Goal: Task Accomplishment & Management: Use online tool/utility

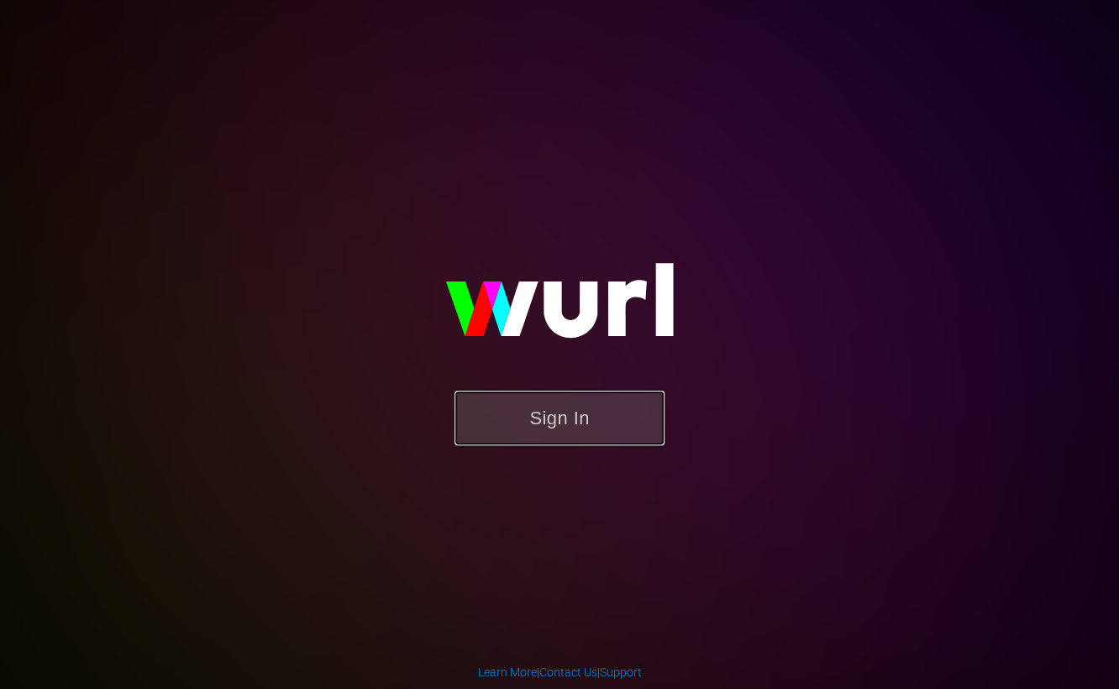
click at [584, 419] on button "Sign In" at bounding box center [559, 418] width 210 height 55
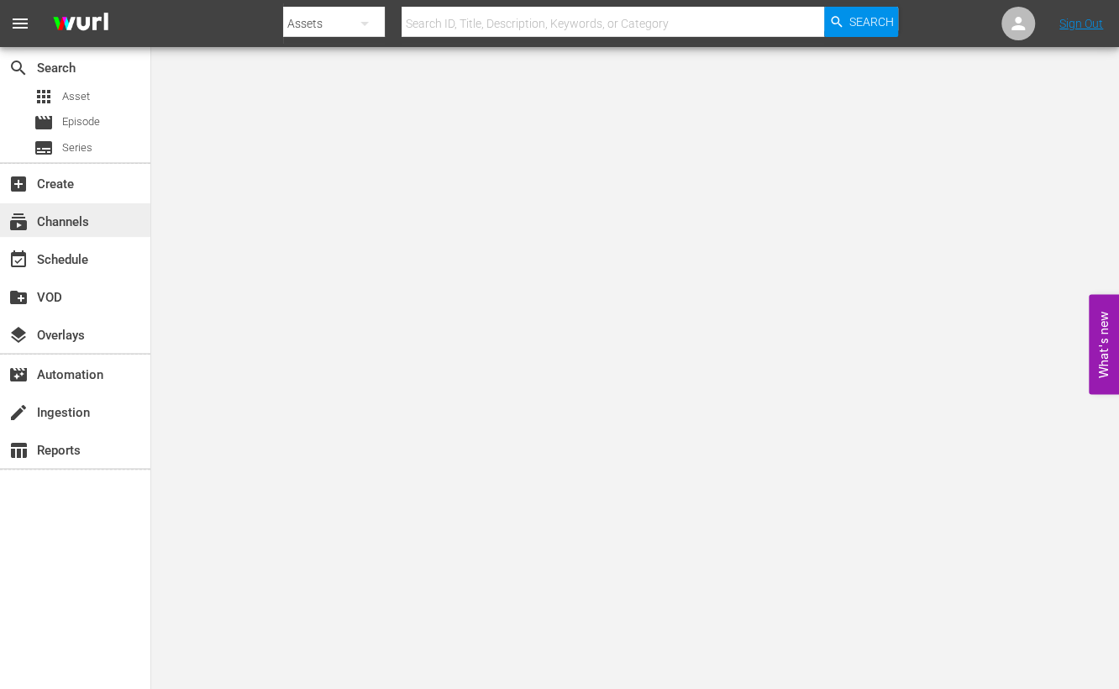
click at [42, 224] on div "subscriptions Channels" at bounding box center [47, 219] width 94 height 15
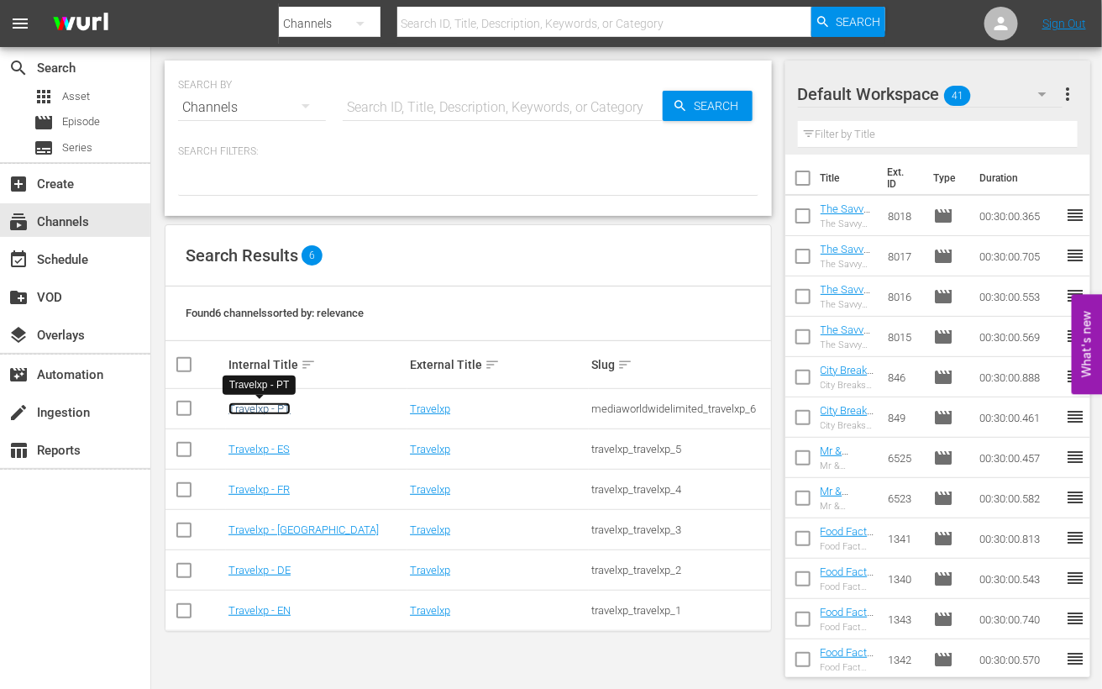
click at [269, 410] on link "Travelxp - PT" at bounding box center [259, 408] width 62 height 13
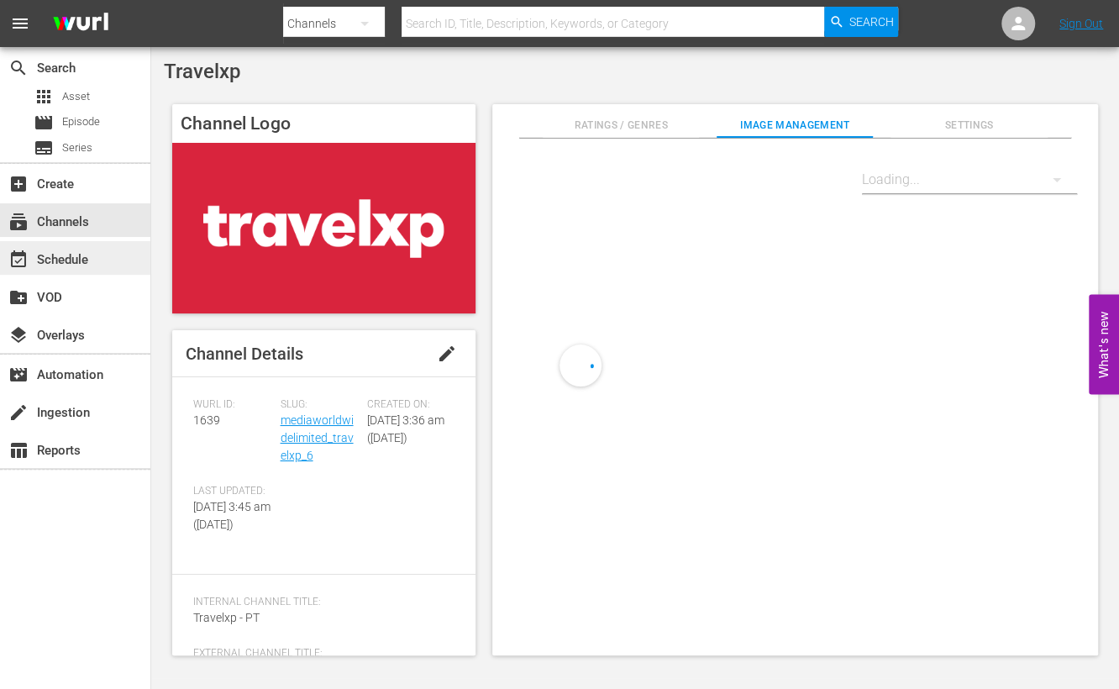
click at [97, 258] on div "event_available Schedule" at bounding box center [75, 258] width 150 height 34
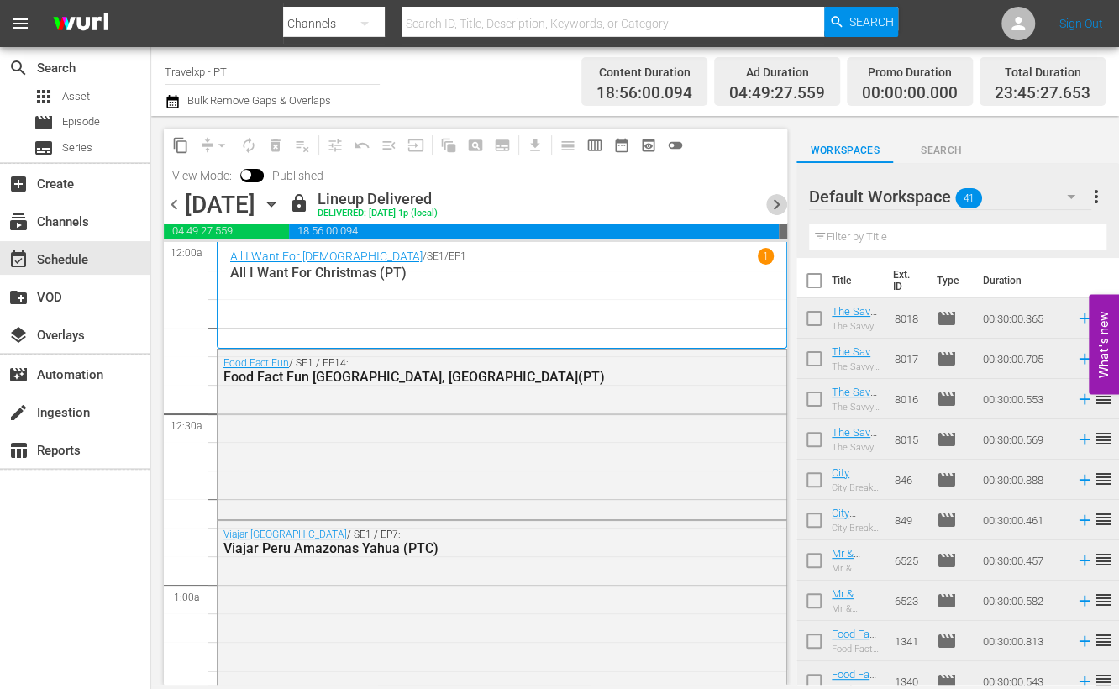
click at [779, 207] on span "chevron_right" at bounding box center [776, 204] width 21 height 21
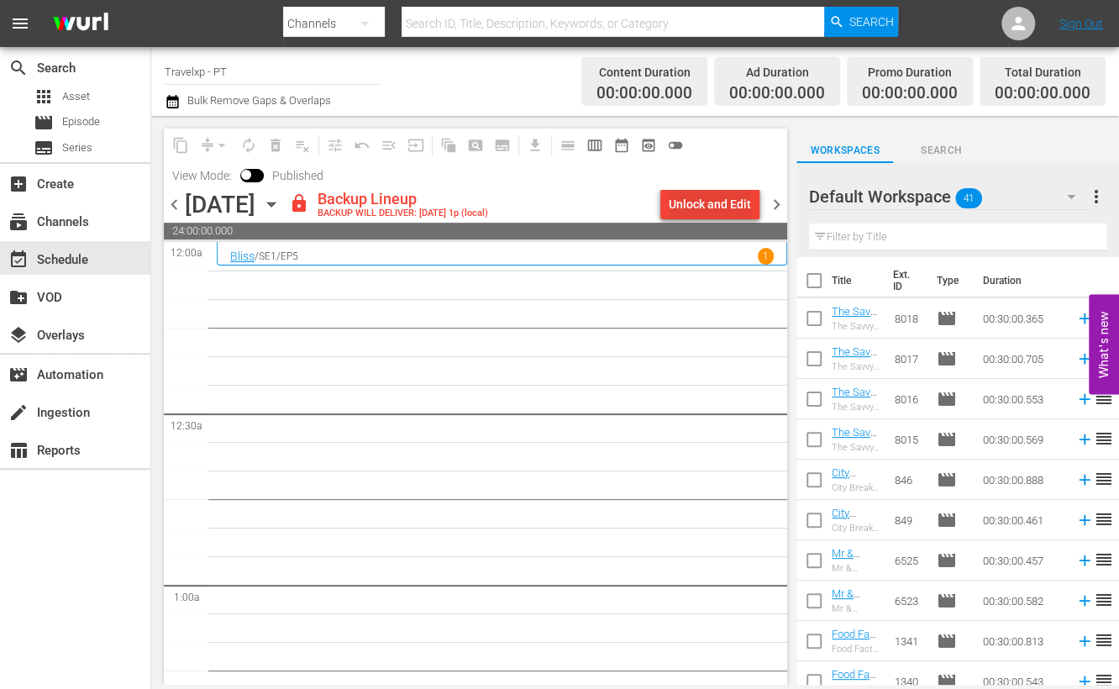
click at [733, 204] on div "Unlock and Edit" at bounding box center [710, 204] width 82 height 30
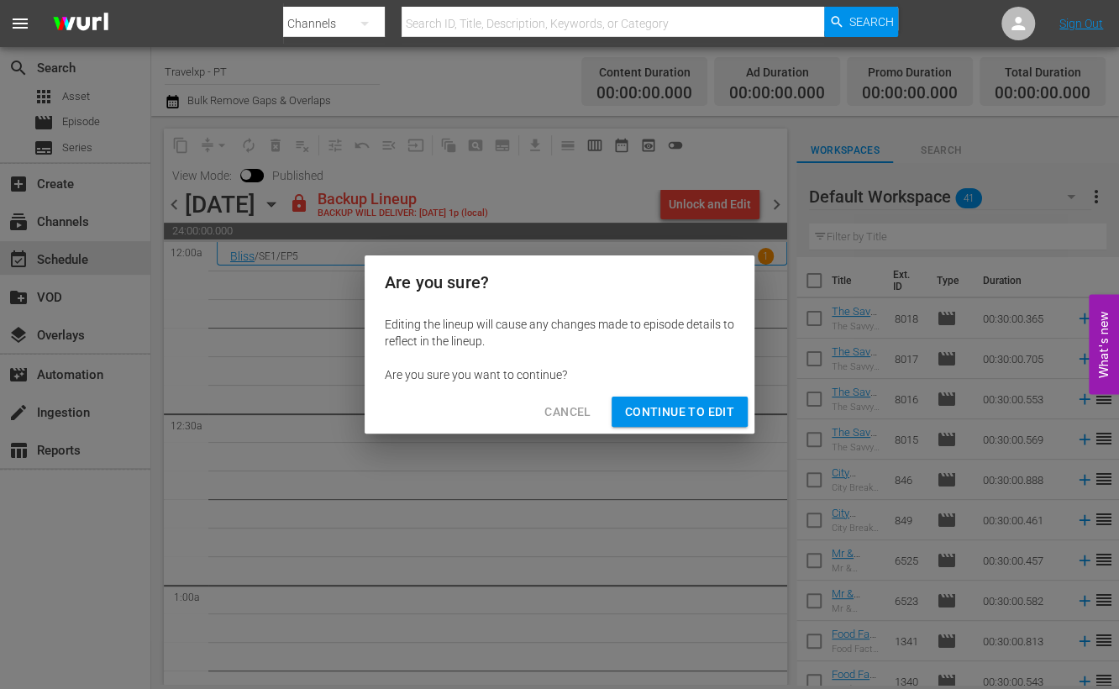
click at [701, 417] on span "Continue to Edit" at bounding box center [679, 411] width 109 height 21
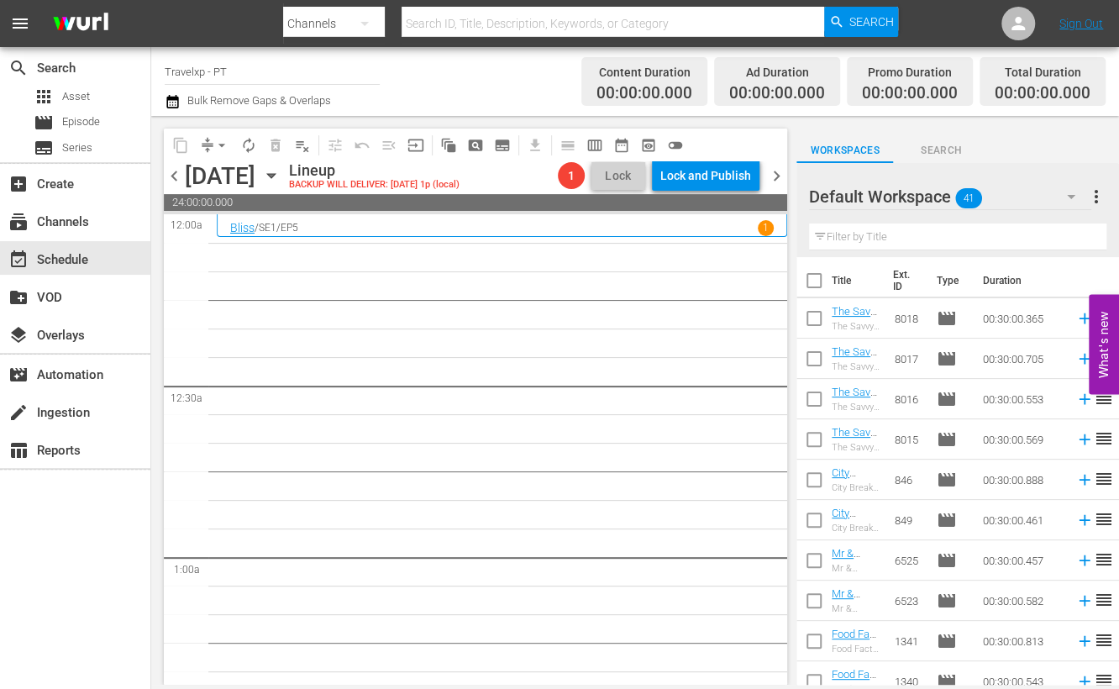
click at [890, 241] on input "text" at bounding box center [957, 236] width 297 height 27
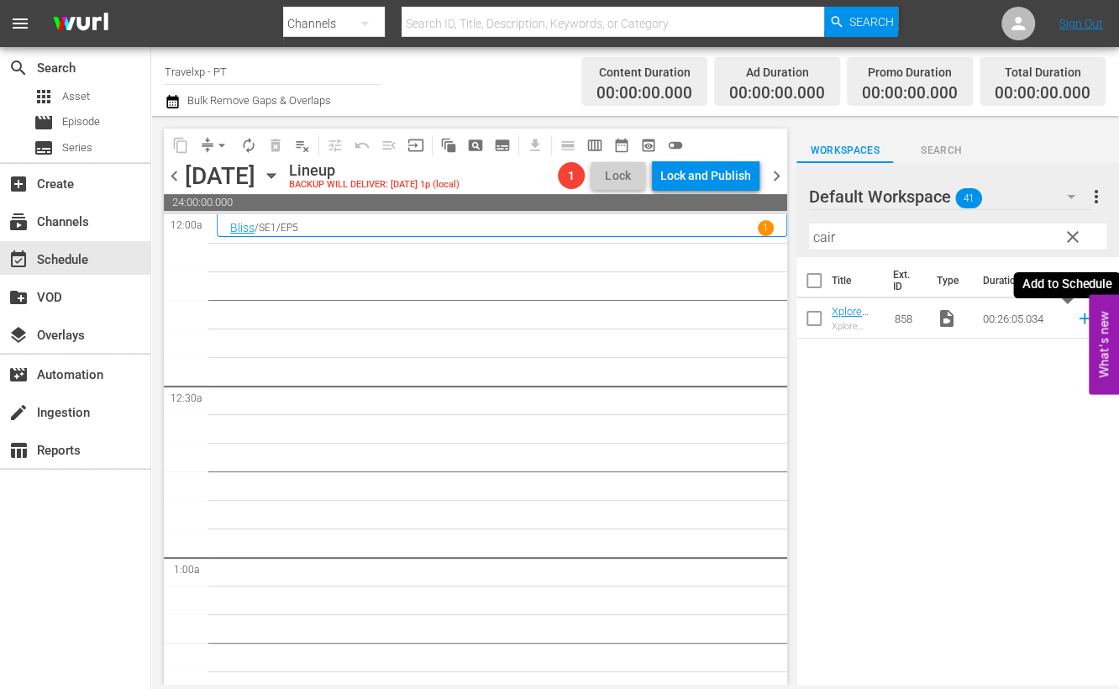
click at [1075, 323] on icon at bounding box center [1084, 318] width 18 height 18
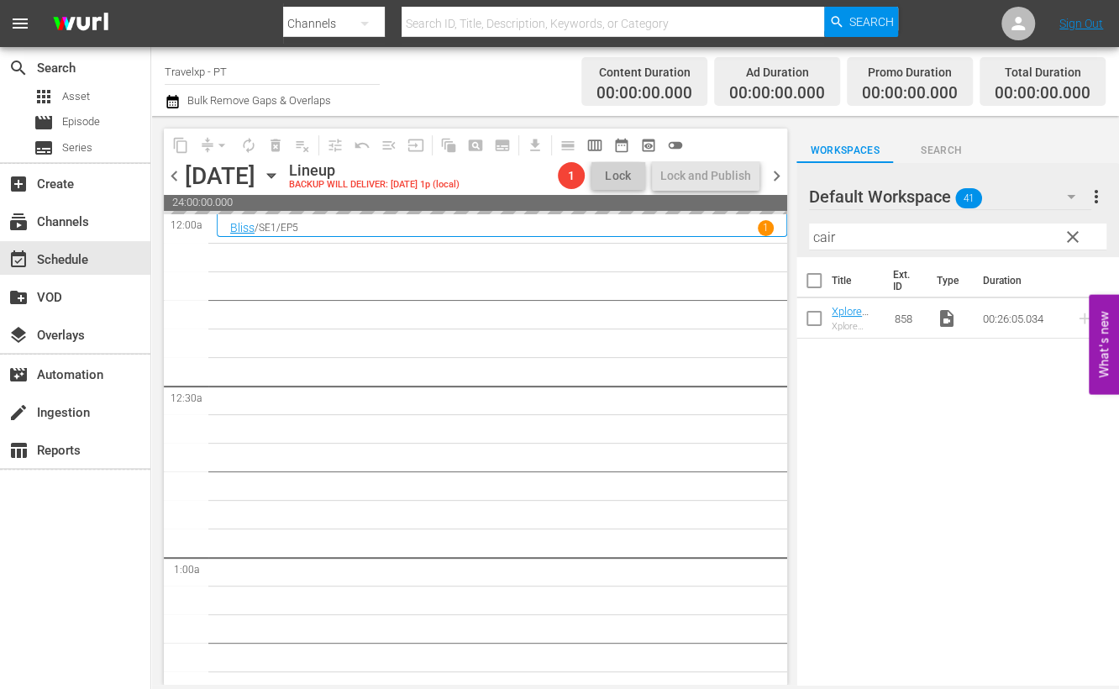
click at [823, 242] on input "cair" at bounding box center [957, 236] width 297 height 27
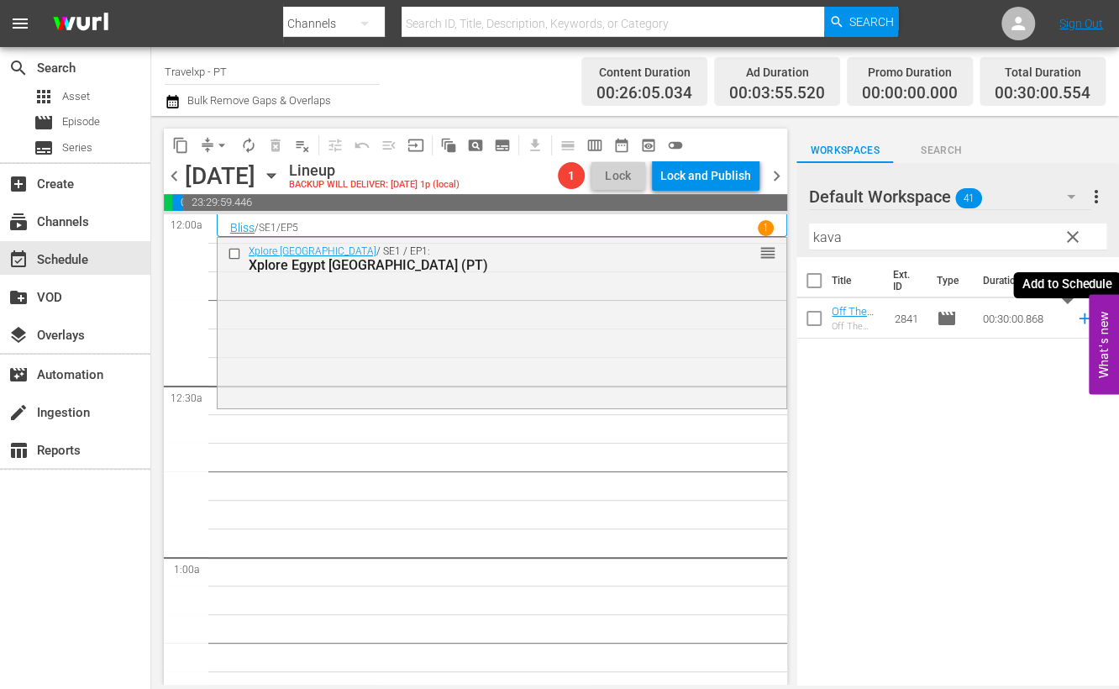
click at [1075, 321] on icon at bounding box center [1084, 318] width 18 height 18
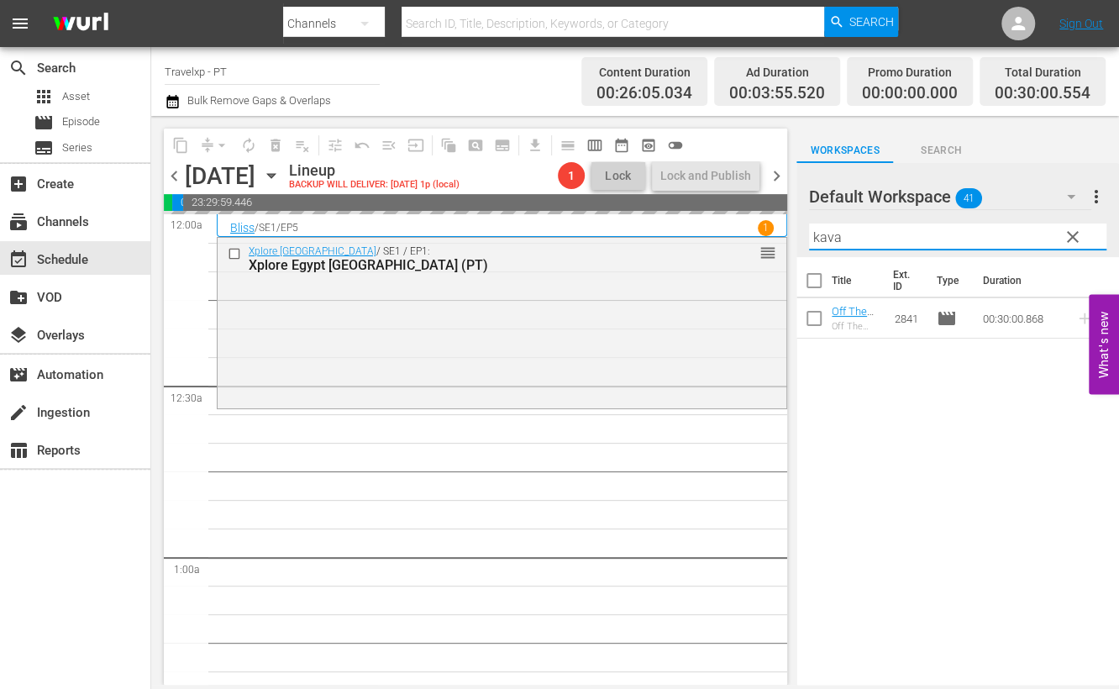
click at [828, 236] on input "kava" at bounding box center [957, 236] width 297 height 27
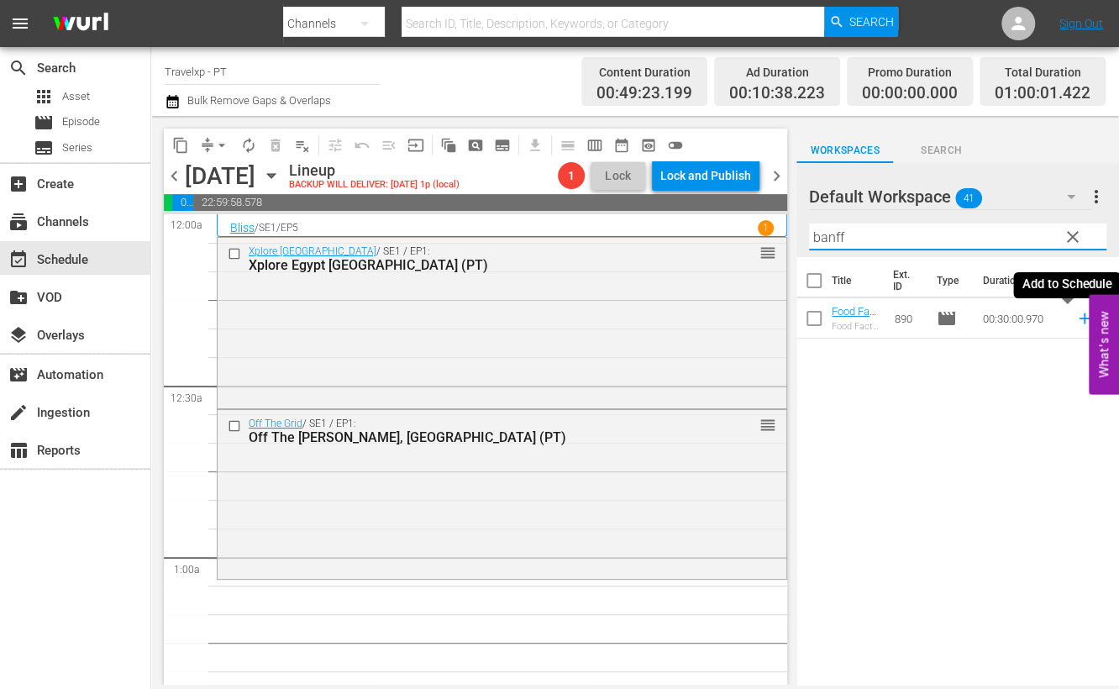
click at [1075, 322] on icon at bounding box center [1084, 318] width 18 height 18
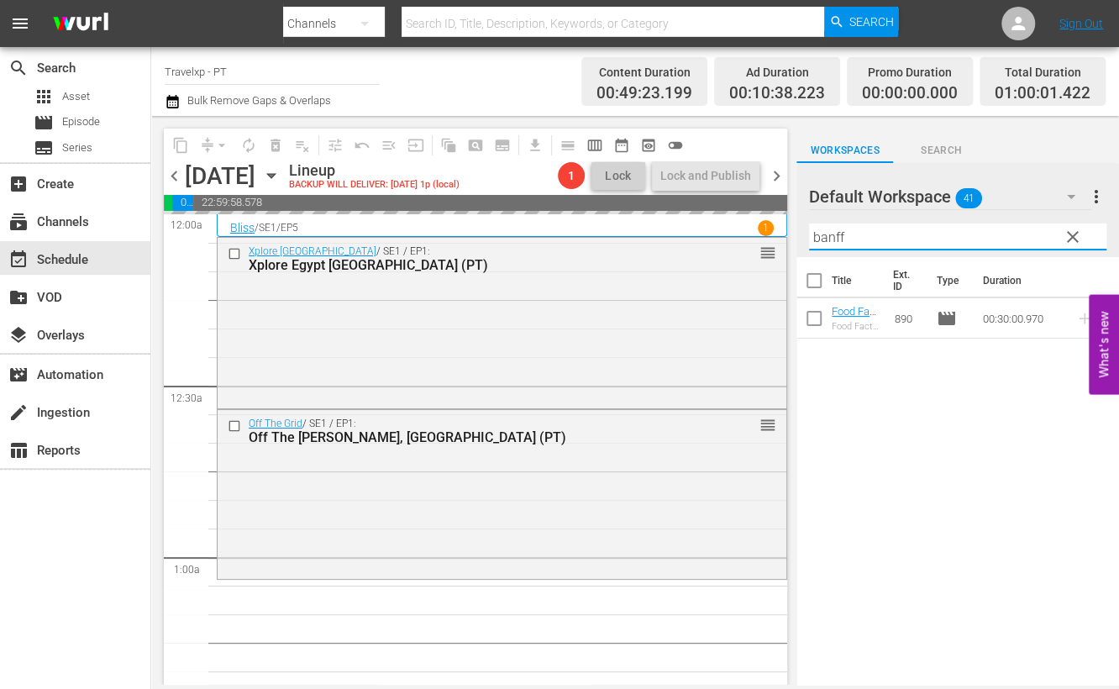
click at [837, 234] on input "banff" at bounding box center [957, 236] width 297 height 27
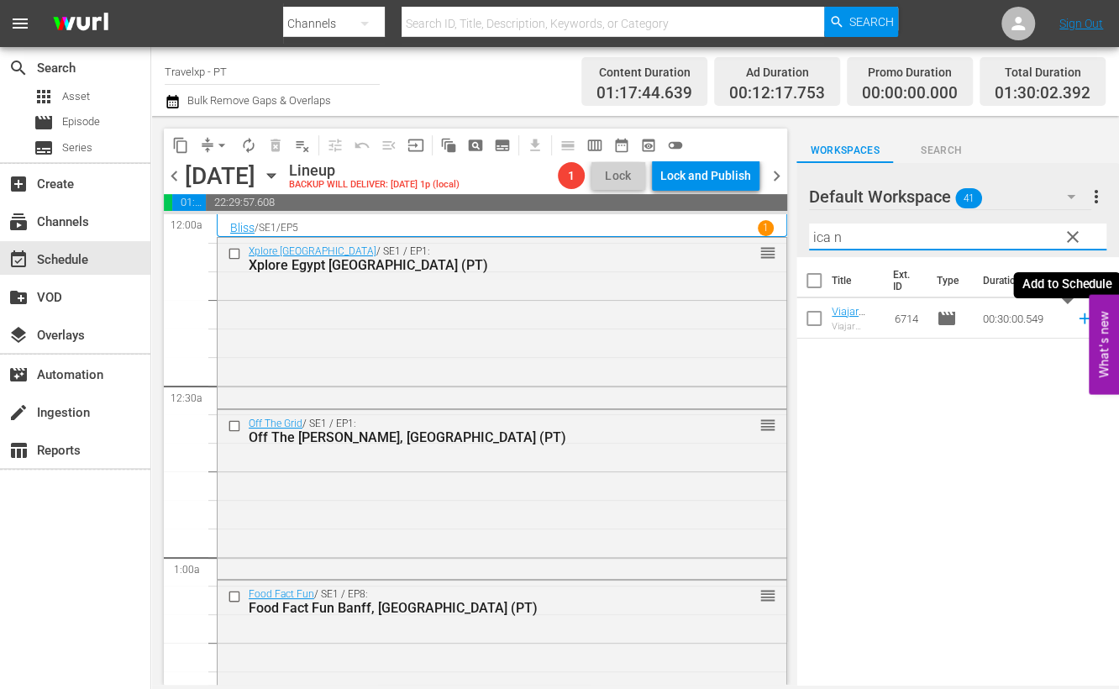
click at [1075, 319] on icon at bounding box center [1084, 318] width 18 height 18
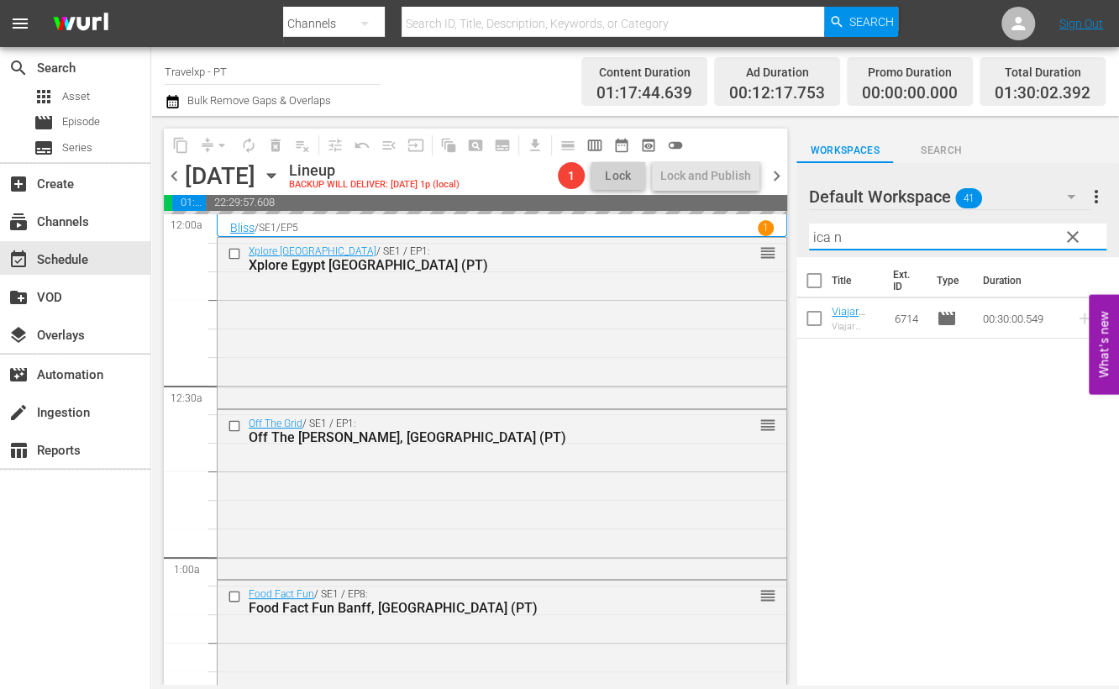
drag, startPoint x: 858, startPoint y: 248, endPoint x: 773, endPoint y: 241, distance: 85.9
click at [773, 241] on div "content_copy compress arrow_drop_down autorenew_outlined delete_forever_outline…" at bounding box center [635, 400] width 968 height 569
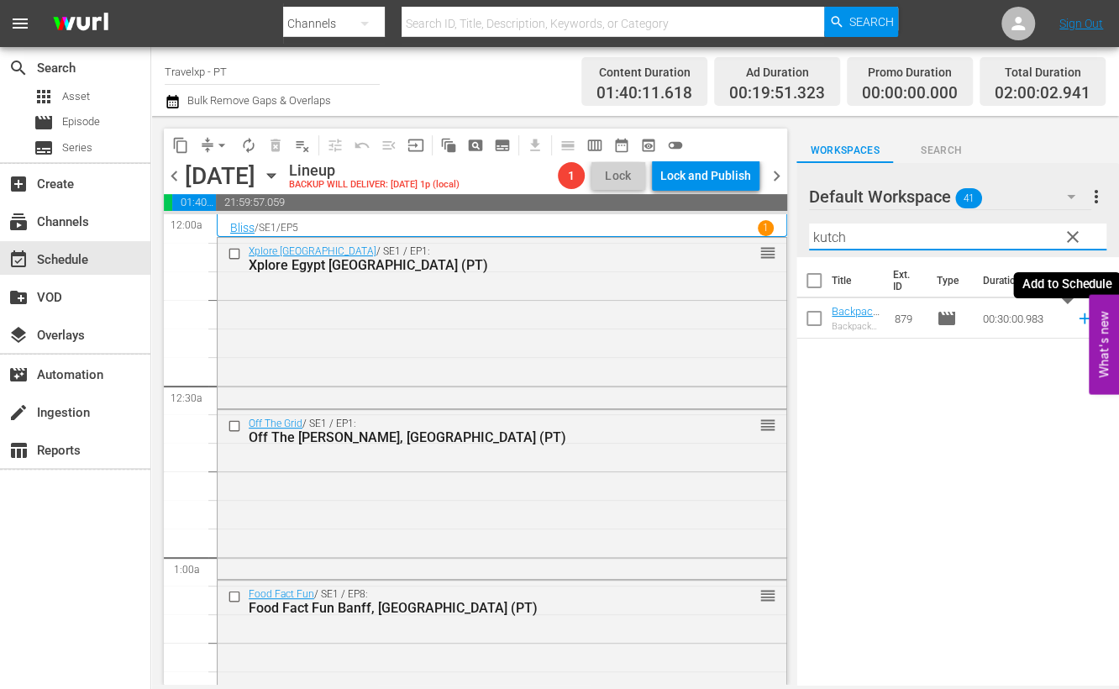
click at [1078, 319] on icon at bounding box center [1083, 318] width 11 height 11
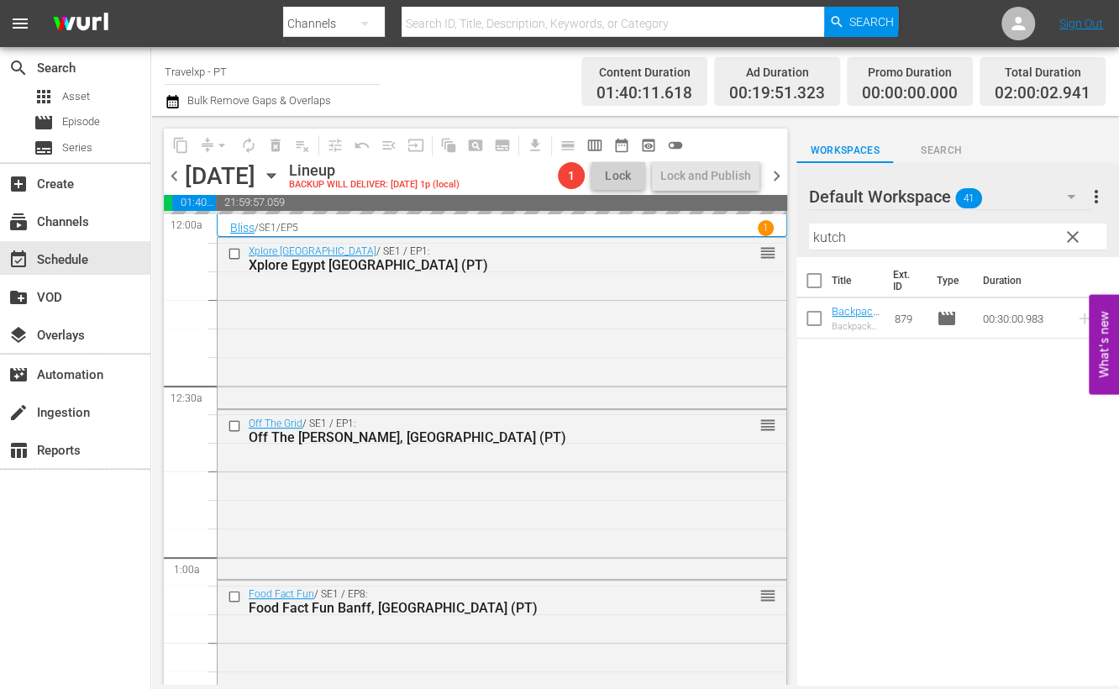
click at [837, 233] on input "kutch" at bounding box center [957, 236] width 297 height 27
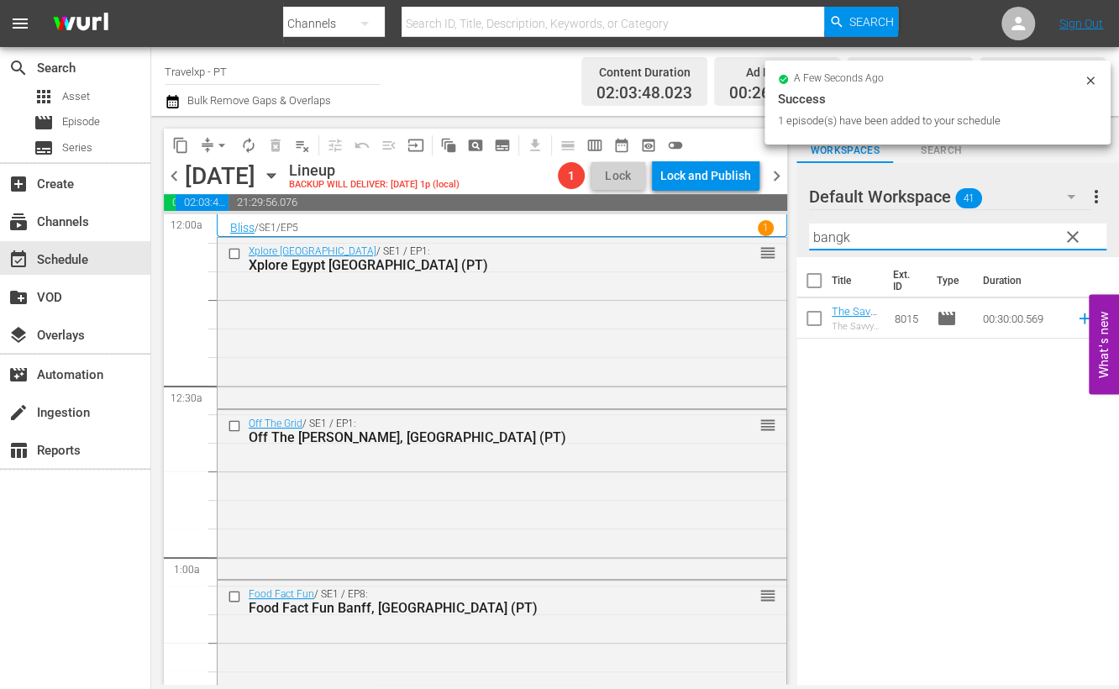
click at [1033, 475] on div "Title Ext. ID Type Duration The Savvy Nomad [GEOGRAPHIC_DATA], [GEOGRAPHIC_DATA…" at bounding box center [957, 472] width 323 height 430
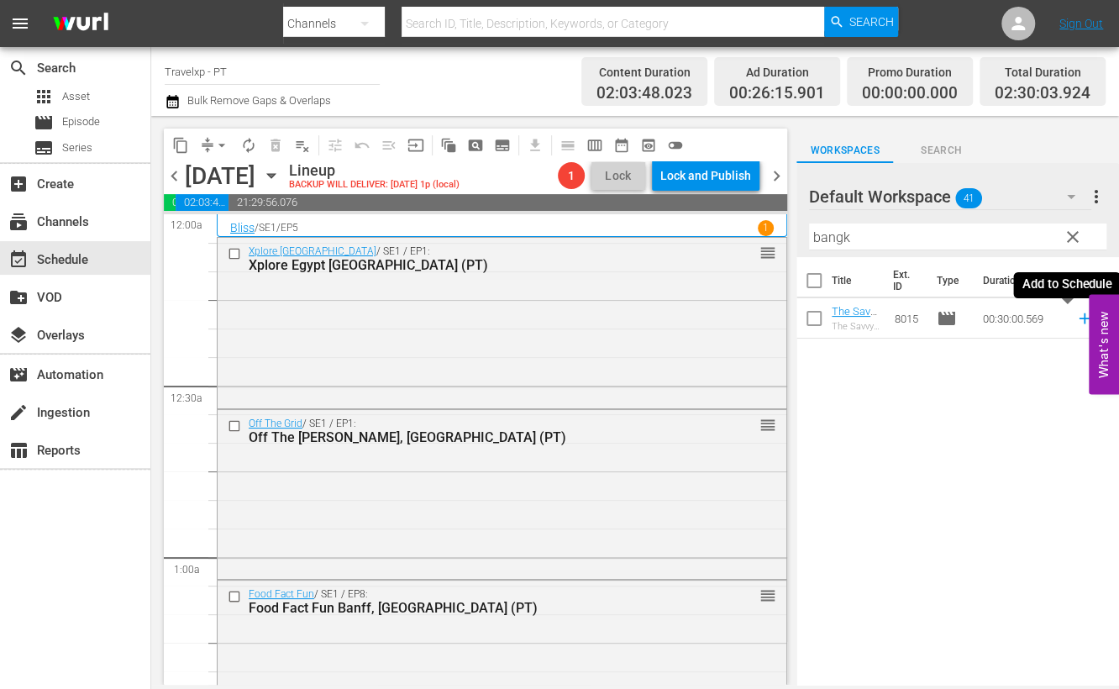
click at [1078, 317] on icon at bounding box center [1083, 318] width 11 height 11
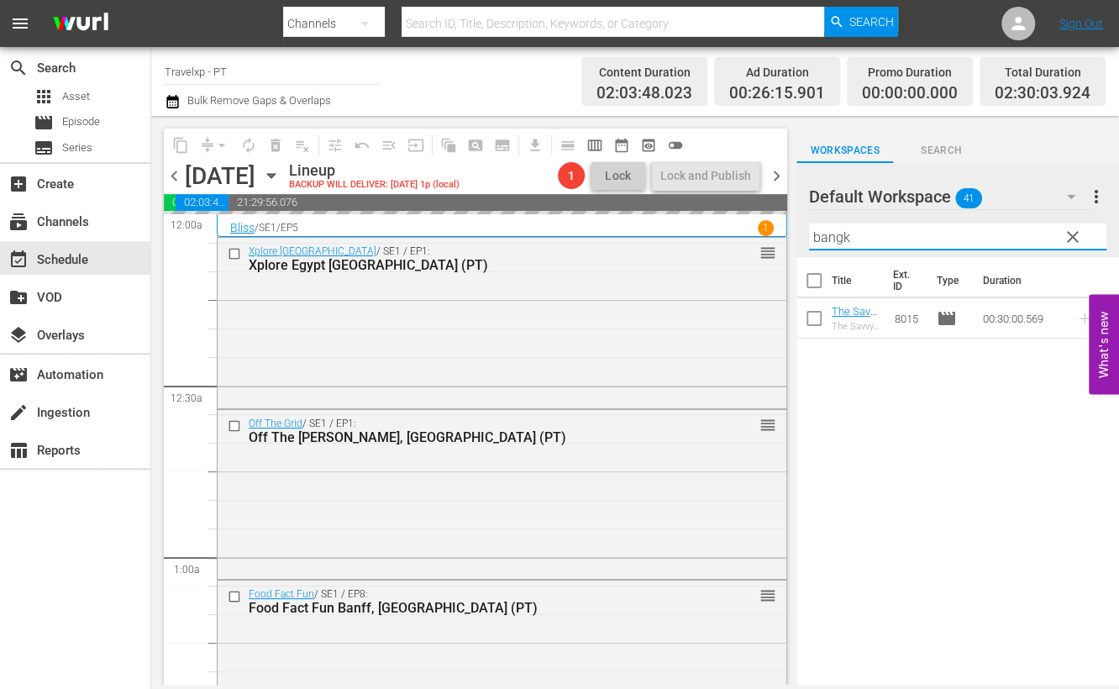
click at [829, 234] on input "bangk" at bounding box center [957, 236] width 297 height 27
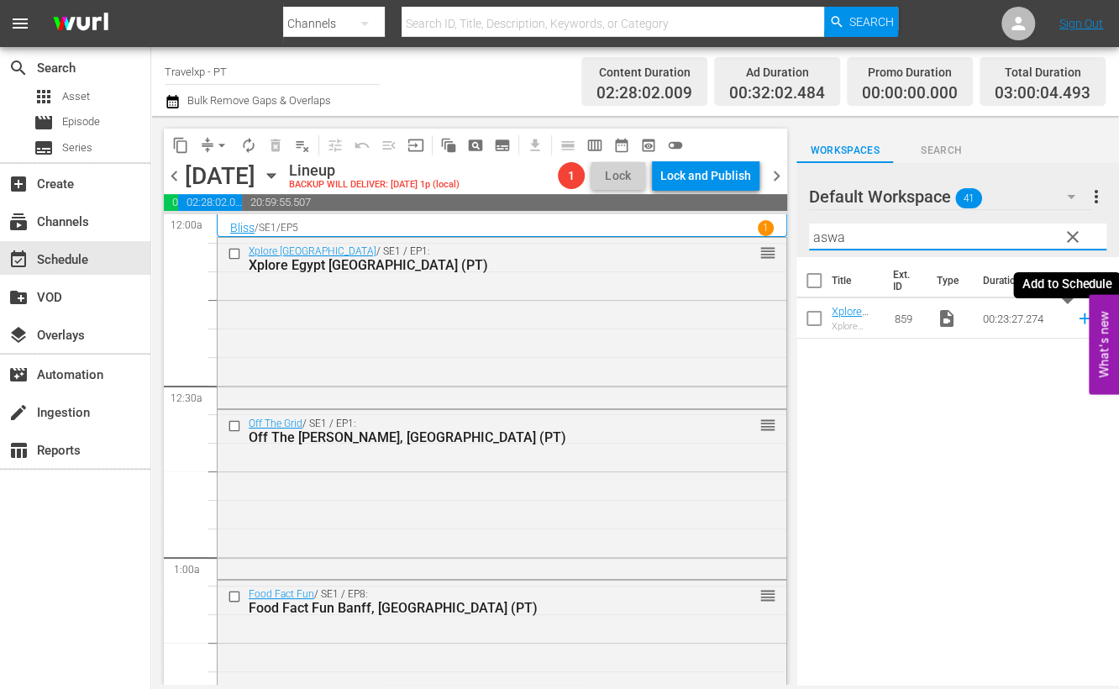
click at [1078, 322] on icon at bounding box center [1083, 318] width 11 height 11
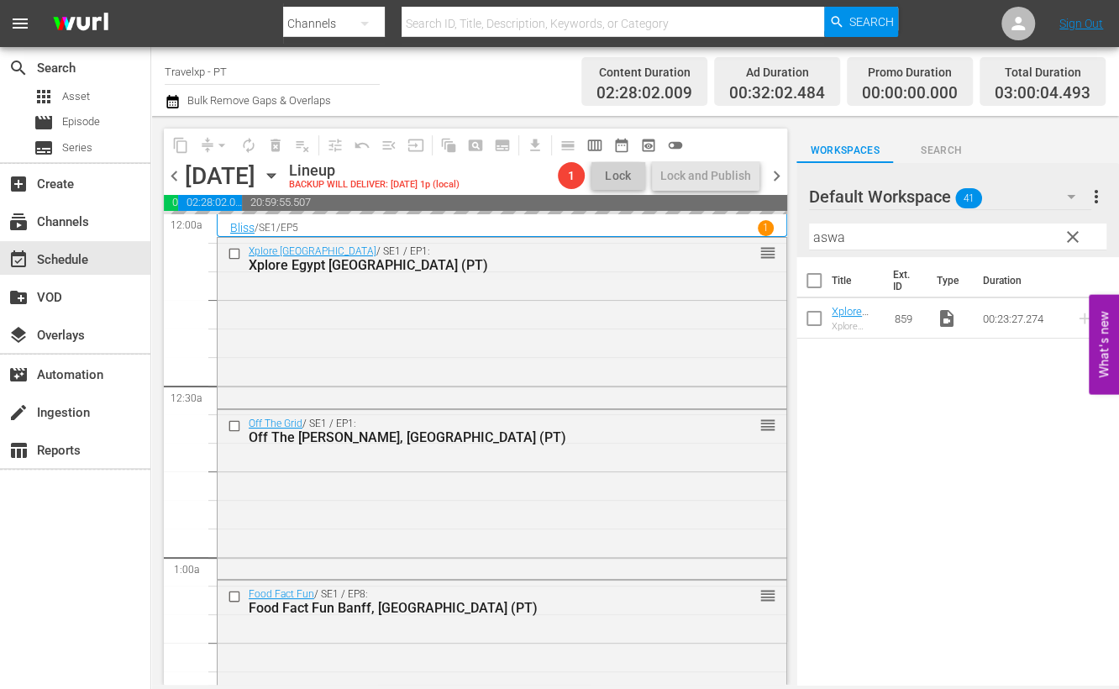
click at [819, 230] on input "aswa" at bounding box center [957, 236] width 297 height 27
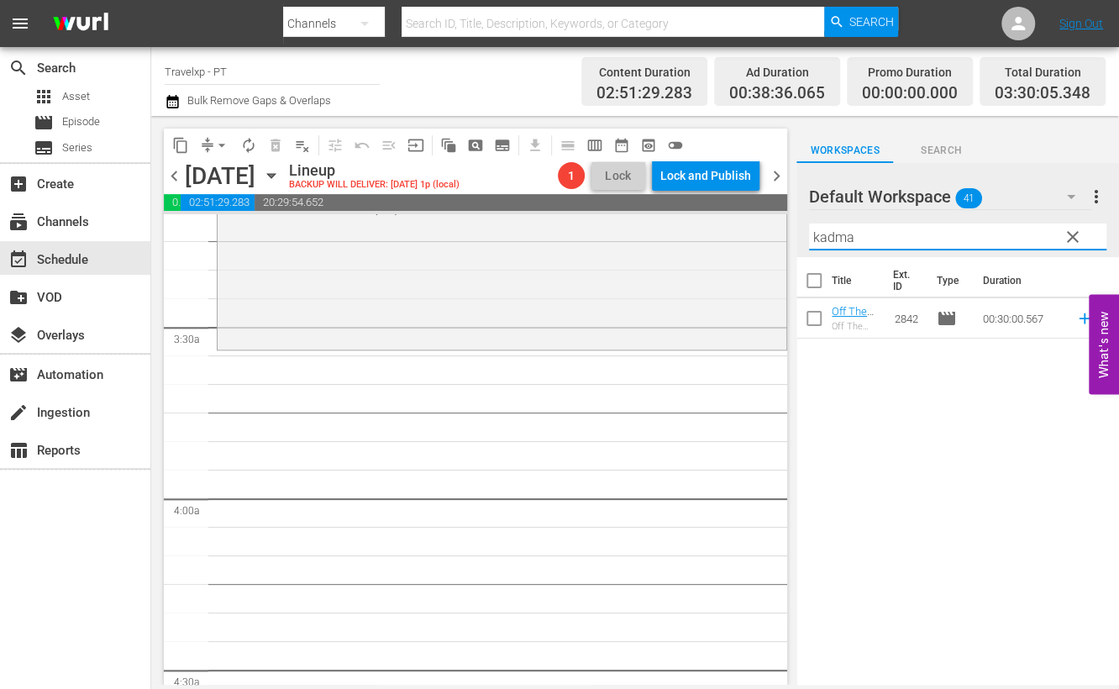
scroll to position [945, 0]
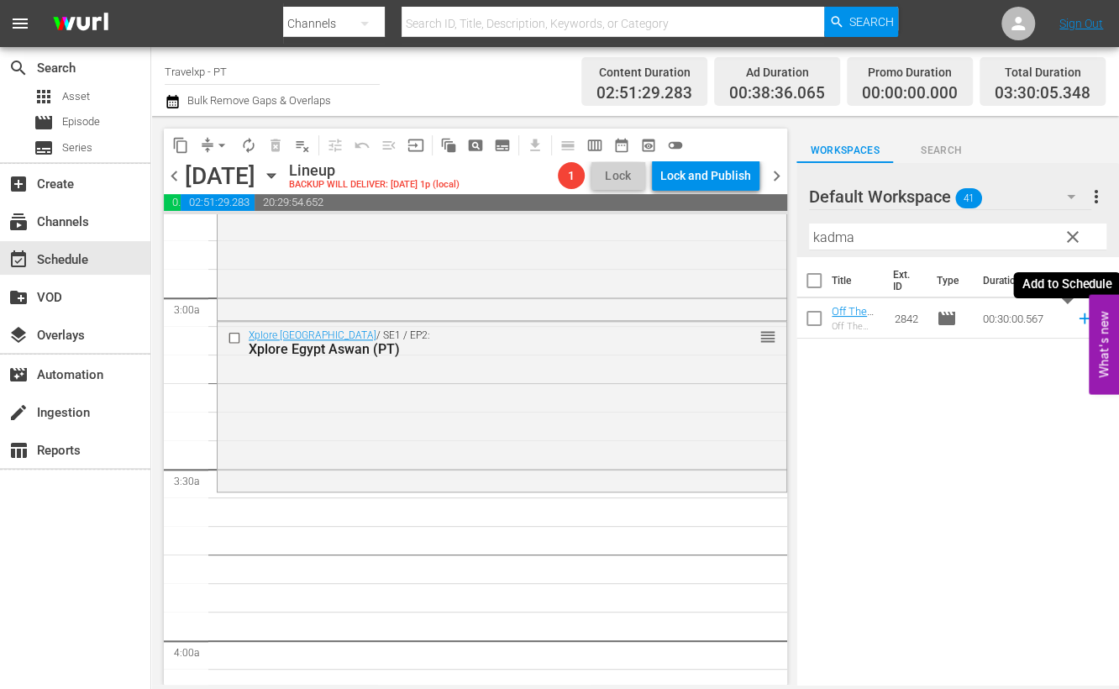
click at [1078, 317] on icon at bounding box center [1083, 318] width 11 height 11
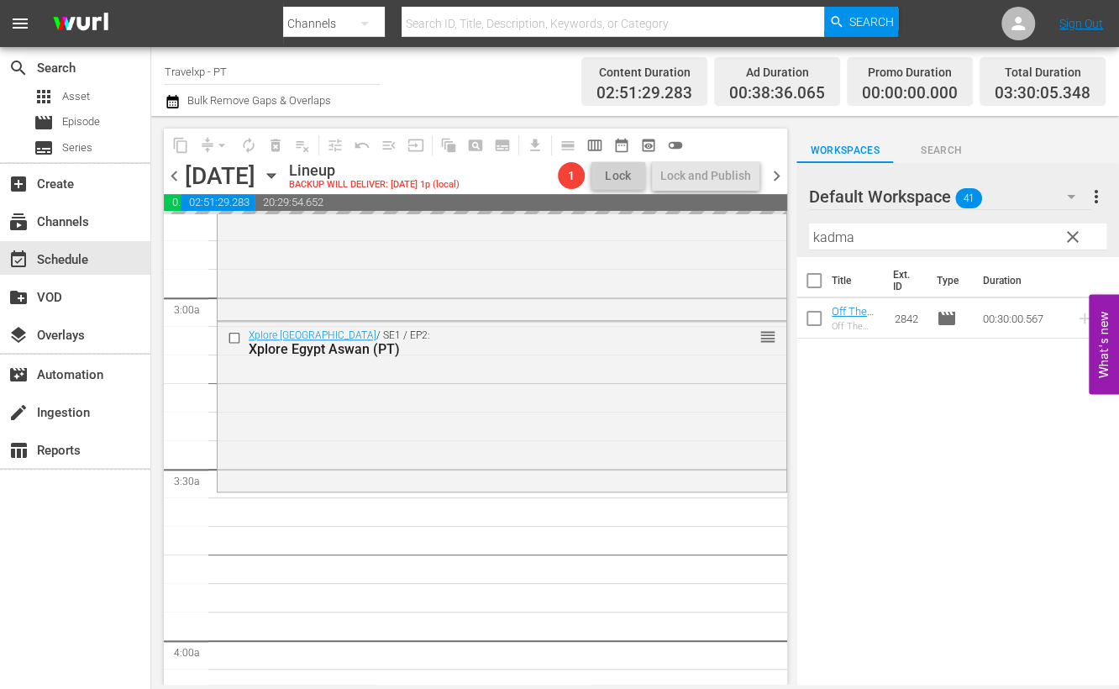
click at [833, 237] on input "kadma" at bounding box center [957, 236] width 297 height 27
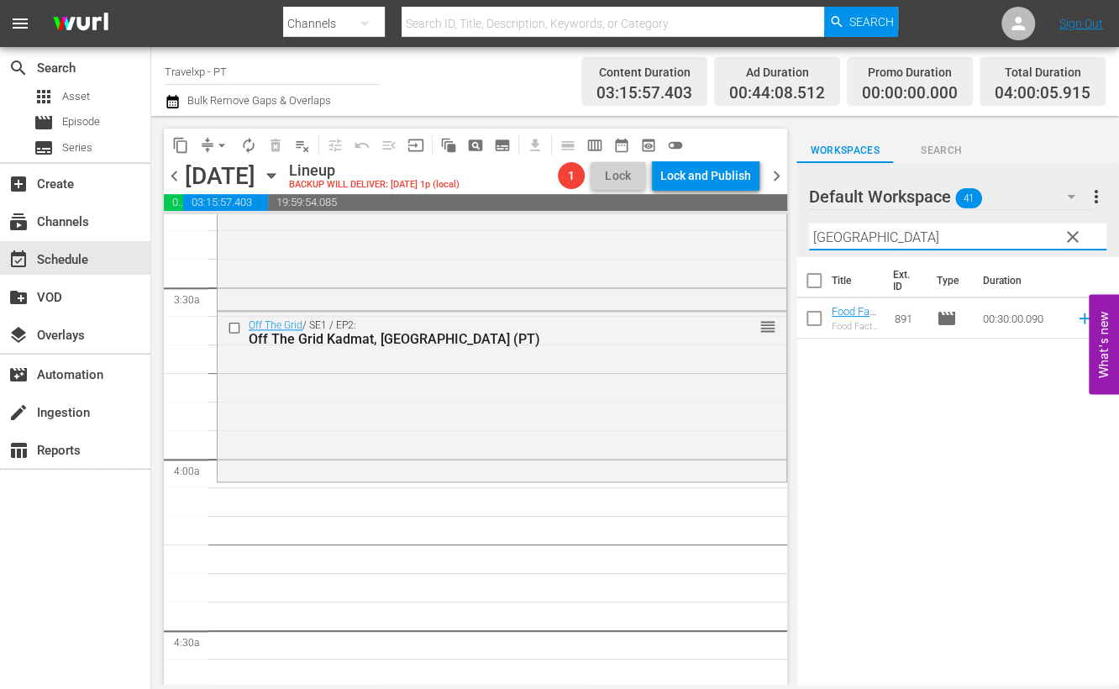
scroll to position [1155, 0]
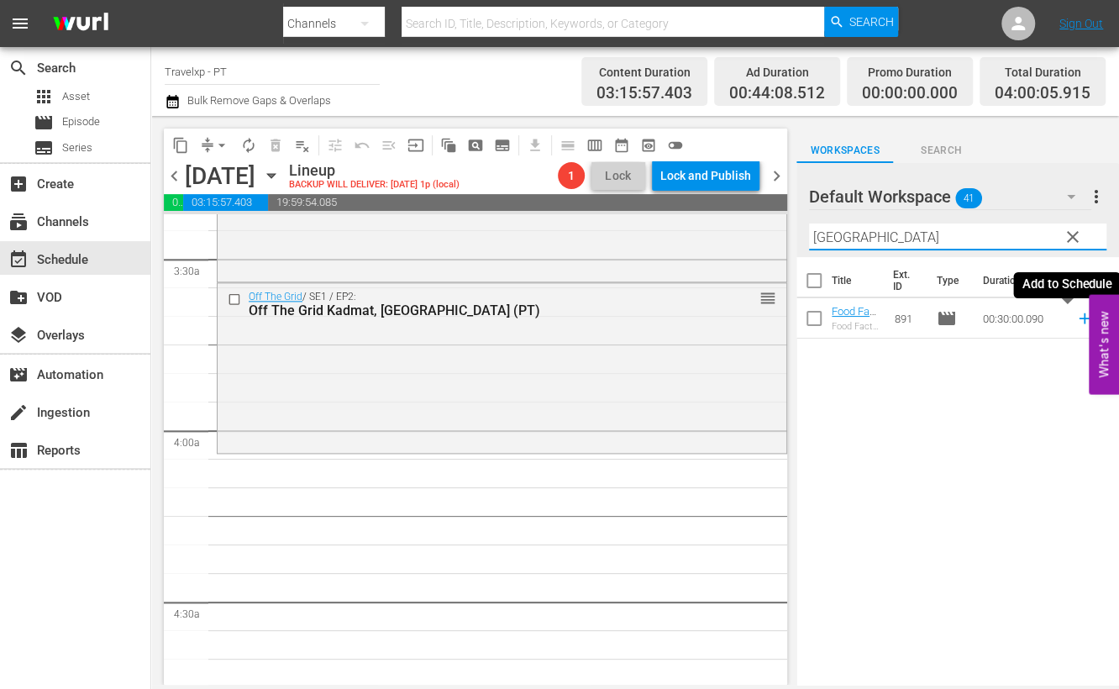
click at [1075, 321] on icon at bounding box center [1084, 318] width 18 height 18
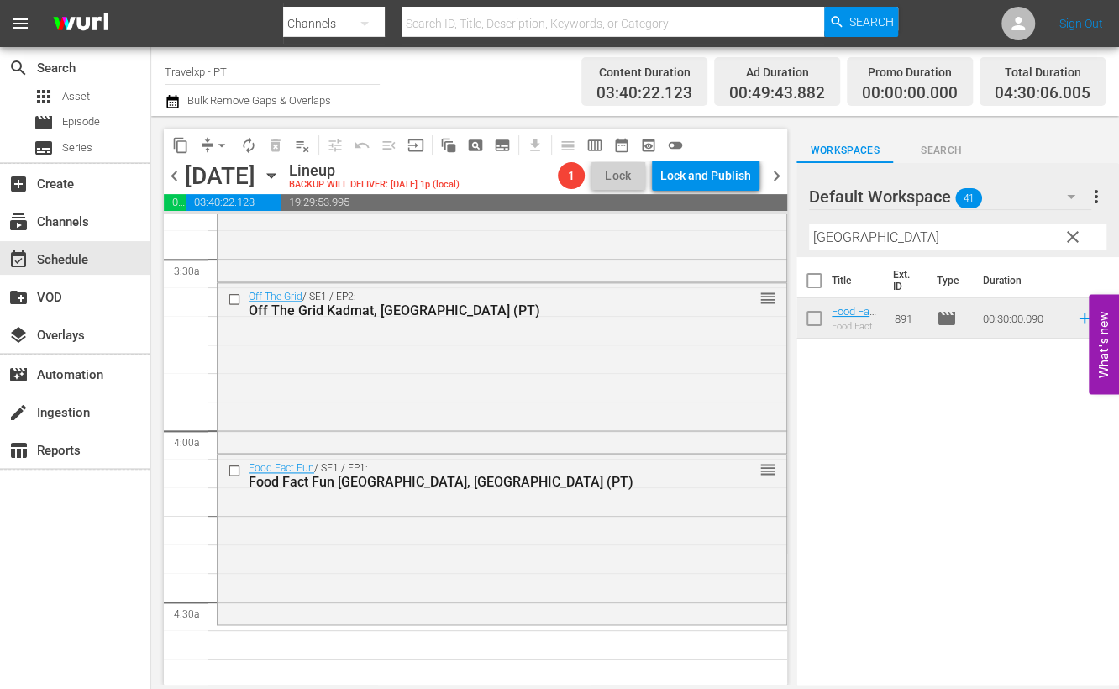
click at [832, 231] on input "[GEOGRAPHIC_DATA]" at bounding box center [957, 236] width 297 height 27
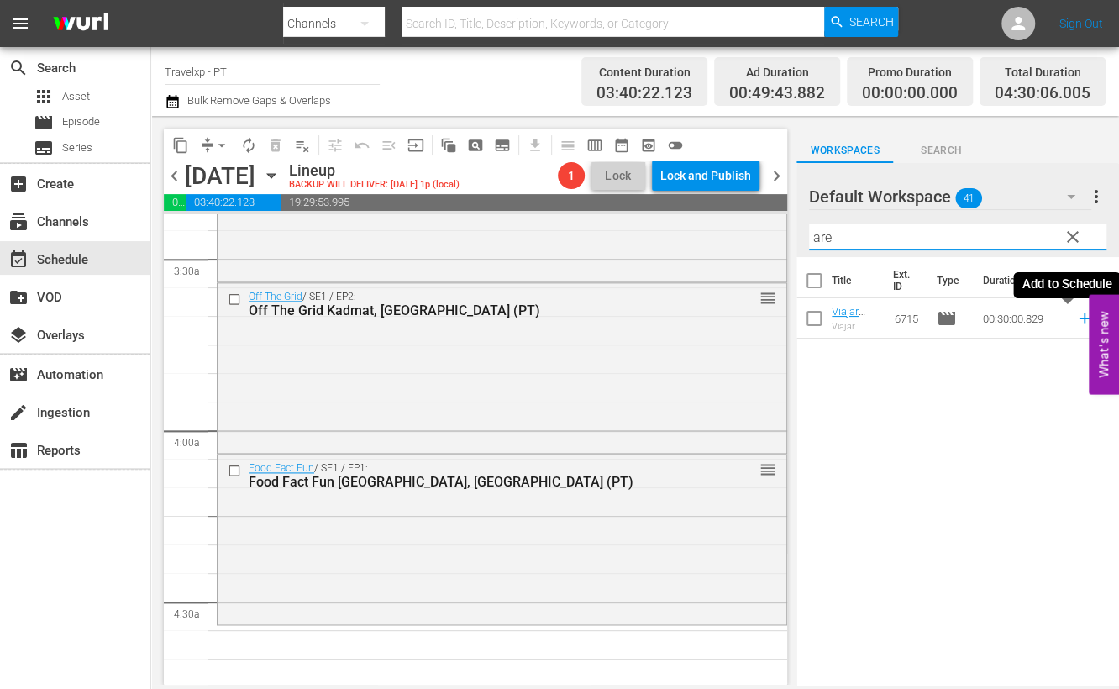
click at [1078, 318] on icon at bounding box center [1083, 318] width 11 height 11
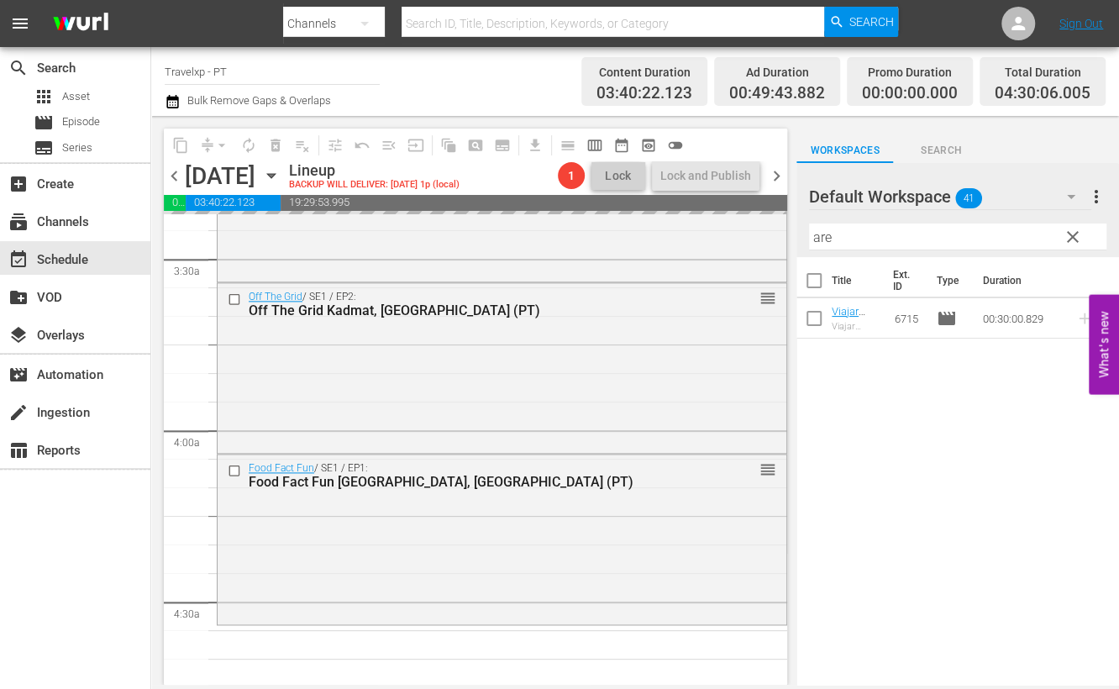
click at [819, 238] on input "are" at bounding box center [957, 236] width 297 height 27
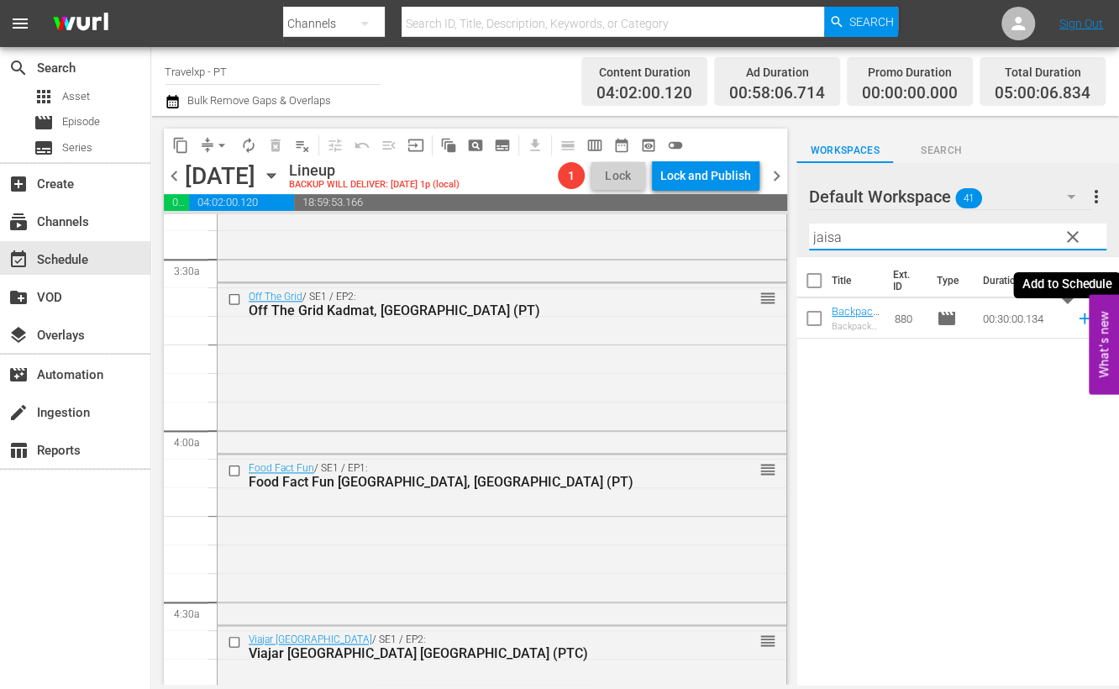
click at [1078, 321] on icon at bounding box center [1083, 318] width 11 height 11
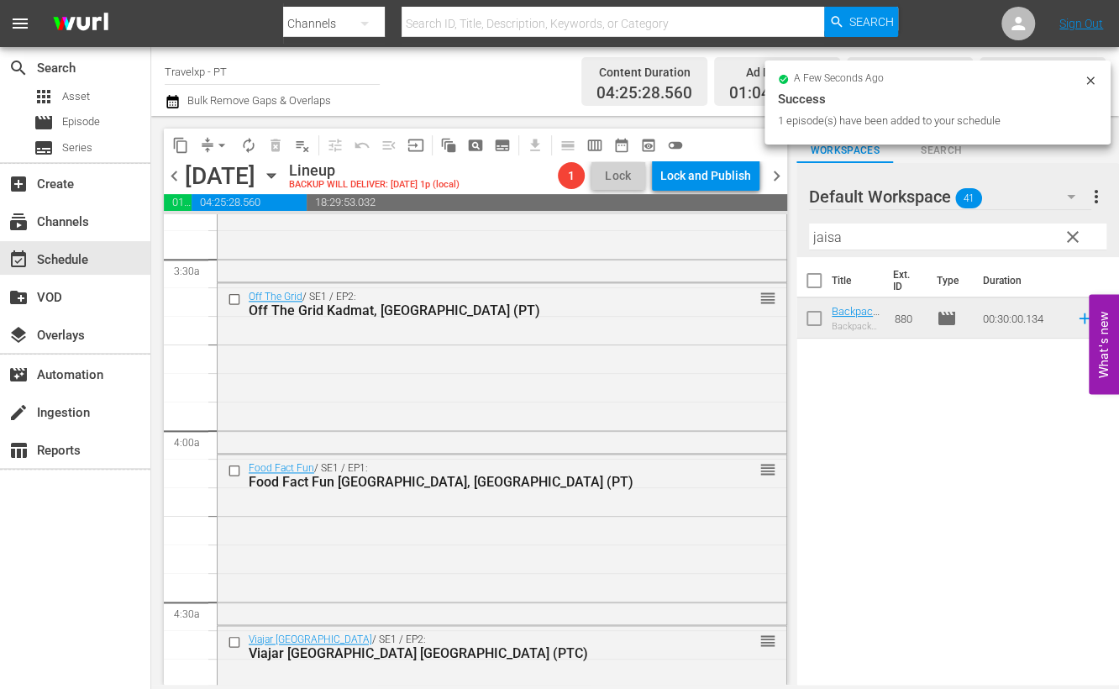
click at [827, 239] on input "jaisa" at bounding box center [957, 236] width 297 height 27
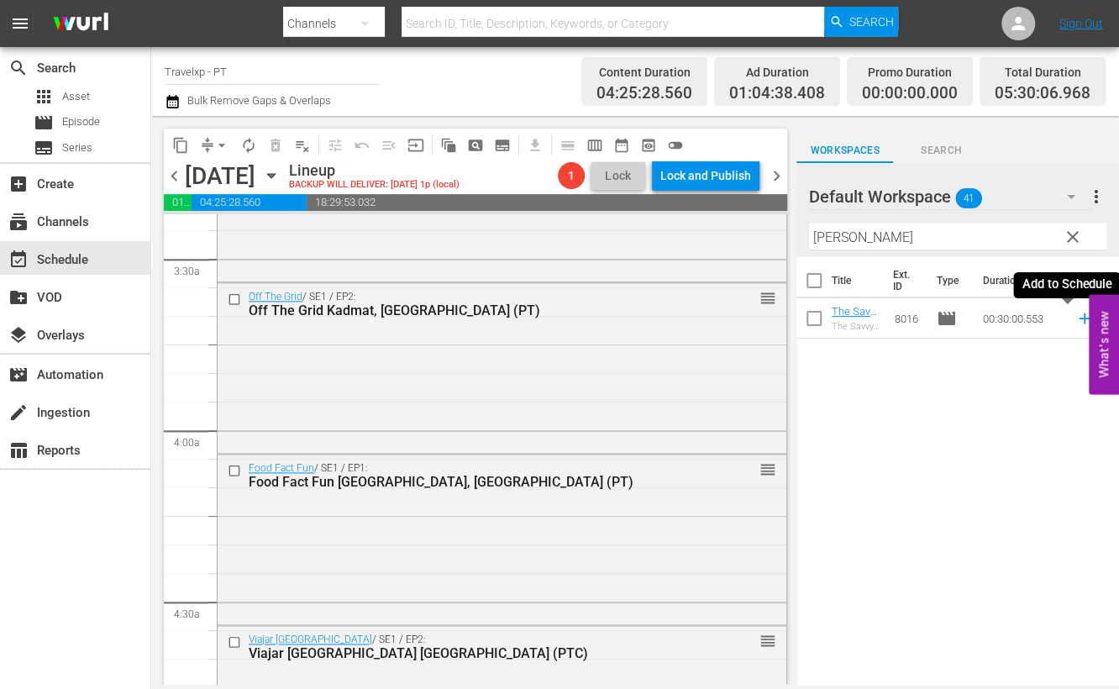
click at [1075, 320] on icon at bounding box center [1084, 318] width 18 height 18
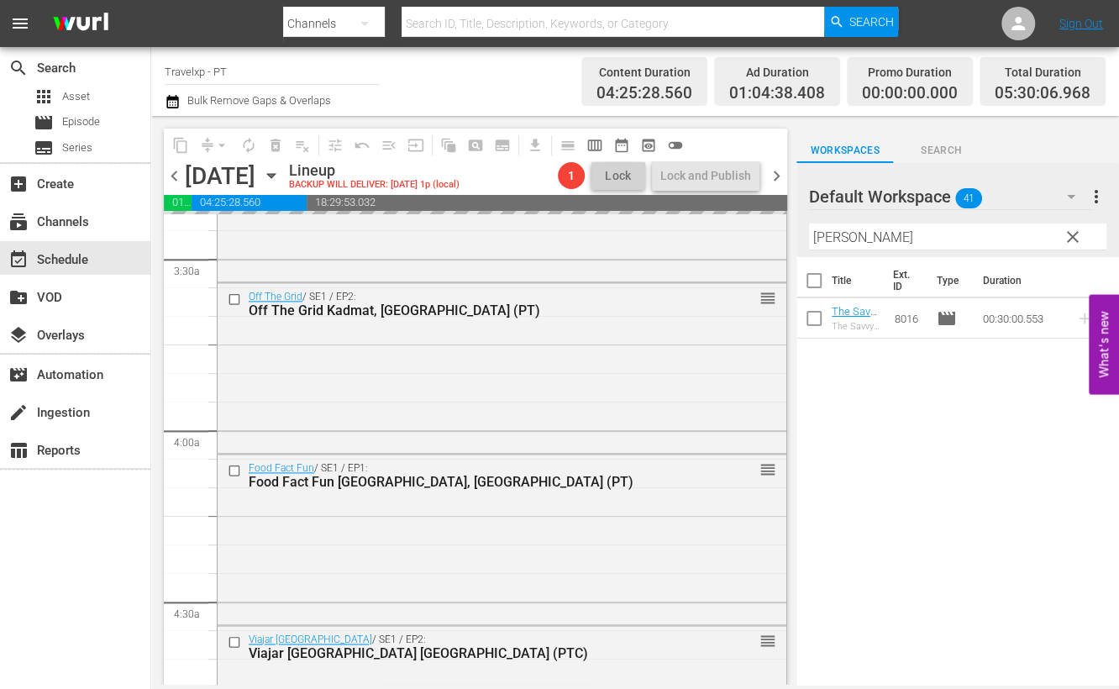
click at [832, 238] on input "[PERSON_NAME]" at bounding box center [957, 236] width 297 height 27
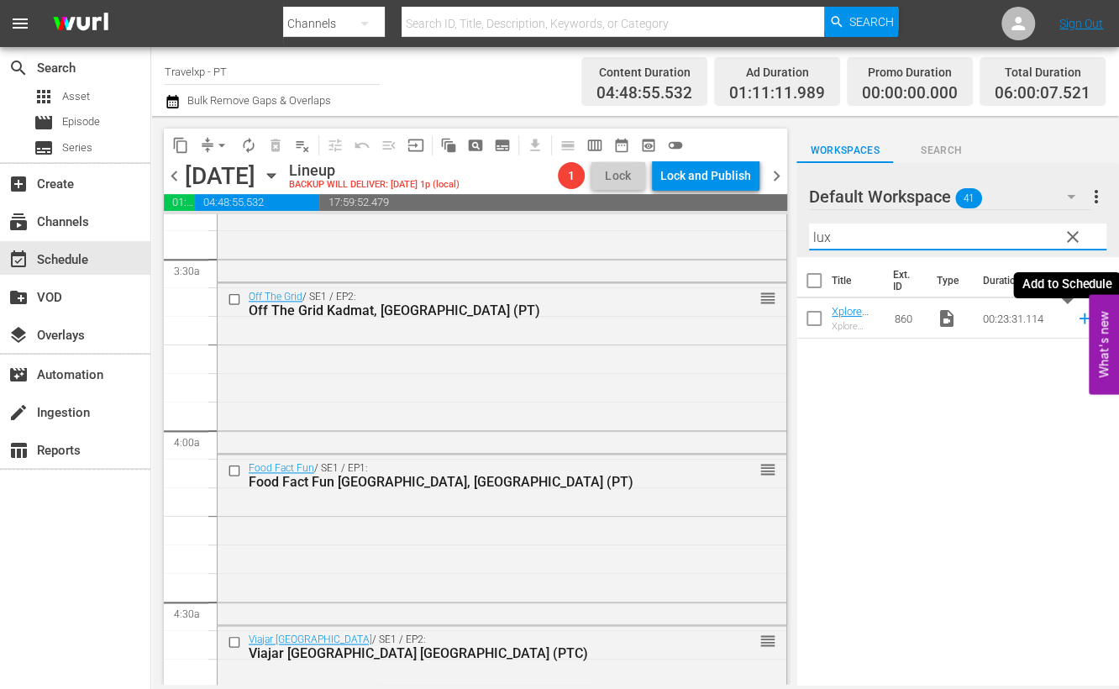
click at [1078, 317] on icon at bounding box center [1083, 318] width 11 height 11
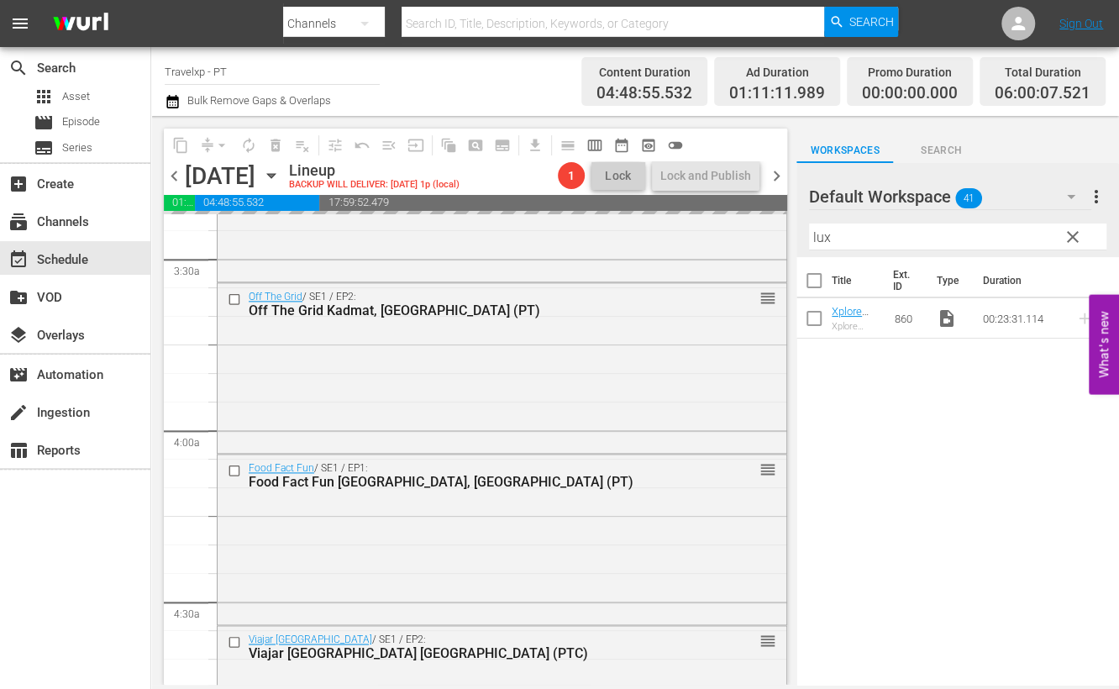
click at [823, 237] on input "lux" at bounding box center [957, 236] width 297 height 27
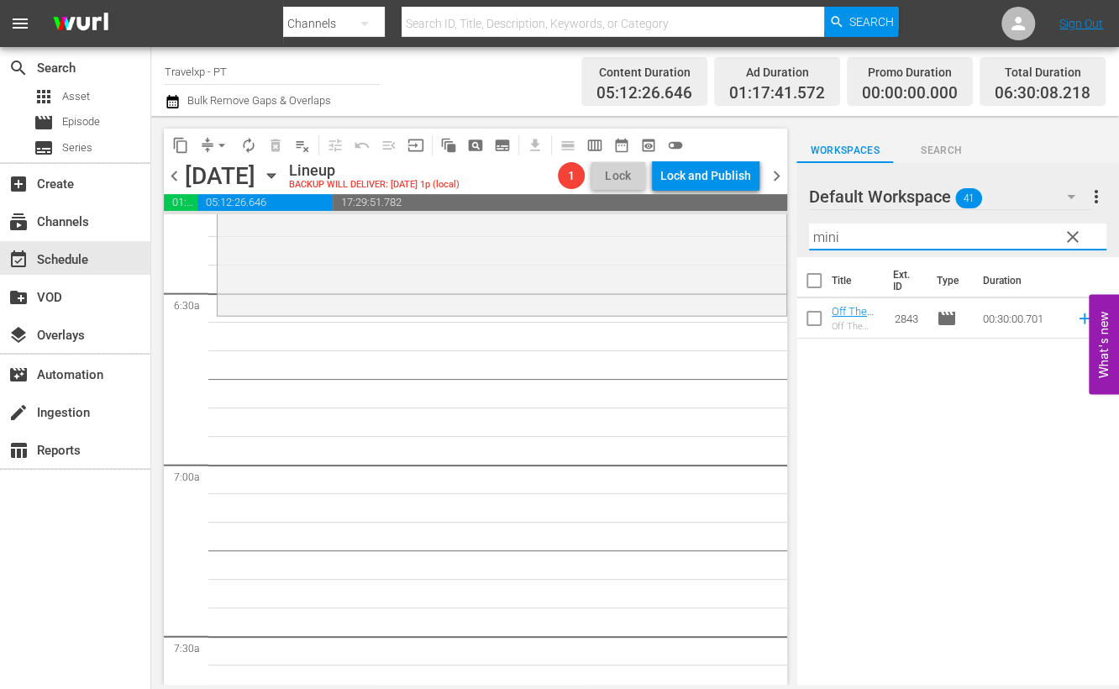
scroll to position [1995, 0]
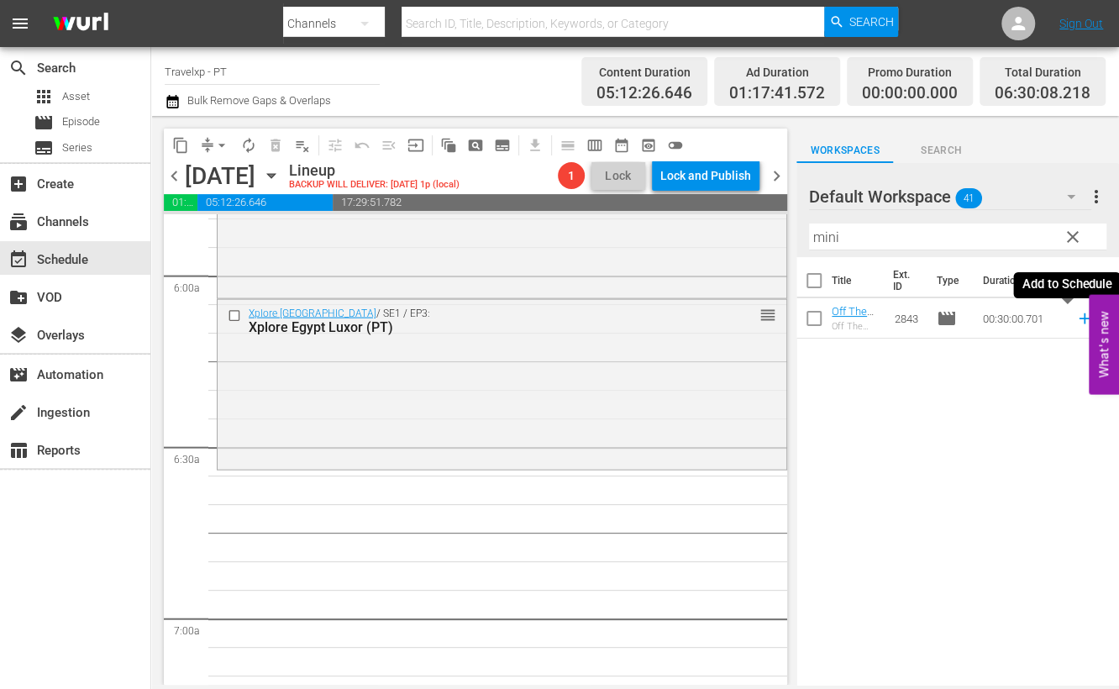
click at [1078, 320] on icon at bounding box center [1083, 318] width 11 height 11
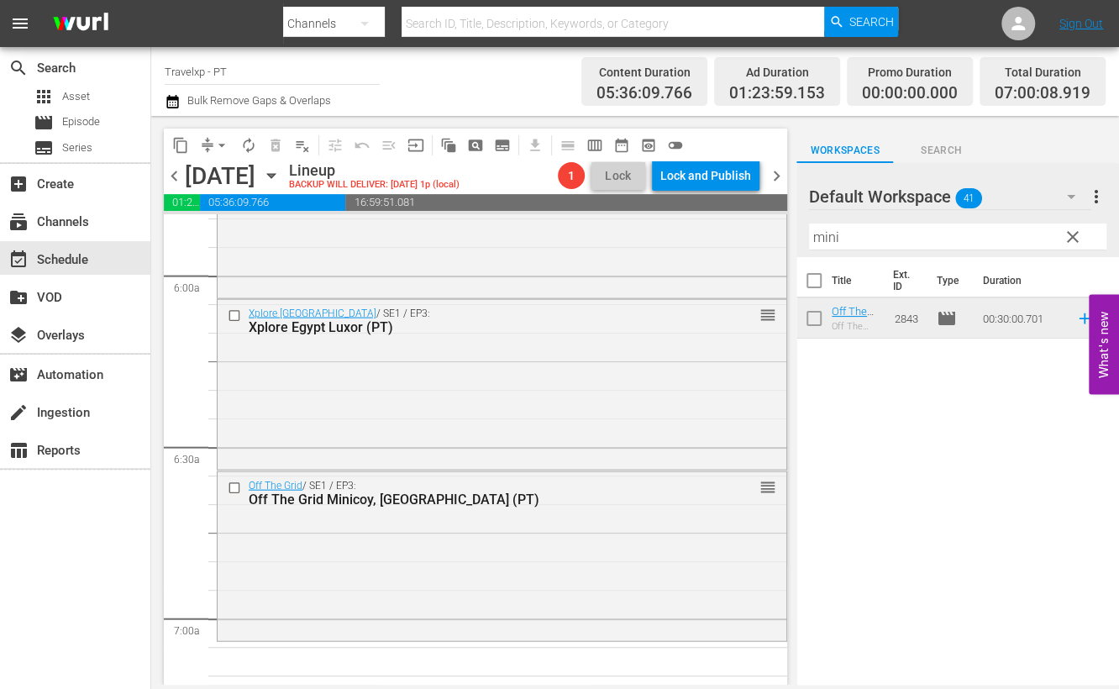
click at [824, 239] on input "mini" at bounding box center [957, 236] width 297 height 27
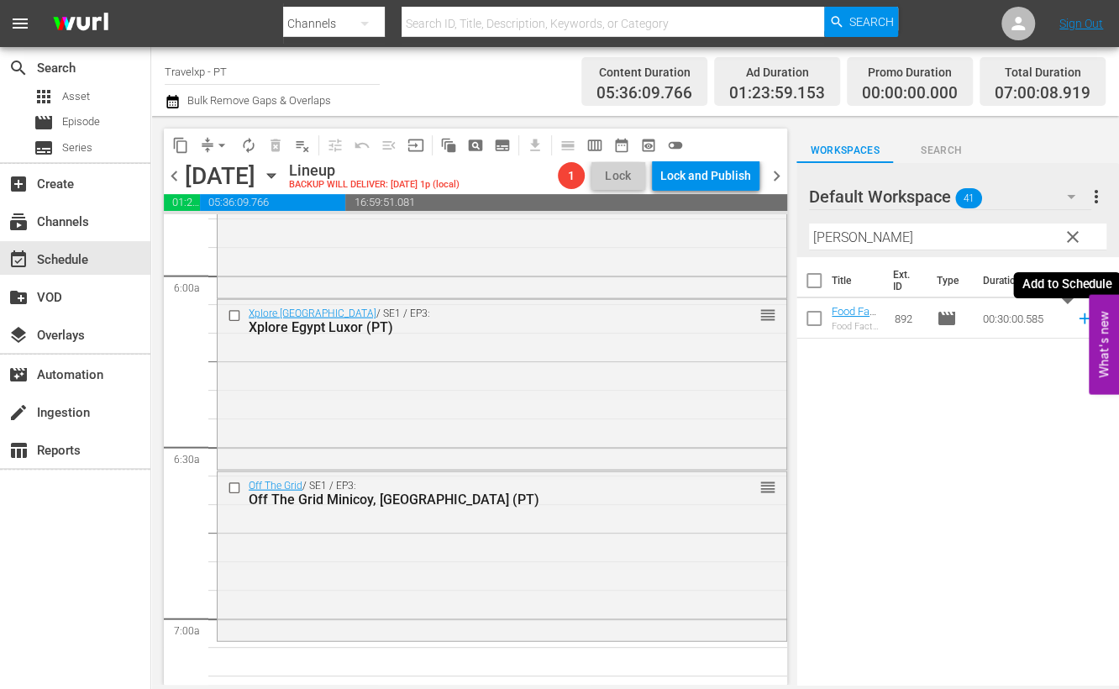
click at [1075, 320] on icon at bounding box center [1084, 318] width 18 height 18
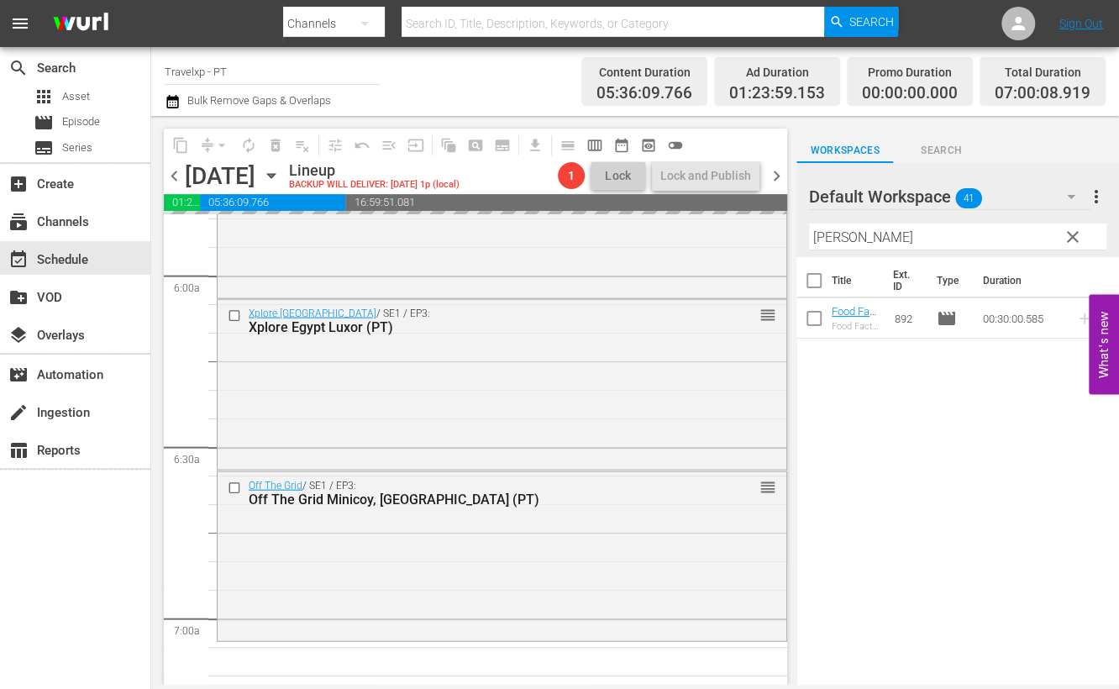
click at [828, 241] on input "[PERSON_NAME]" at bounding box center [957, 236] width 297 height 27
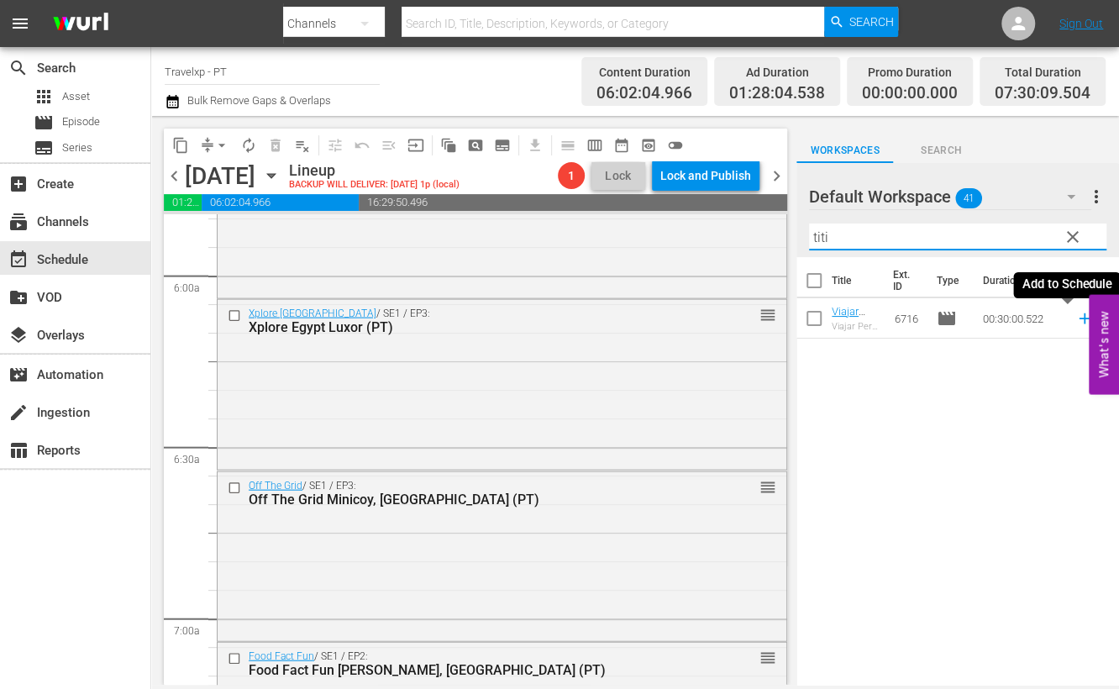
click at [1075, 320] on icon at bounding box center [1084, 318] width 18 height 18
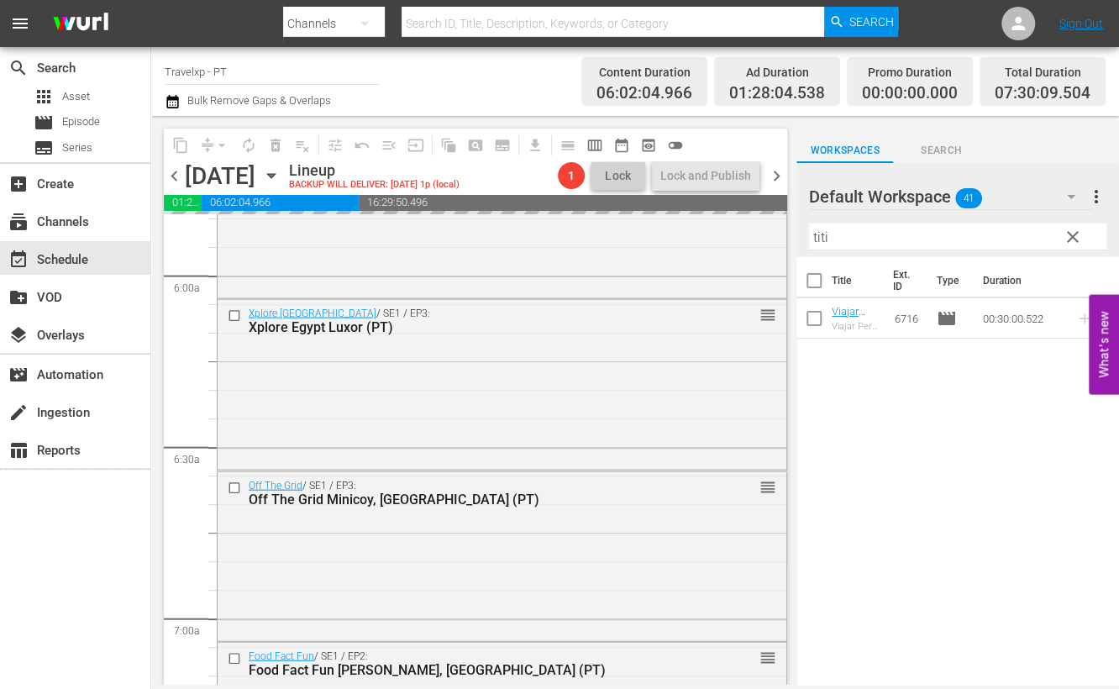
click at [826, 236] on input "titi" at bounding box center [957, 236] width 297 height 27
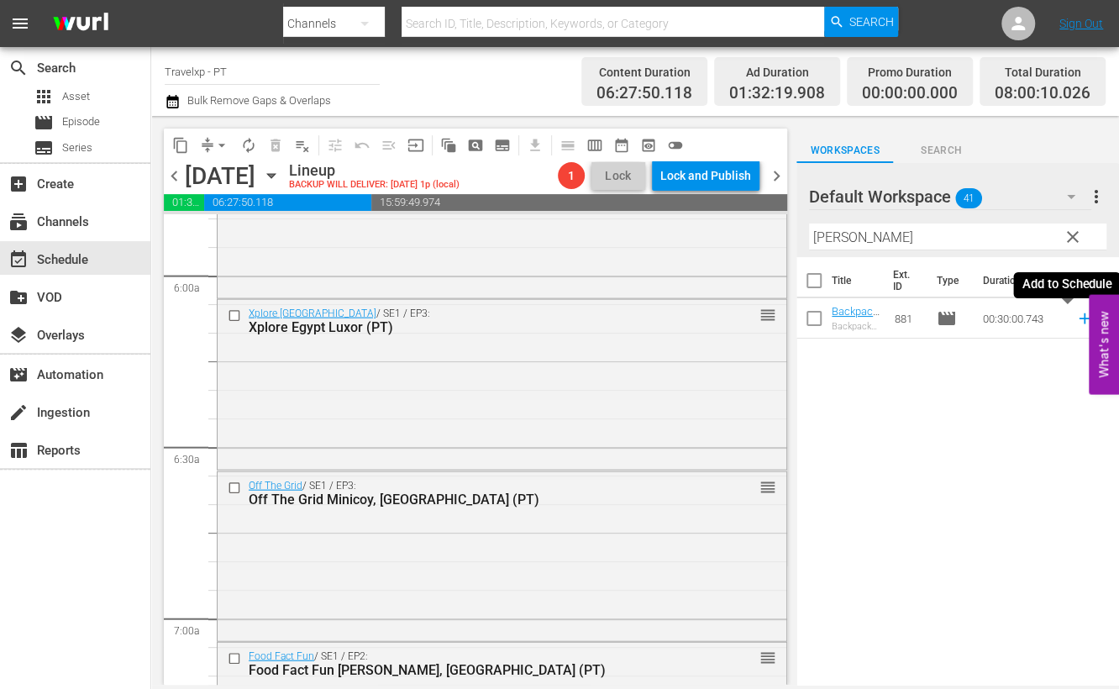
click at [1078, 318] on icon at bounding box center [1083, 318] width 11 height 11
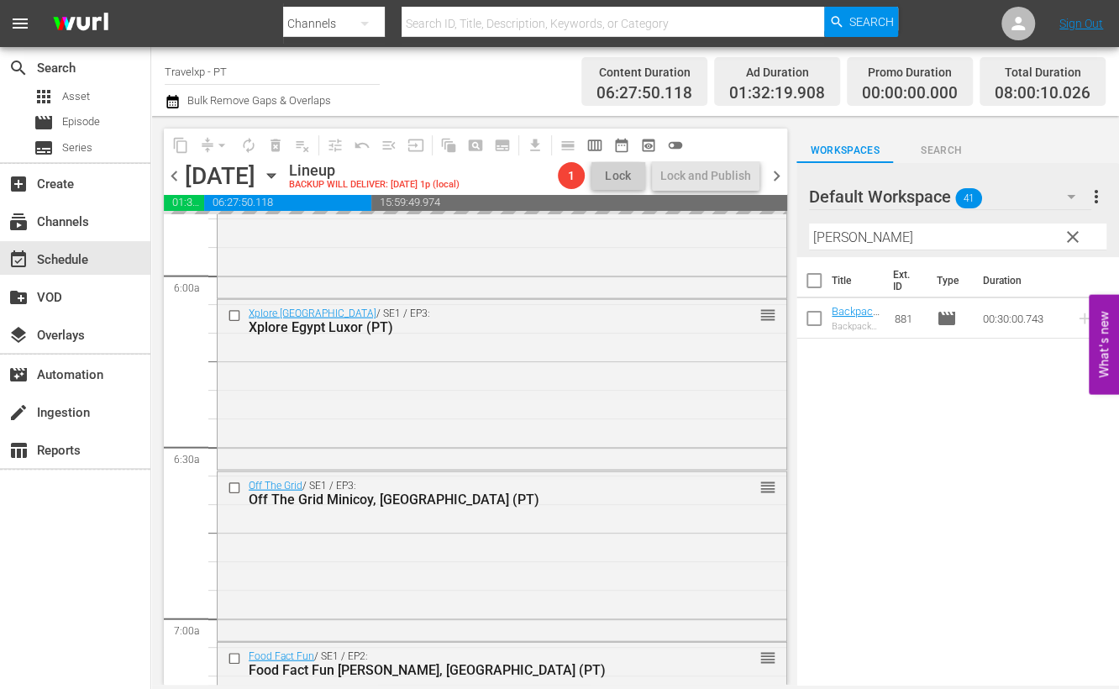
click at [817, 233] on input "[PERSON_NAME]" at bounding box center [957, 236] width 297 height 27
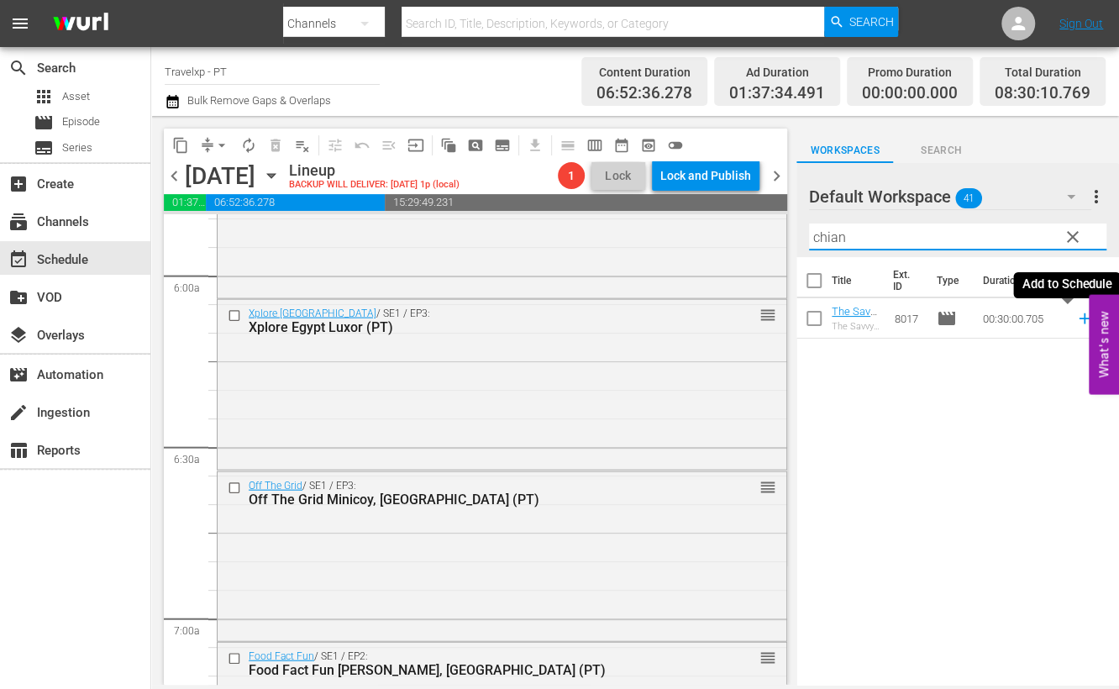
click at [1078, 317] on icon at bounding box center [1083, 318] width 11 height 11
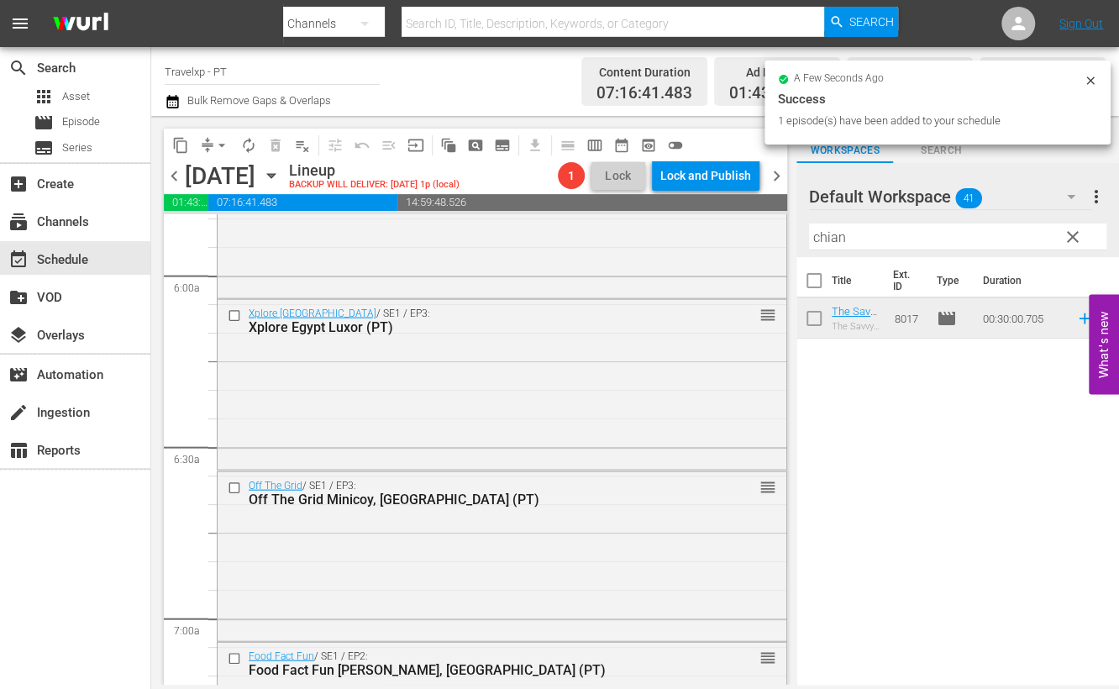
click at [815, 234] on input "chian" at bounding box center [957, 236] width 297 height 27
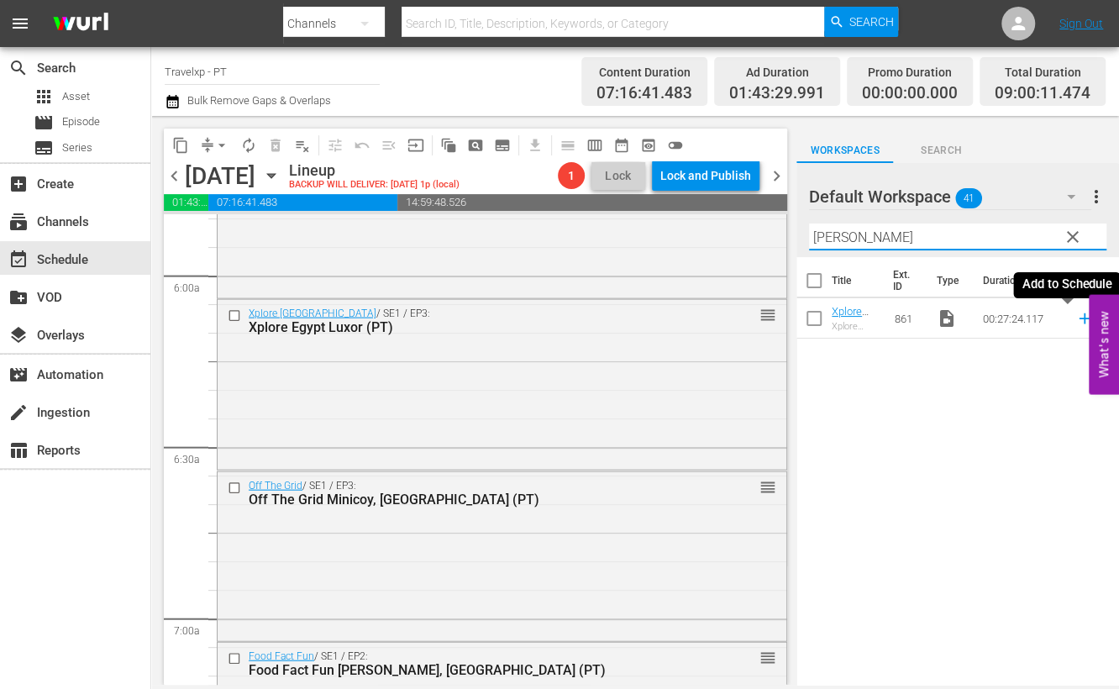
drag, startPoint x: 1068, startPoint y: 319, endPoint x: 916, endPoint y: 233, distance: 173.8
click at [1078, 319] on icon at bounding box center [1083, 318] width 11 height 11
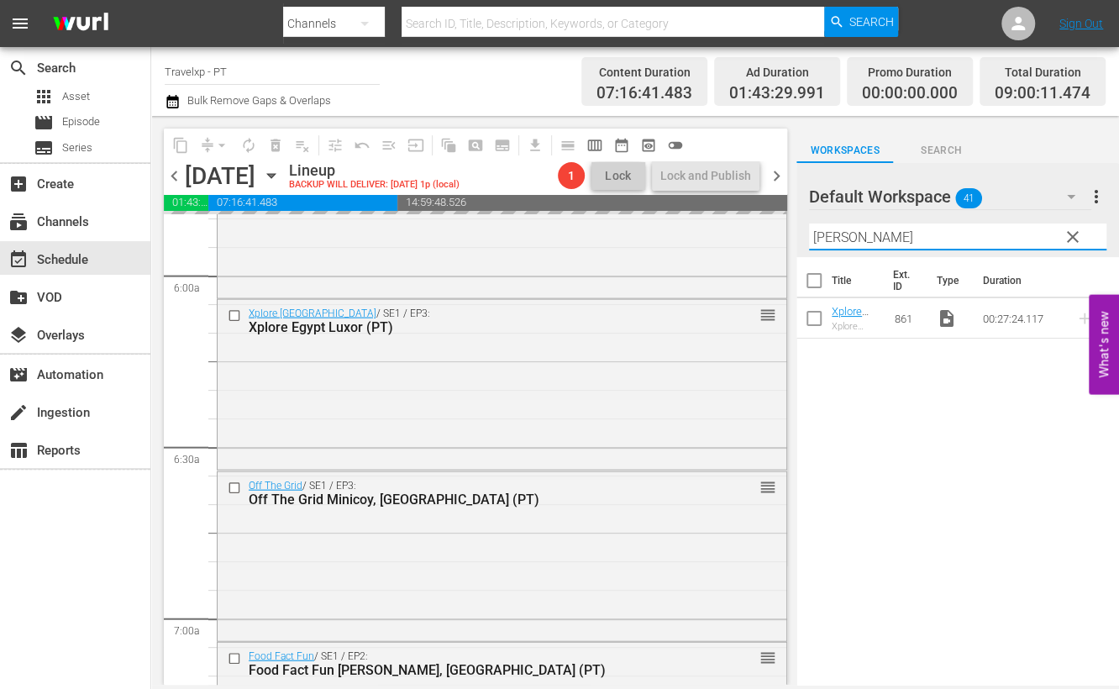
click at [826, 239] on input "[PERSON_NAME]" at bounding box center [957, 236] width 297 height 27
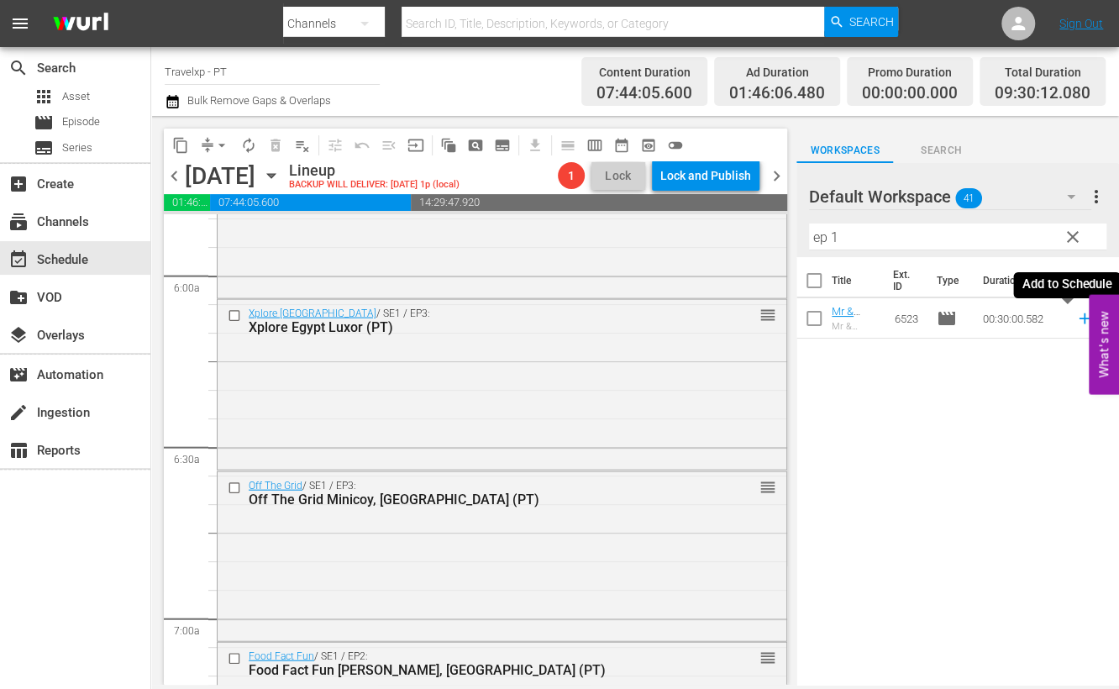
click at [1075, 316] on icon at bounding box center [1084, 318] width 18 height 18
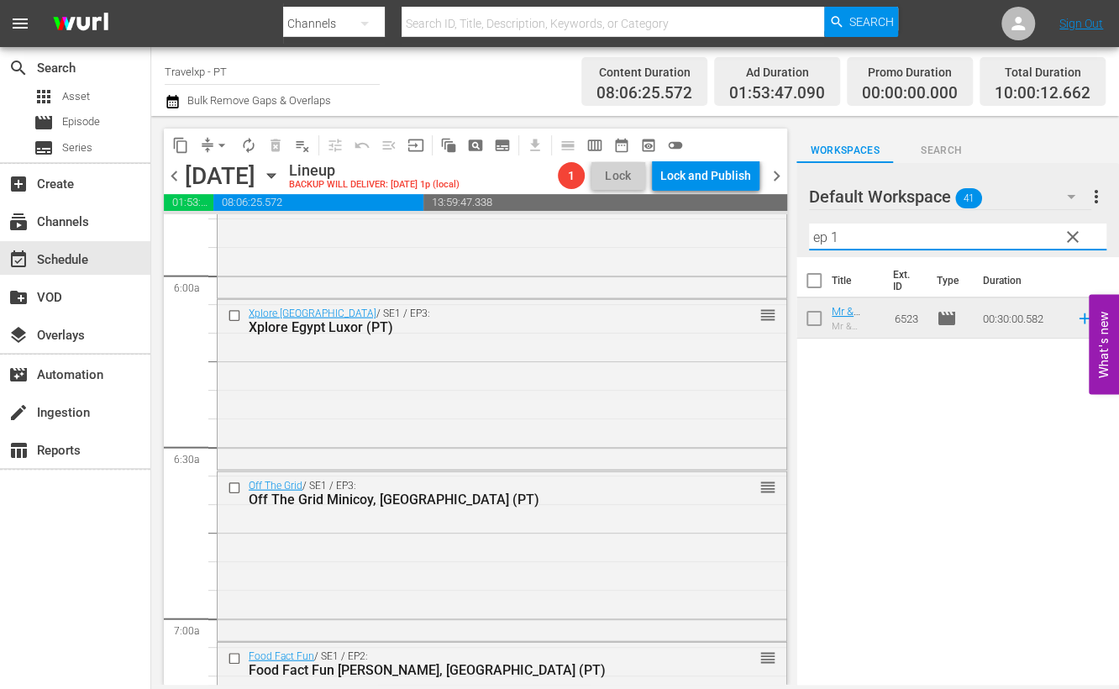
drag, startPoint x: 869, startPoint y: 237, endPoint x: 778, endPoint y: 239, distance: 91.6
click at [778, 239] on div "content_copy compress arrow_drop_down autorenew_outlined delete_forever_outline…" at bounding box center [635, 400] width 968 height 569
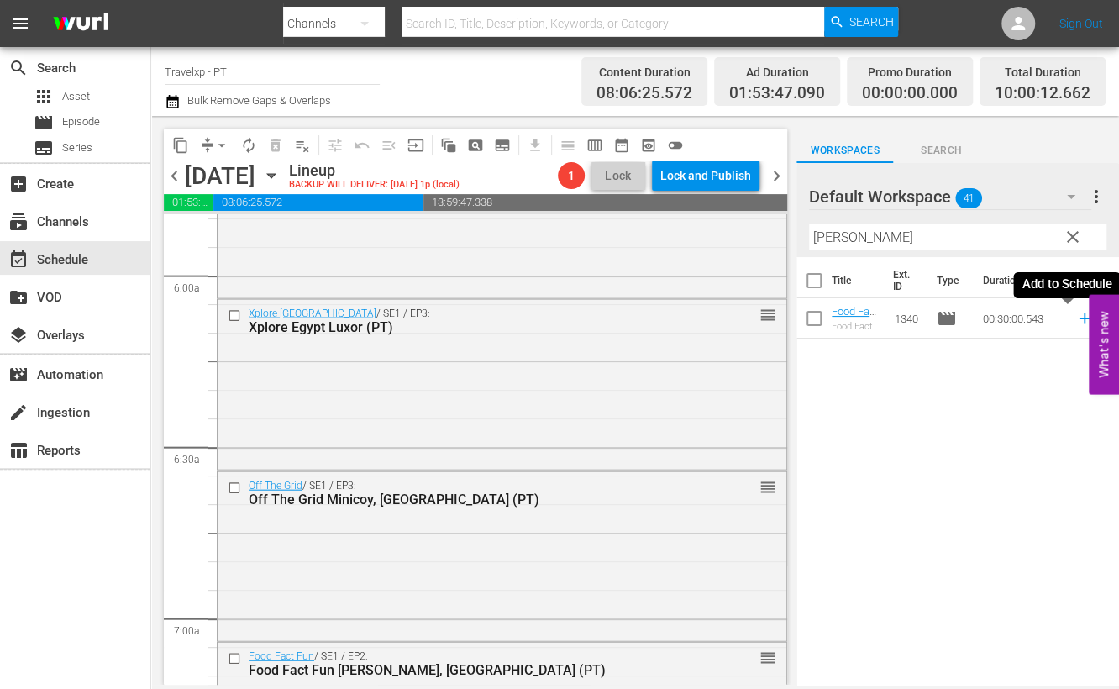
click at [1078, 318] on icon at bounding box center [1083, 318] width 11 height 11
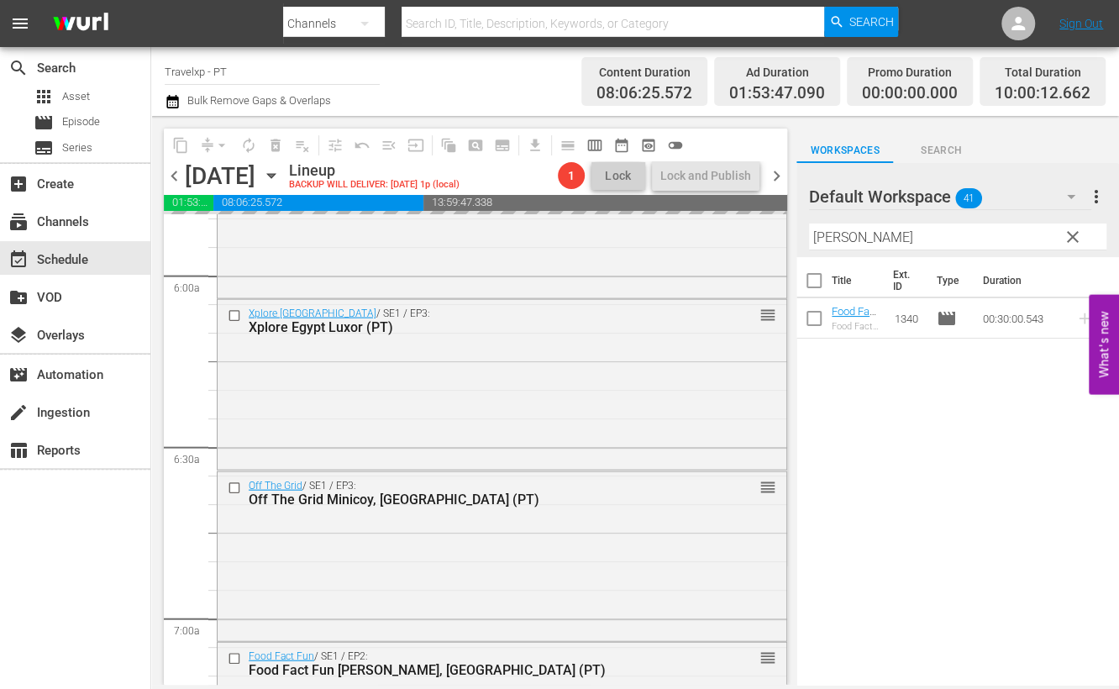
click at [839, 237] on input "[PERSON_NAME]" at bounding box center [957, 236] width 297 height 27
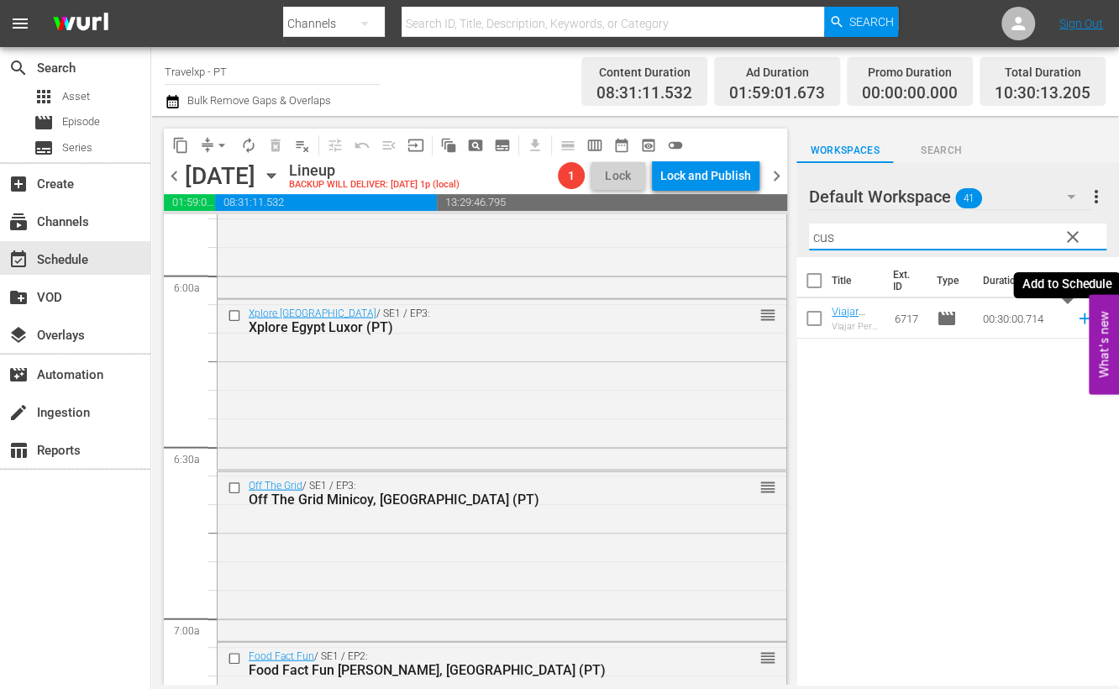
drag, startPoint x: 1062, startPoint y: 318, endPoint x: 891, endPoint y: 241, distance: 188.0
click at [1078, 317] on icon at bounding box center [1083, 318] width 11 height 11
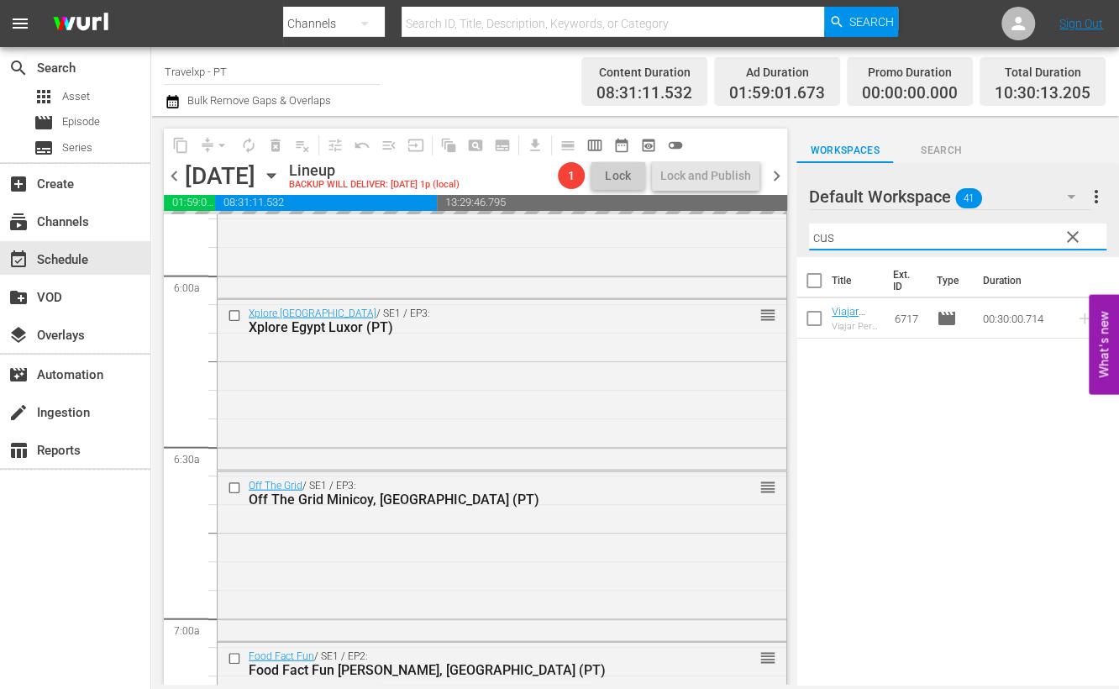
click at [820, 239] on input "cus" at bounding box center [957, 236] width 297 height 27
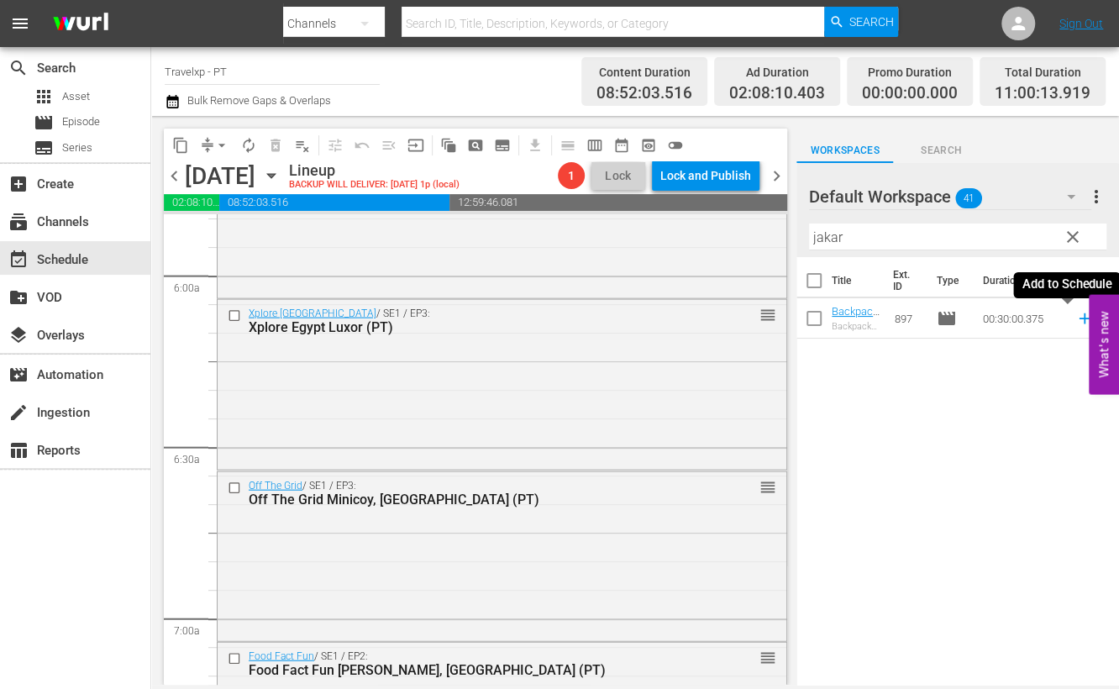
click at [1078, 318] on icon at bounding box center [1083, 318] width 11 height 11
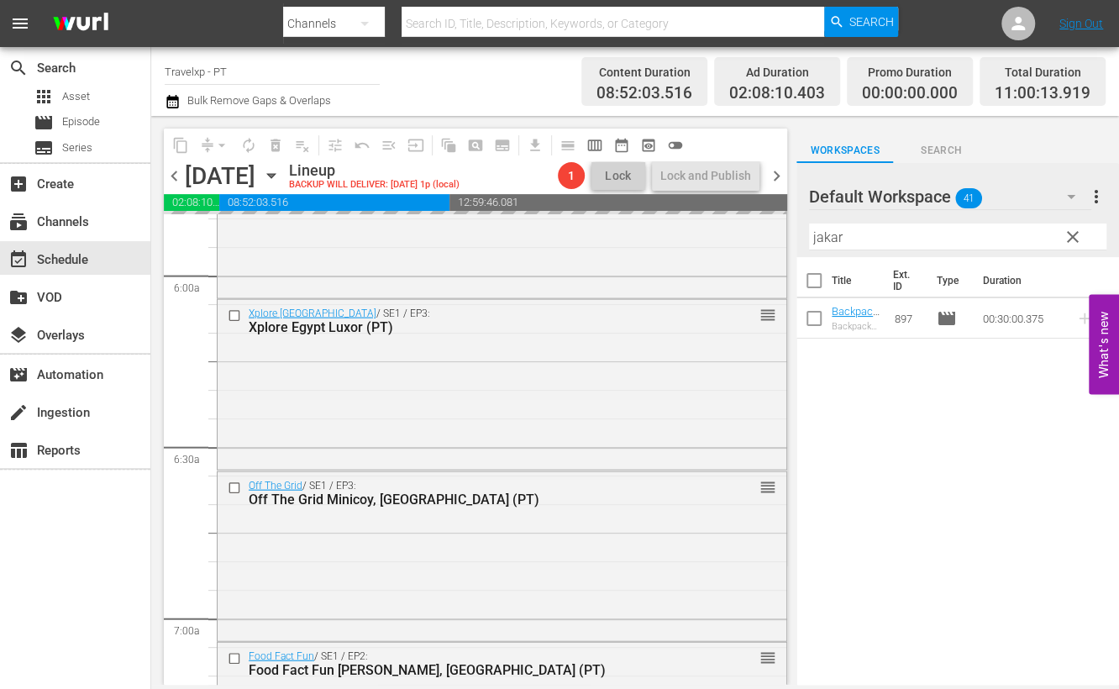
click at [822, 237] on input "jakar" at bounding box center [957, 236] width 297 height 27
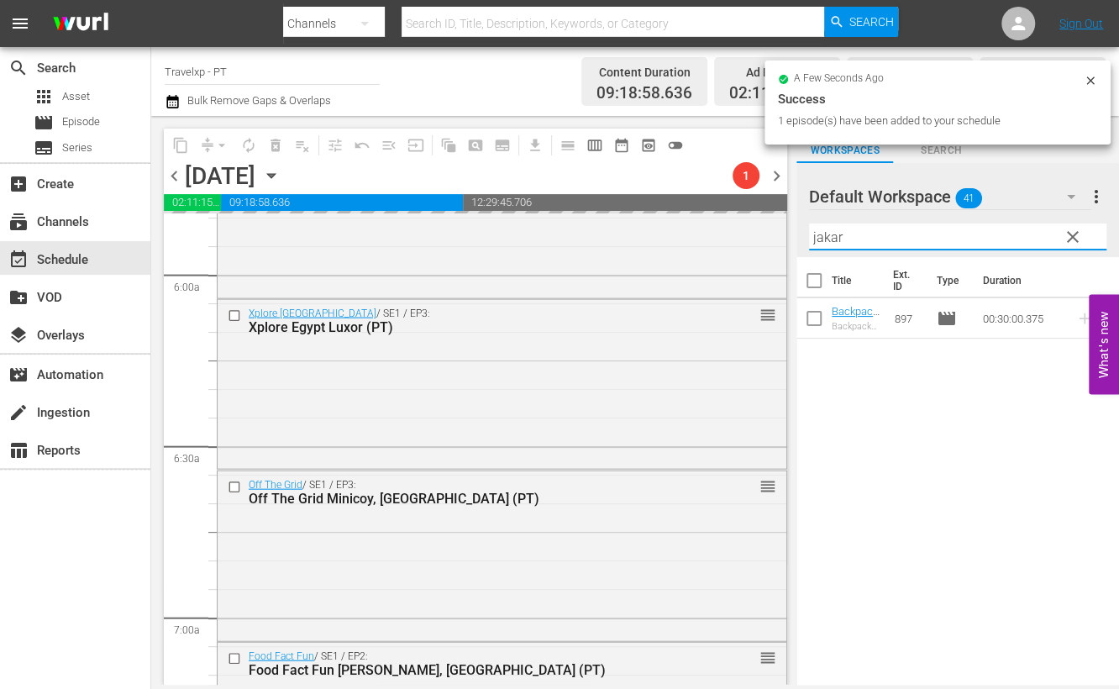
type input "n"
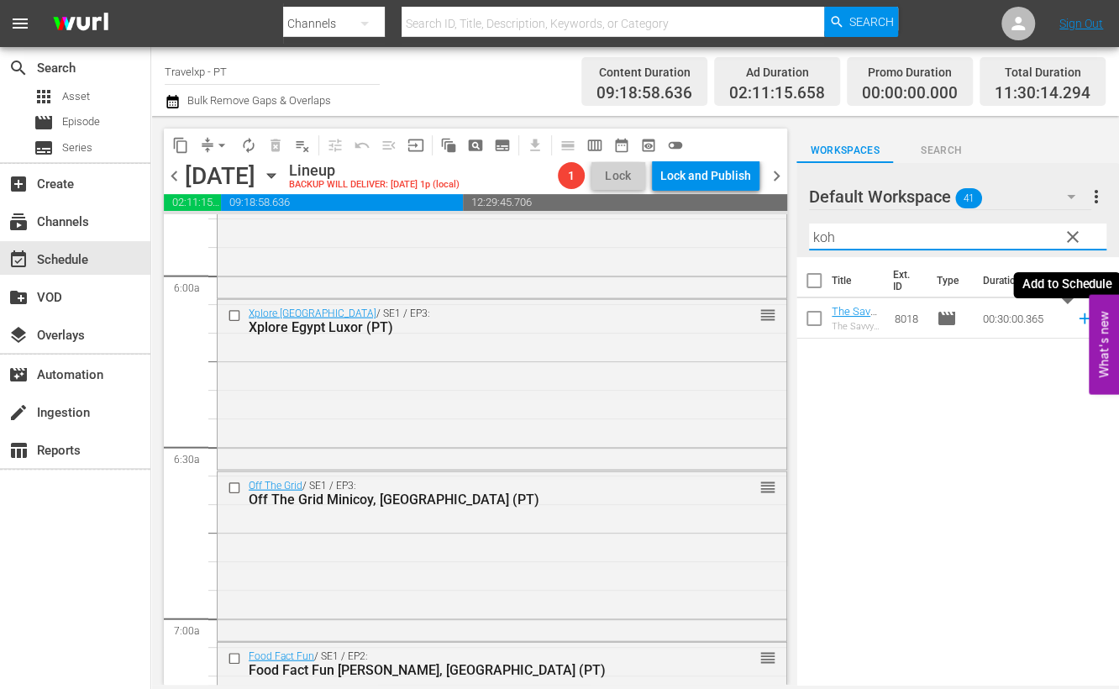
drag, startPoint x: 1067, startPoint y: 317, endPoint x: 941, endPoint y: 280, distance: 131.3
click at [1078, 317] on icon at bounding box center [1083, 318] width 11 height 11
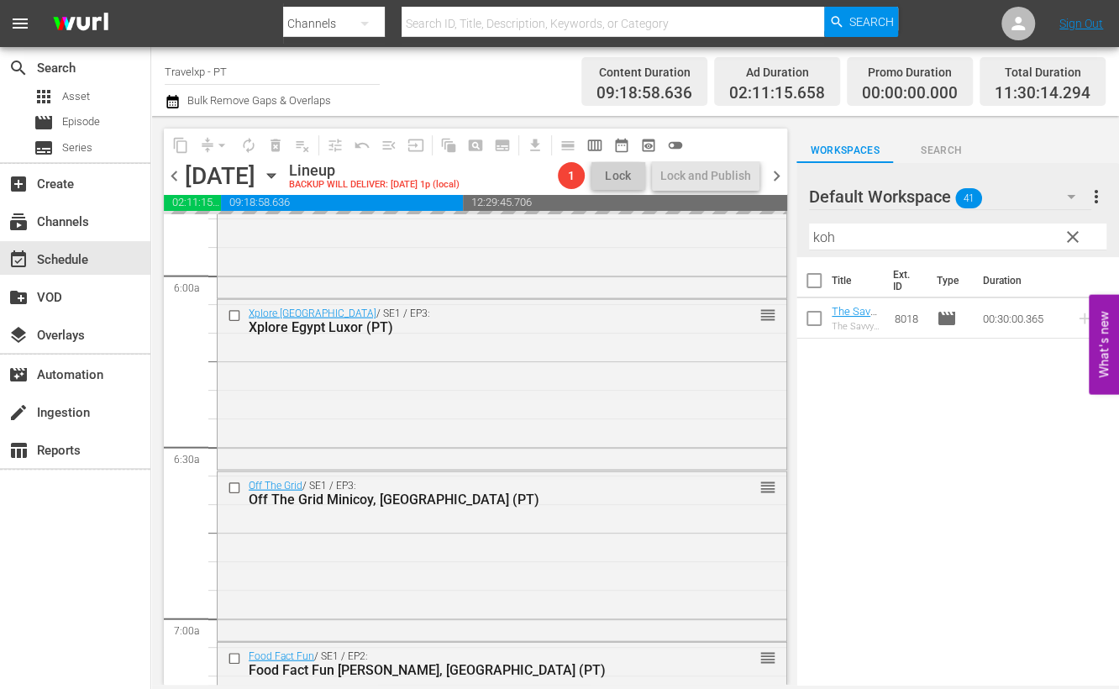
click at [824, 232] on input "koh" at bounding box center [957, 236] width 297 height 27
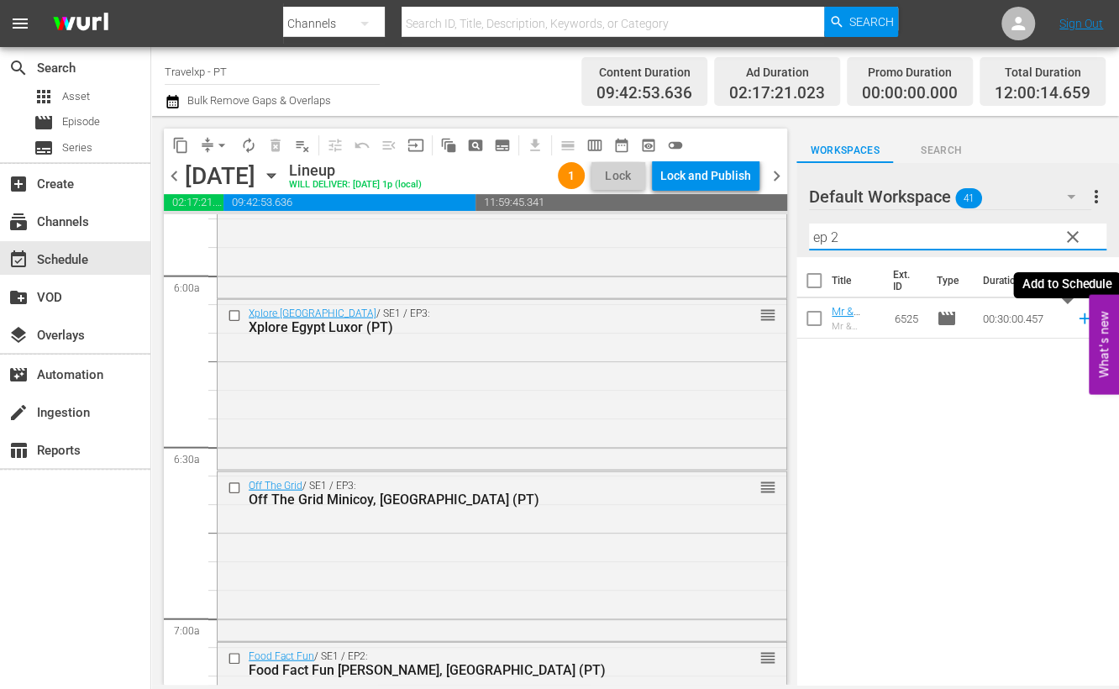
click at [1075, 324] on icon at bounding box center [1084, 318] width 18 height 18
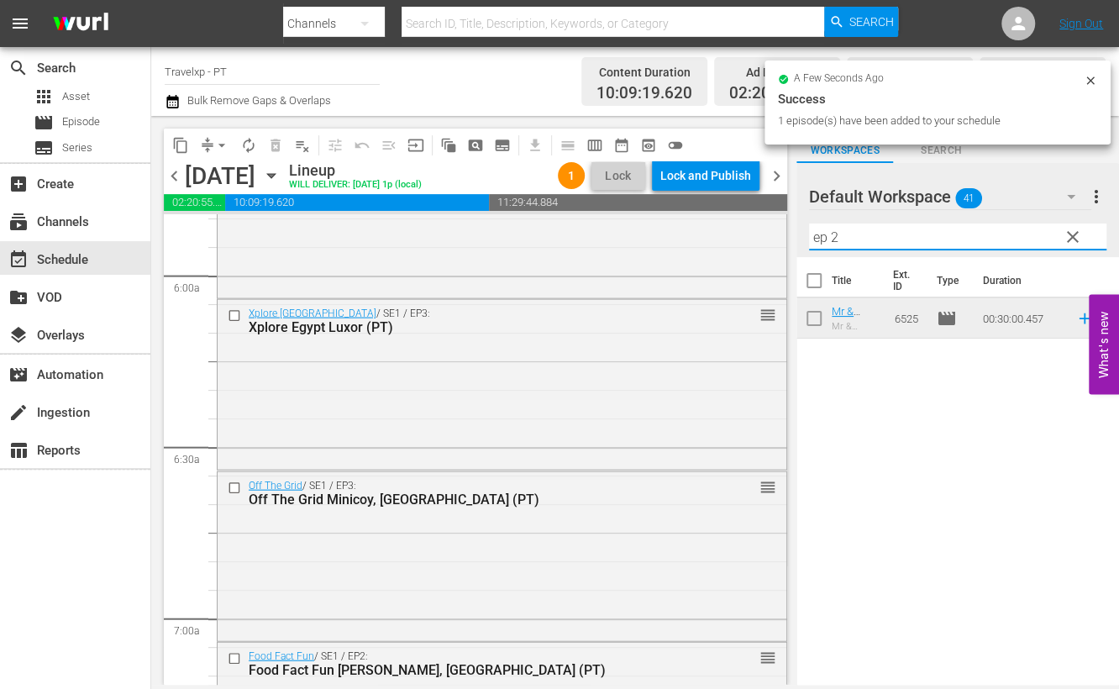
click at [752, 231] on div "content_copy compress arrow_drop_down autorenew_outlined delete_forever_outline…" at bounding box center [635, 400] width 968 height 569
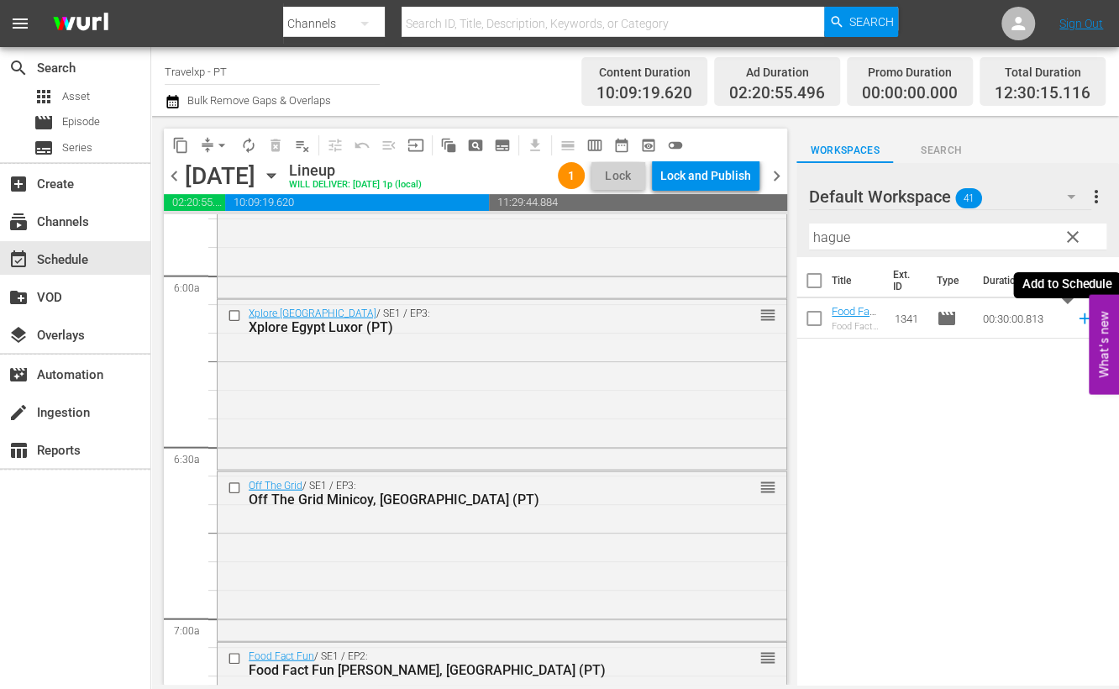
click at [1078, 321] on icon at bounding box center [1083, 318] width 11 height 11
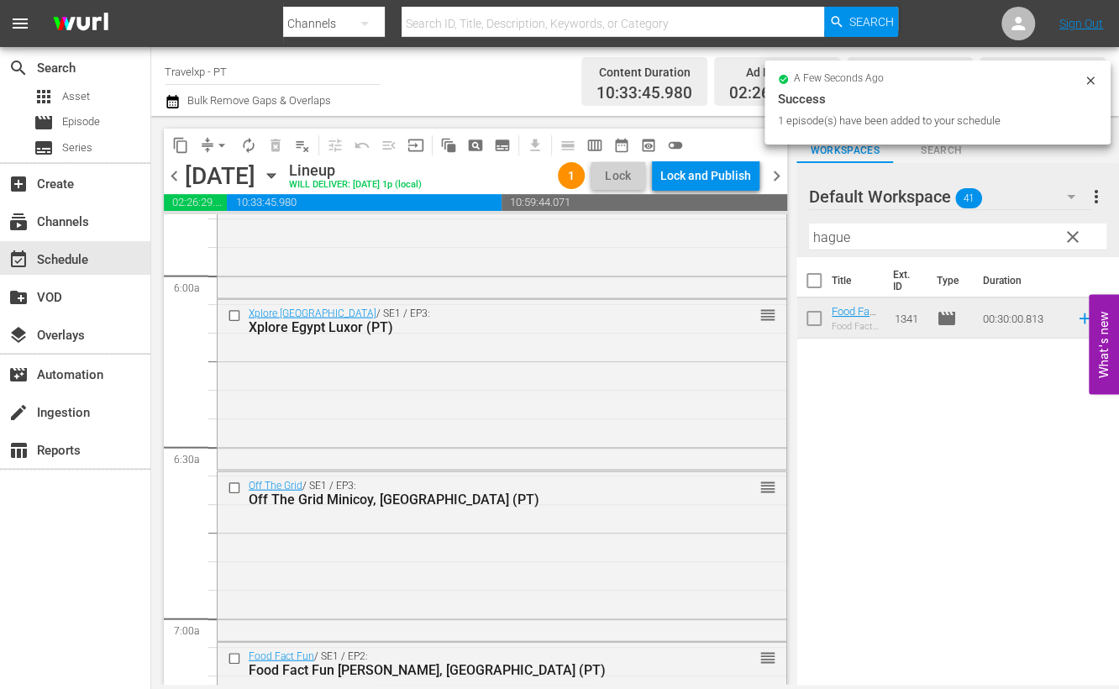
click at [836, 233] on input "hague" at bounding box center [957, 236] width 297 height 27
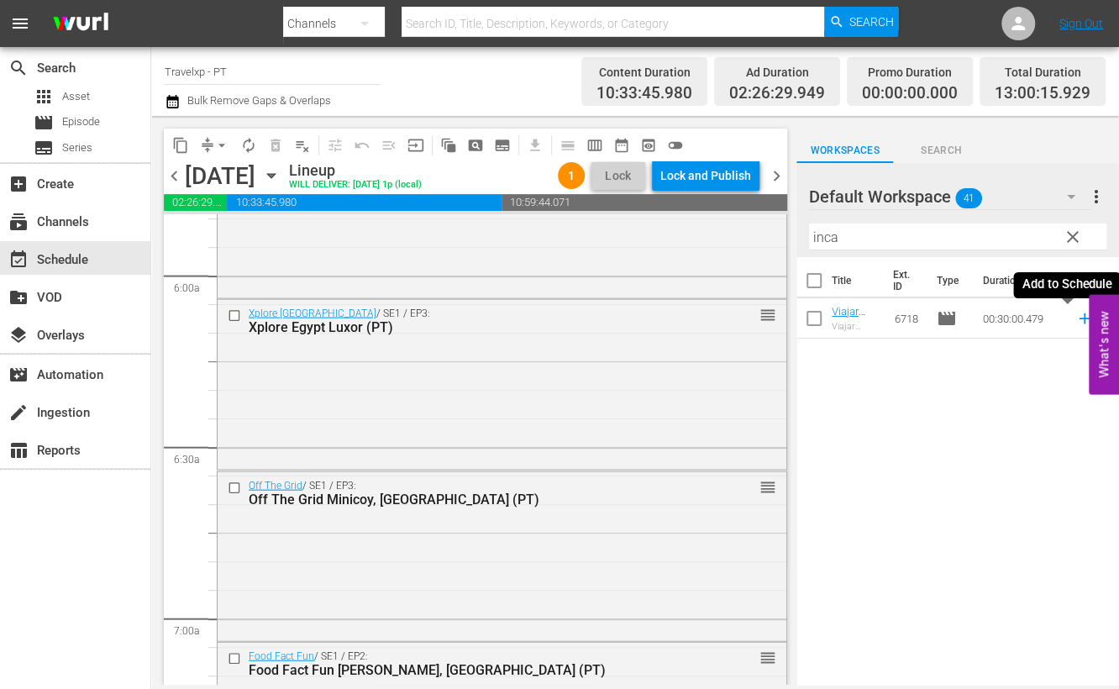
click at [1078, 317] on icon at bounding box center [1083, 318] width 11 height 11
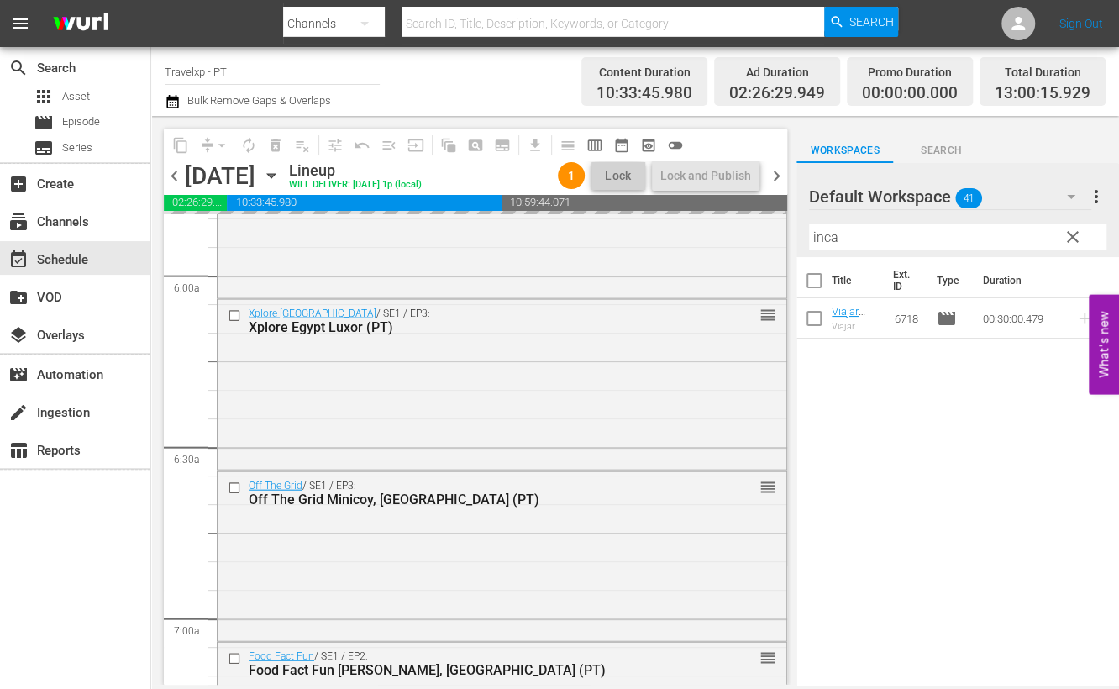
click at [836, 243] on input "inca" at bounding box center [957, 236] width 297 height 27
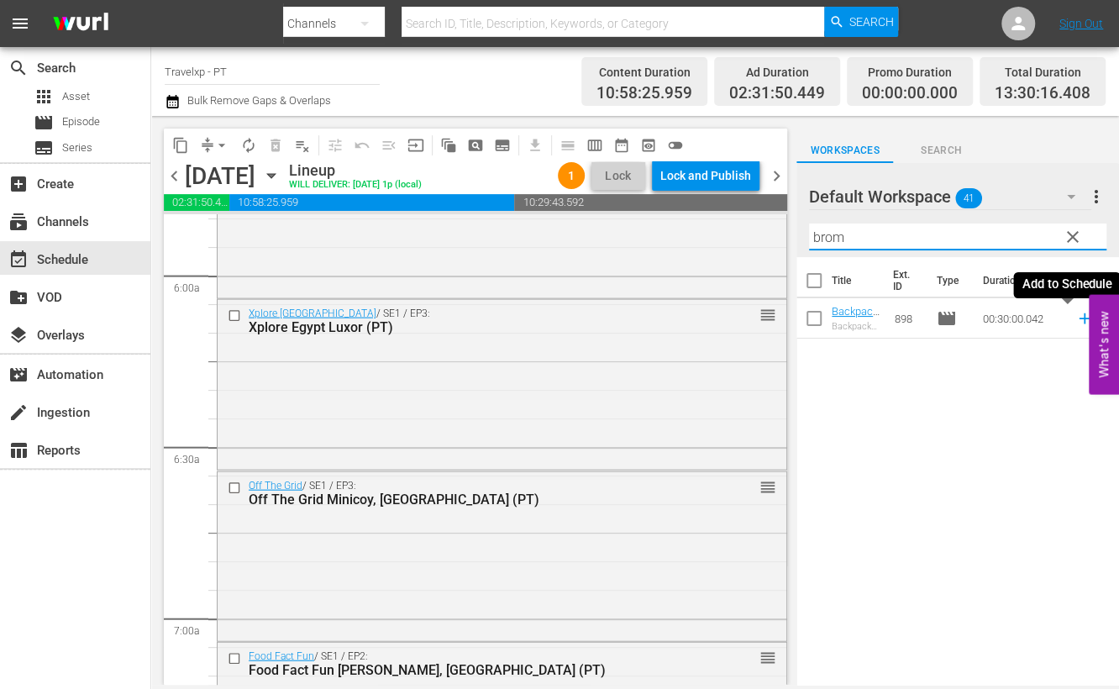
click at [1075, 319] on icon at bounding box center [1084, 318] width 18 height 18
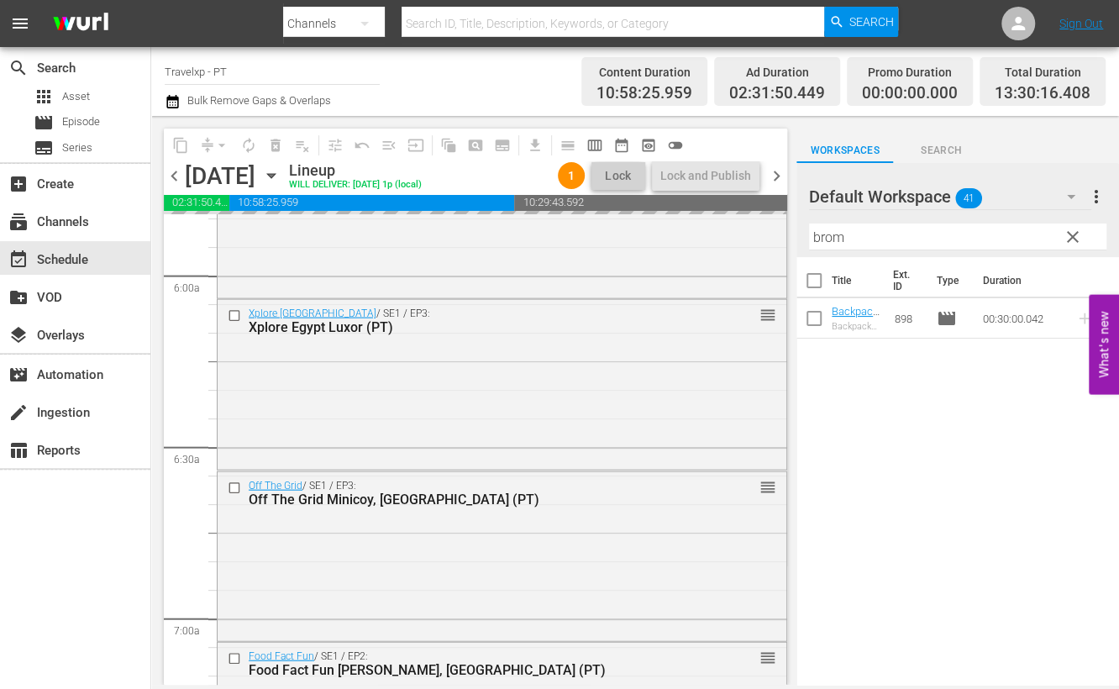
click at [837, 233] on input "brom" at bounding box center [957, 236] width 297 height 27
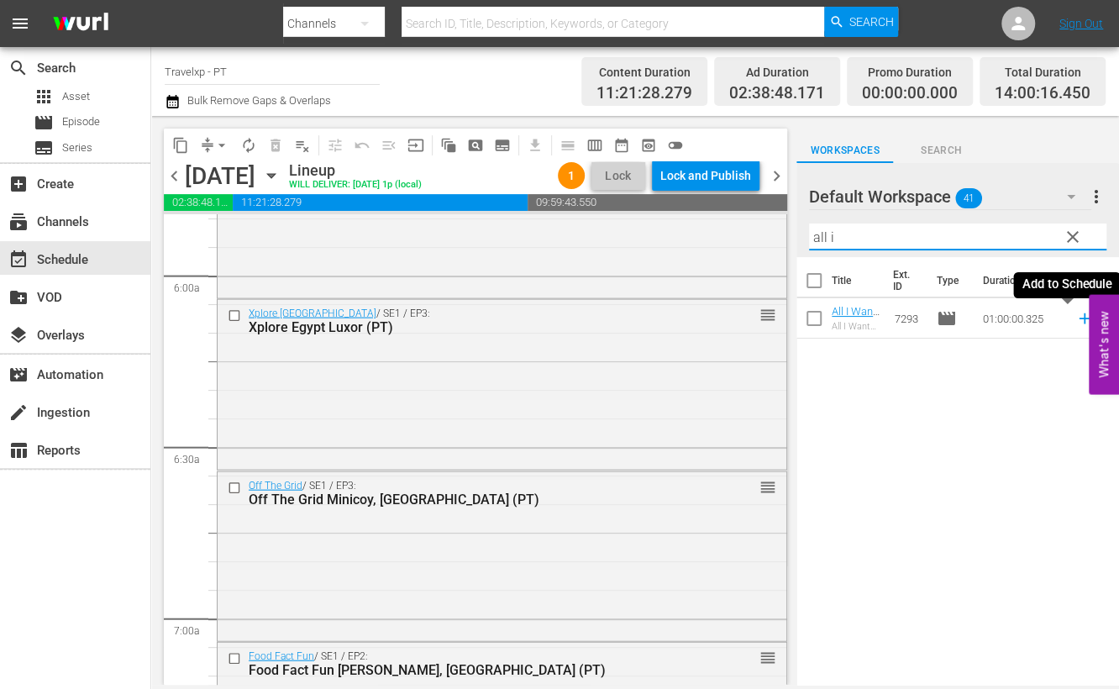
click at [1075, 317] on icon at bounding box center [1084, 318] width 18 height 18
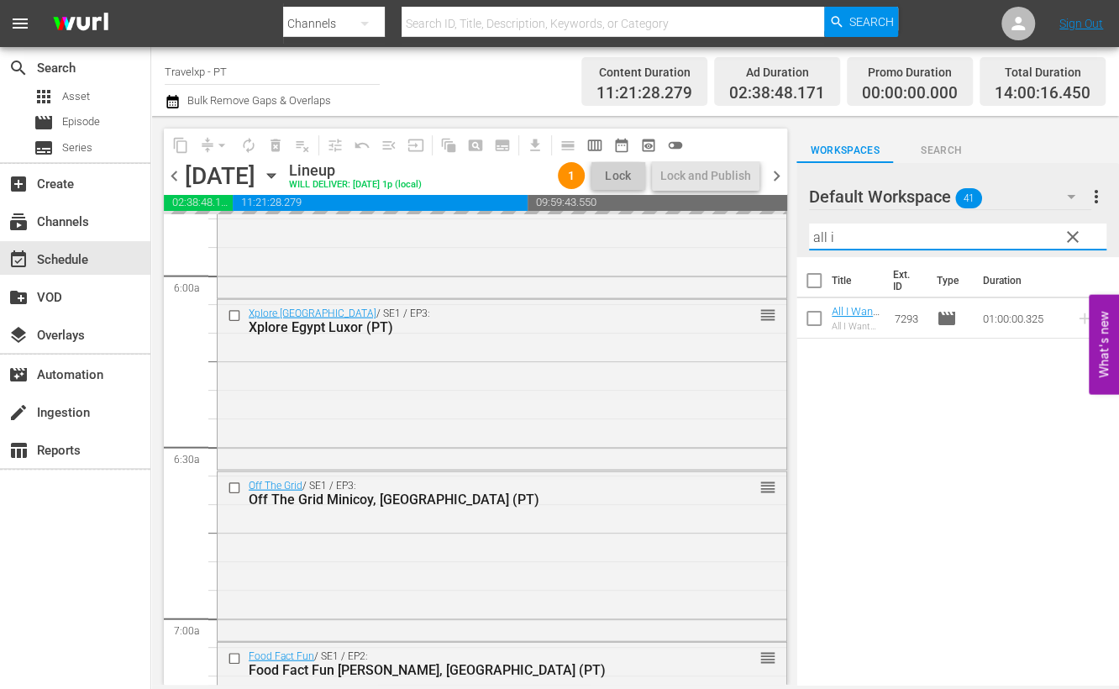
drag, startPoint x: 861, startPoint y: 235, endPoint x: 779, endPoint y: 237, distance: 81.5
click at [779, 237] on div "content_copy compress arrow_drop_down autorenew_outlined delete_forever_outline…" at bounding box center [635, 400] width 968 height 569
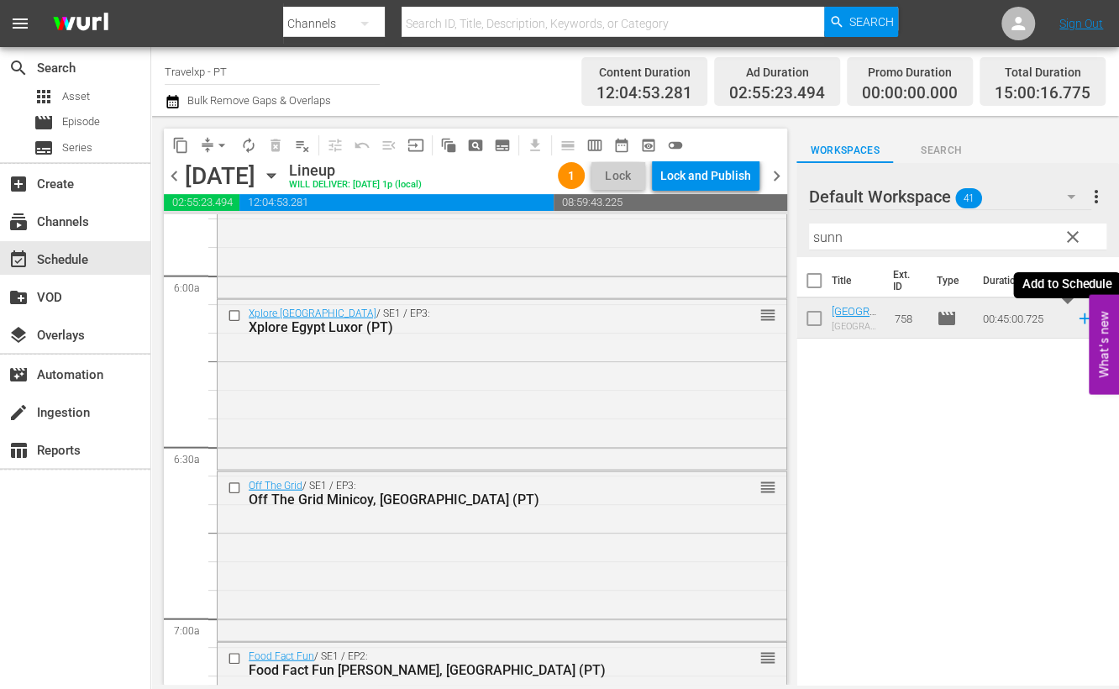
click at [1075, 316] on icon at bounding box center [1084, 318] width 18 height 18
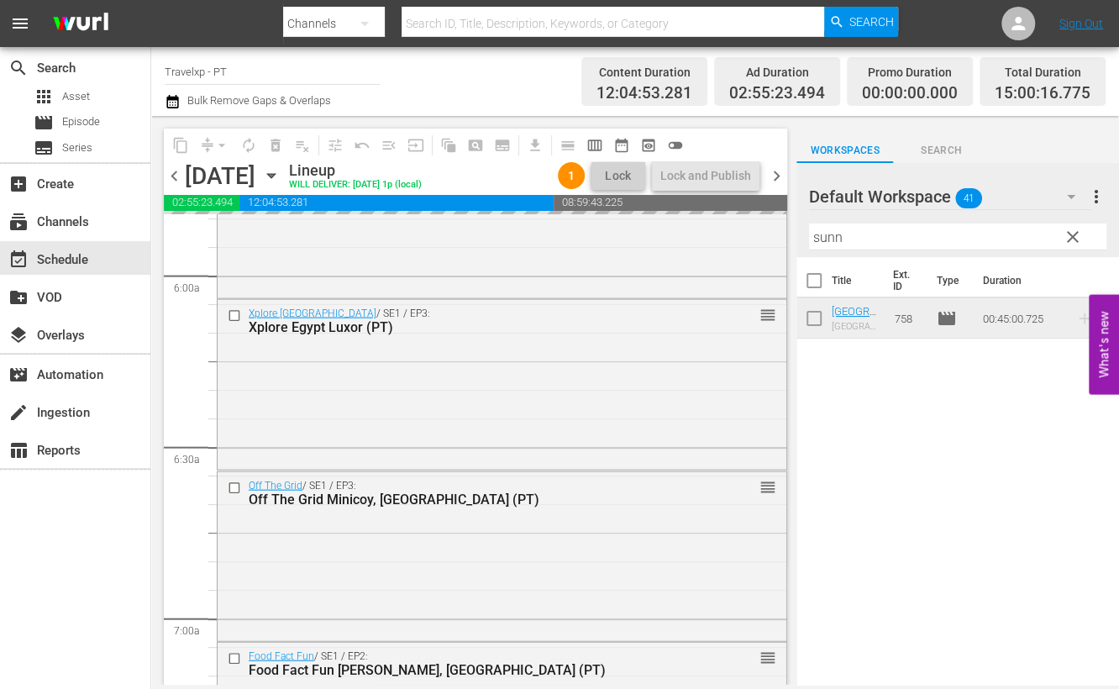
click at [824, 228] on input "sunn" at bounding box center [957, 236] width 297 height 27
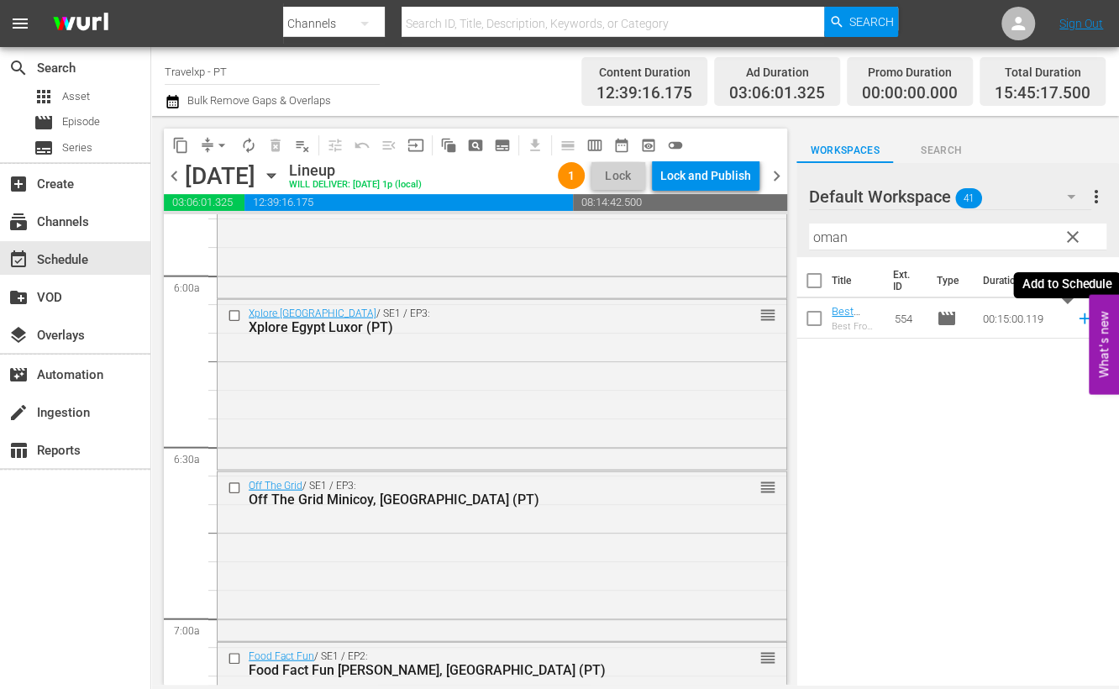
click at [1075, 314] on icon at bounding box center [1084, 318] width 18 height 18
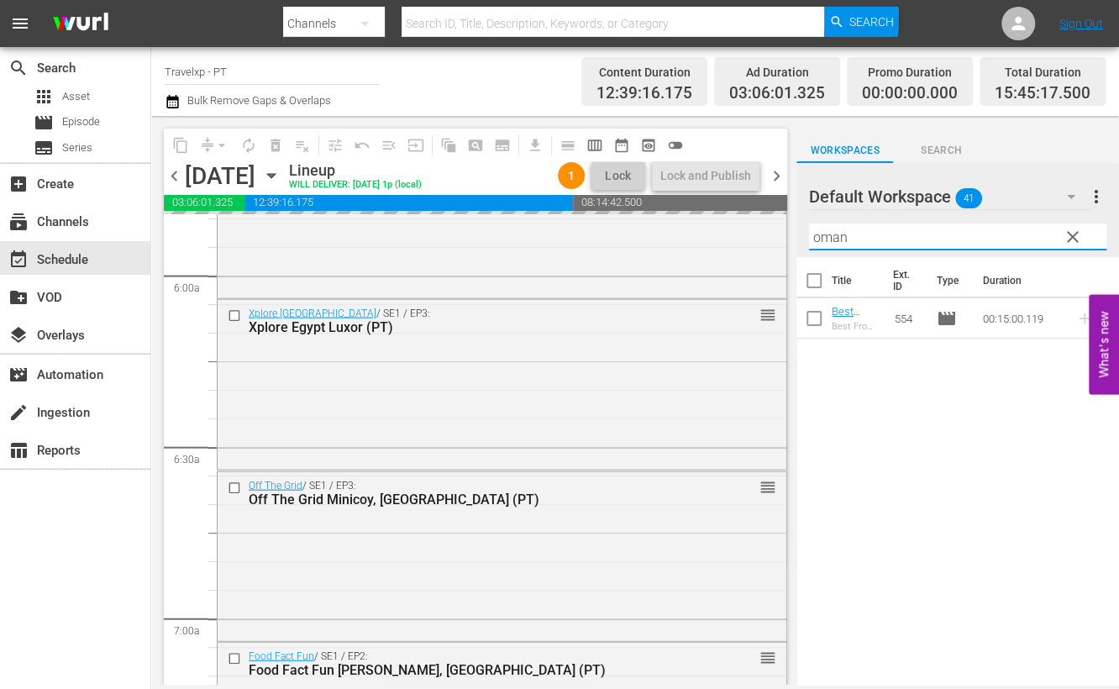
click at [827, 237] on input "oman" at bounding box center [957, 236] width 297 height 27
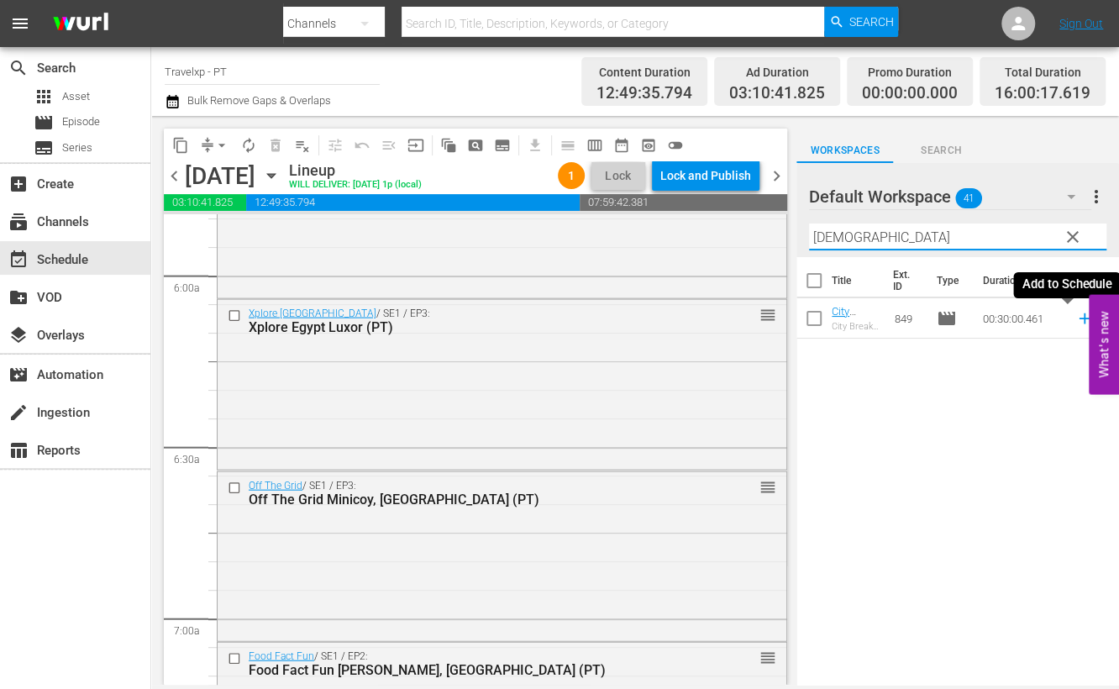
drag, startPoint x: 1067, startPoint y: 321, endPoint x: 737, endPoint y: 212, distance: 347.7
click at [1075, 321] on icon at bounding box center [1084, 318] width 18 height 18
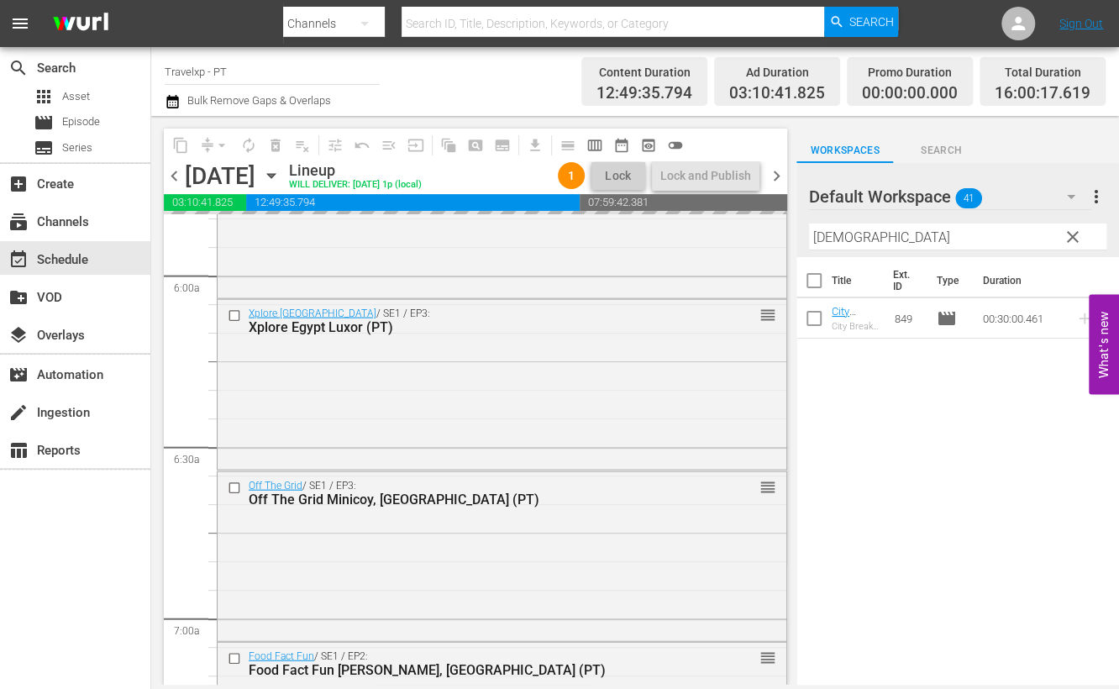
click at [835, 245] on input "[DEMOGRAPHIC_DATA]" at bounding box center [957, 236] width 297 height 27
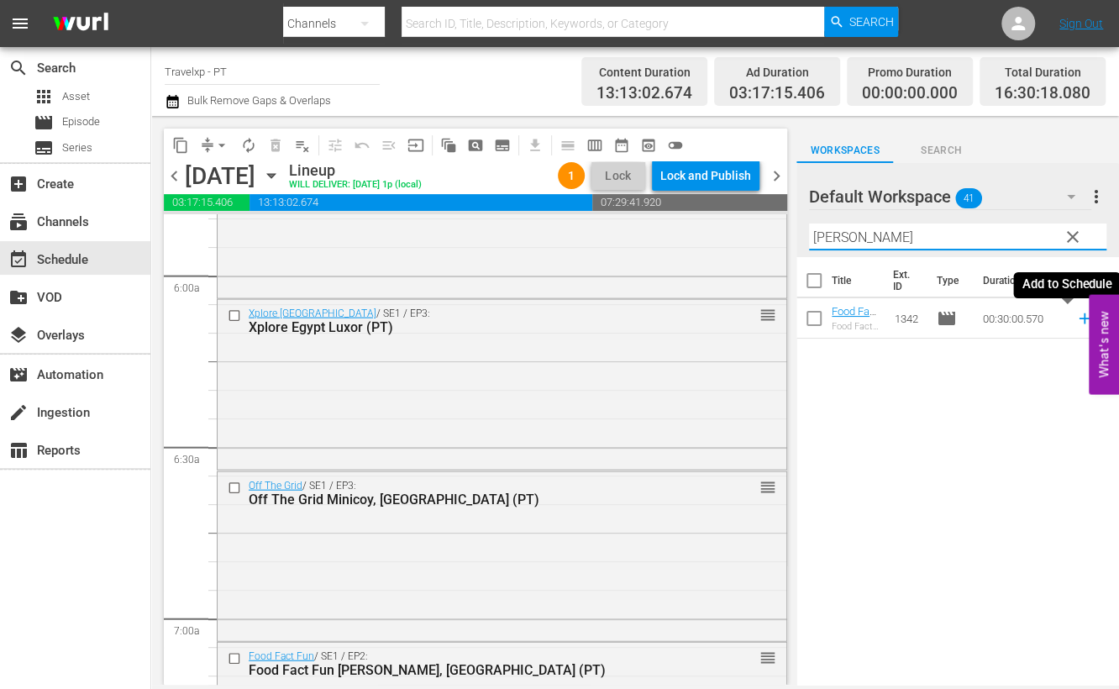
click at [1075, 316] on icon at bounding box center [1084, 318] width 18 height 18
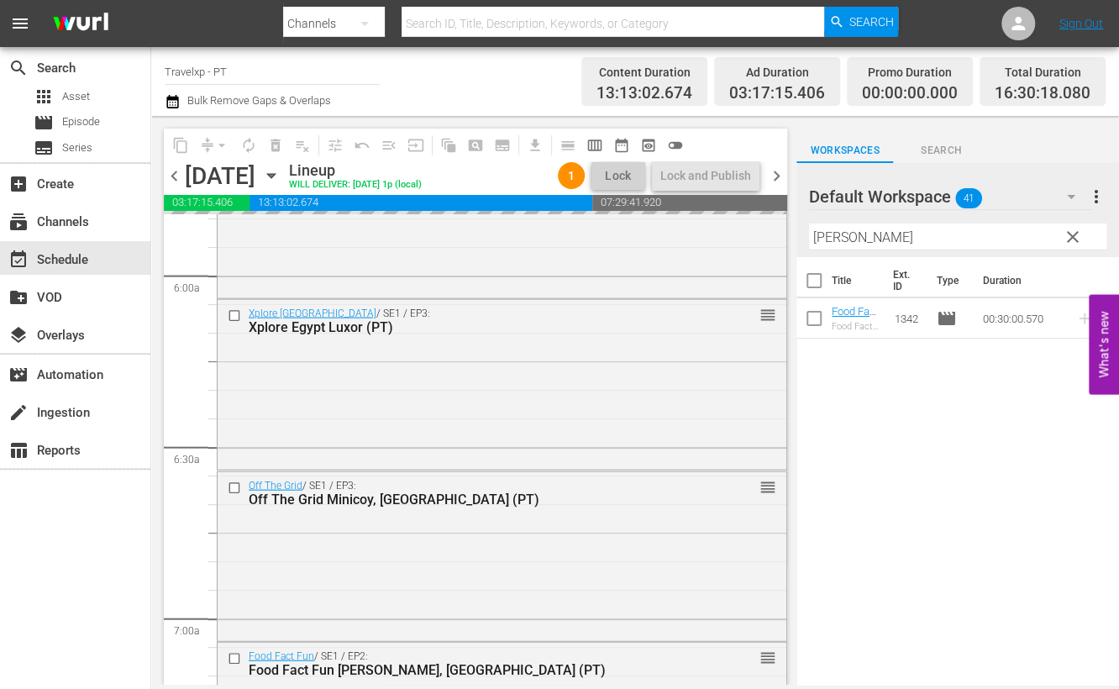
click at [832, 235] on input "[PERSON_NAME]" at bounding box center [957, 236] width 297 height 27
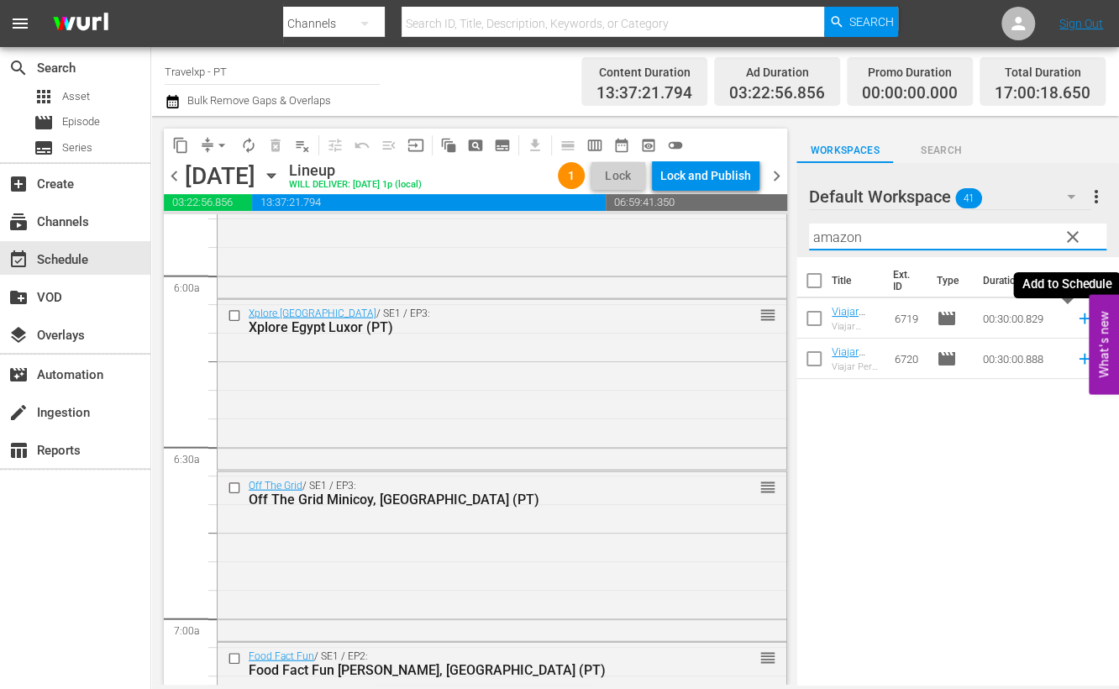
drag, startPoint x: 1069, startPoint y: 320, endPoint x: 878, endPoint y: 234, distance: 209.8
click at [1075, 321] on icon at bounding box center [1084, 318] width 18 height 18
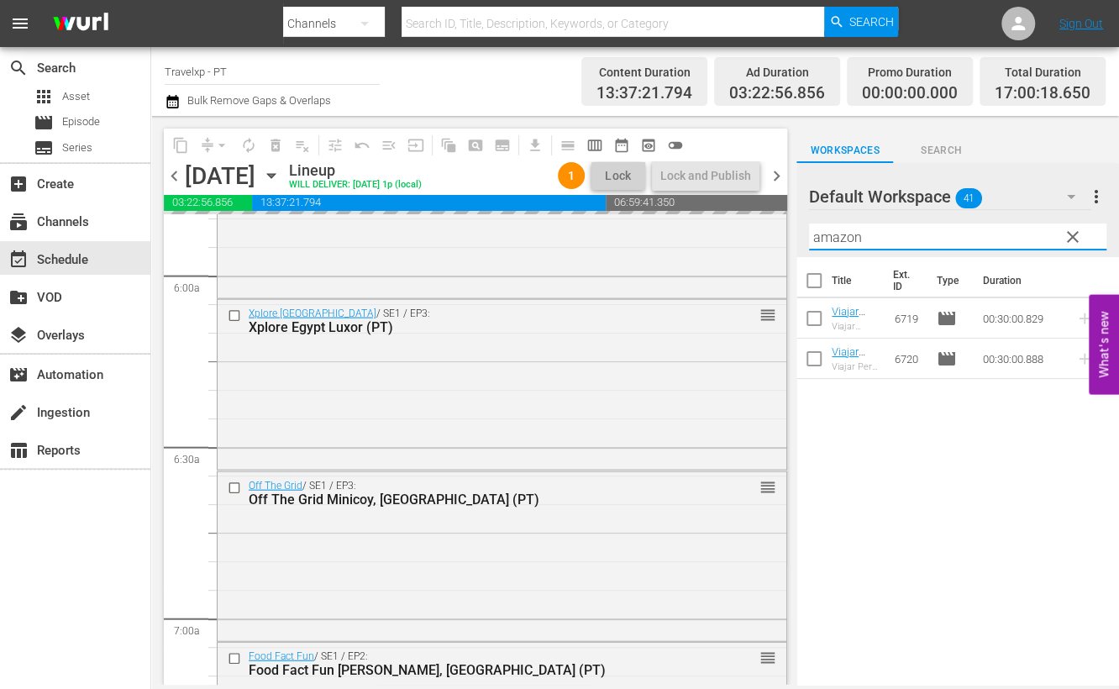
click at [833, 237] on input "amazon" at bounding box center [957, 236] width 297 height 27
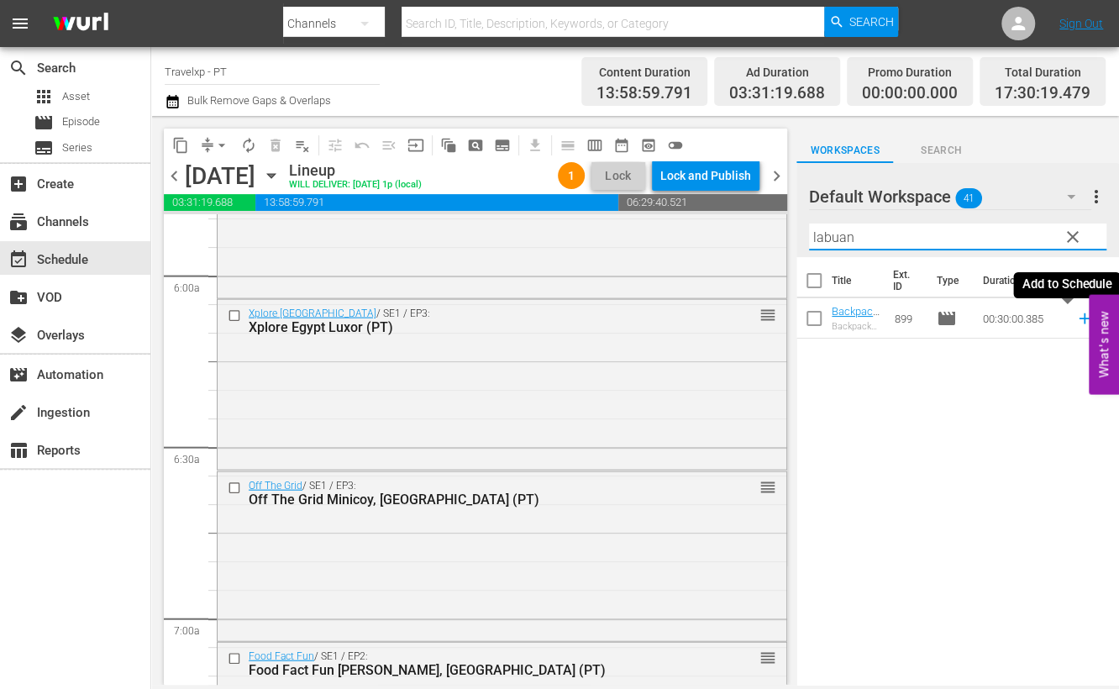
click at [1078, 318] on icon at bounding box center [1083, 318] width 11 height 11
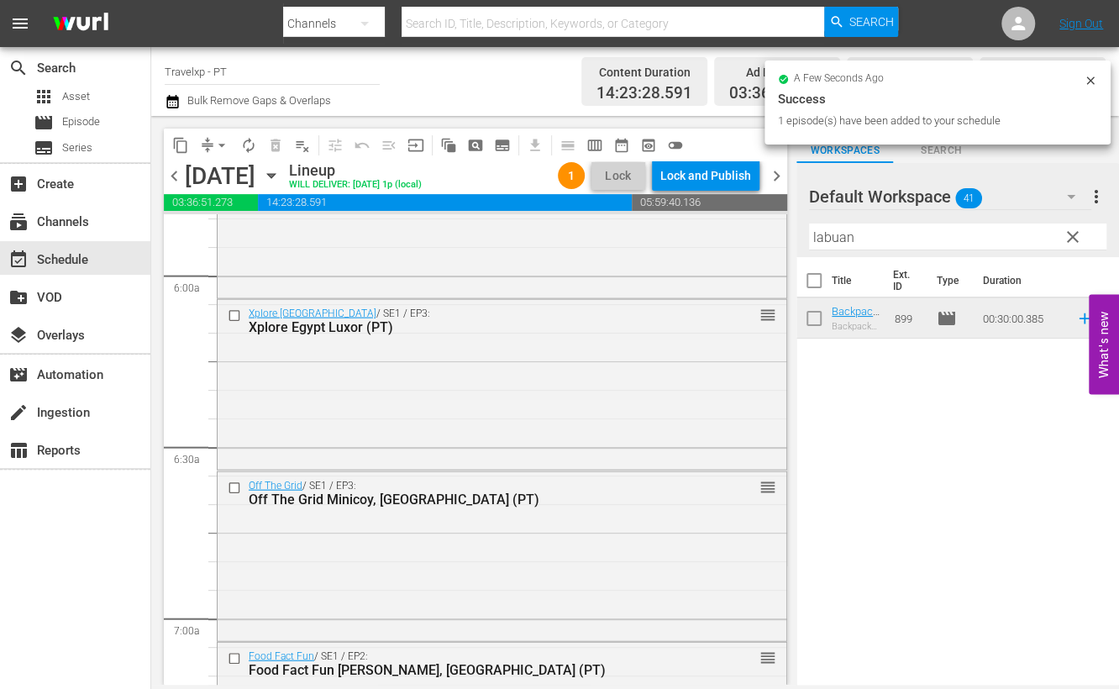
click at [831, 243] on input "labuan" at bounding box center [957, 236] width 297 height 27
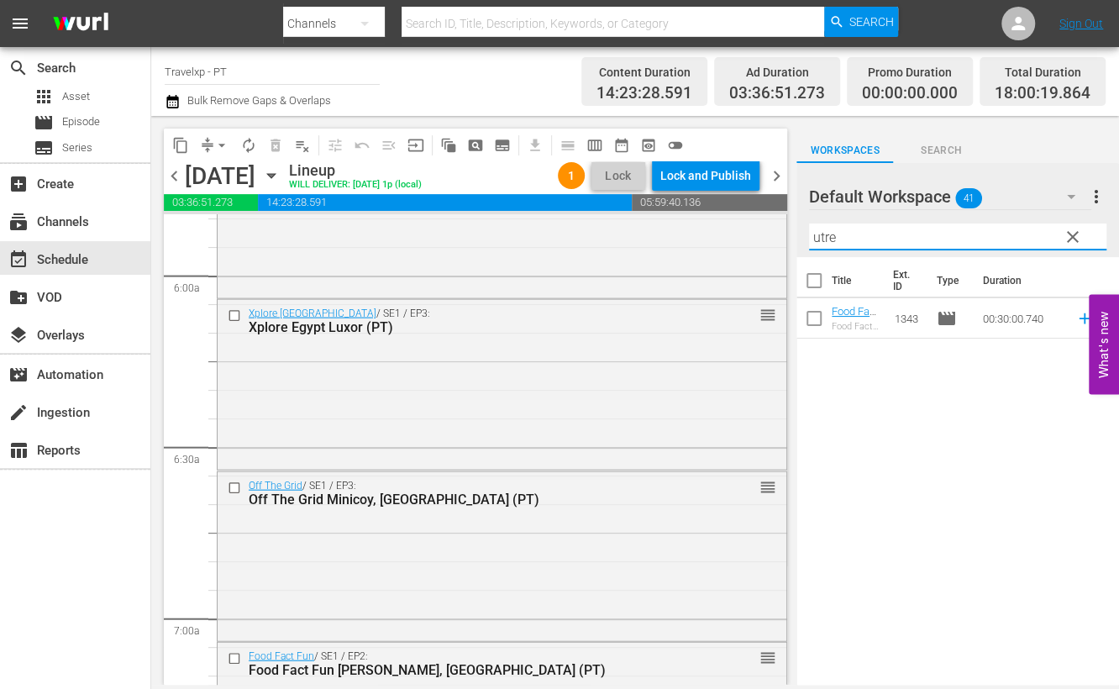
click at [964, 464] on div "Title Ext. ID Type Duration Food Fact Fun [GEOGRAPHIC_DATA], [GEOGRAPHIC_DATA](…" at bounding box center [957, 472] width 323 height 430
click at [1078, 317] on icon at bounding box center [1083, 318] width 11 height 11
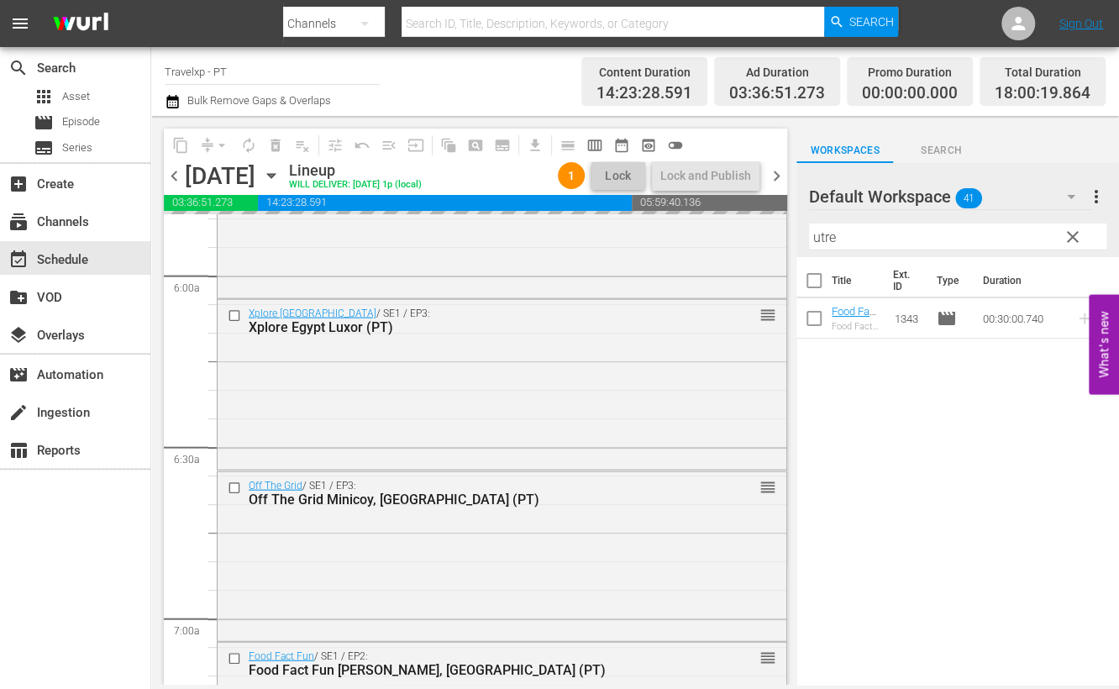
click at [820, 233] on input "utre" at bounding box center [957, 236] width 297 height 27
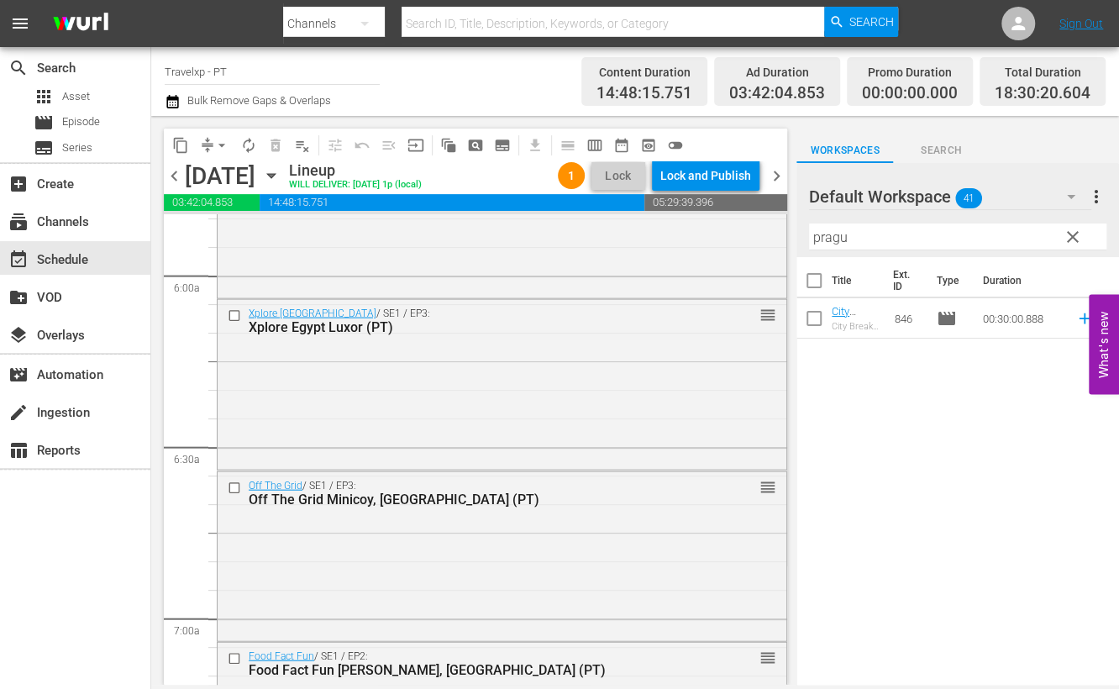
click at [1041, 531] on div "Title Ext. ID Type Duration City Breaks [GEOGRAPHIC_DATA] (PT) City Breaks [GEO…" at bounding box center [957, 472] width 323 height 430
click at [1078, 320] on icon at bounding box center [1083, 318] width 11 height 11
click at [827, 237] on input "pragu" at bounding box center [957, 236] width 297 height 27
click at [1075, 317] on icon at bounding box center [1084, 318] width 18 height 18
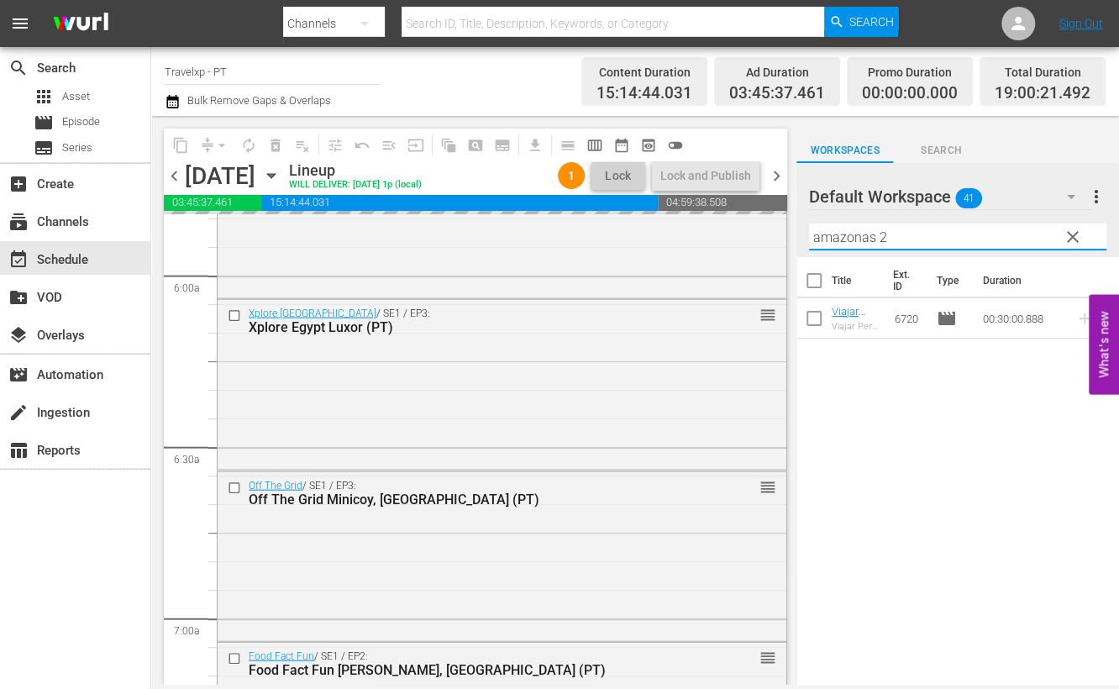
drag, startPoint x: 935, startPoint y: 235, endPoint x: 802, endPoint y: 233, distance: 132.7
click at [802, 233] on div "Default Workspace 41 Default more_vert clear Filter by Title amazonas 2" at bounding box center [957, 210] width 323 height 94
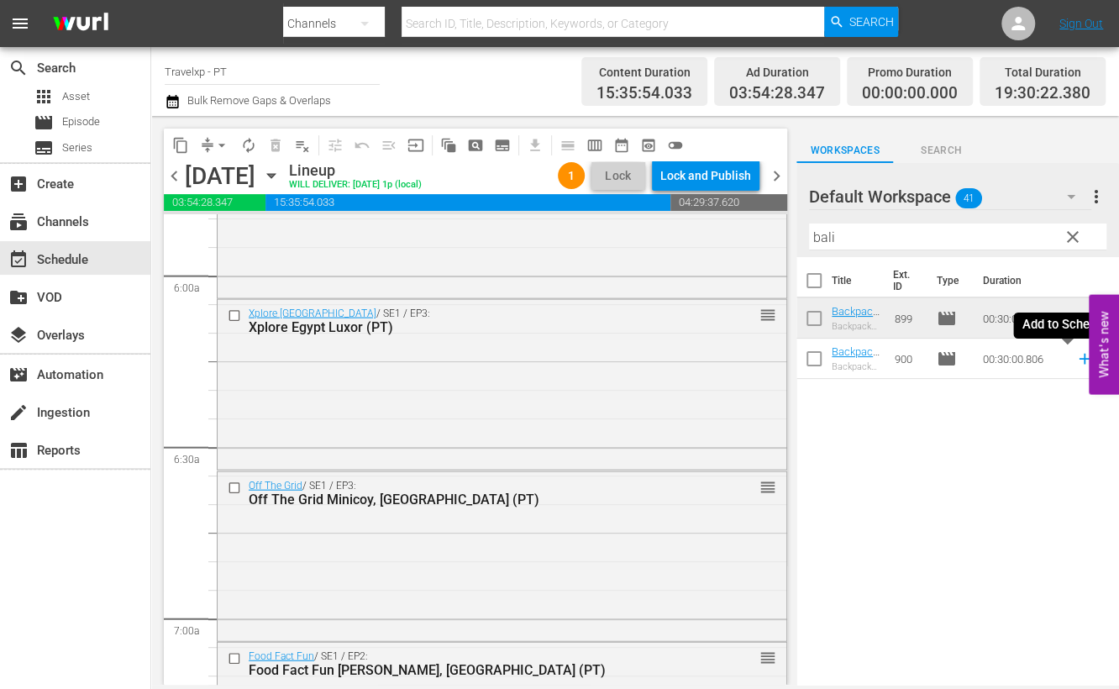
drag, startPoint x: 1067, startPoint y: 361, endPoint x: 831, endPoint y: 251, distance: 260.4
click at [1078, 361] on icon at bounding box center [1083, 359] width 11 height 11
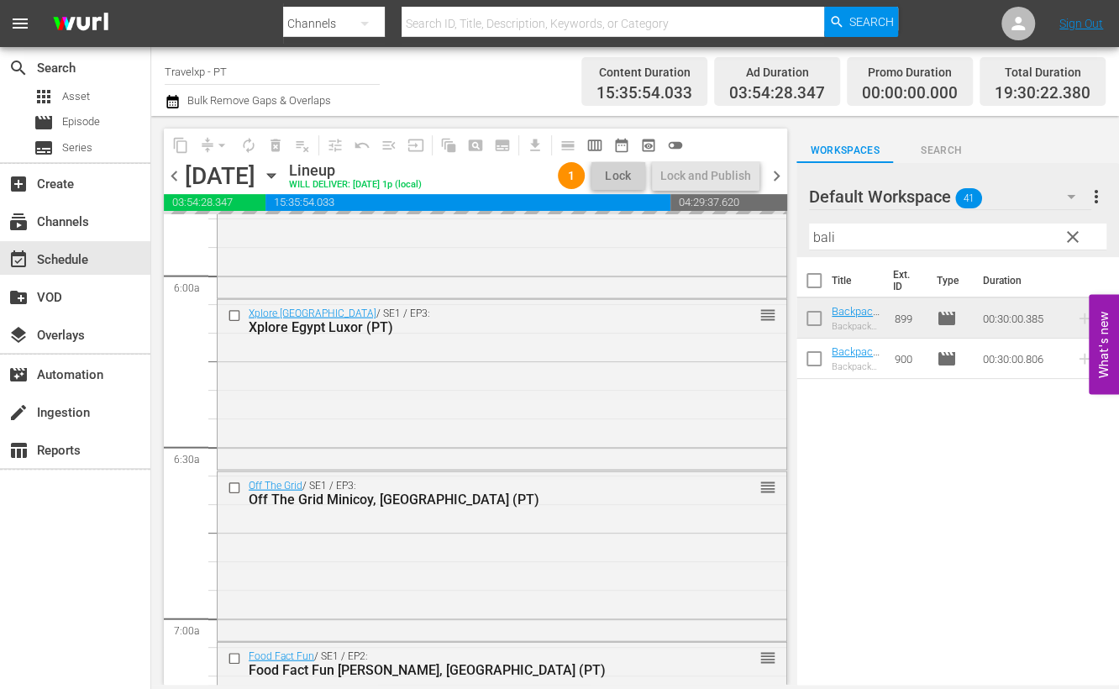
click at [819, 239] on input "bali" at bounding box center [957, 236] width 297 height 27
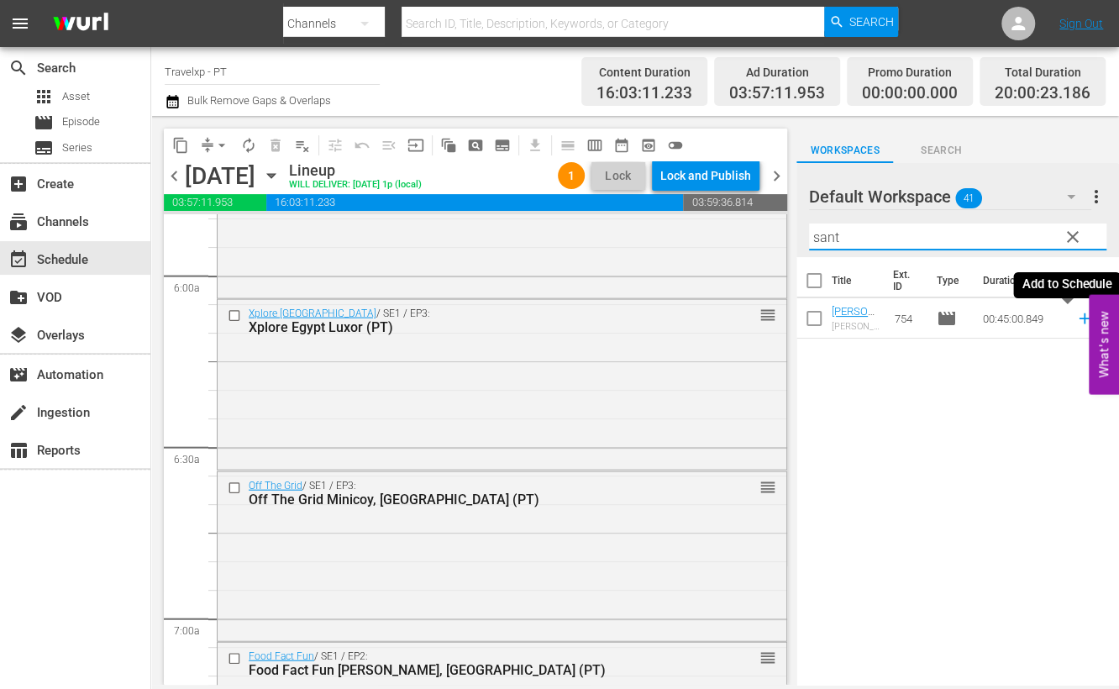
click at [1075, 317] on icon at bounding box center [1084, 318] width 18 height 18
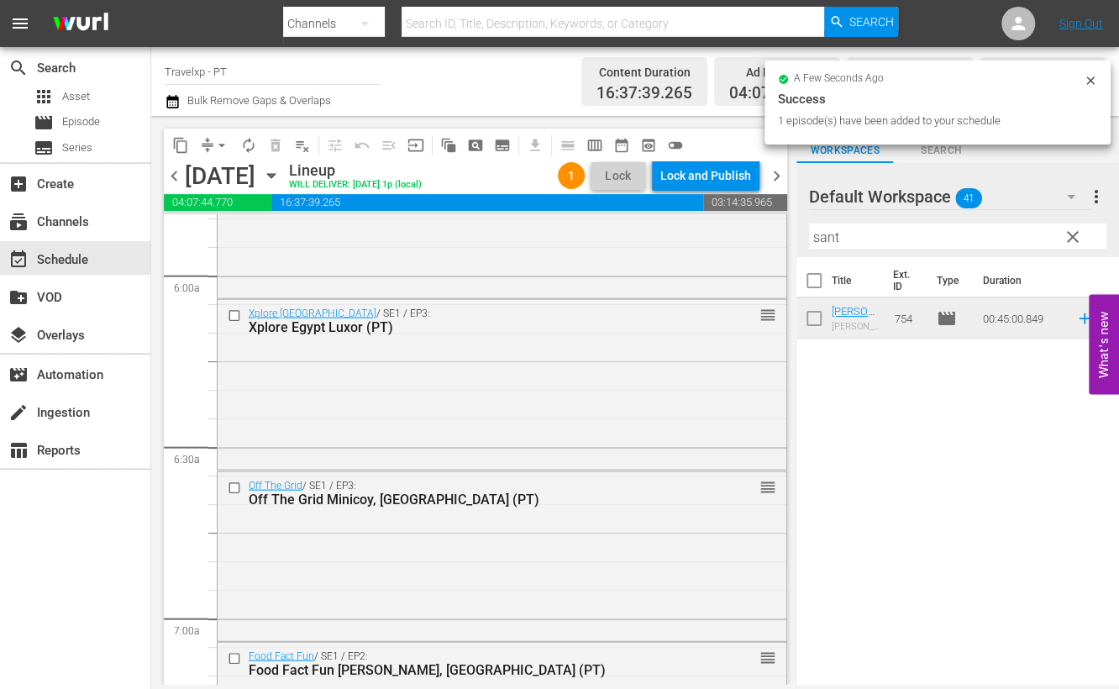
click at [827, 236] on input "sant" at bounding box center [957, 236] width 297 height 27
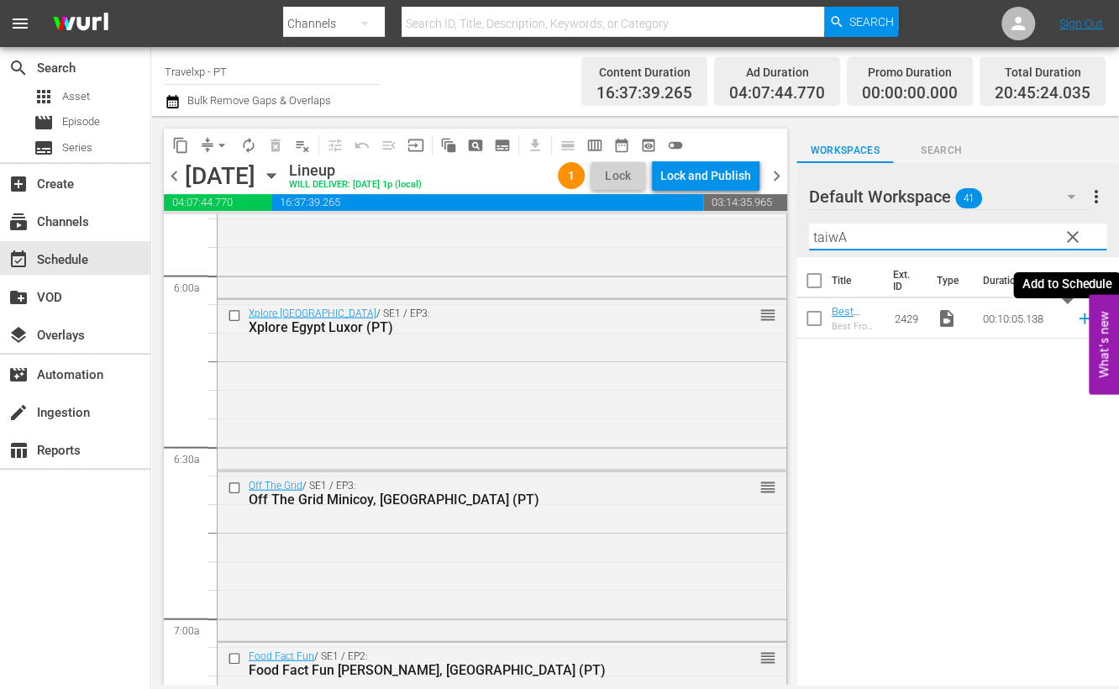
type input "taiwA"
click at [1075, 317] on icon at bounding box center [1084, 318] width 18 height 18
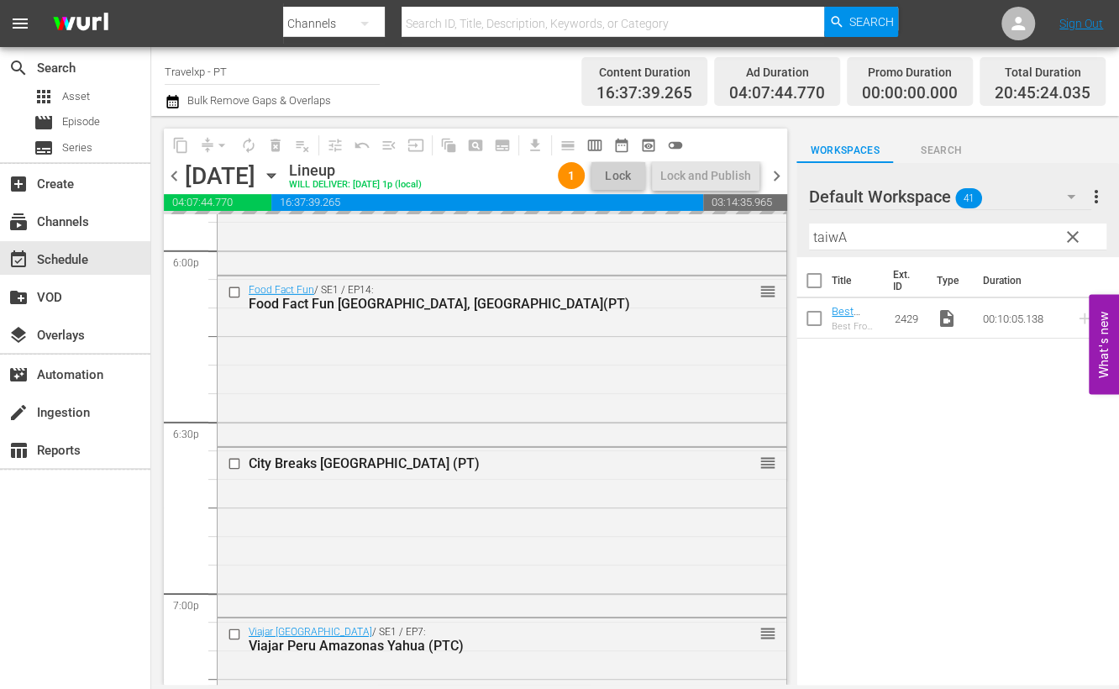
scroll to position [6089, 0]
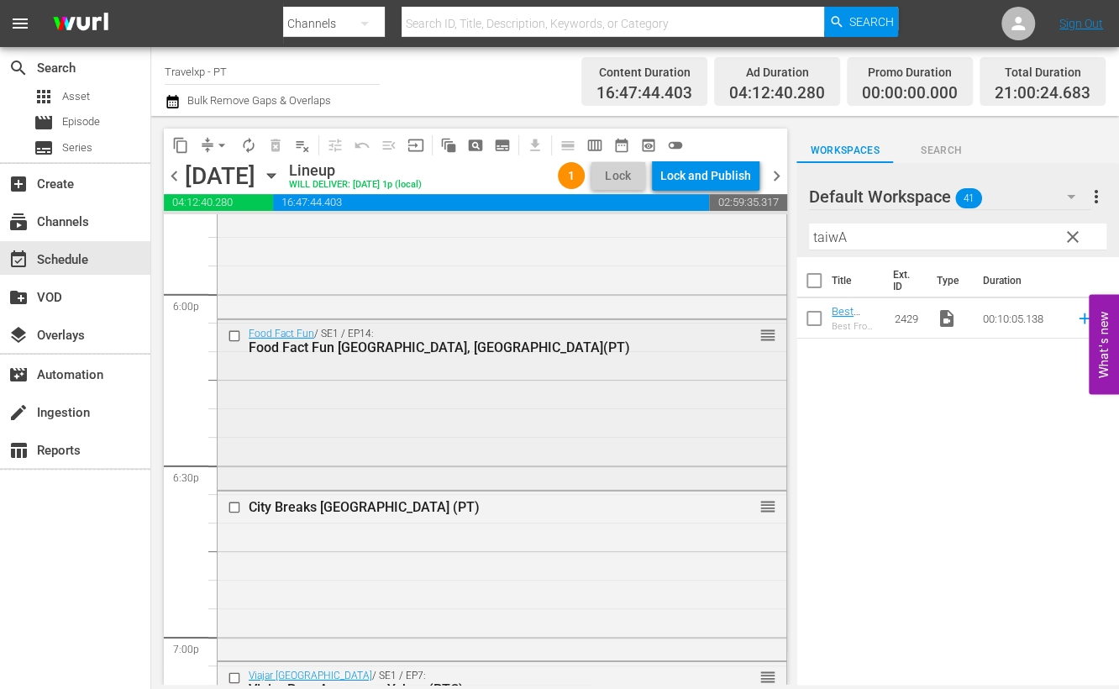
click at [235, 336] on input "checkbox" at bounding box center [237, 335] width 18 height 14
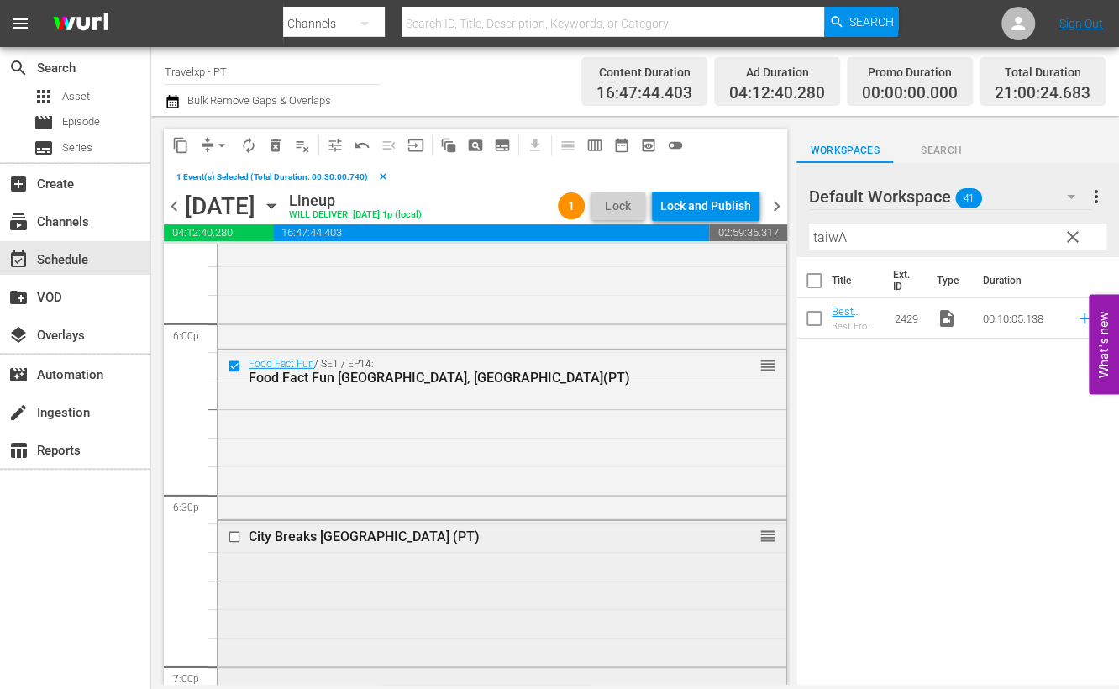
click at [237, 538] on input "checkbox" at bounding box center [237, 537] width 18 height 14
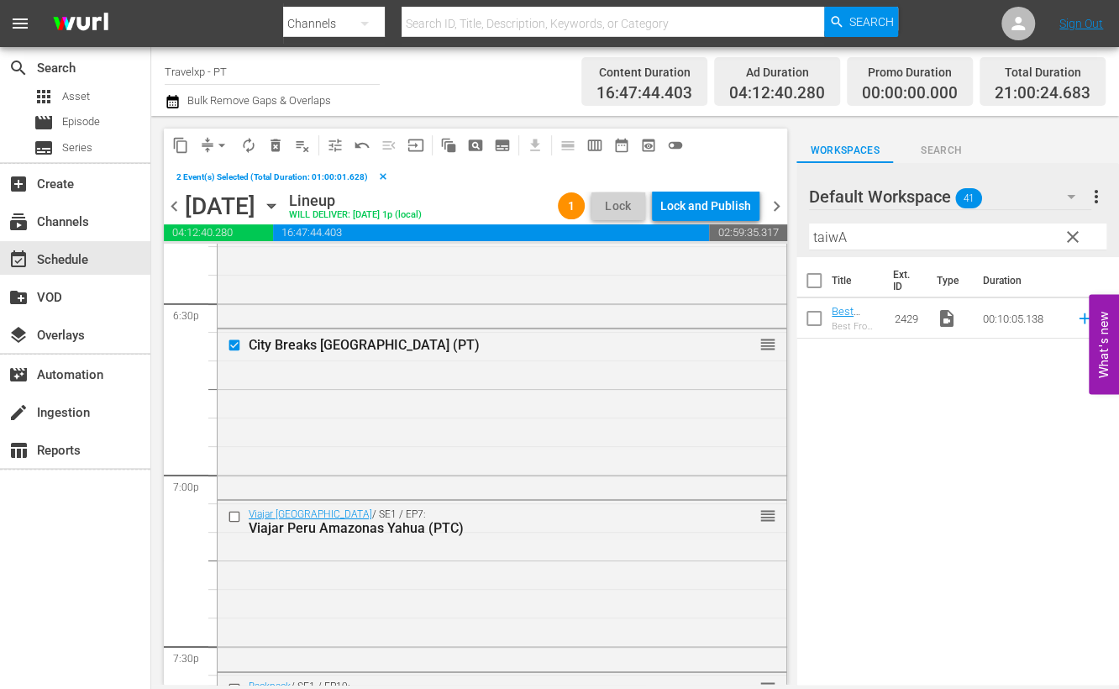
scroll to position [6298, 0]
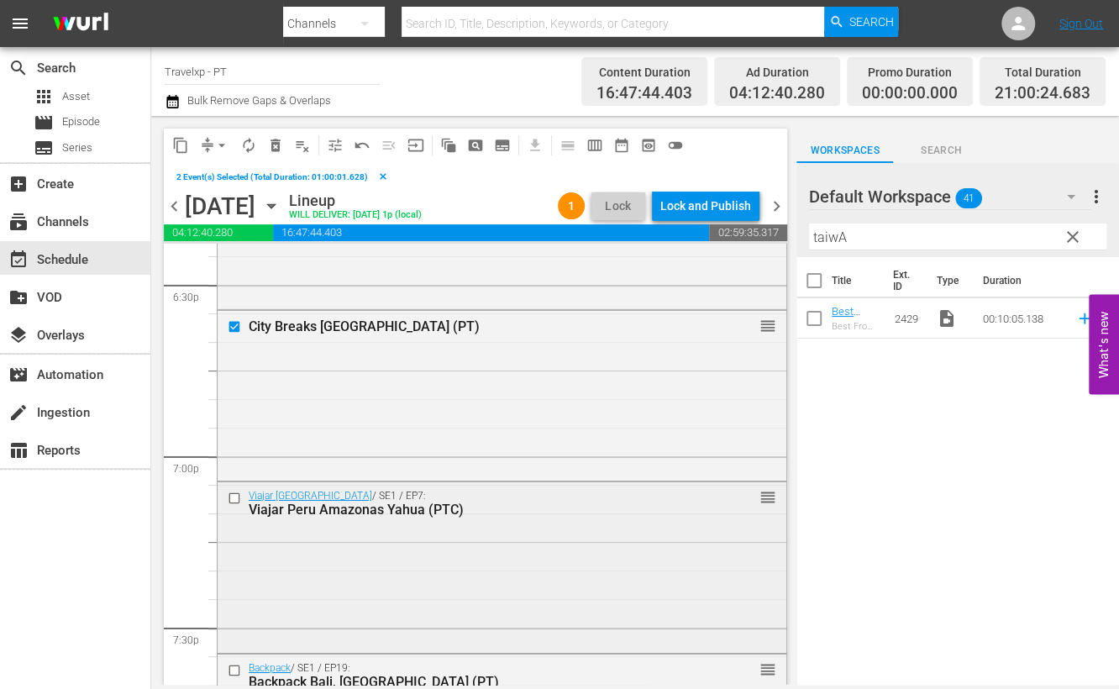
click at [235, 496] on input "checkbox" at bounding box center [237, 498] width 18 height 14
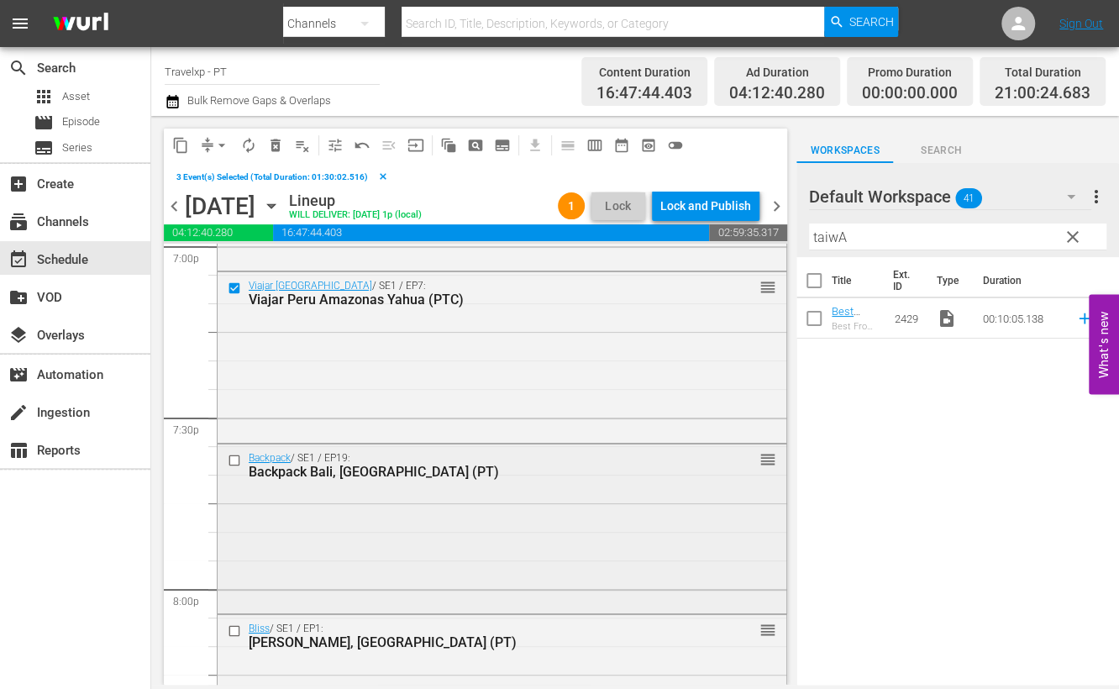
click at [234, 459] on input "checkbox" at bounding box center [237, 460] width 18 height 14
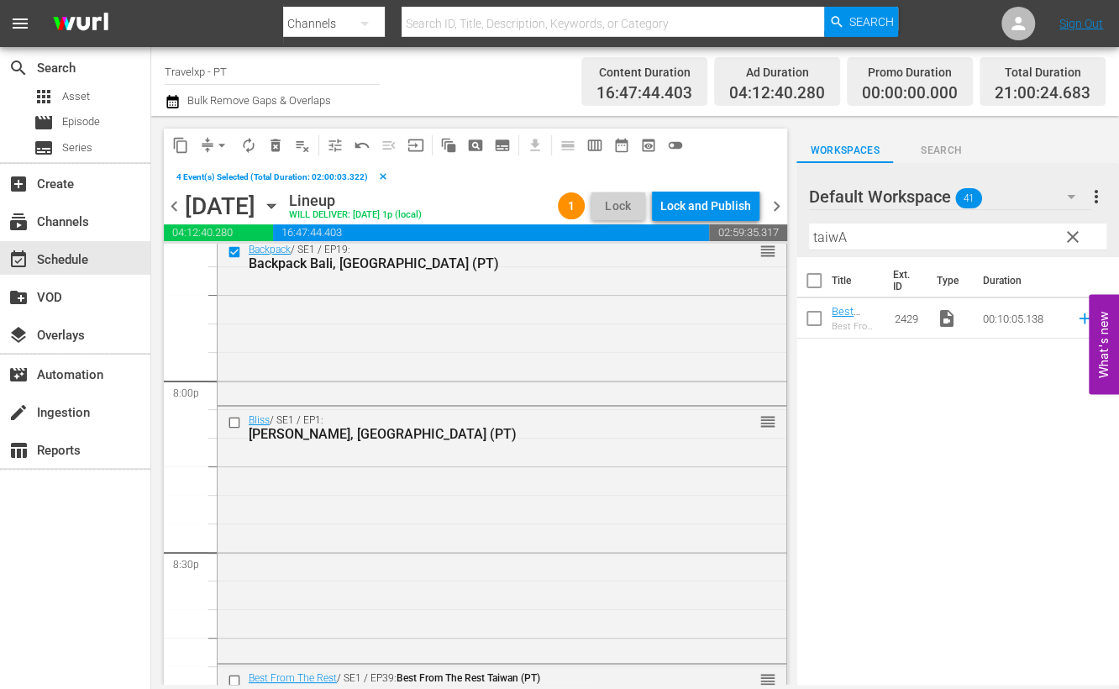
scroll to position [6718, 0]
click at [233, 422] on input "checkbox" at bounding box center [237, 421] width 18 height 14
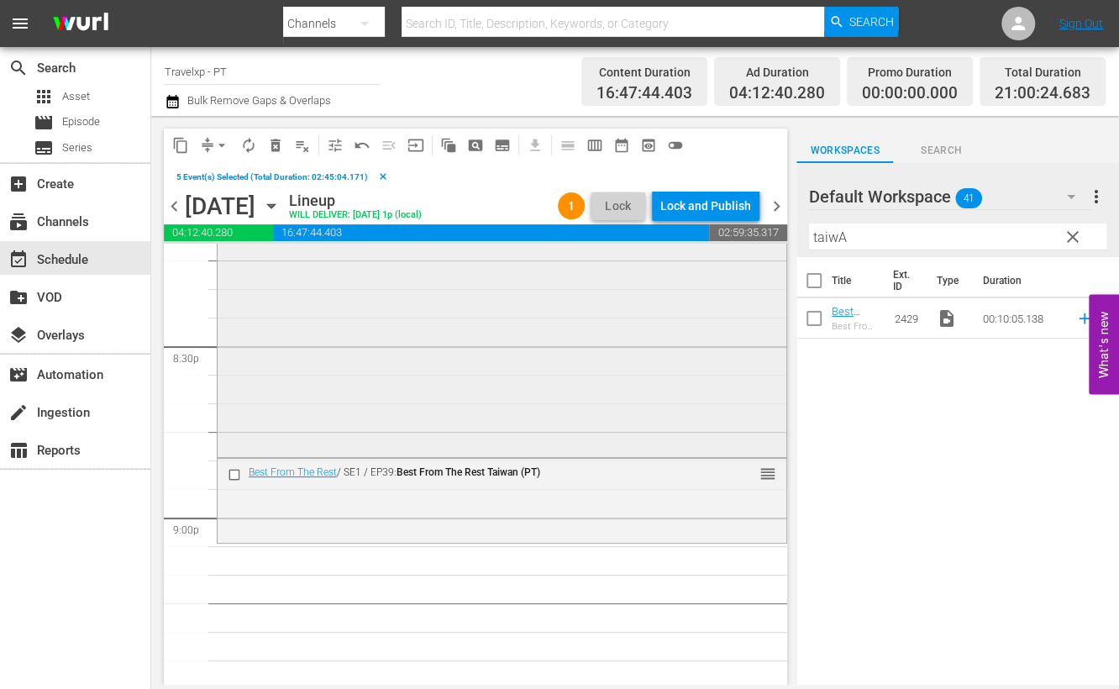
scroll to position [6929, 0]
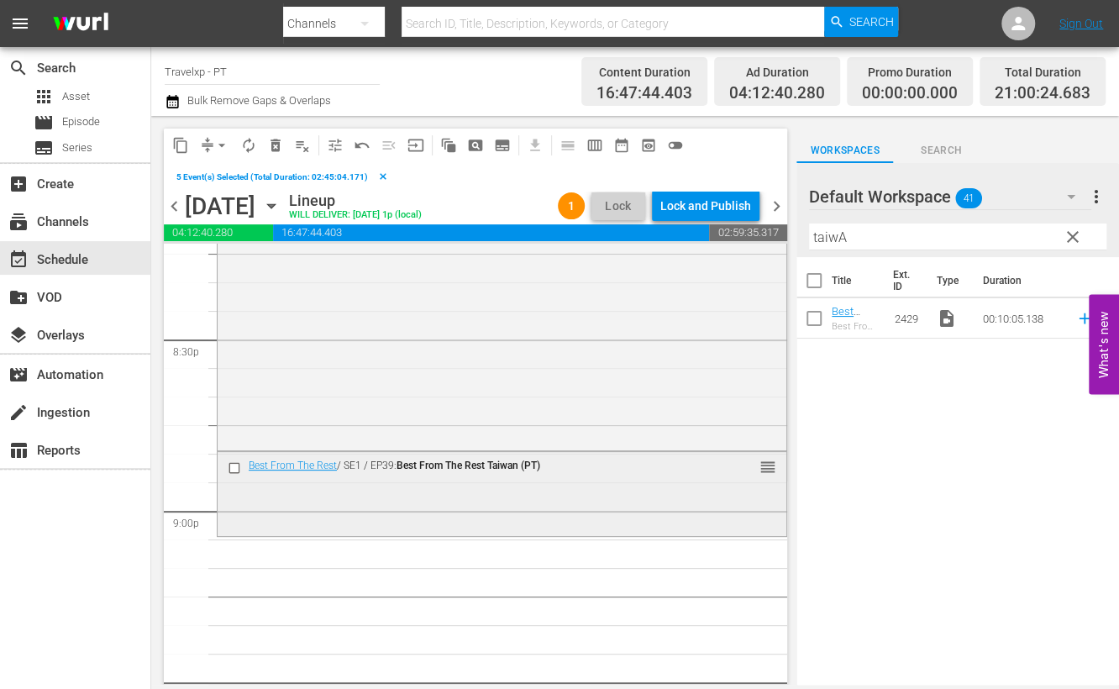
click at [233, 470] on input "checkbox" at bounding box center [237, 467] width 18 height 14
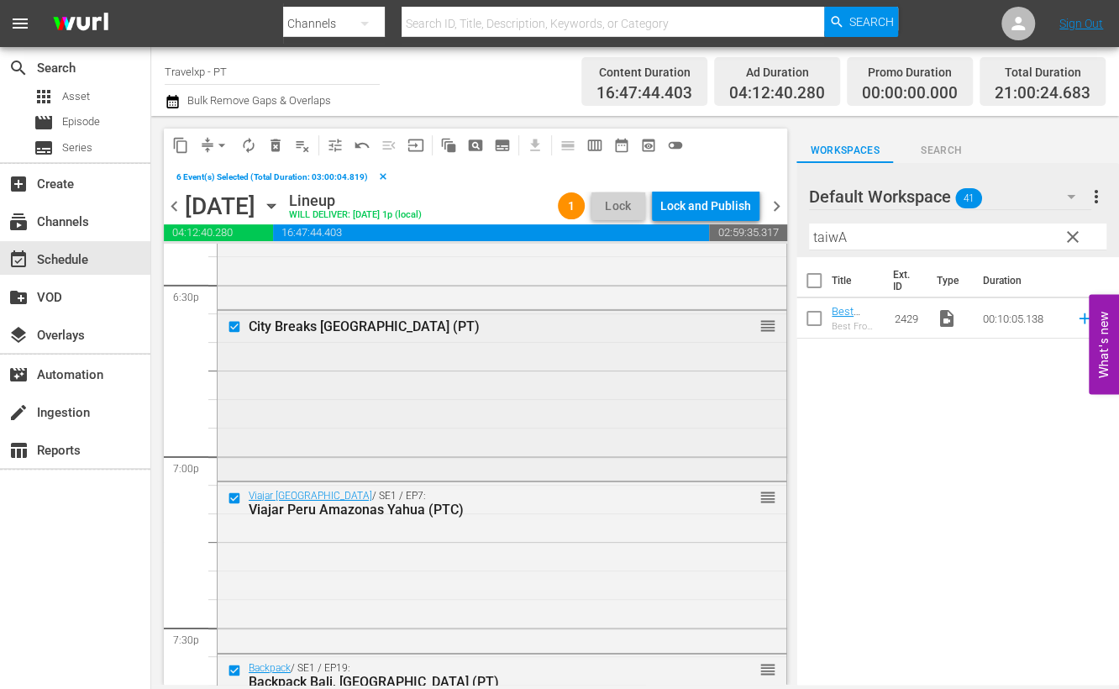
scroll to position [6193, 0]
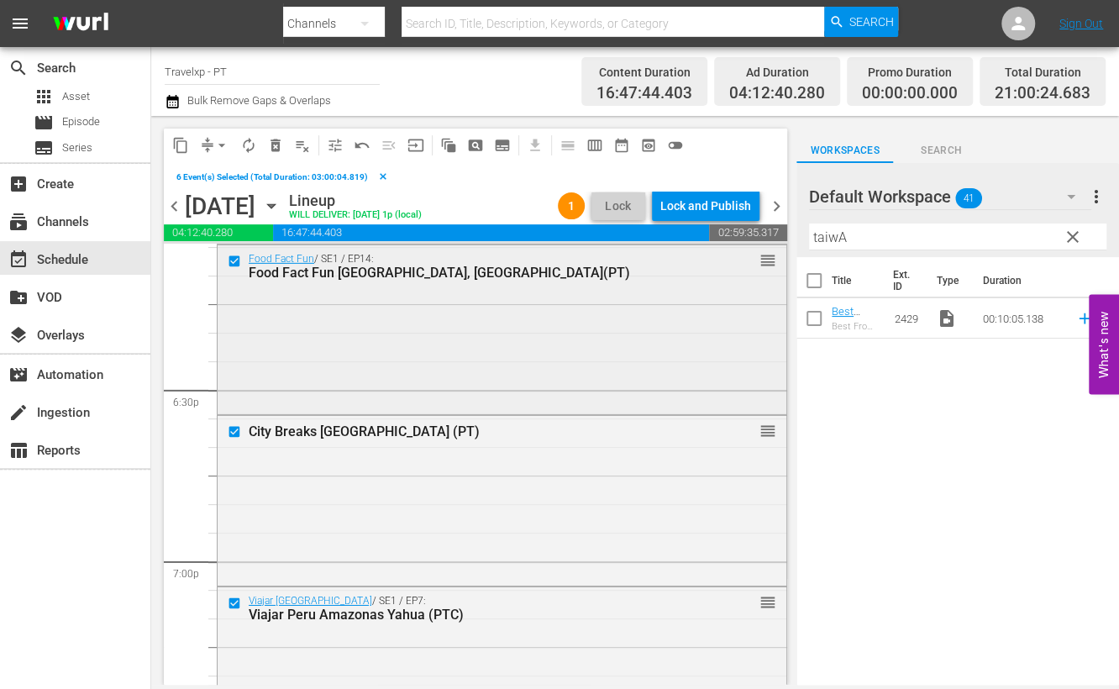
click at [235, 258] on input "checkbox" at bounding box center [237, 261] width 18 height 14
click at [235, 433] on input "checkbox" at bounding box center [237, 432] width 18 height 14
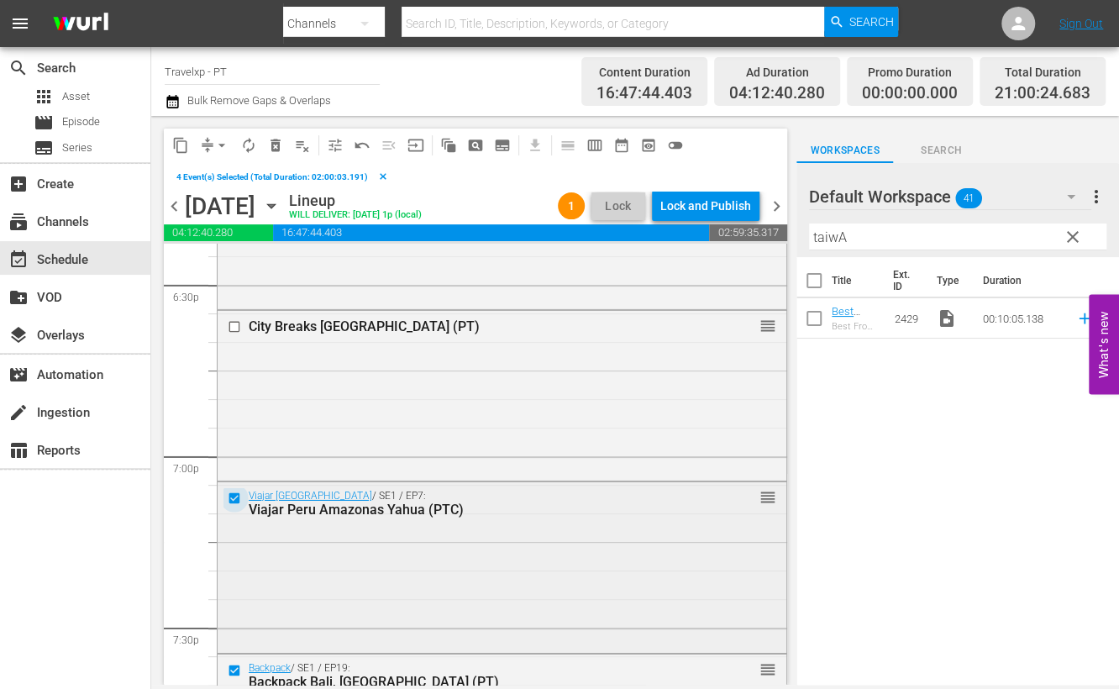
click at [233, 497] on input "checkbox" at bounding box center [237, 498] width 18 height 14
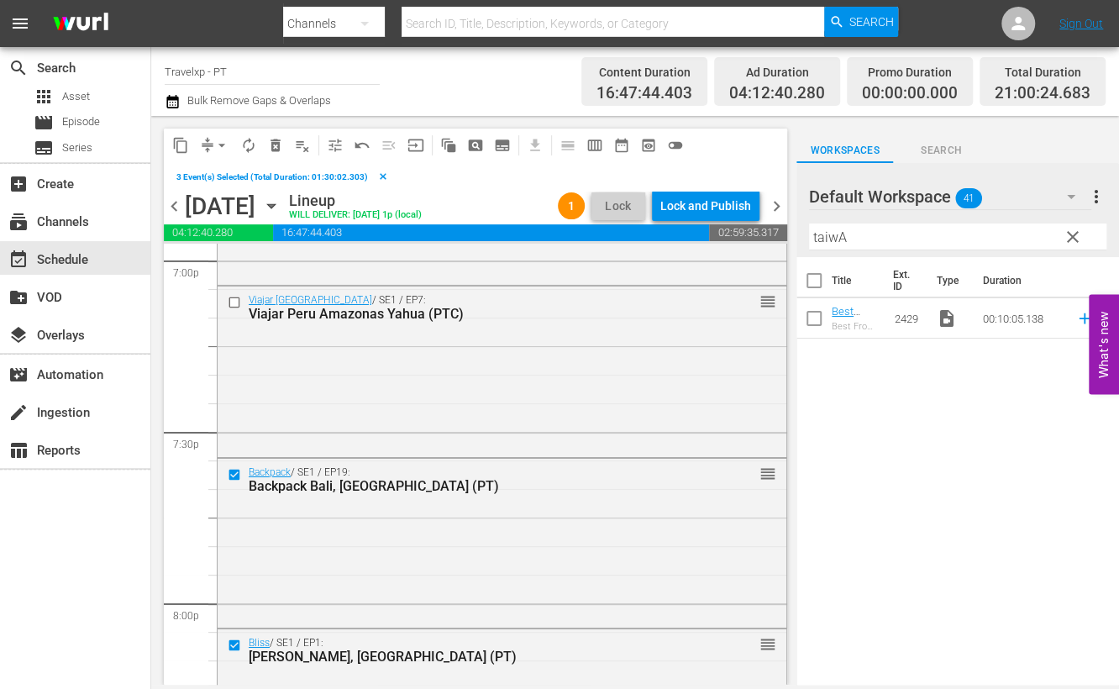
scroll to position [6508, 0]
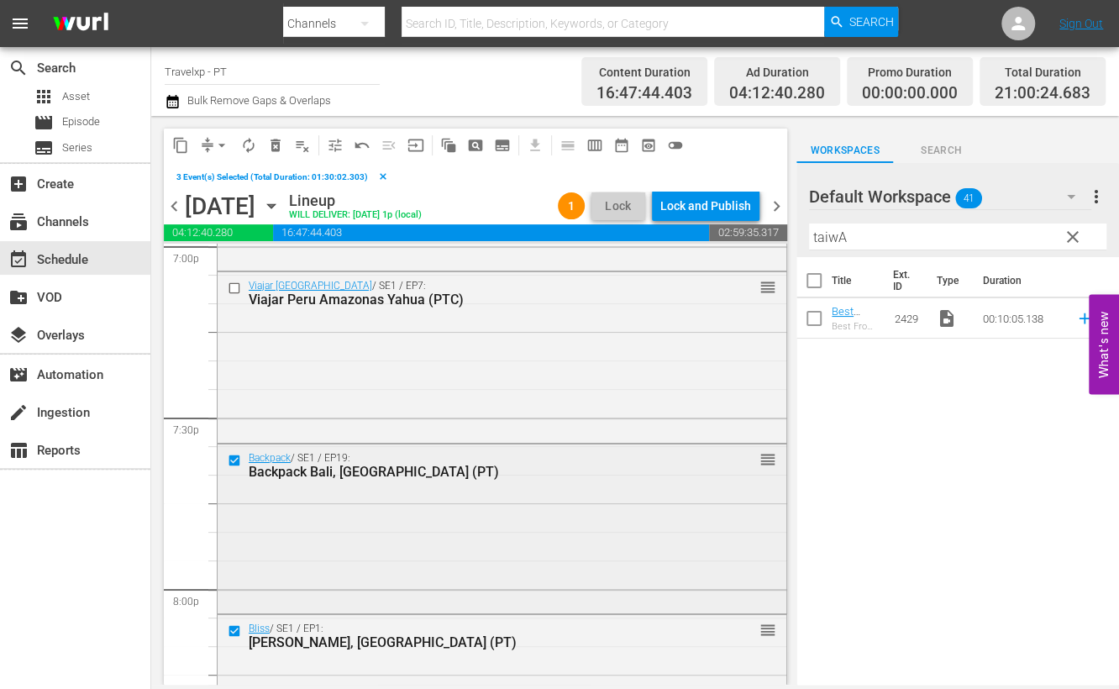
click at [234, 456] on input "checkbox" at bounding box center [237, 460] width 18 height 14
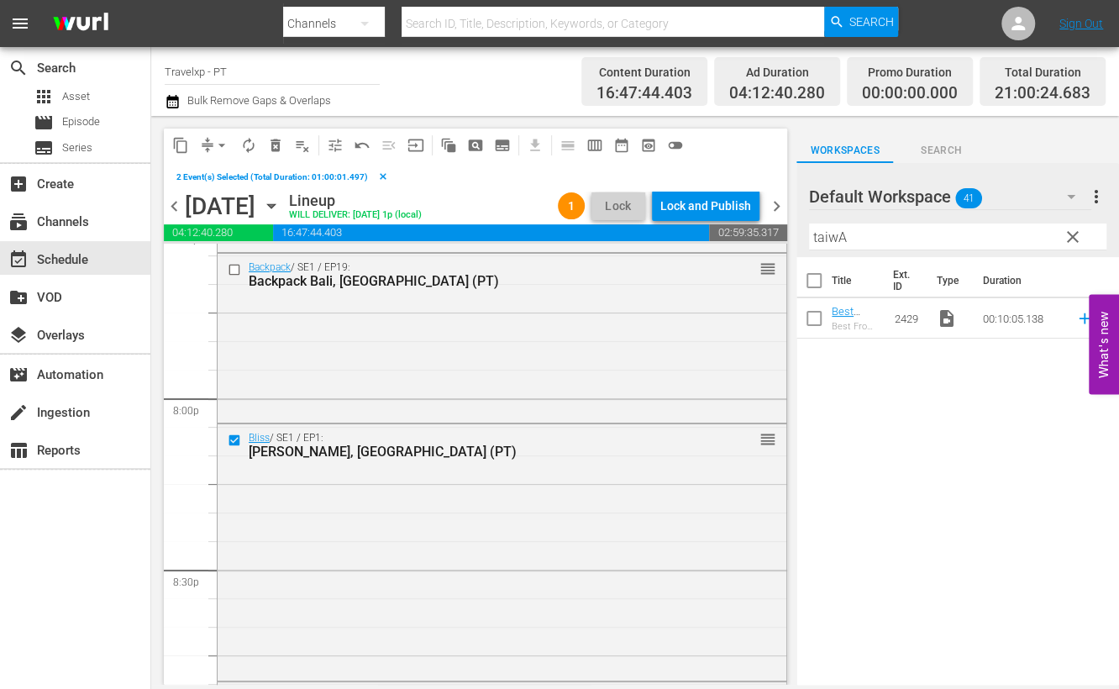
scroll to position [6718, 0]
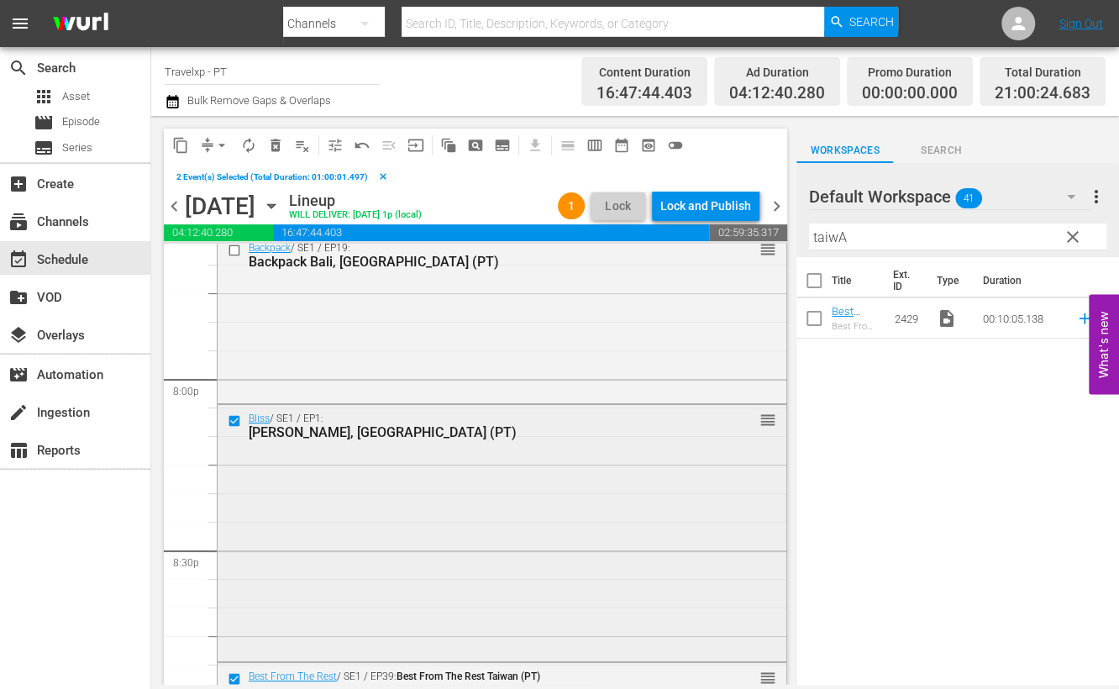
click at [232, 423] on input "checkbox" at bounding box center [237, 421] width 18 height 14
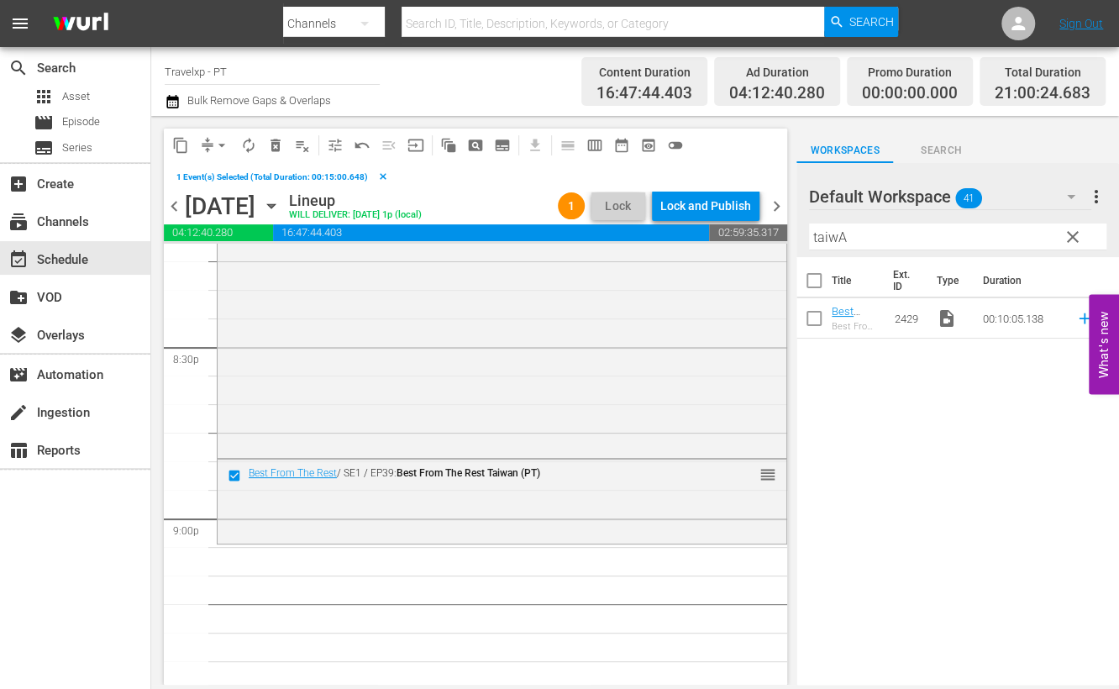
scroll to position [6929, 0]
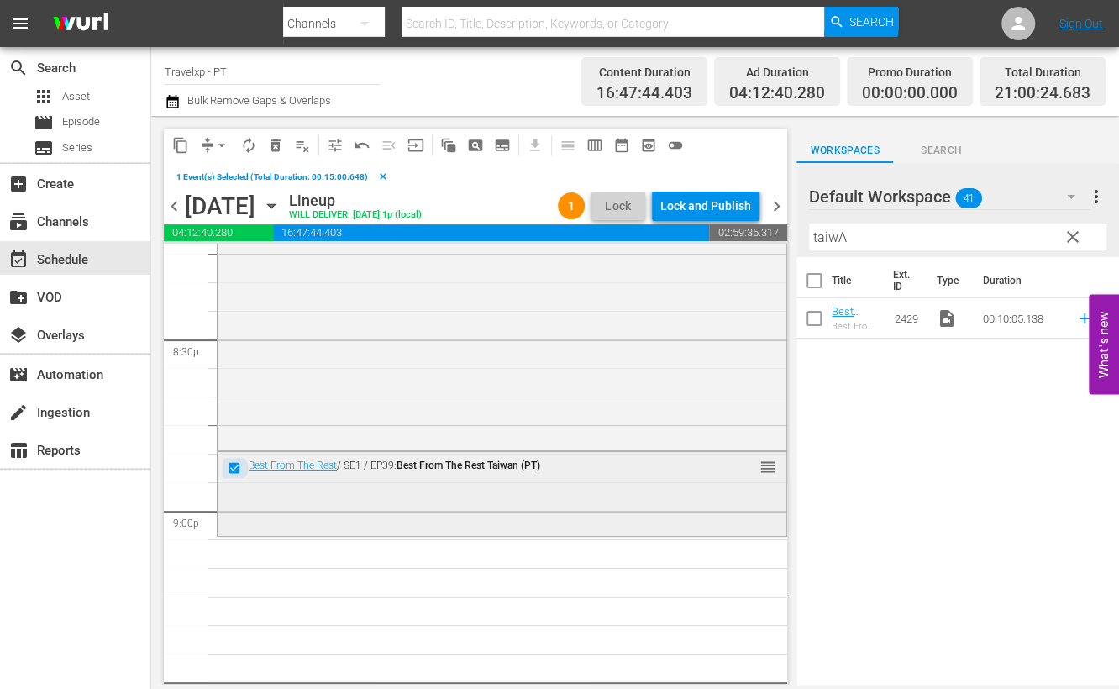
click at [233, 464] on input "checkbox" at bounding box center [237, 467] width 18 height 14
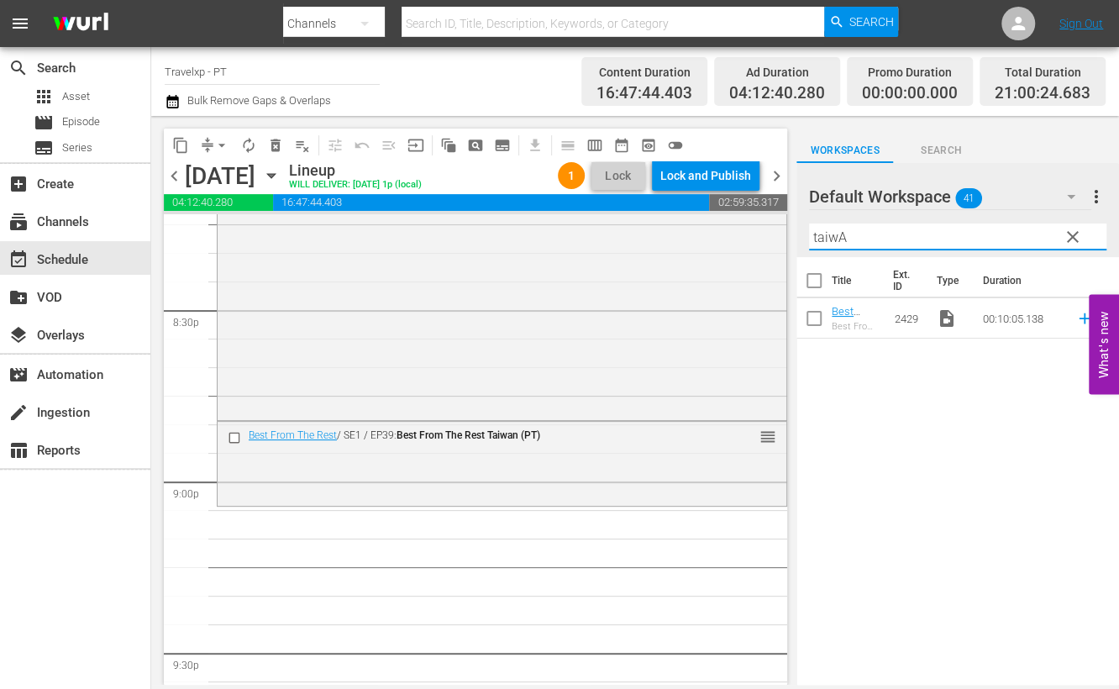
drag, startPoint x: 863, startPoint y: 233, endPoint x: 794, endPoint y: 227, distance: 70.0
click at [794, 227] on div "content_copy compress arrow_drop_down autorenew_outlined delete_forever_outline…" at bounding box center [635, 400] width 968 height 569
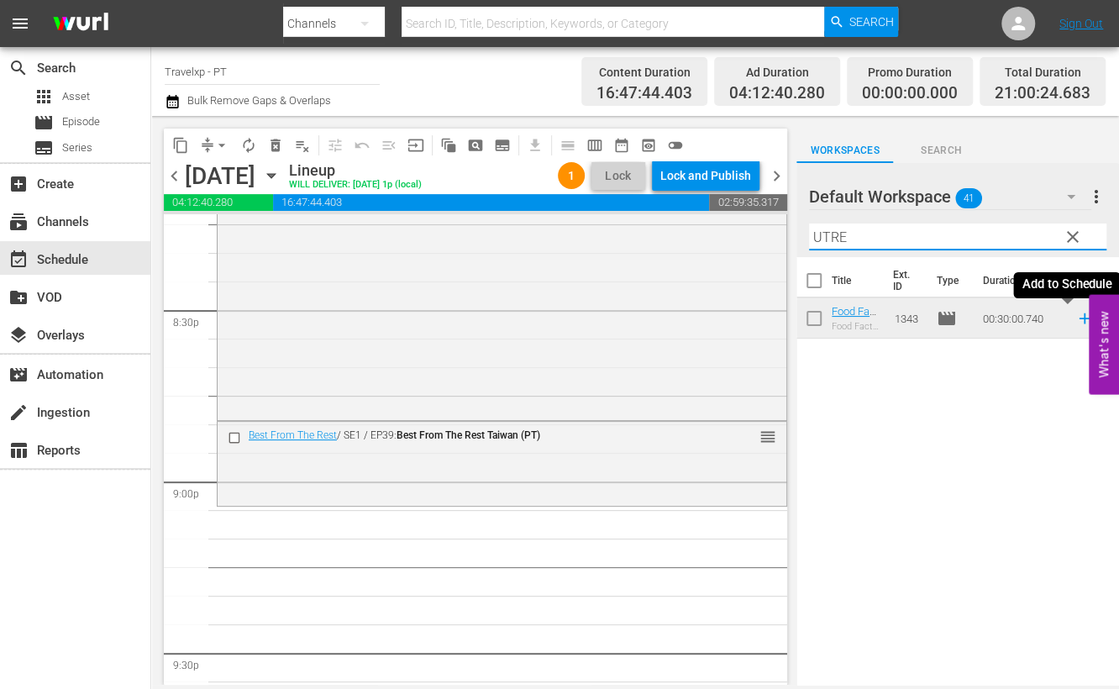
click at [1075, 322] on icon at bounding box center [1084, 318] width 18 height 18
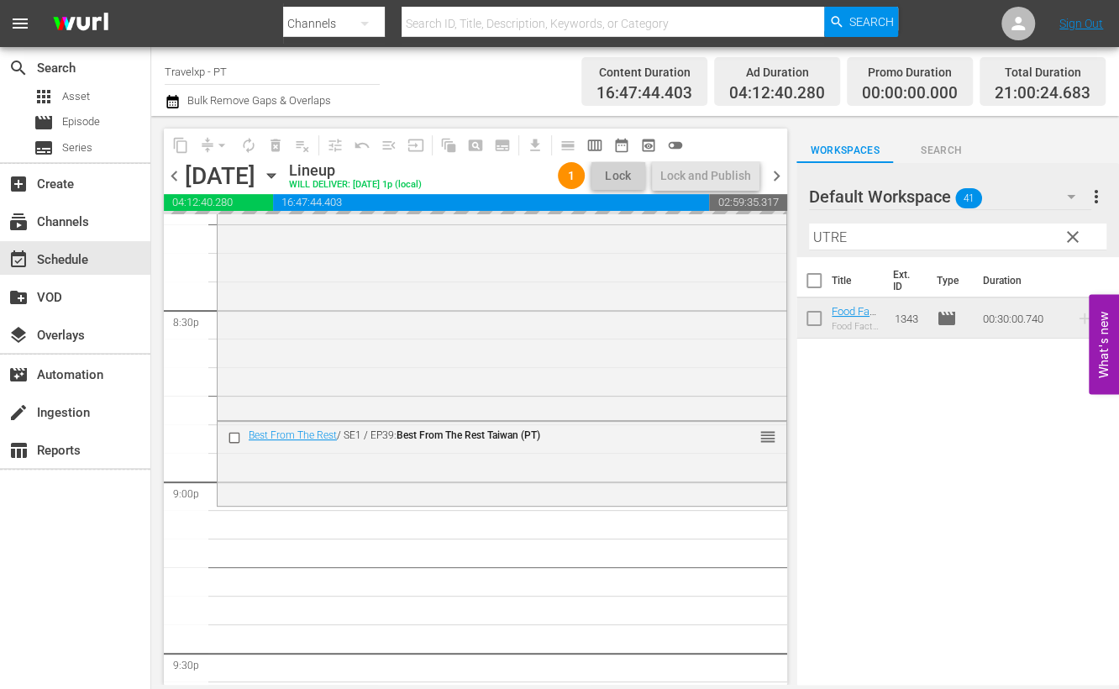
drag, startPoint x: 832, startPoint y: 237, endPoint x: 888, endPoint y: 236, distance: 56.3
click at [805, 237] on div "Default Workspace 41 Default more_vert clear Filter by Title UTRE" at bounding box center [957, 210] width 323 height 94
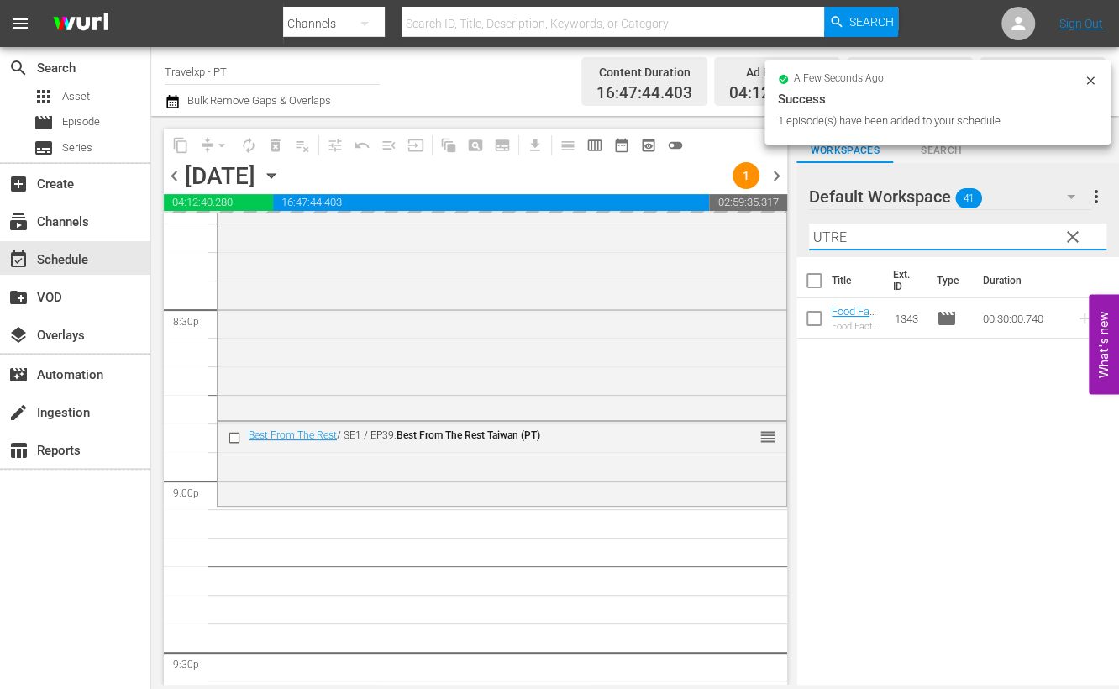
drag, startPoint x: 888, startPoint y: 236, endPoint x: 787, endPoint y: 237, distance: 100.8
click at [787, 237] on div "content_copy compress arrow_drop_down autorenew_outlined delete_forever_outline…" at bounding box center [635, 400] width 968 height 569
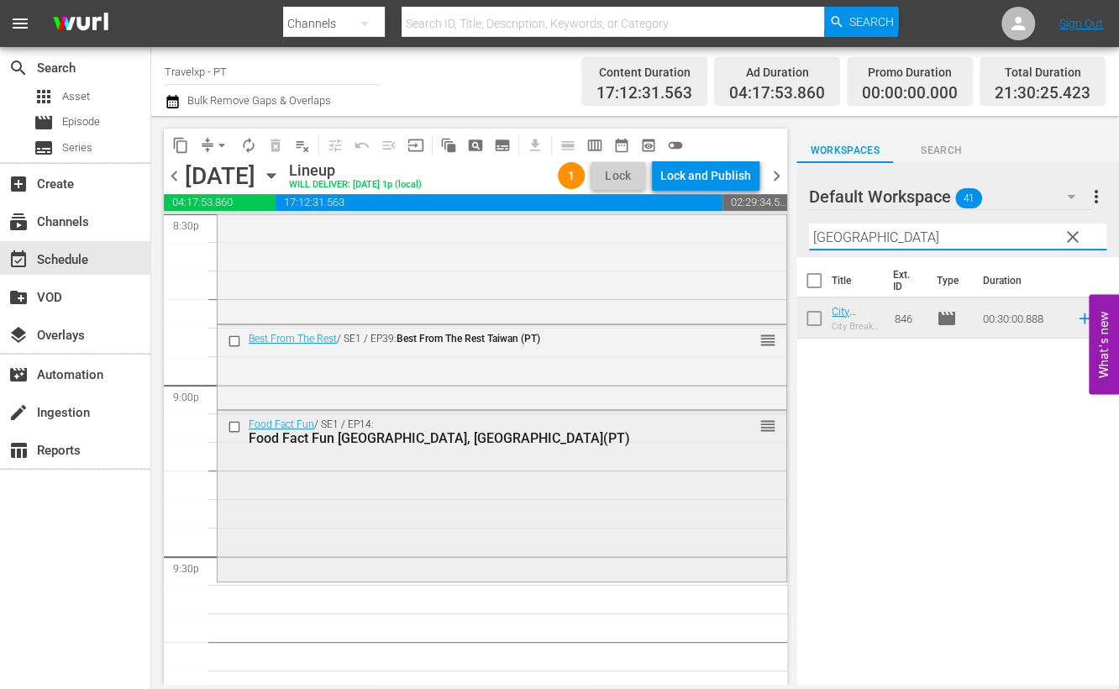
scroll to position [7139, 0]
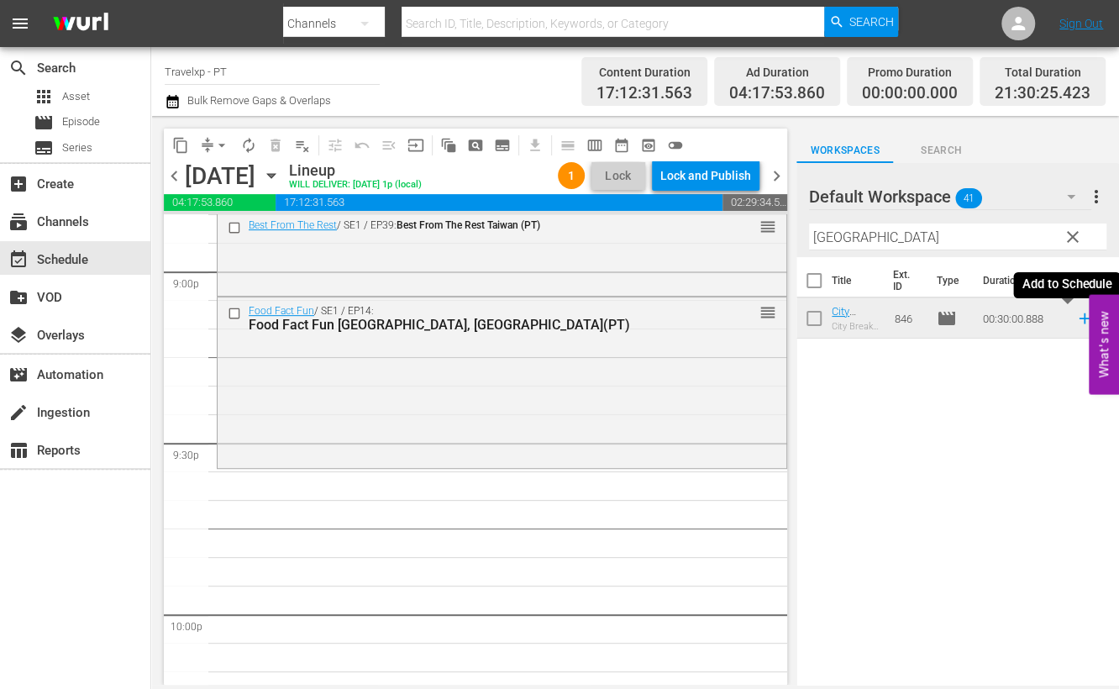
click at [1078, 319] on icon at bounding box center [1083, 318] width 11 height 11
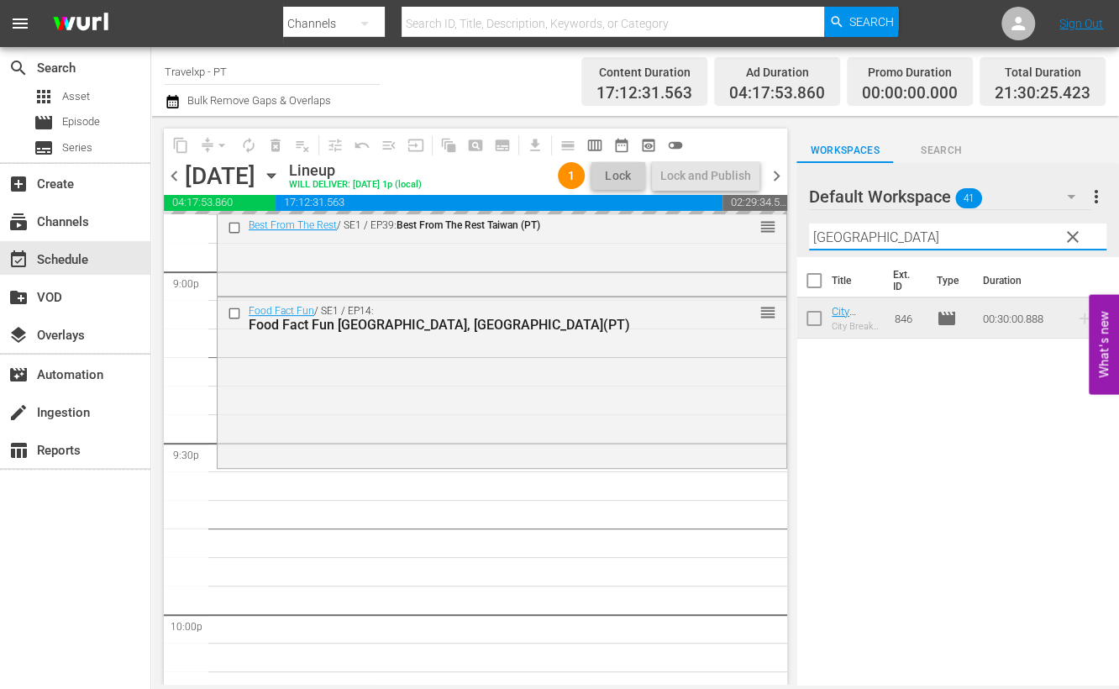
click at [824, 233] on input "prague" at bounding box center [957, 236] width 297 height 27
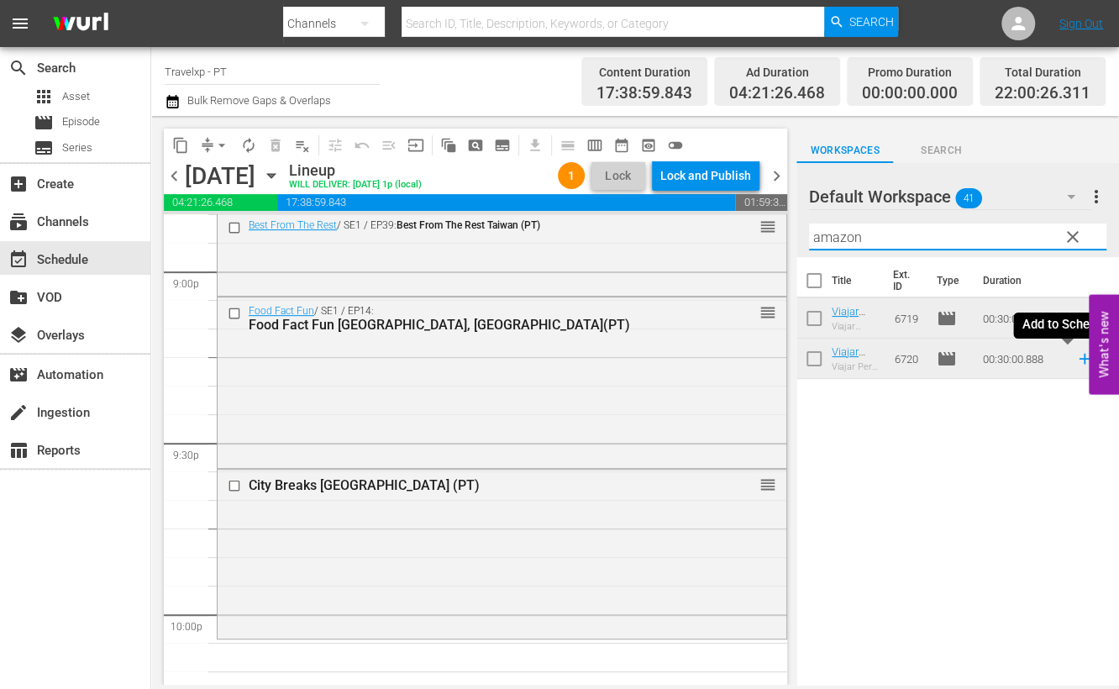
click at [1075, 359] on icon at bounding box center [1084, 358] width 18 height 18
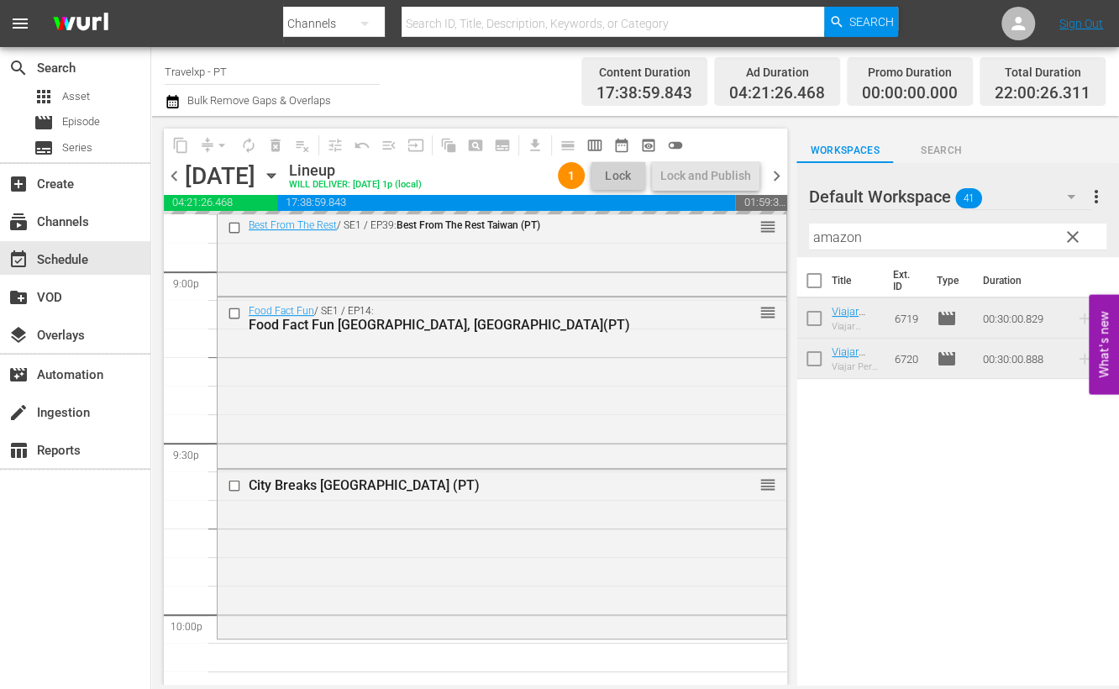
click at [820, 237] on input "amazon" at bounding box center [957, 236] width 297 height 27
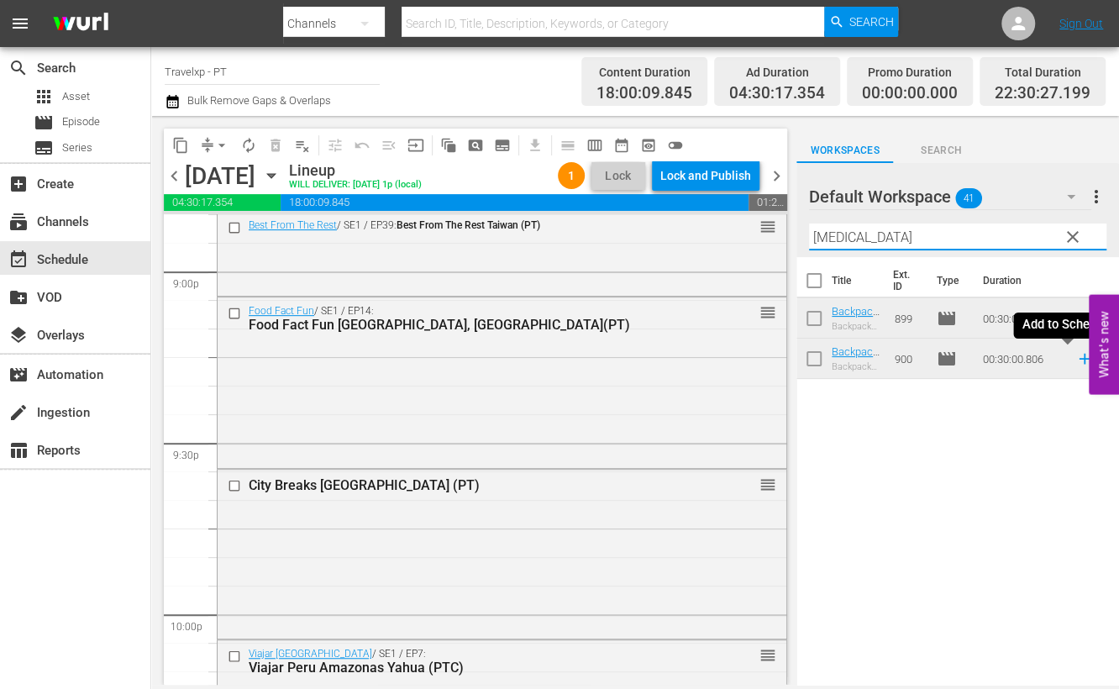
drag, startPoint x: 1068, startPoint y: 360, endPoint x: 852, endPoint y: 254, distance: 241.5
click at [1075, 359] on icon at bounding box center [1084, 358] width 18 height 18
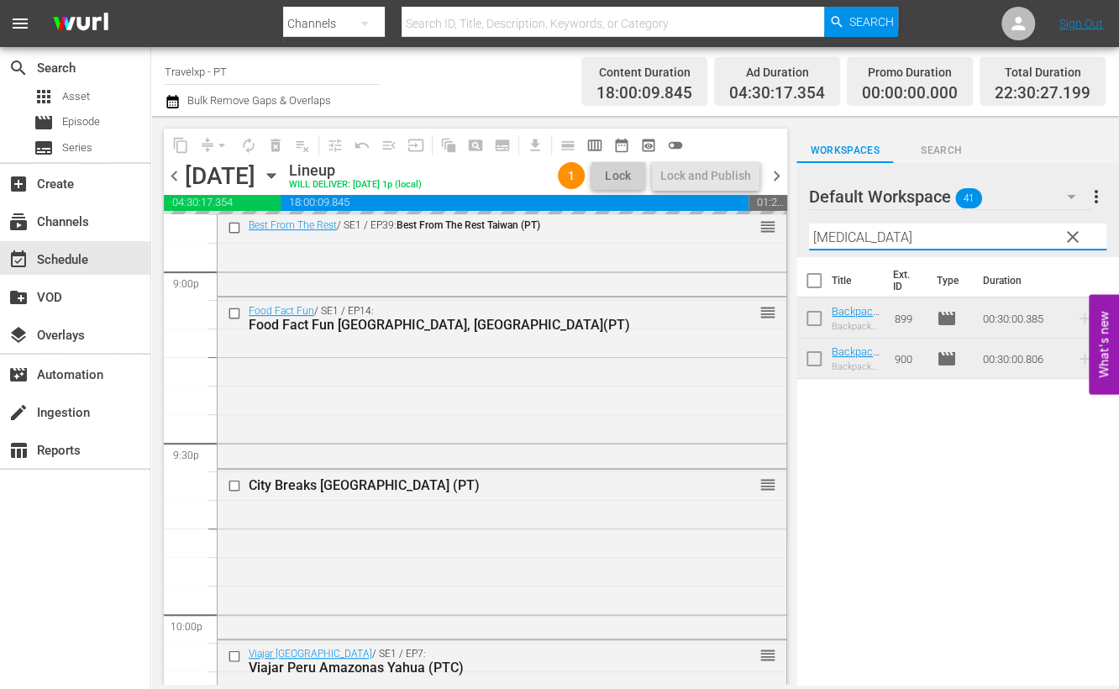
click at [821, 232] on input "[MEDICAL_DATA]" at bounding box center [957, 236] width 297 height 27
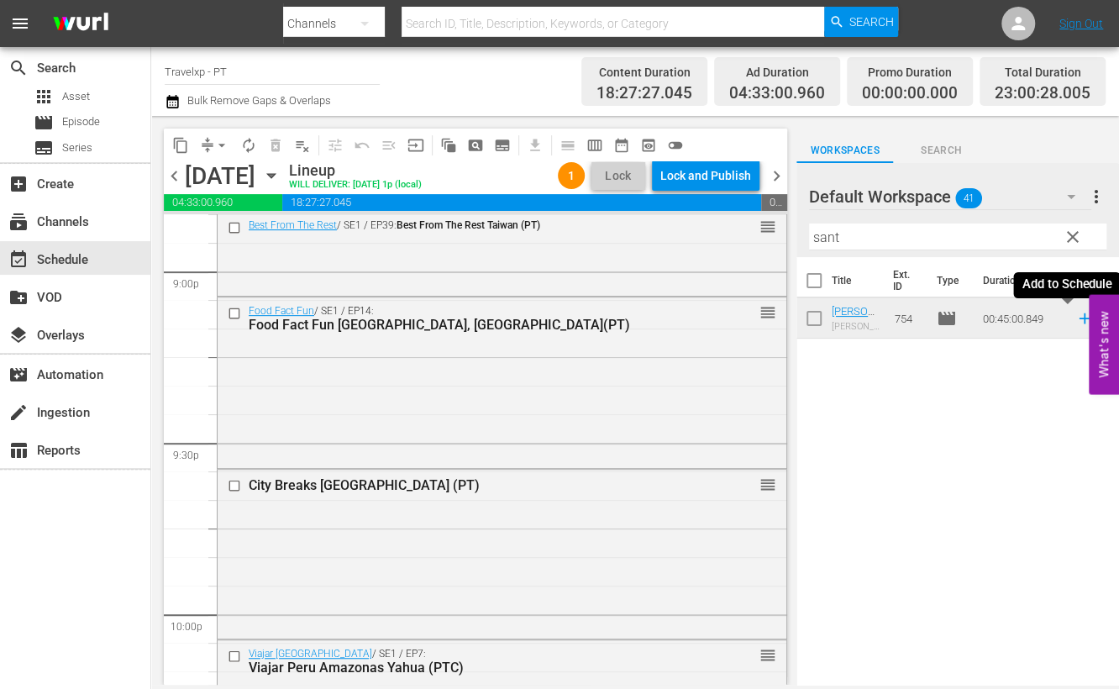
click at [1075, 323] on icon at bounding box center [1084, 318] width 18 height 18
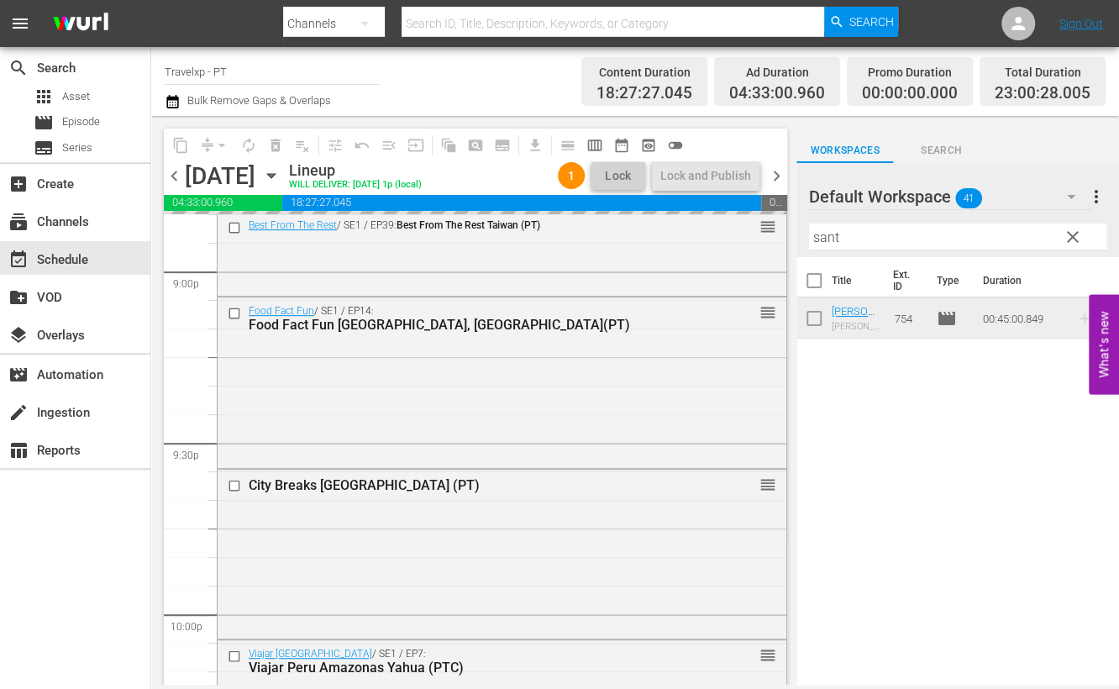
click at [821, 234] on input "sant" at bounding box center [957, 236] width 297 height 27
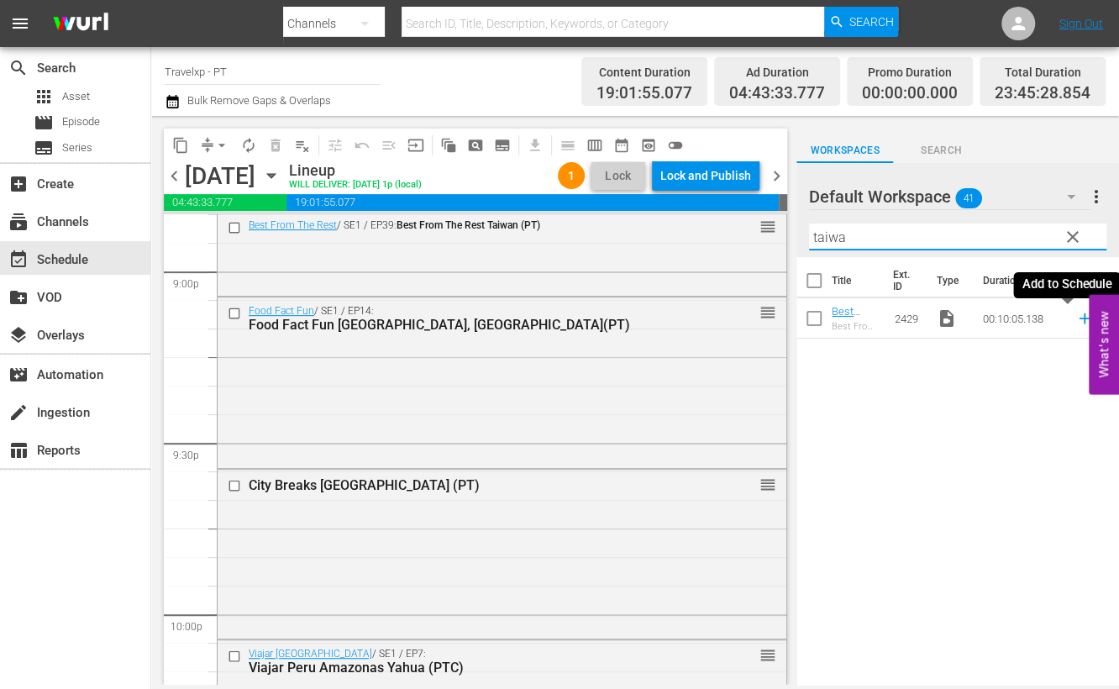
type input "taiwa"
click at [1078, 317] on icon at bounding box center [1083, 318] width 11 height 11
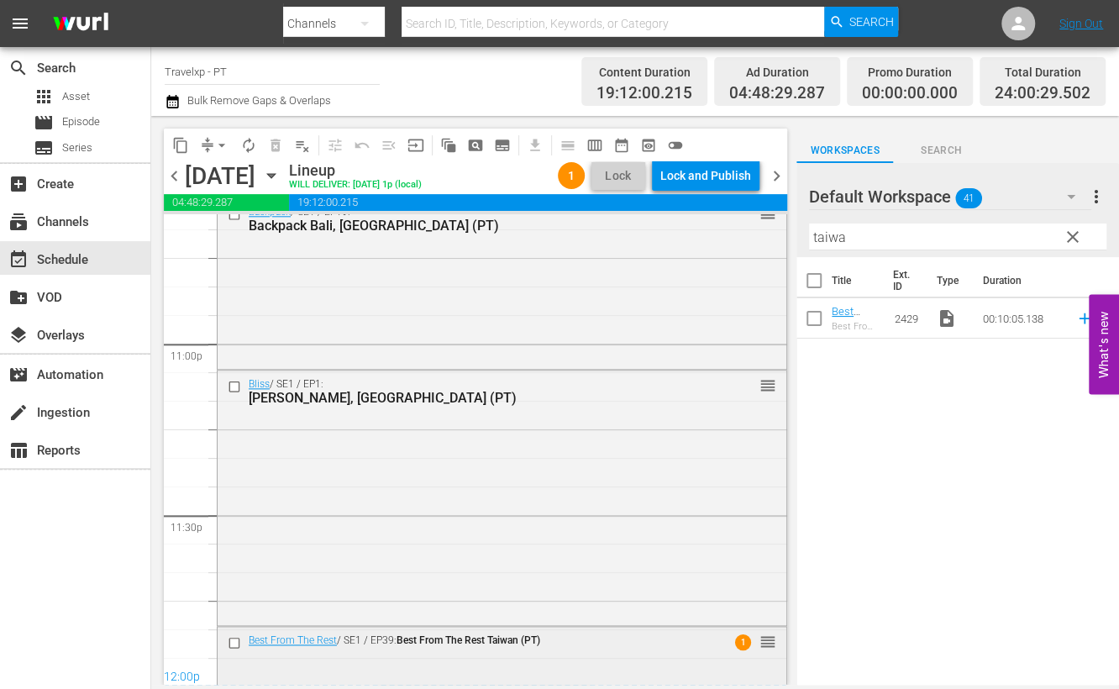
scroll to position [7779, 0]
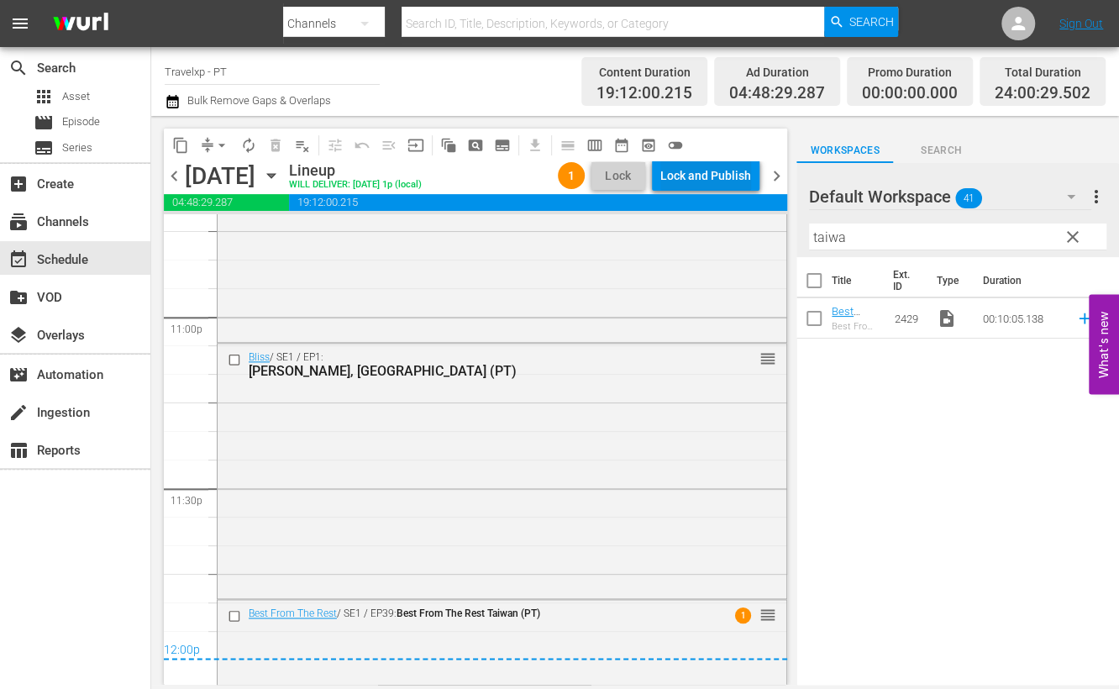
click at [722, 186] on div "Lock and Publish" at bounding box center [705, 175] width 91 height 30
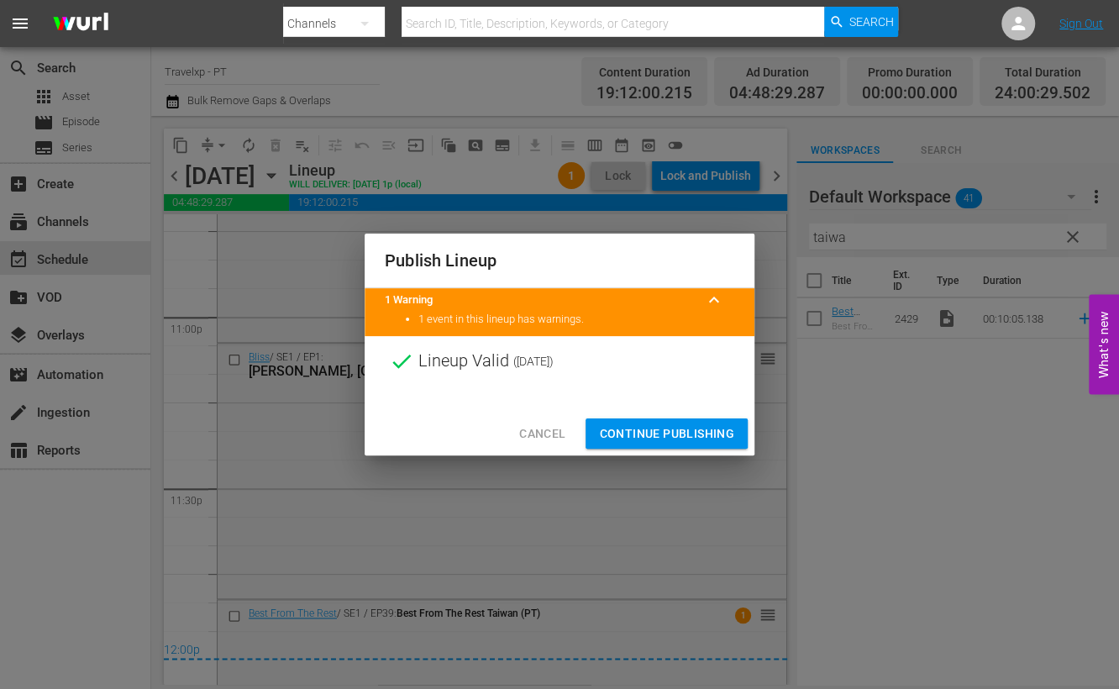
click at [686, 433] on span "Continue Publishing" at bounding box center [666, 433] width 135 height 21
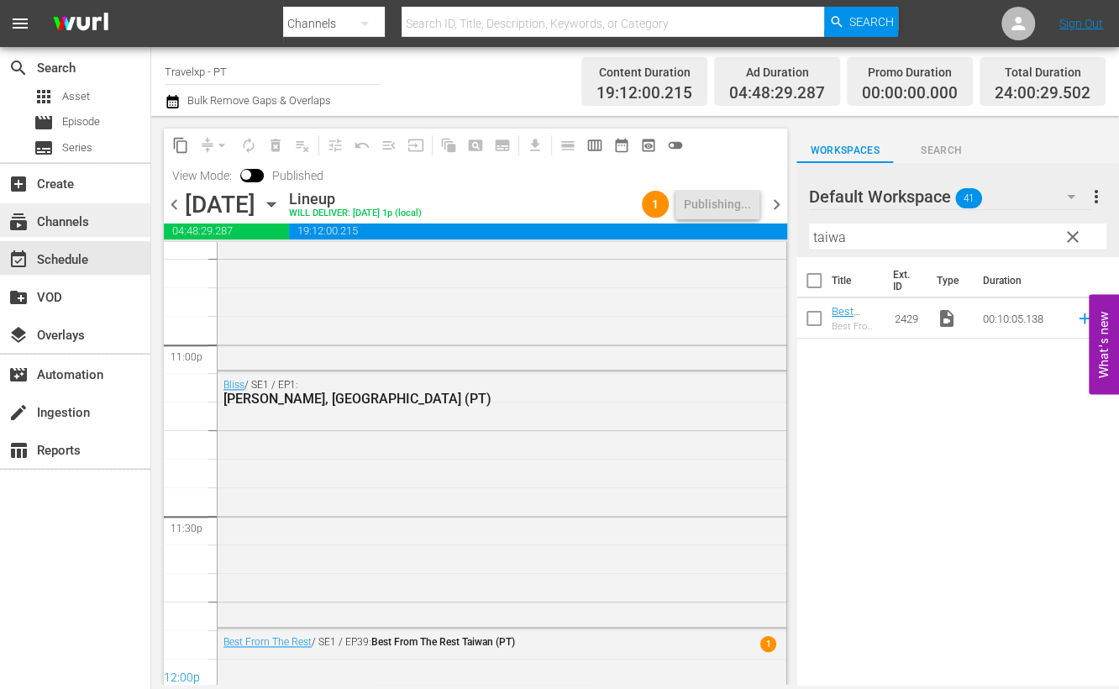
click at [80, 225] on div "subscriptions Channels" at bounding box center [47, 219] width 94 height 15
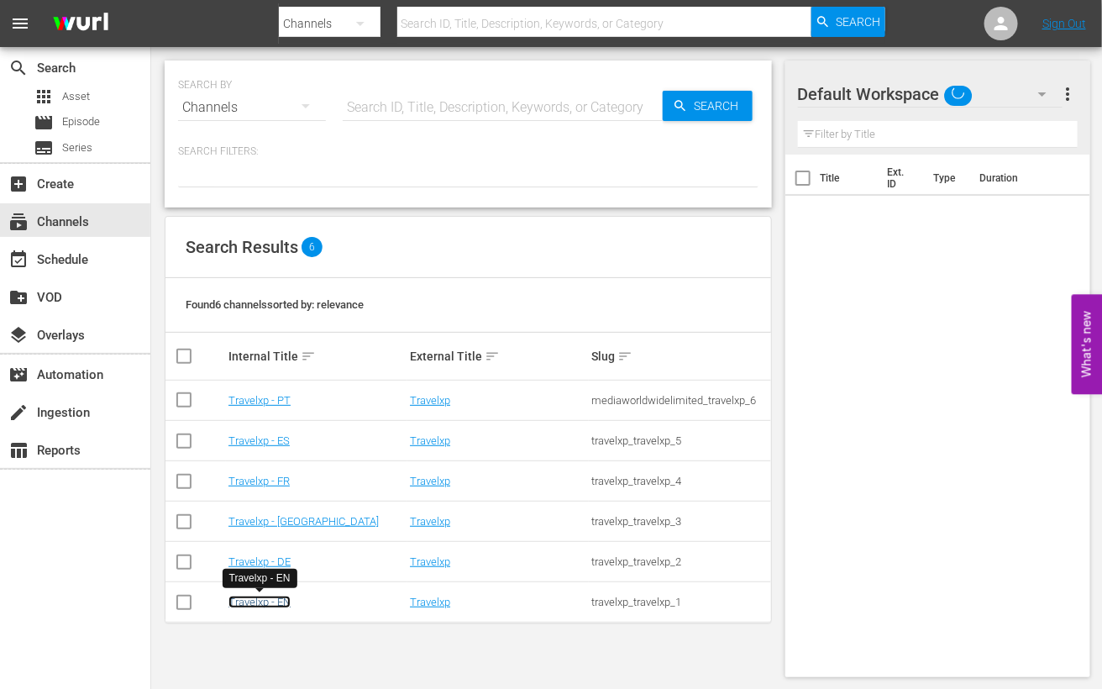
click at [271, 604] on link "Travelxp - EN" at bounding box center [259, 601] width 62 height 13
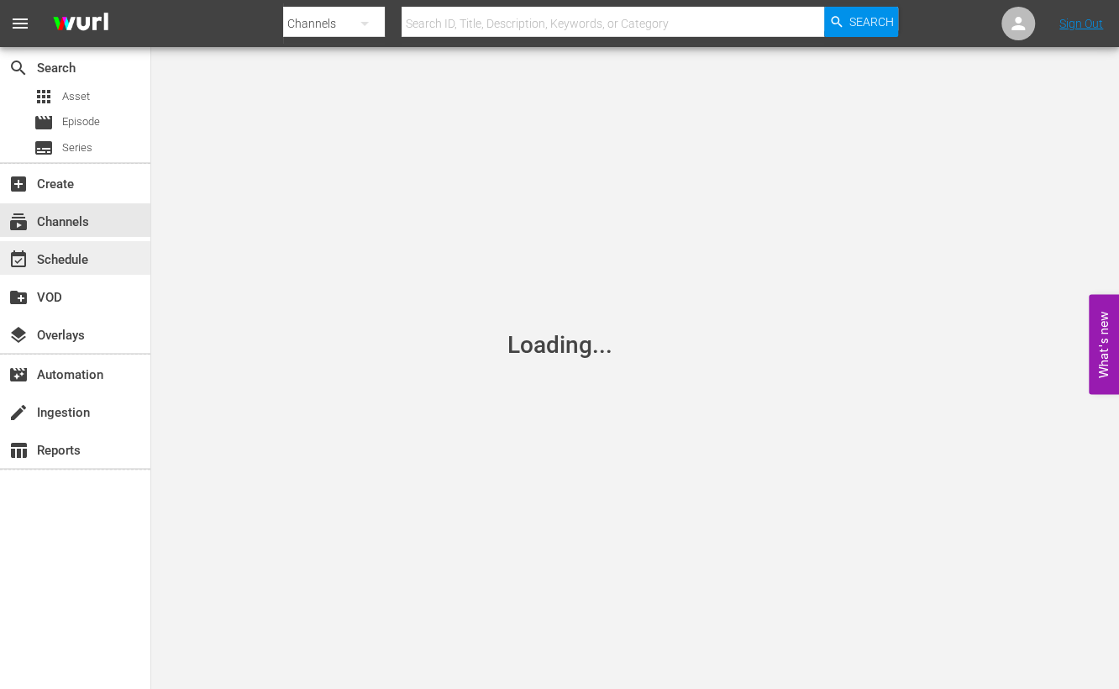
click at [92, 260] on div "event_available Schedule" at bounding box center [47, 256] width 94 height 15
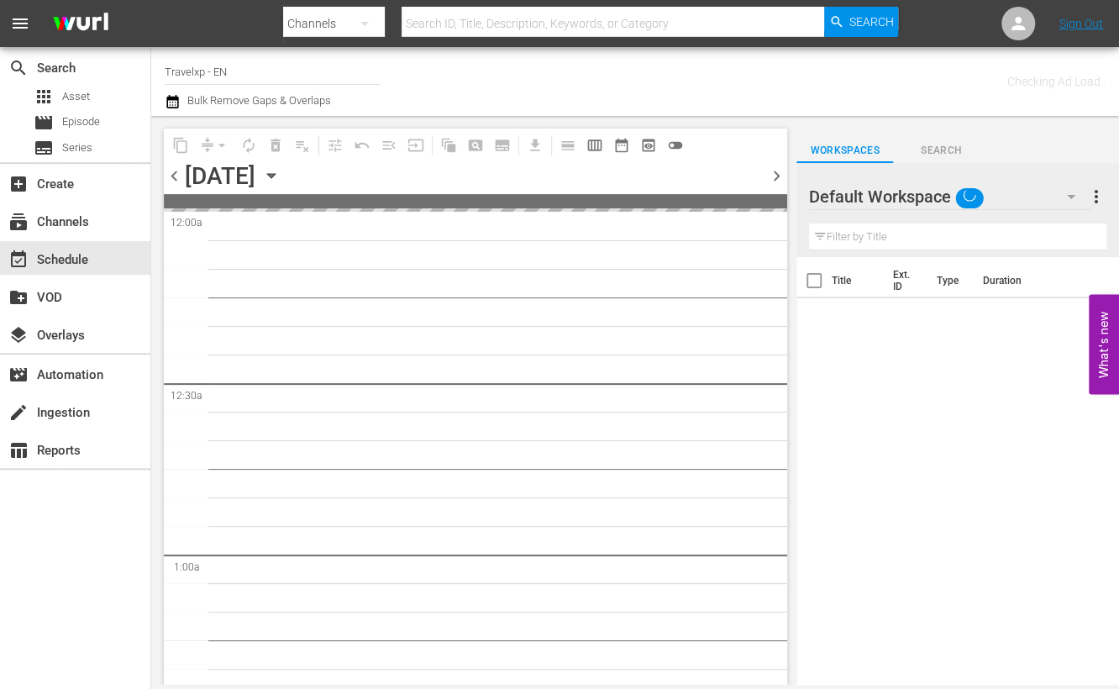
click at [1071, 194] on icon "button" at bounding box center [1071, 196] width 20 height 20
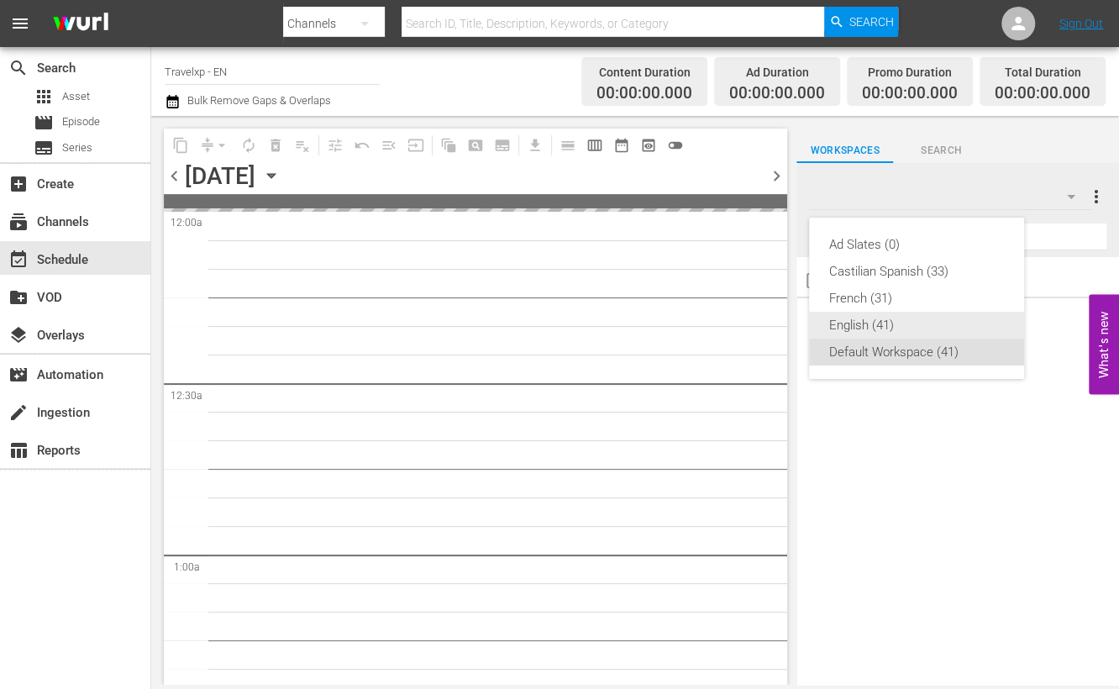
click at [879, 323] on div "English (41)" at bounding box center [916, 325] width 175 height 27
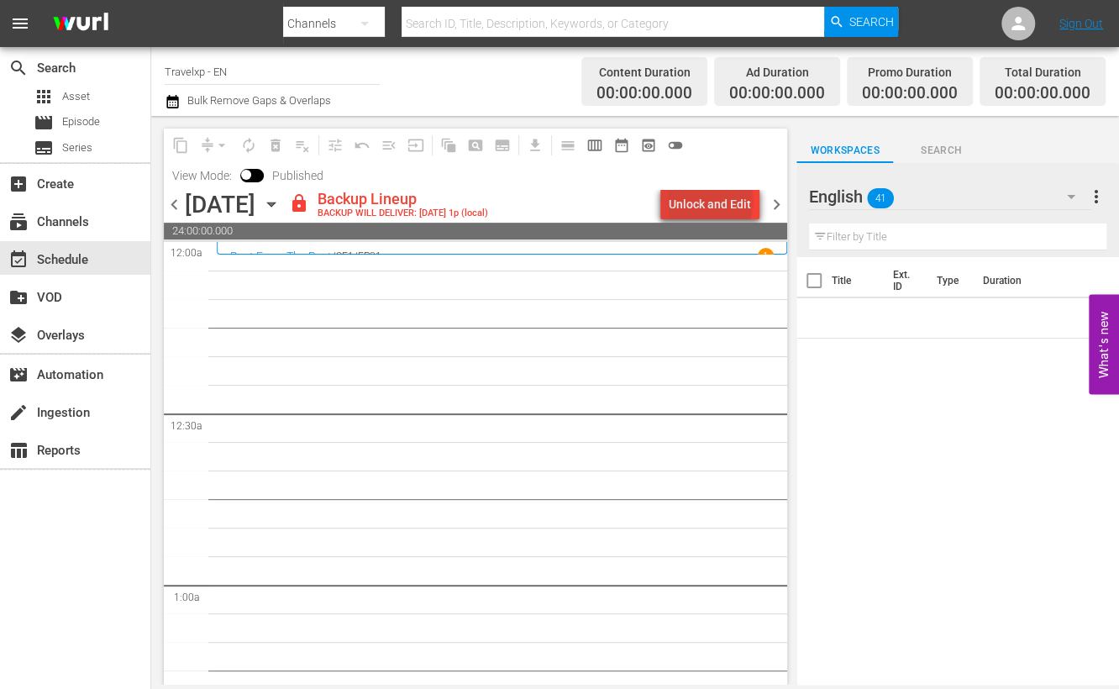
click at [714, 201] on div "Unlock and Edit" at bounding box center [710, 204] width 82 height 30
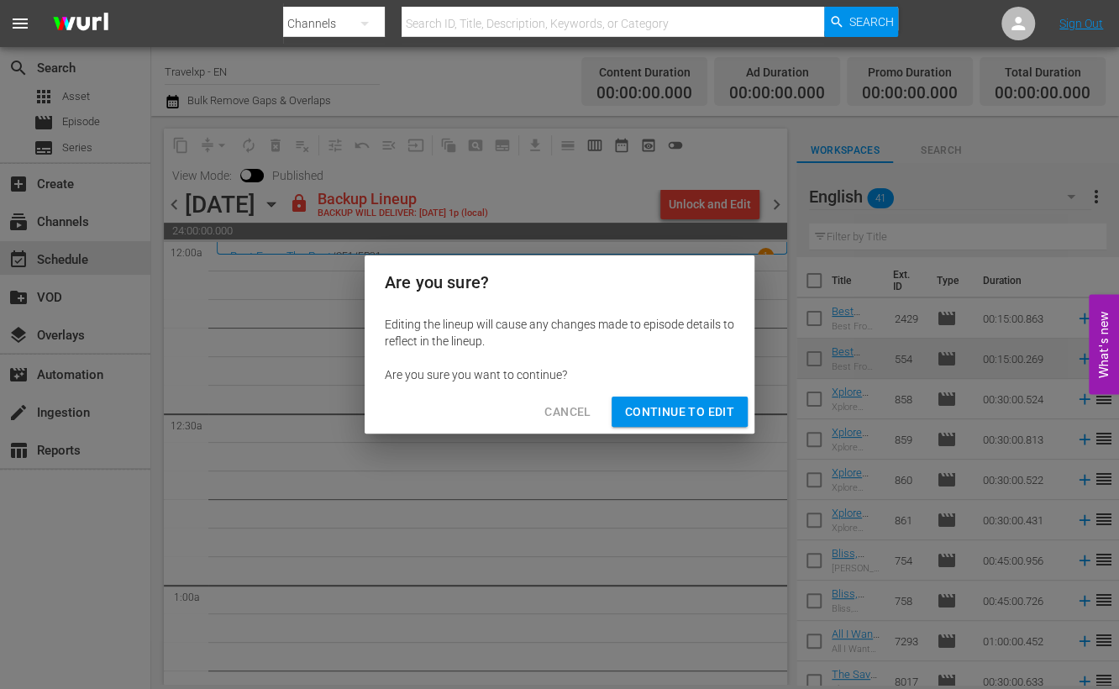
click at [676, 415] on span "Continue to Edit" at bounding box center [679, 411] width 109 height 21
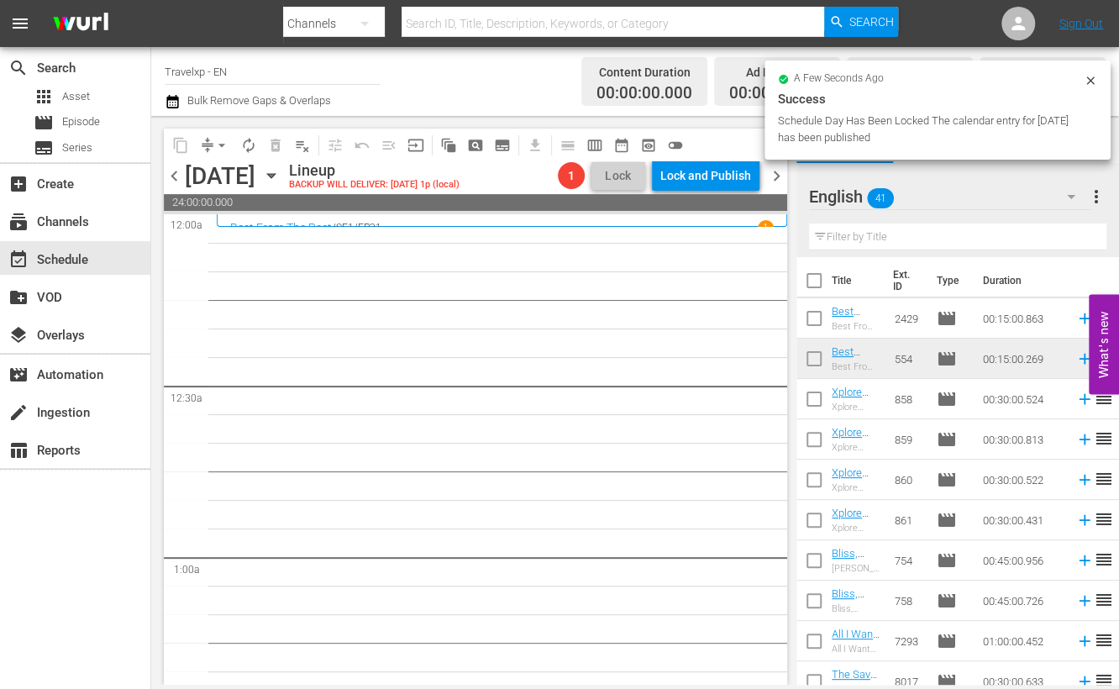
click at [912, 239] on input "text" at bounding box center [957, 236] width 297 height 27
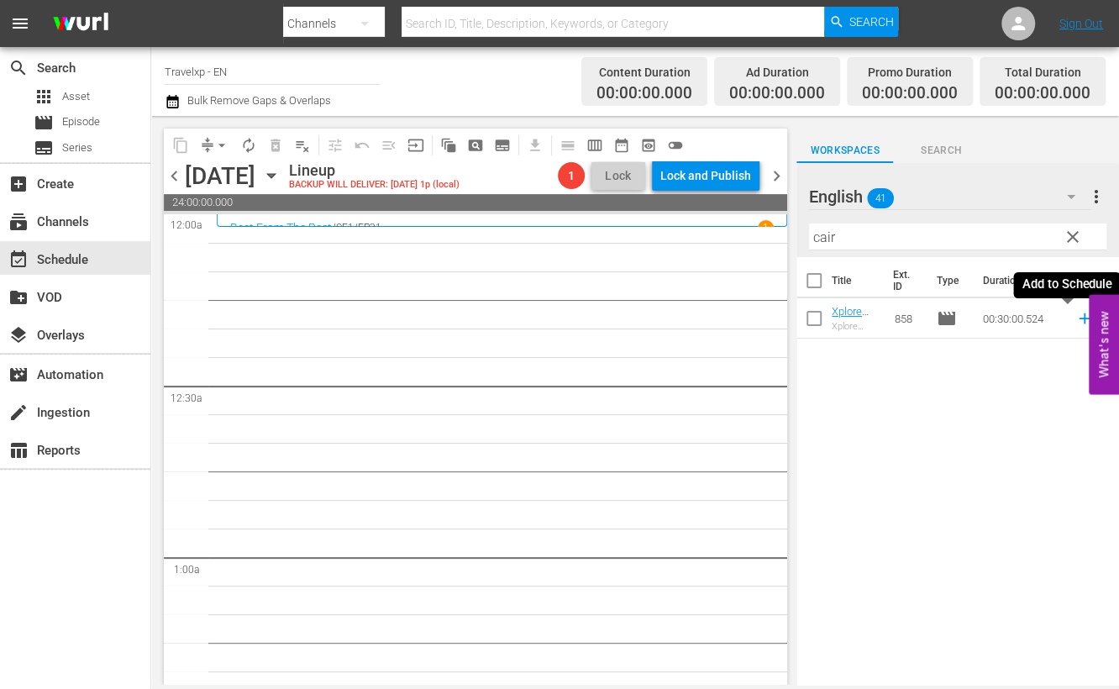
click at [1075, 317] on icon at bounding box center [1084, 318] width 18 height 18
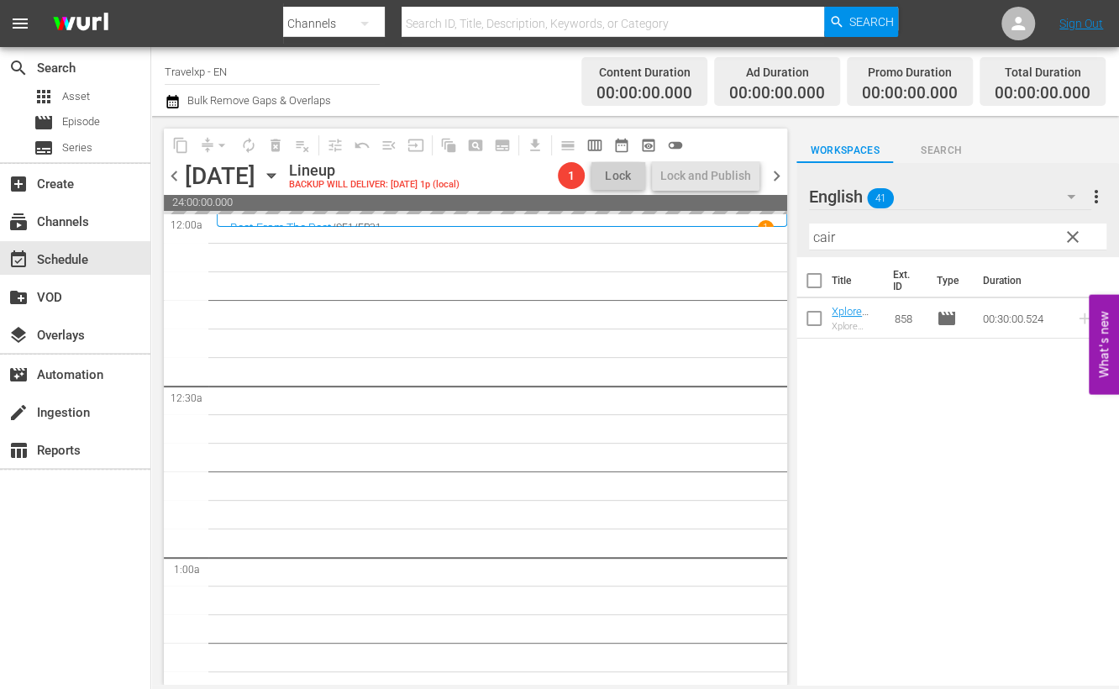
click at [822, 238] on input "cair" at bounding box center [957, 236] width 297 height 27
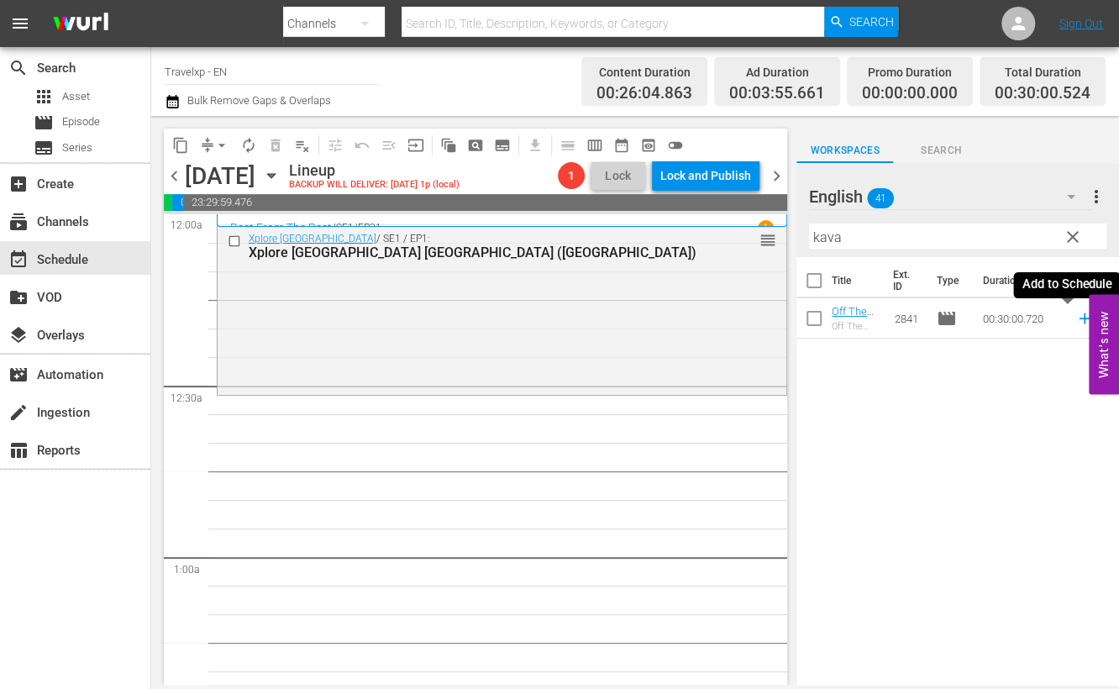
click at [1075, 320] on icon at bounding box center [1084, 318] width 18 height 18
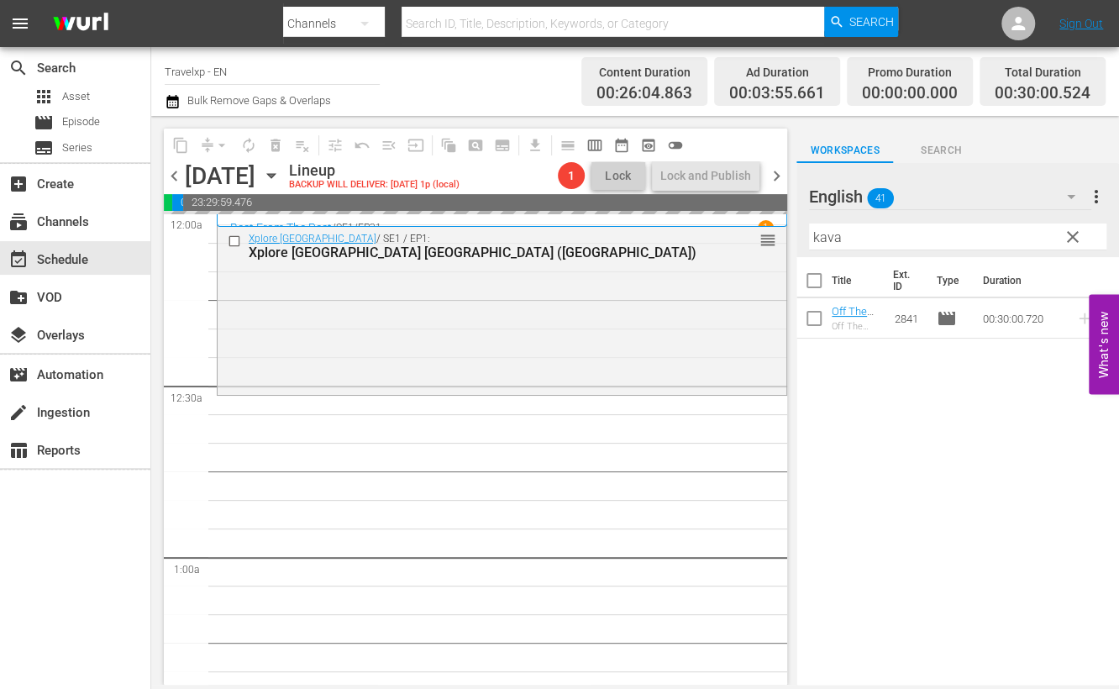
click at [827, 241] on input "kava" at bounding box center [957, 236] width 297 height 27
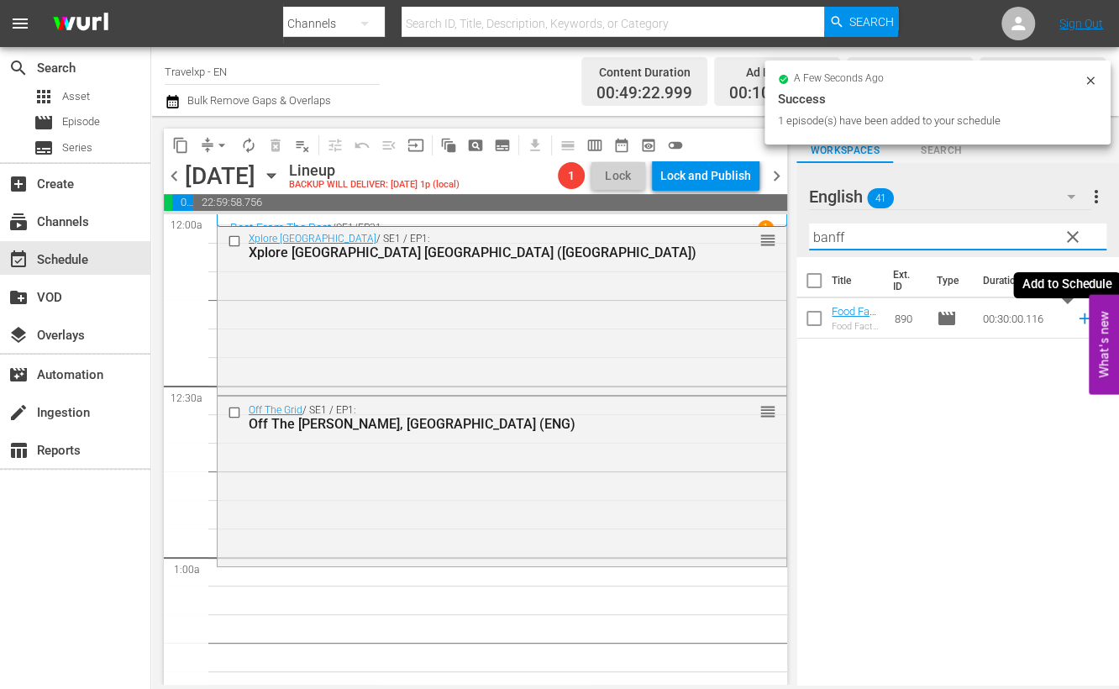
click at [1075, 321] on icon at bounding box center [1084, 318] width 18 height 18
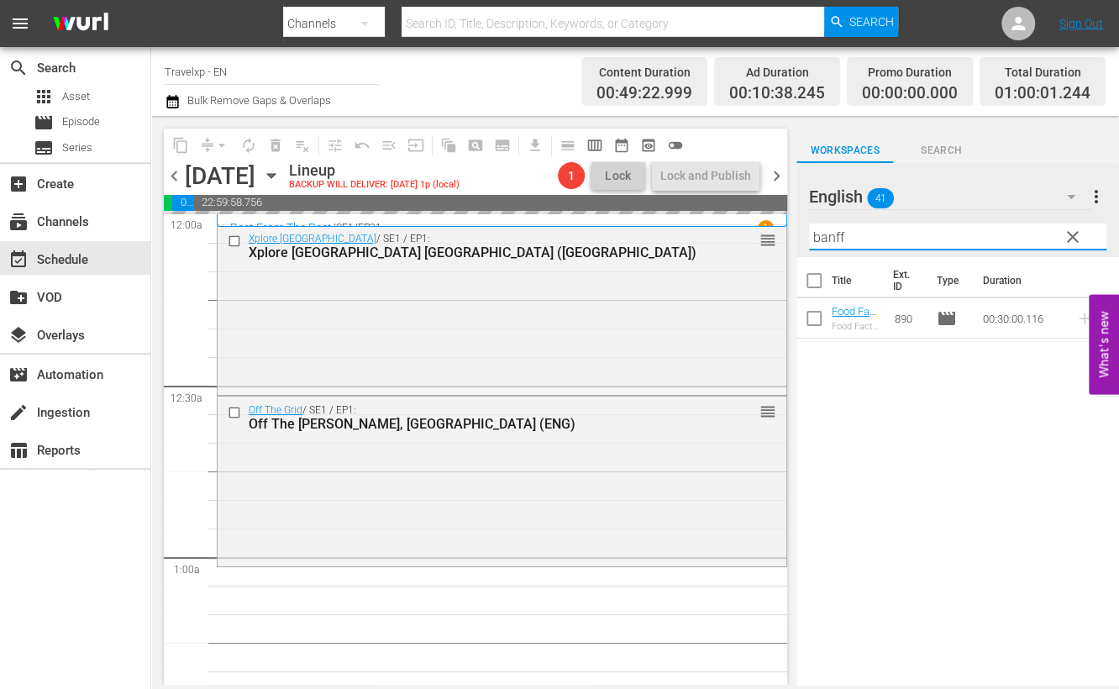
click at [838, 233] on input "banff" at bounding box center [957, 236] width 297 height 27
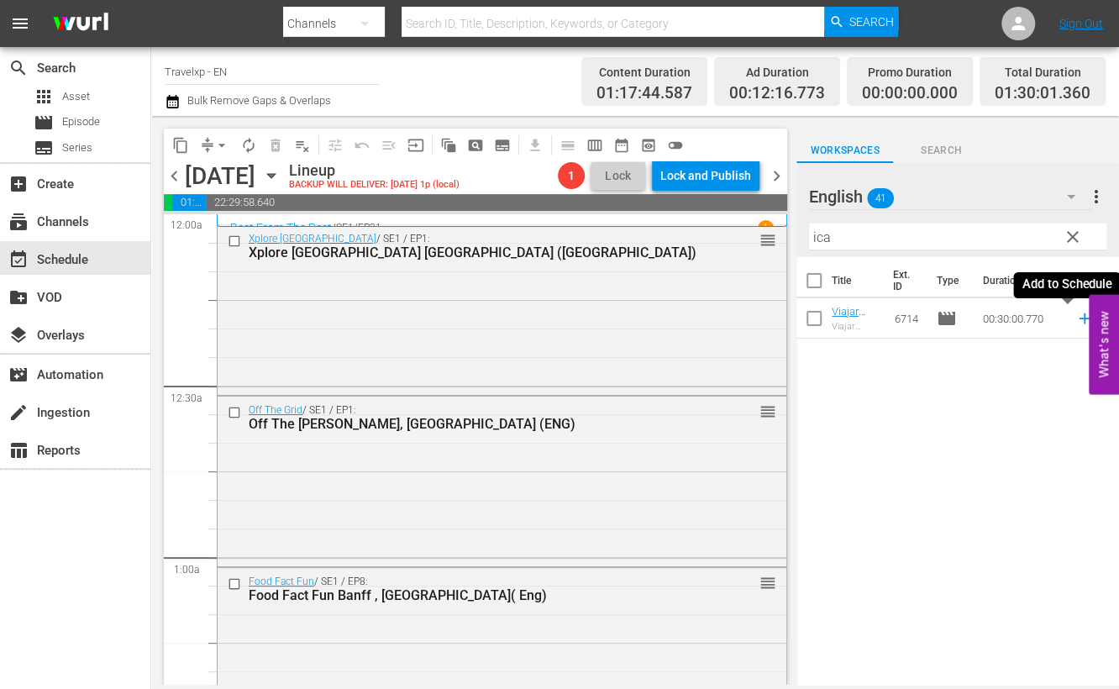
click at [1078, 317] on icon at bounding box center [1083, 318] width 11 height 11
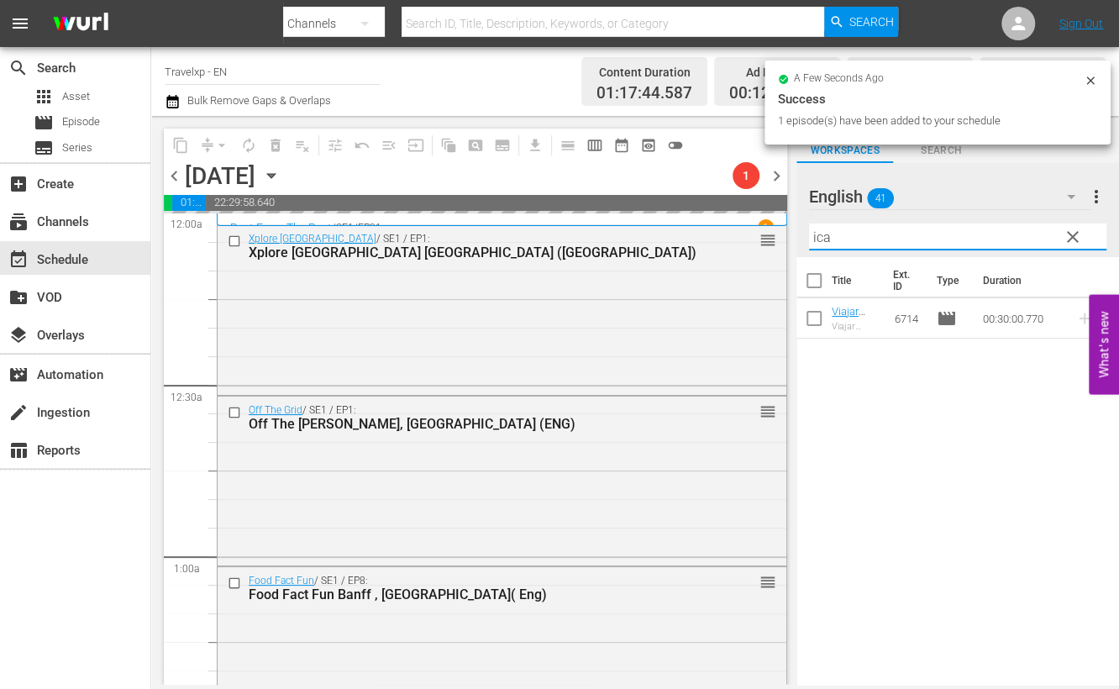
drag, startPoint x: 878, startPoint y: 232, endPoint x: 774, endPoint y: 228, distance: 103.4
click at [774, 228] on div "content_copy compress arrow_drop_down autorenew_outlined delete_forever_outline…" at bounding box center [635, 400] width 968 height 569
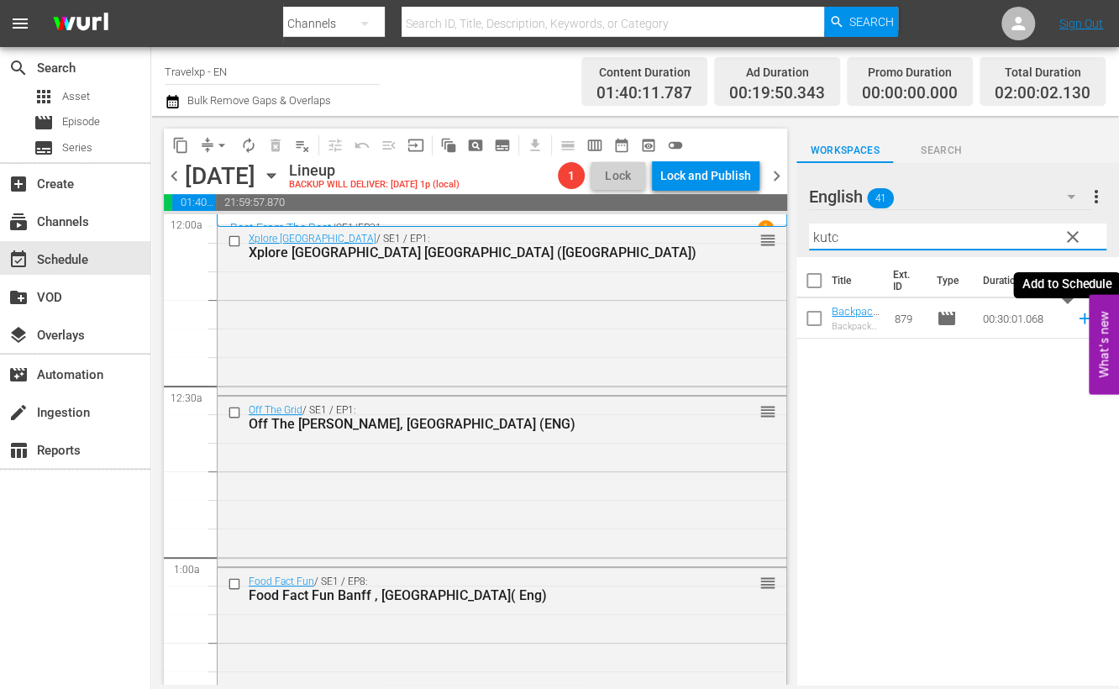
click at [1075, 320] on icon at bounding box center [1084, 318] width 18 height 18
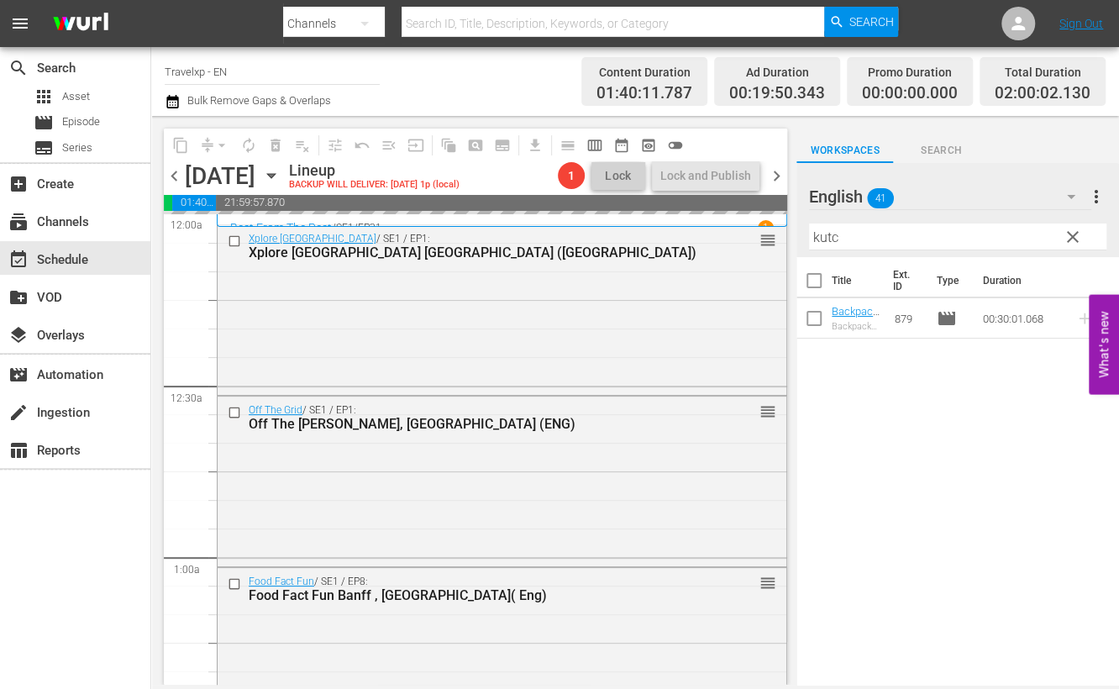
click at [823, 240] on input "kutc" at bounding box center [957, 236] width 297 height 27
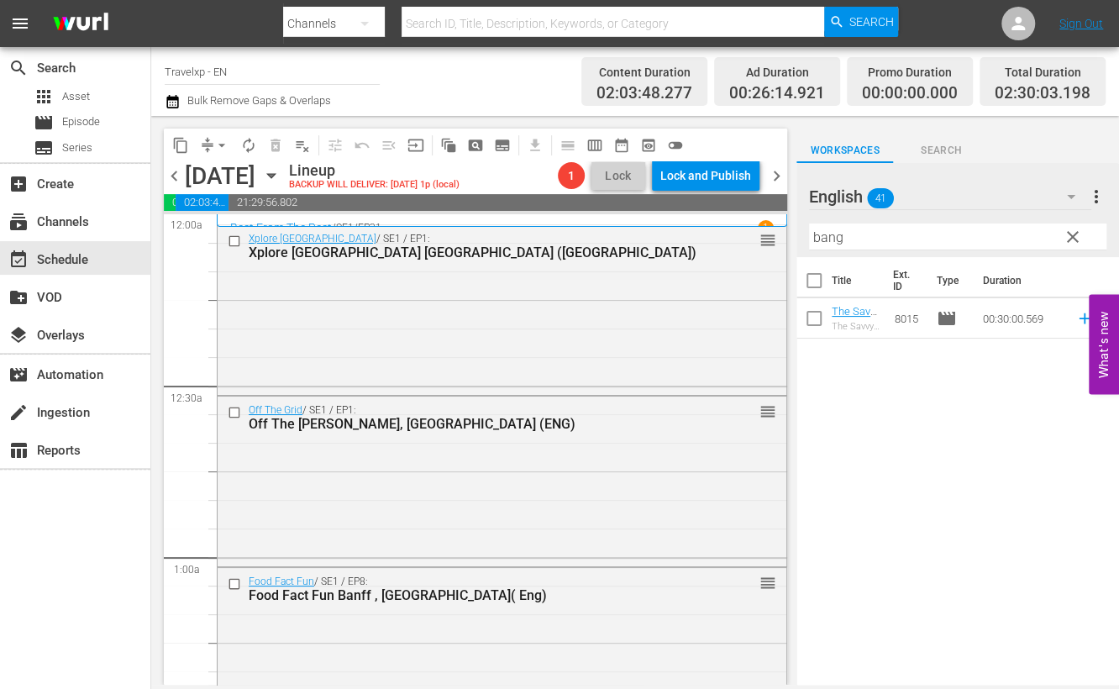
click at [942, 456] on div "Title Ext. ID Type Duration The Savvy Nomad Bangkok, Thailand (ENG) The Savvy N…" at bounding box center [957, 472] width 323 height 430
click at [1078, 316] on icon at bounding box center [1083, 318] width 11 height 11
click at [833, 238] on input "bang" at bounding box center [957, 236] width 297 height 27
click at [1075, 320] on icon at bounding box center [1084, 318] width 18 height 18
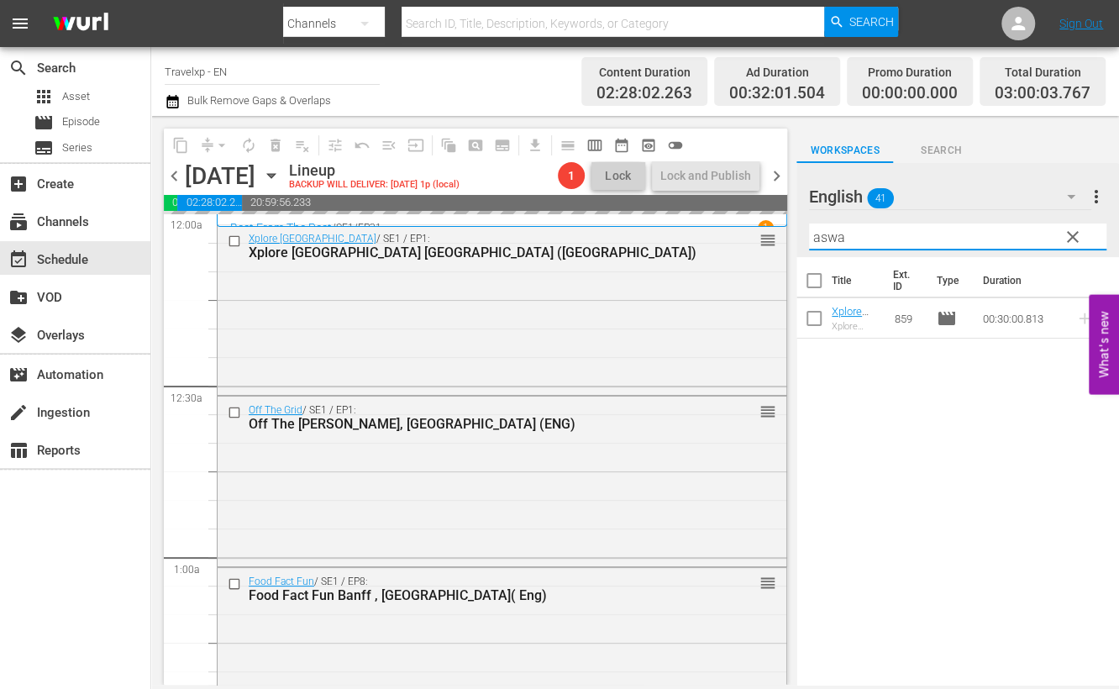
click at [826, 241] on input "aswa" at bounding box center [957, 236] width 297 height 27
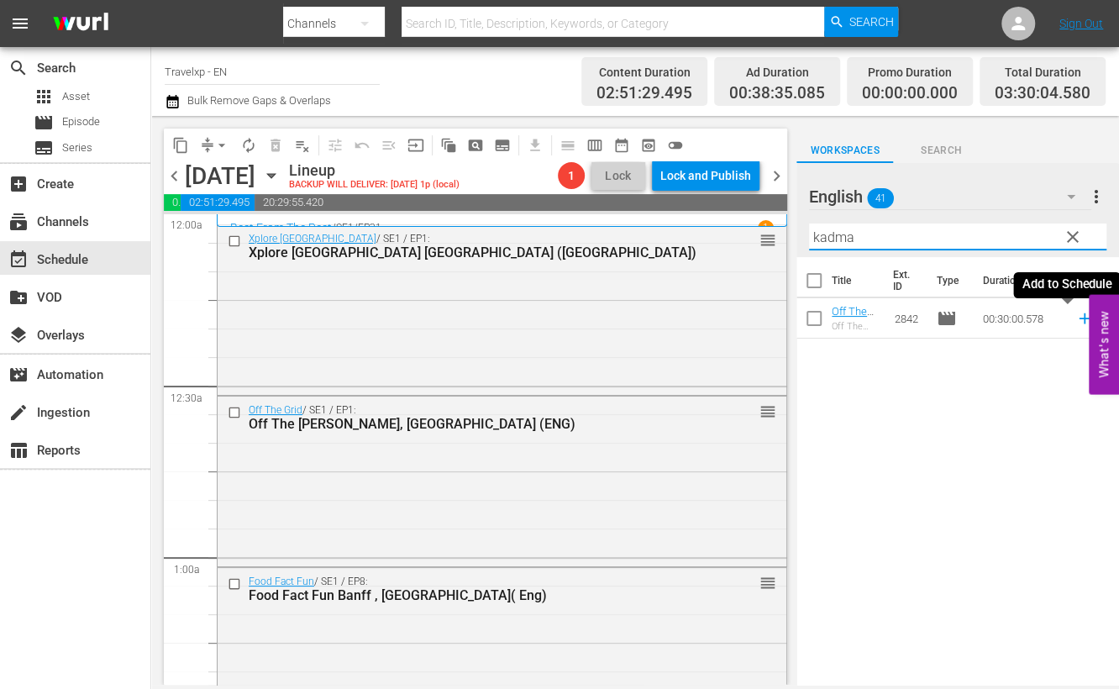
click at [1078, 318] on icon at bounding box center [1083, 318] width 11 height 11
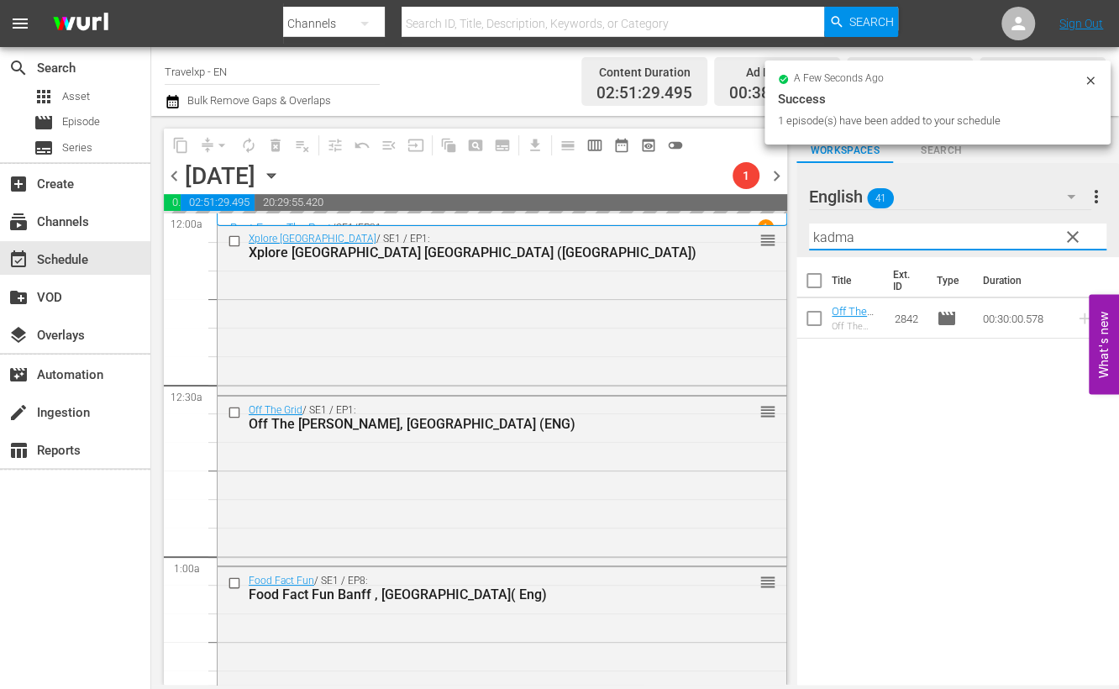
click at [842, 236] on input "kadma" at bounding box center [957, 236] width 297 height 27
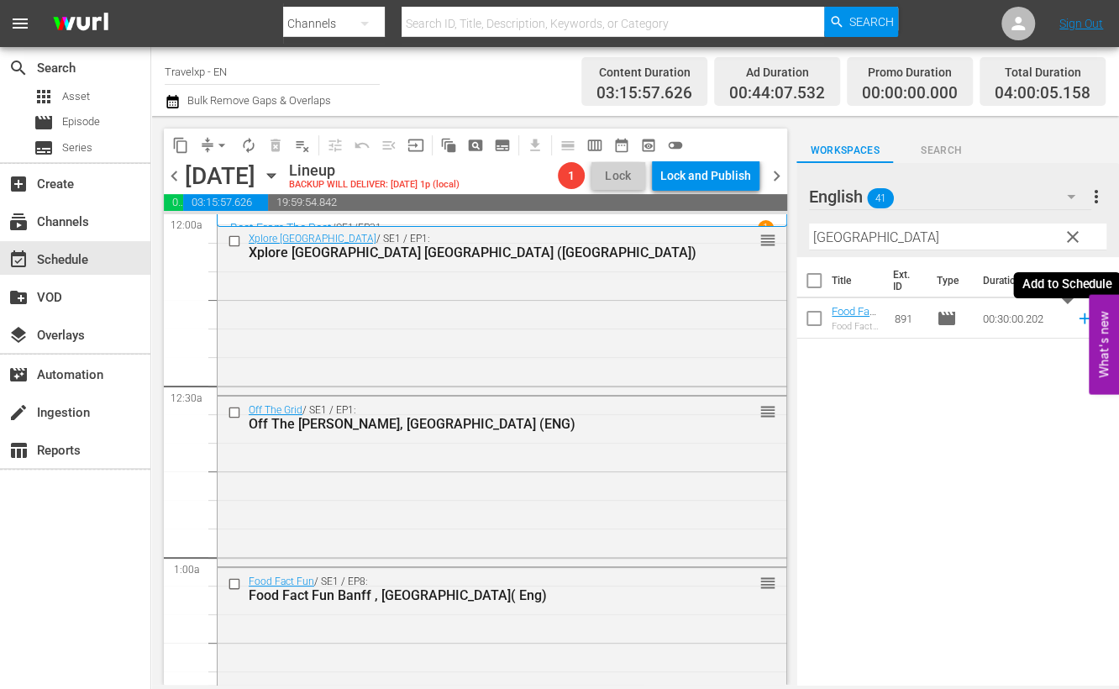
click at [1075, 321] on icon at bounding box center [1084, 318] width 18 height 18
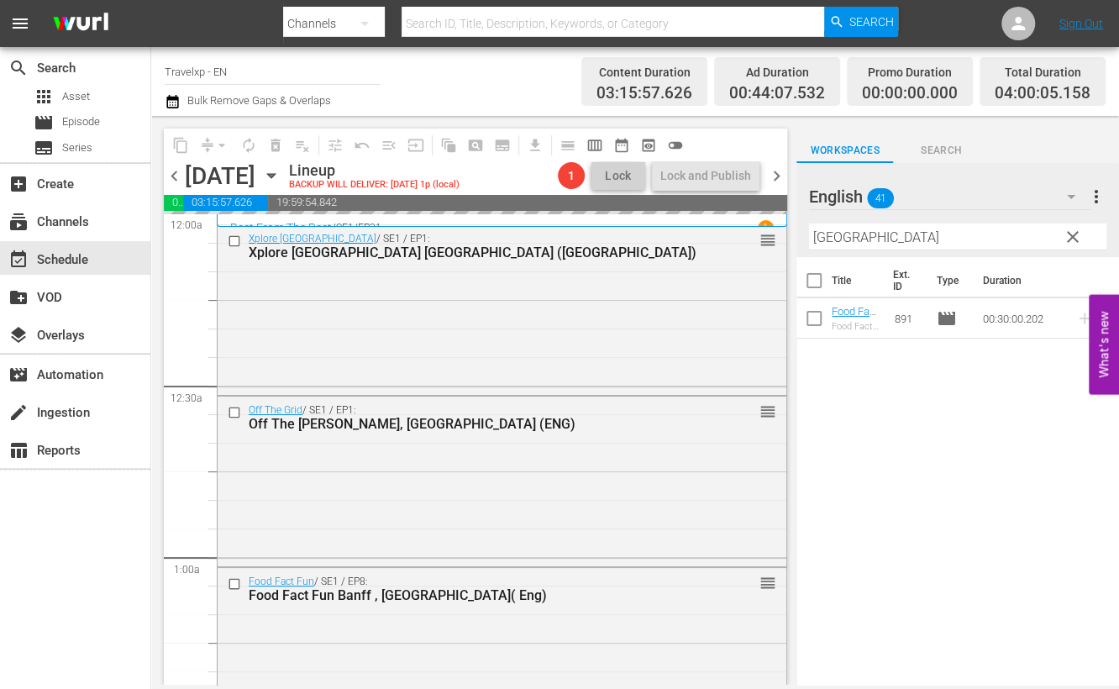
click at [827, 240] on input "[GEOGRAPHIC_DATA]" at bounding box center [957, 236] width 297 height 27
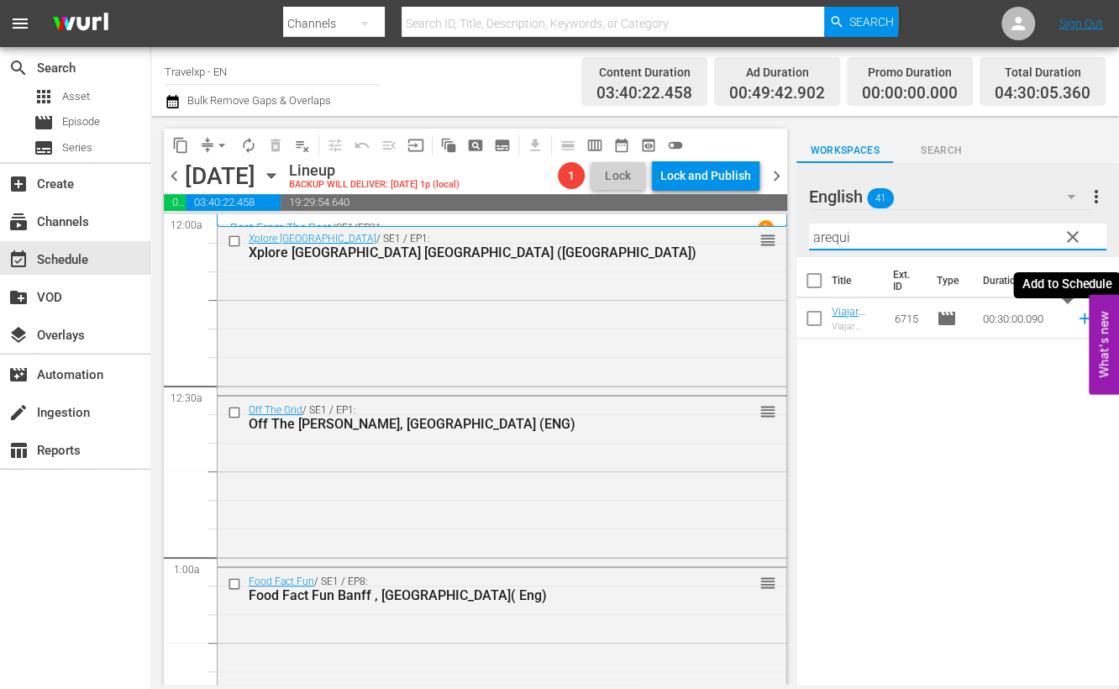
click at [1078, 317] on icon at bounding box center [1083, 318] width 11 height 11
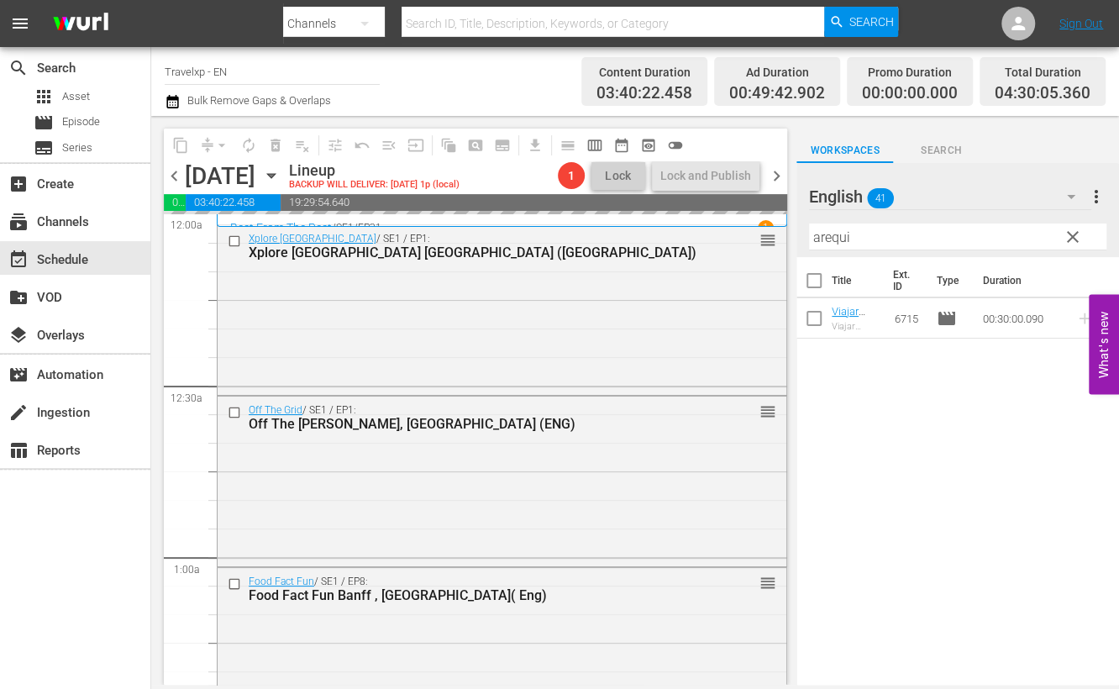
click at [818, 233] on input "arequi" at bounding box center [957, 236] width 297 height 27
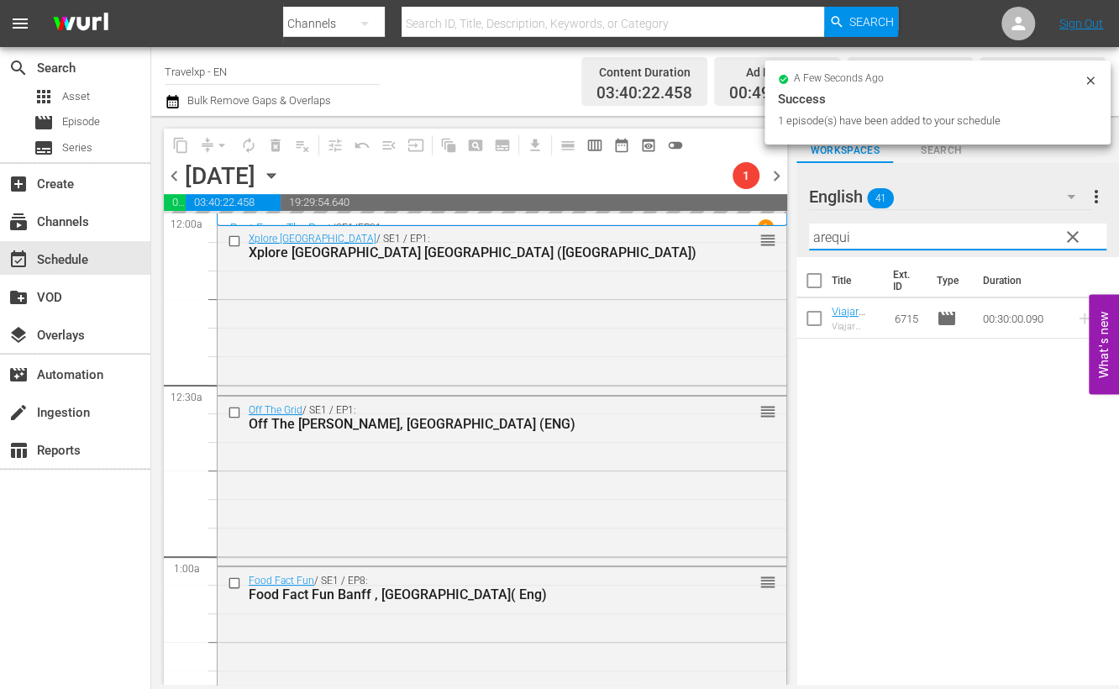
click at [818, 233] on input "arequi" at bounding box center [957, 236] width 297 height 27
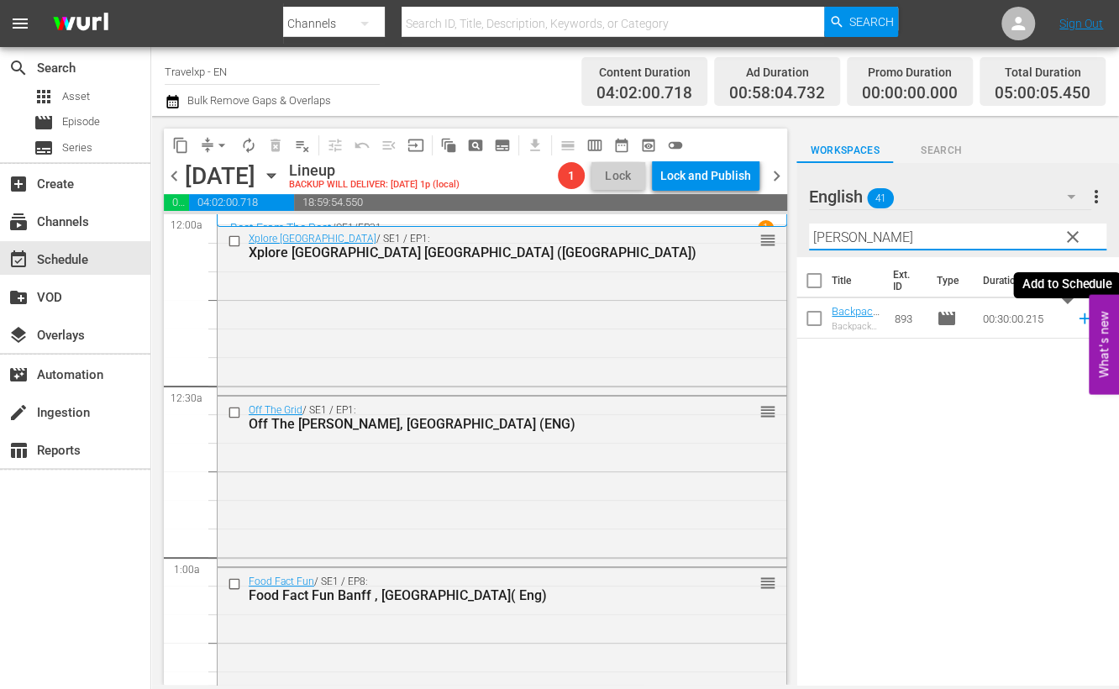
click at [1078, 320] on icon at bounding box center [1083, 318] width 11 height 11
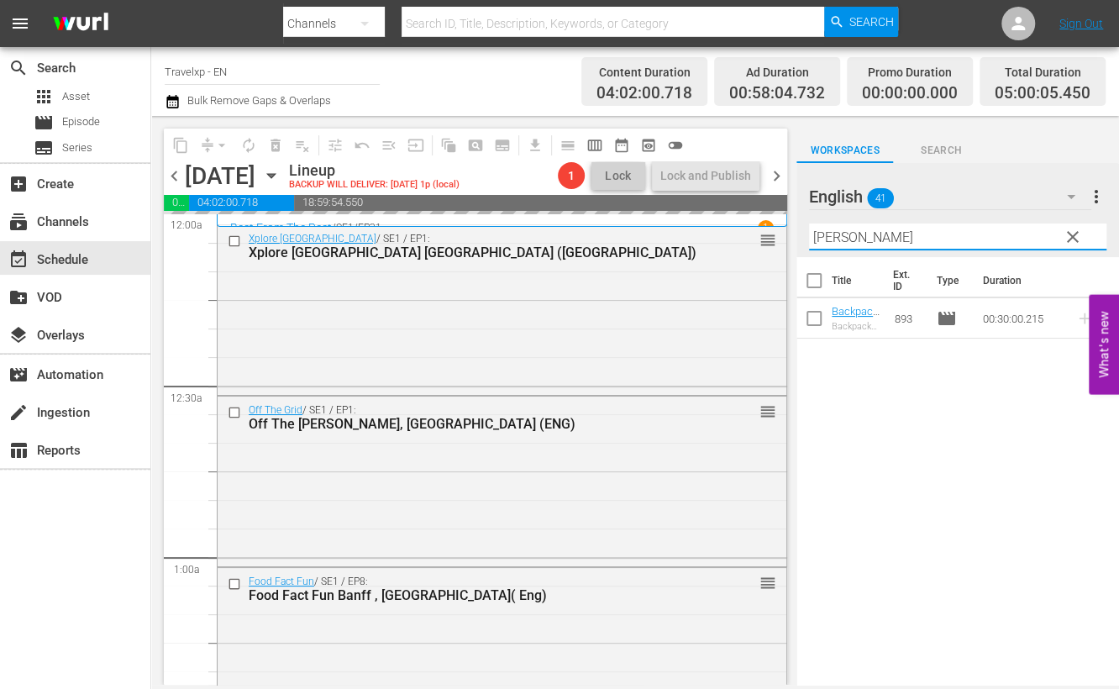
click at [825, 235] on input "jaisal" at bounding box center [957, 236] width 297 height 27
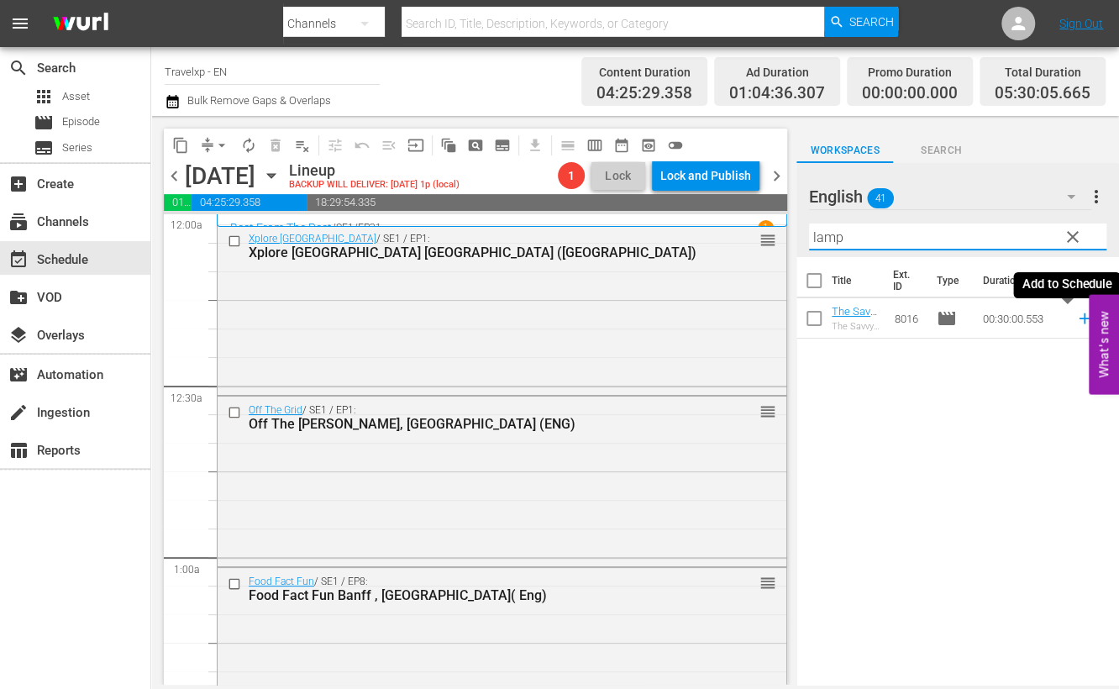
click at [1078, 318] on icon at bounding box center [1083, 318] width 11 height 11
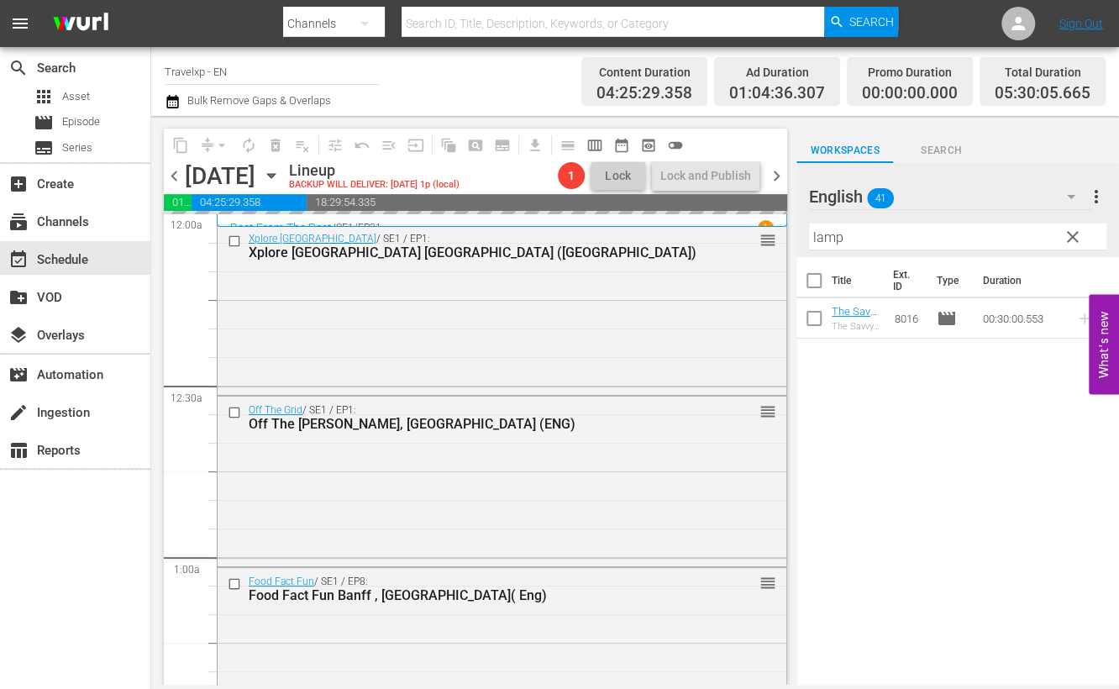
click at [827, 234] on input "lamp" at bounding box center [957, 236] width 297 height 27
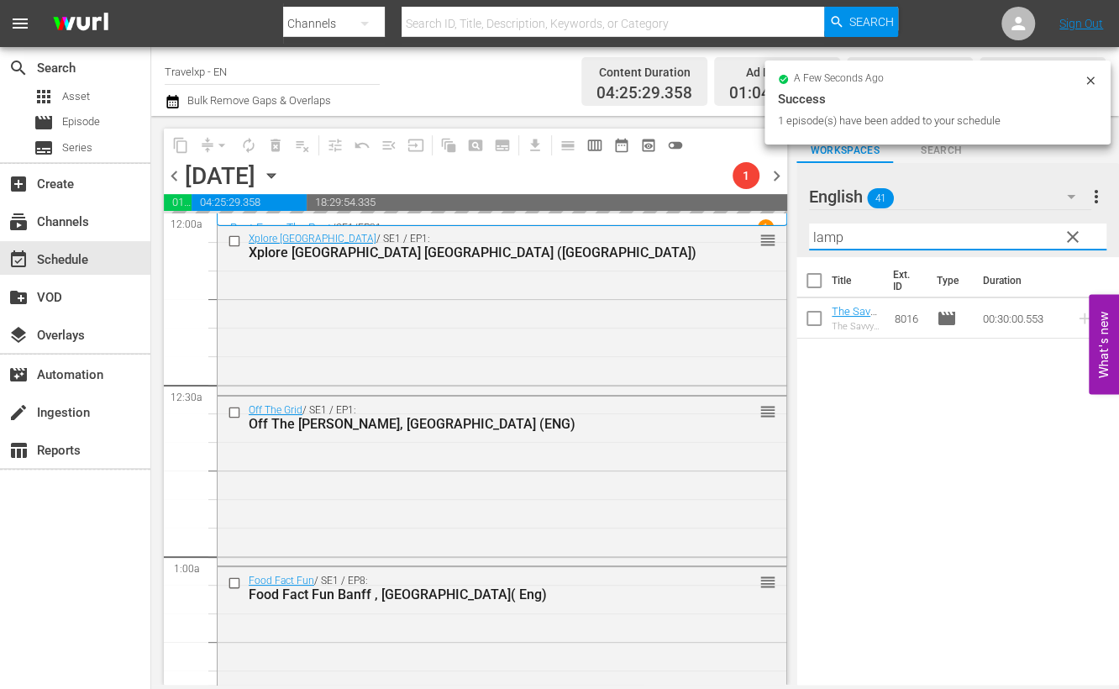
click at [827, 234] on input "lamp" at bounding box center [957, 236] width 297 height 27
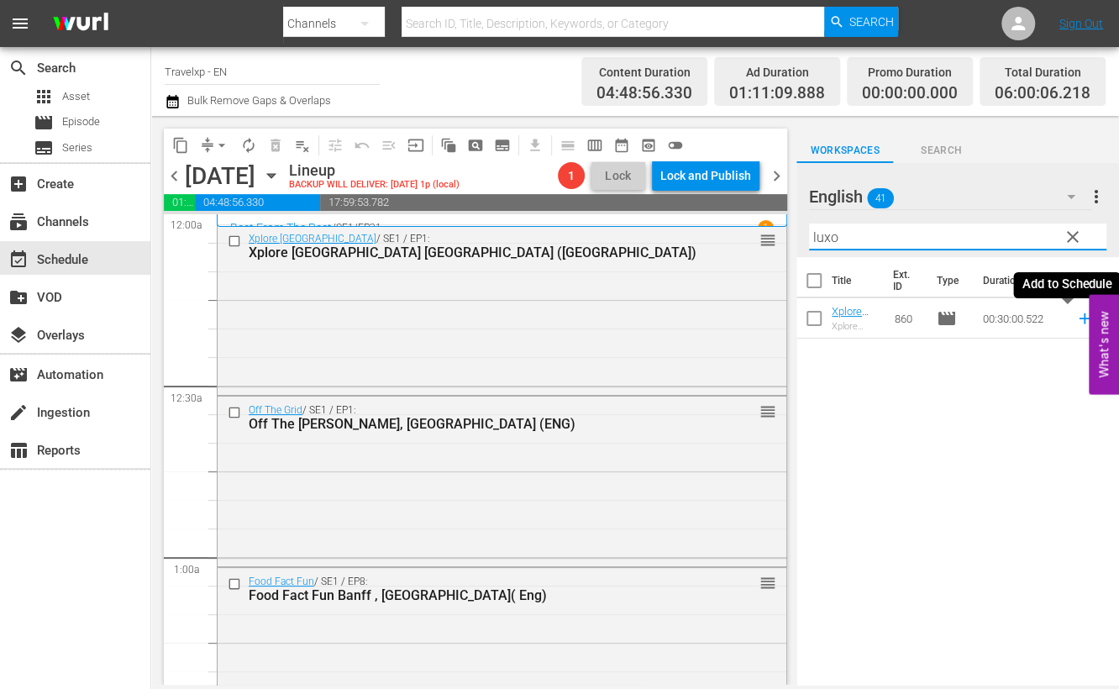
click at [1075, 317] on icon at bounding box center [1084, 318] width 18 height 18
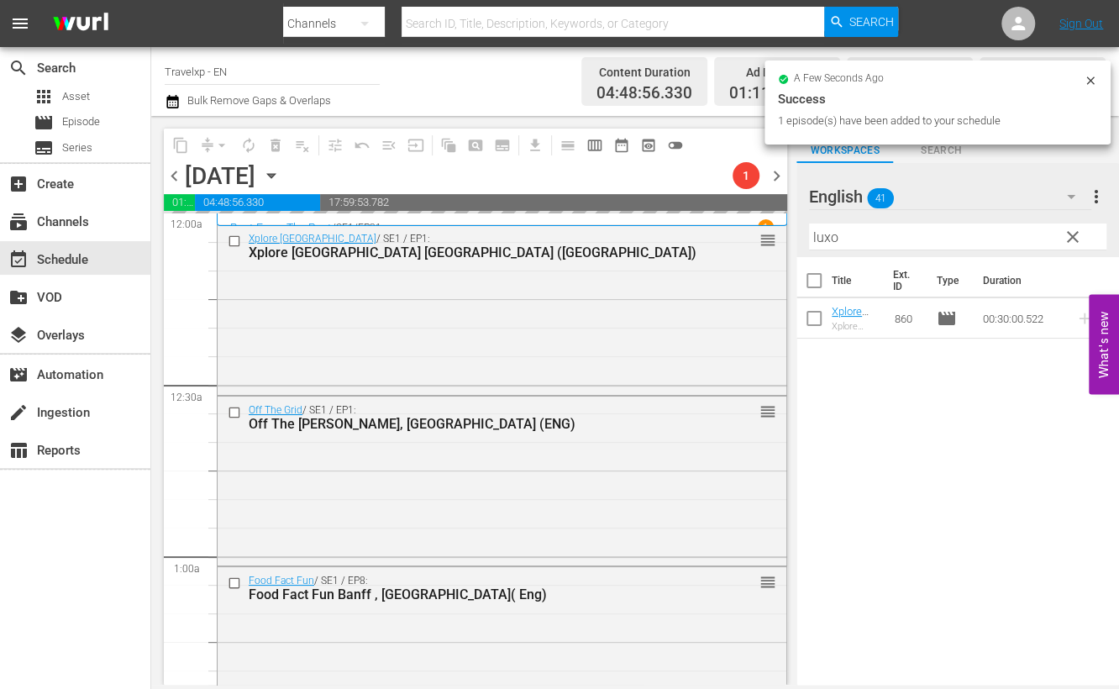
click at [819, 238] on input "luxo" at bounding box center [957, 236] width 297 height 27
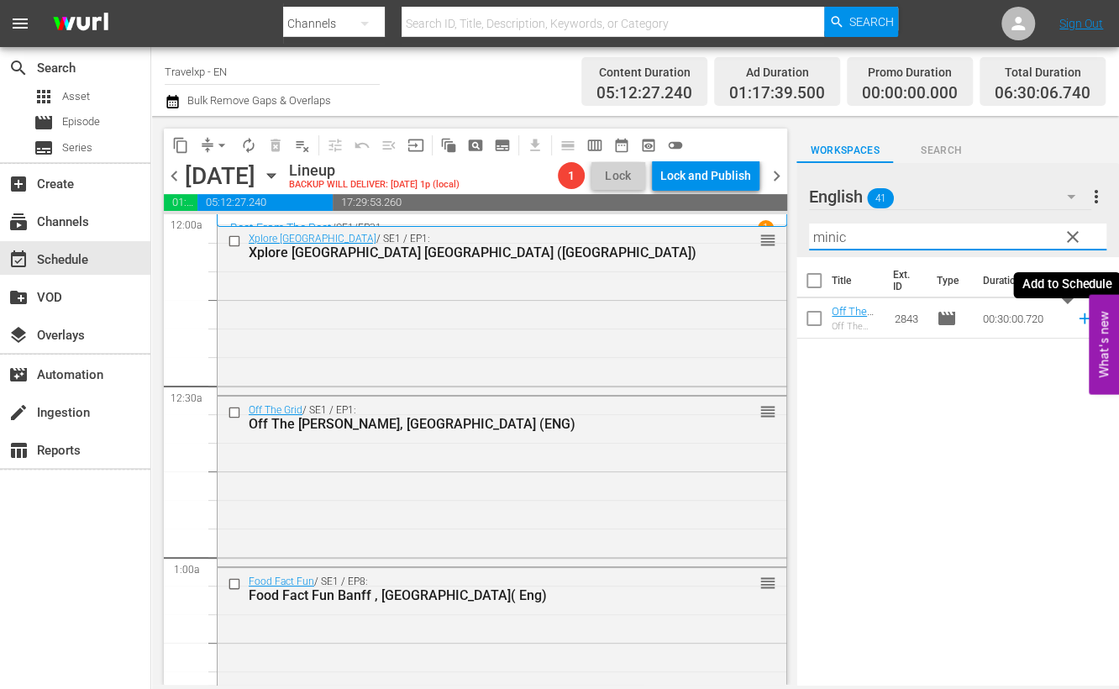
click at [1075, 319] on icon at bounding box center [1084, 318] width 18 height 18
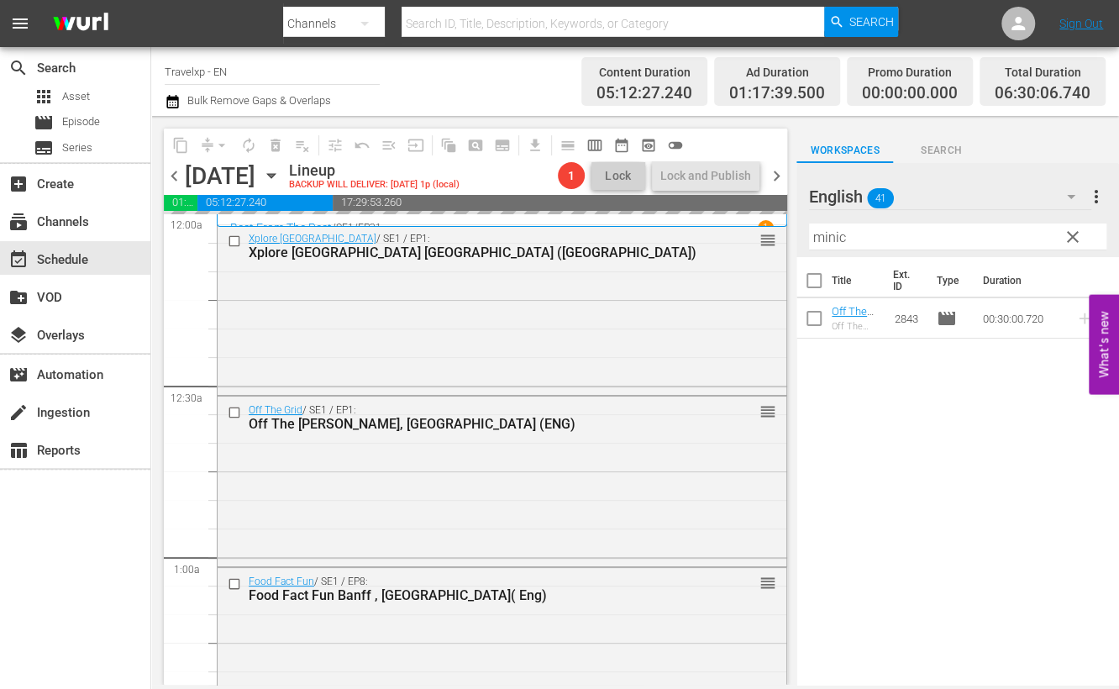
click at [823, 241] on input "minic" at bounding box center [957, 236] width 297 height 27
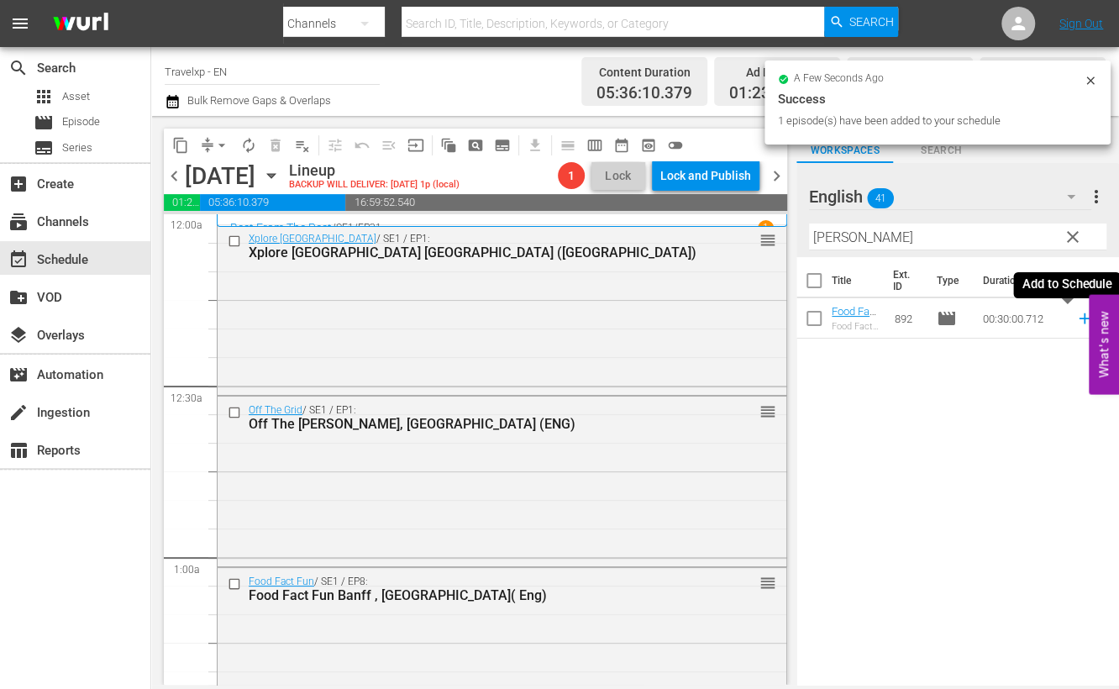
click at [1075, 323] on icon at bounding box center [1084, 318] width 18 height 18
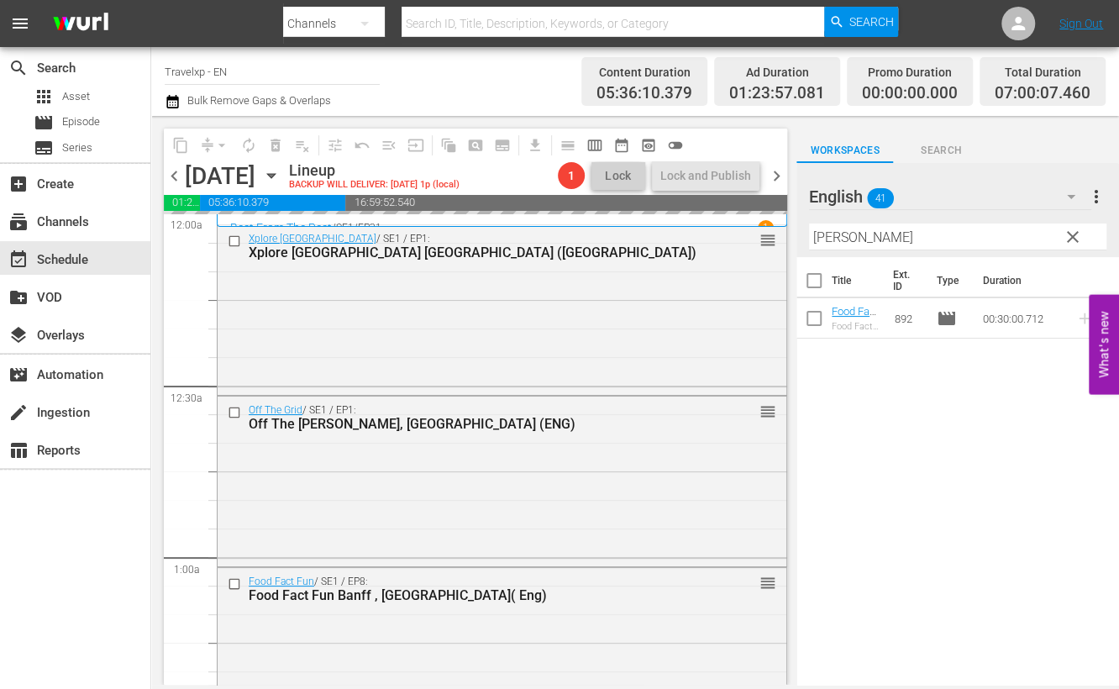
click at [823, 230] on input "[PERSON_NAME]" at bounding box center [957, 236] width 297 height 27
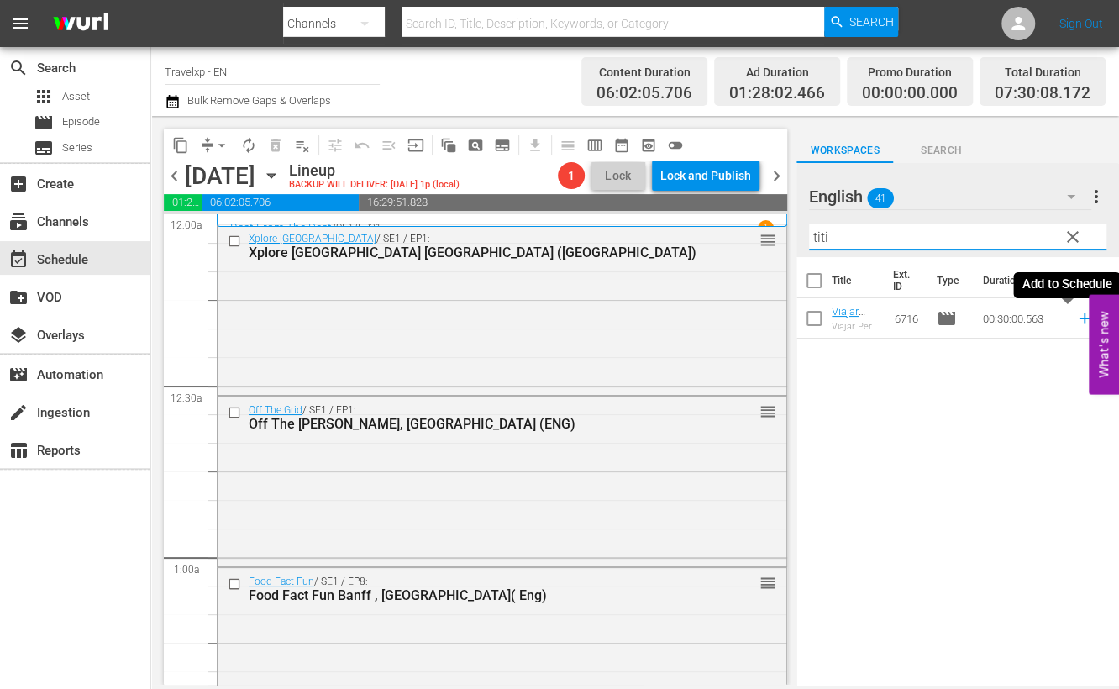
click at [1078, 317] on icon at bounding box center [1083, 318] width 11 height 11
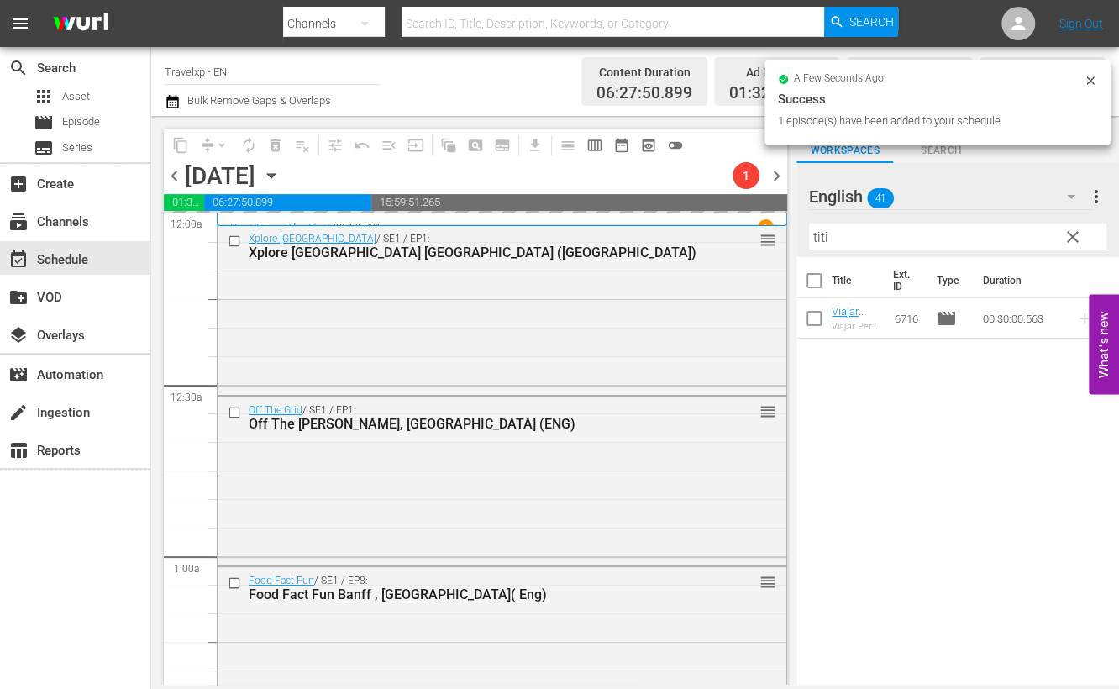
click at [811, 233] on input "titi" at bounding box center [957, 236] width 297 height 27
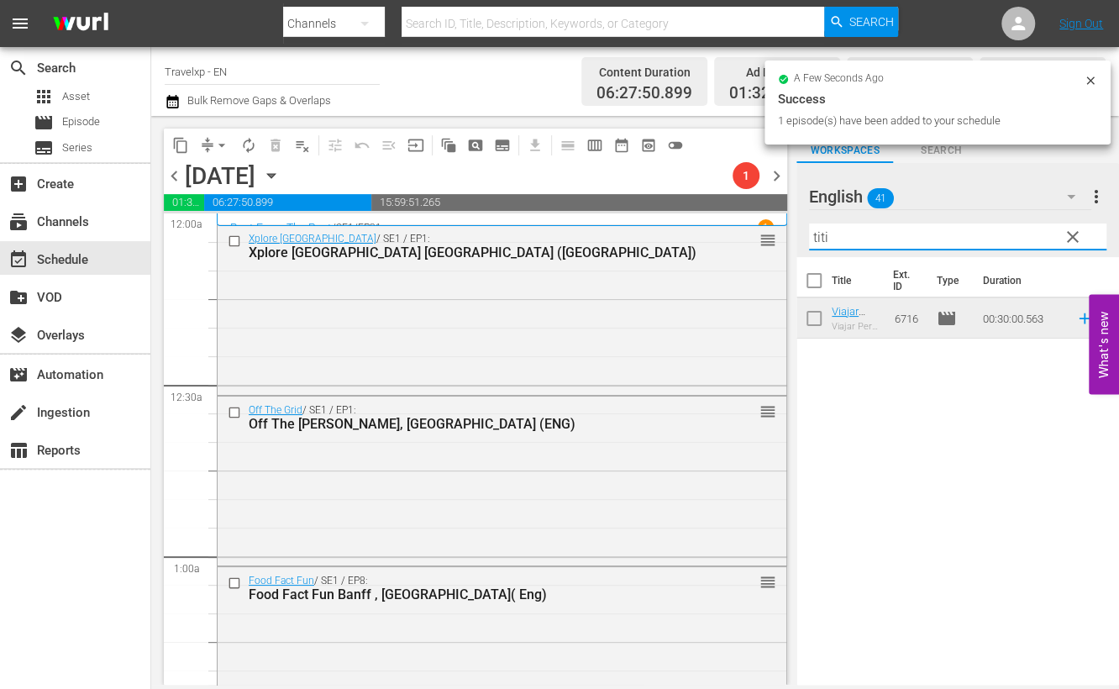
click at [811, 233] on input "titi" at bounding box center [957, 236] width 297 height 27
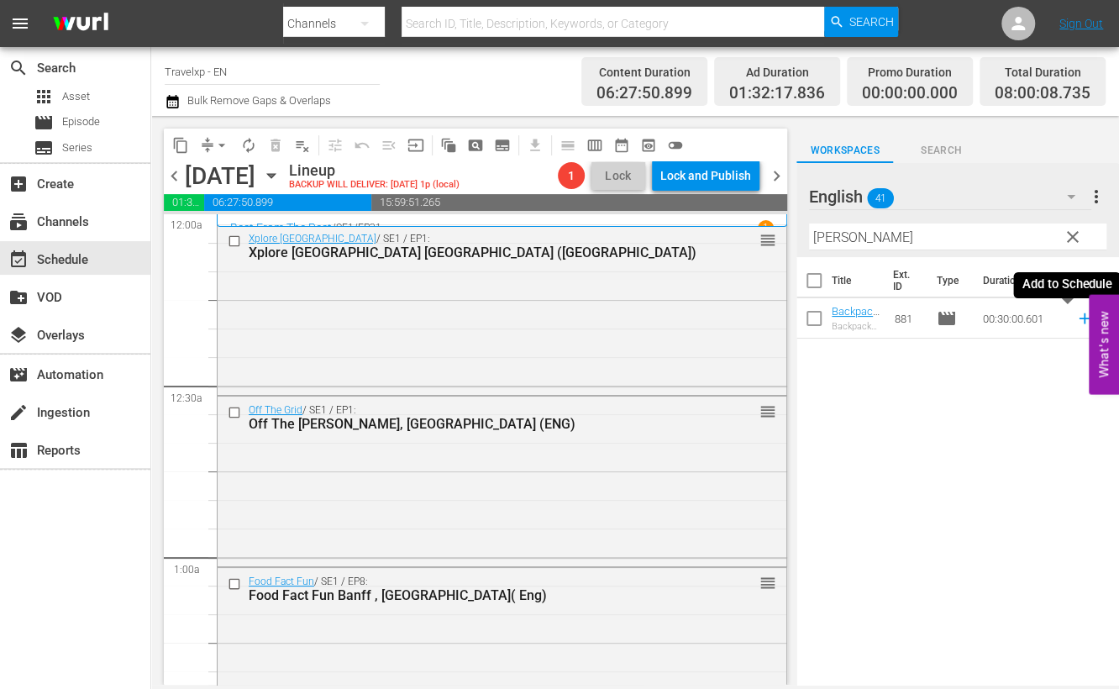
click at [1078, 320] on icon at bounding box center [1083, 318] width 11 height 11
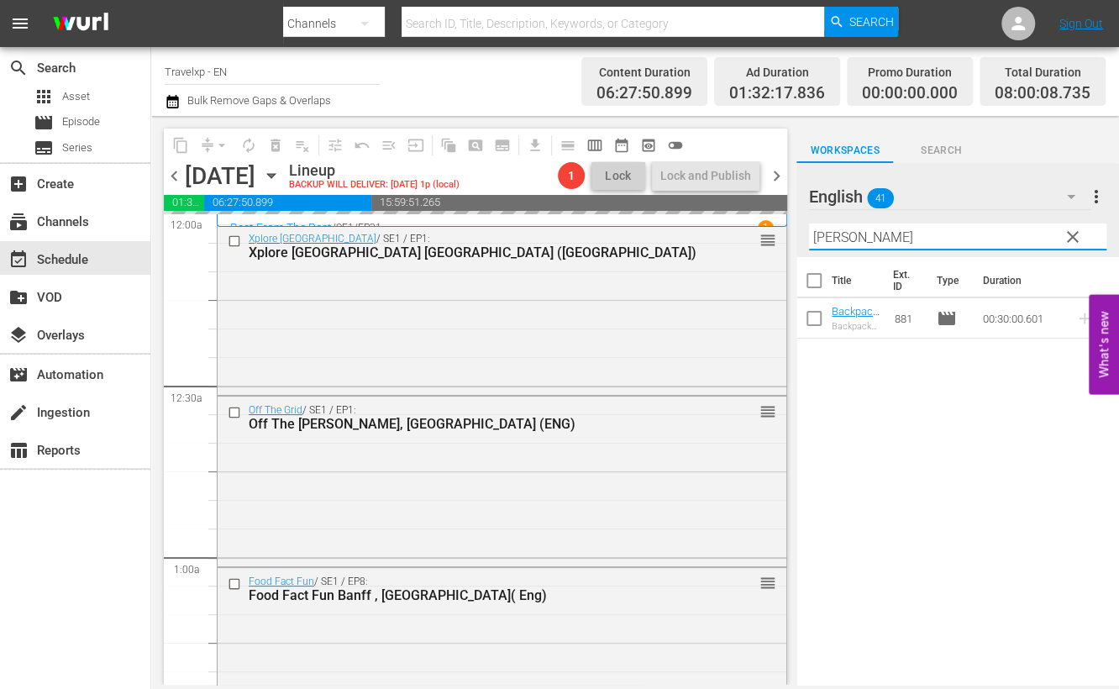
click at [822, 235] on input "[PERSON_NAME]" at bounding box center [957, 236] width 297 height 27
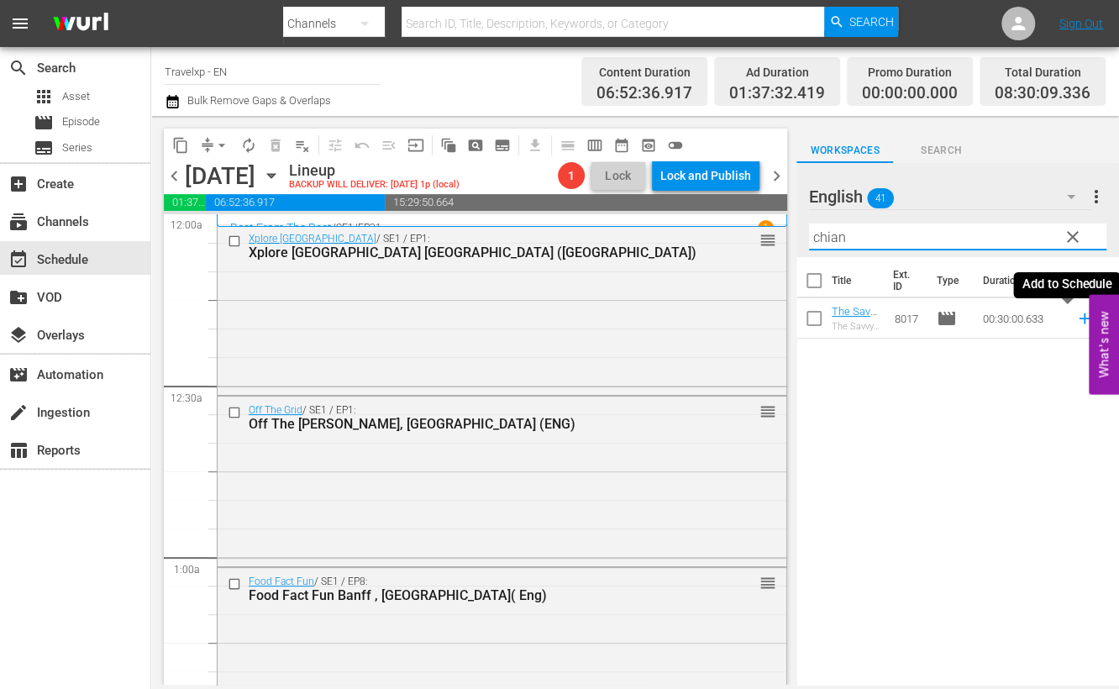
click at [1075, 321] on icon at bounding box center [1084, 318] width 18 height 18
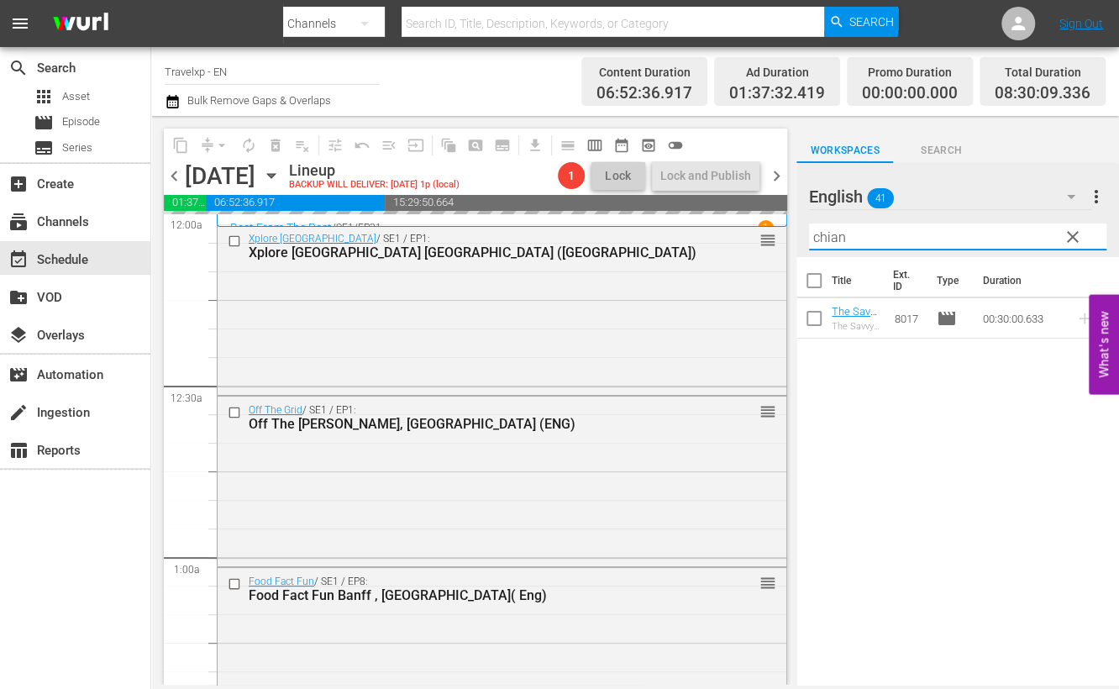
click at [820, 239] on input "chian" at bounding box center [957, 236] width 297 height 27
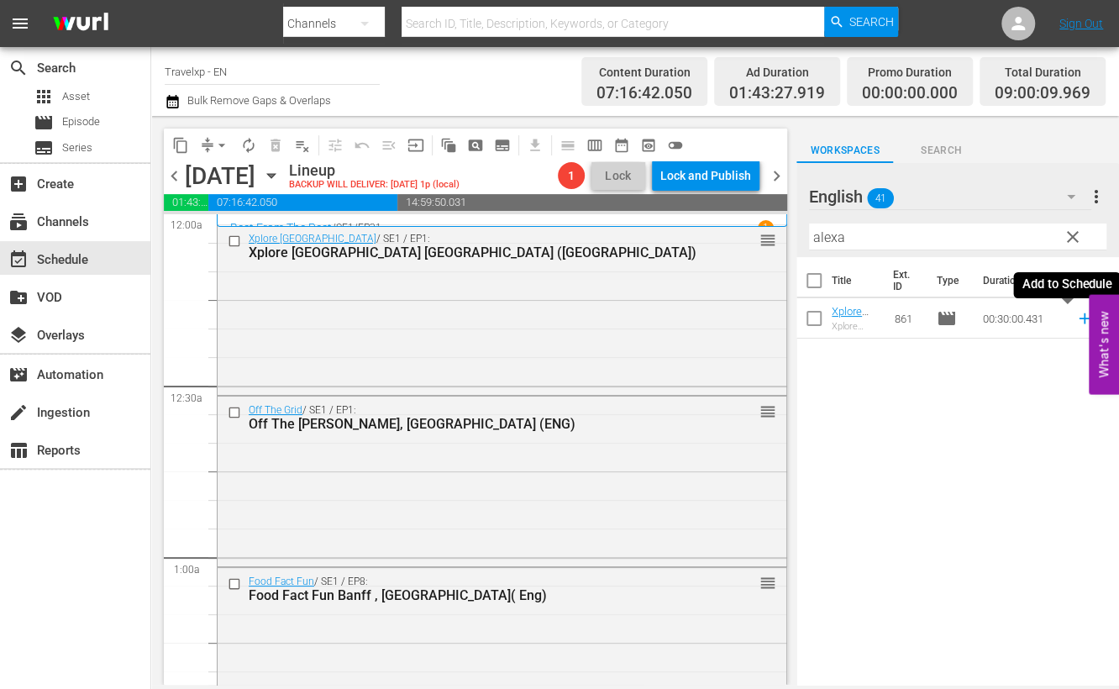
click at [1075, 321] on icon at bounding box center [1084, 318] width 18 height 18
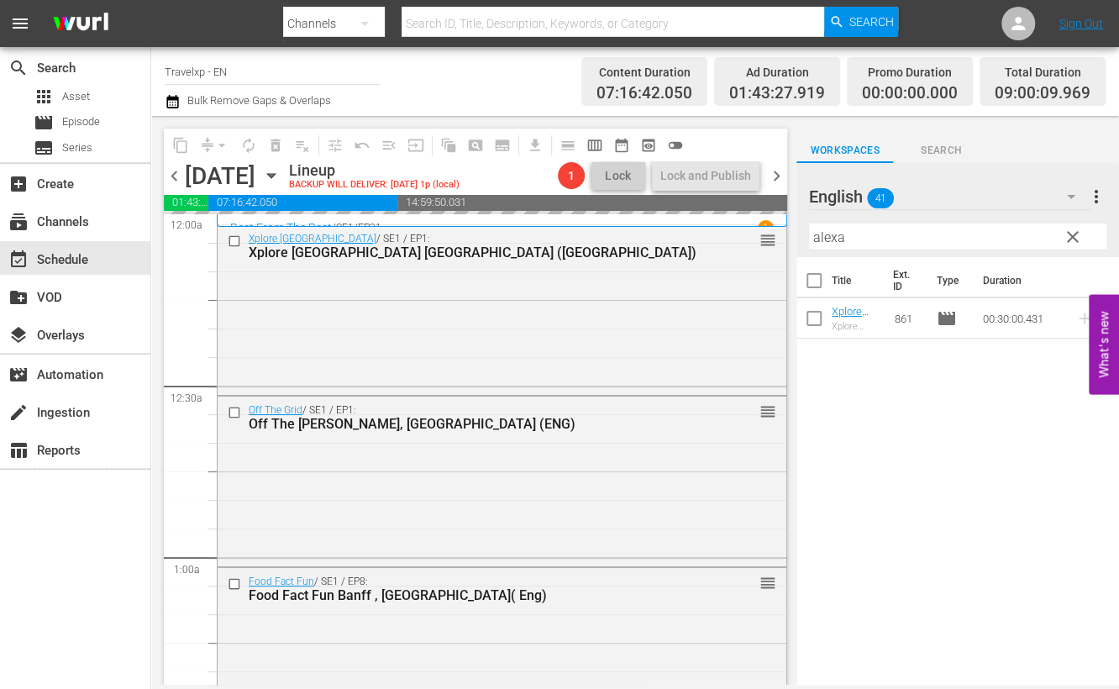
click at [825, 237] on input "alexa" at bounding box center [957, 236] width 297 height 27
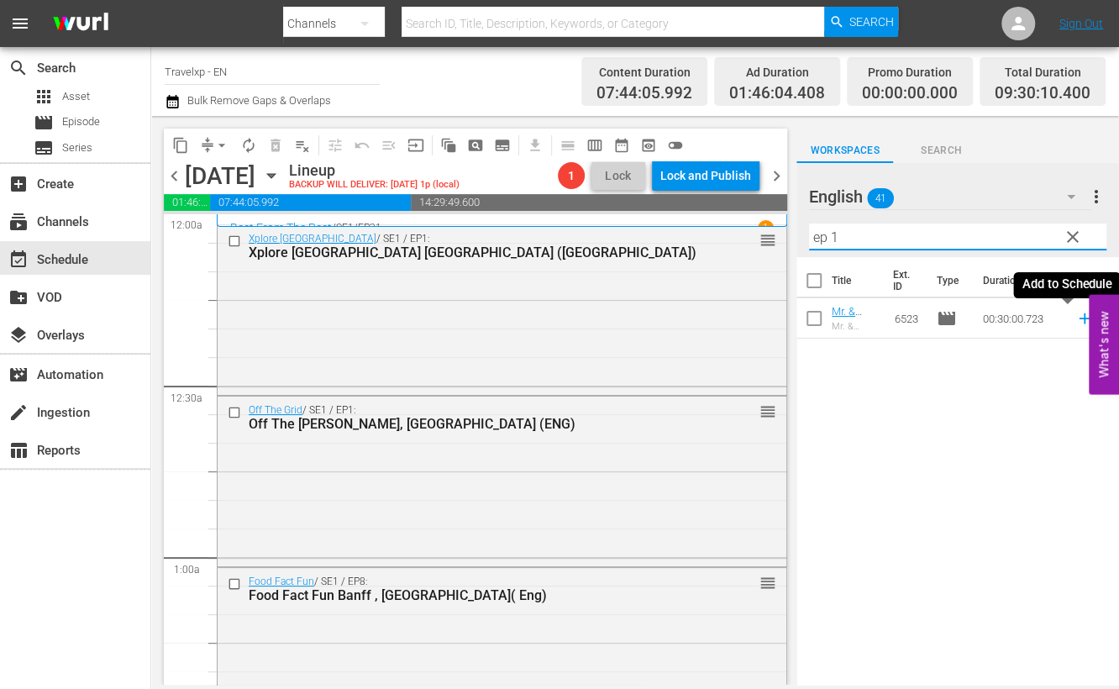
click at [1078, 320] on icon at bounding box center [1083, 318] width 11 height 11
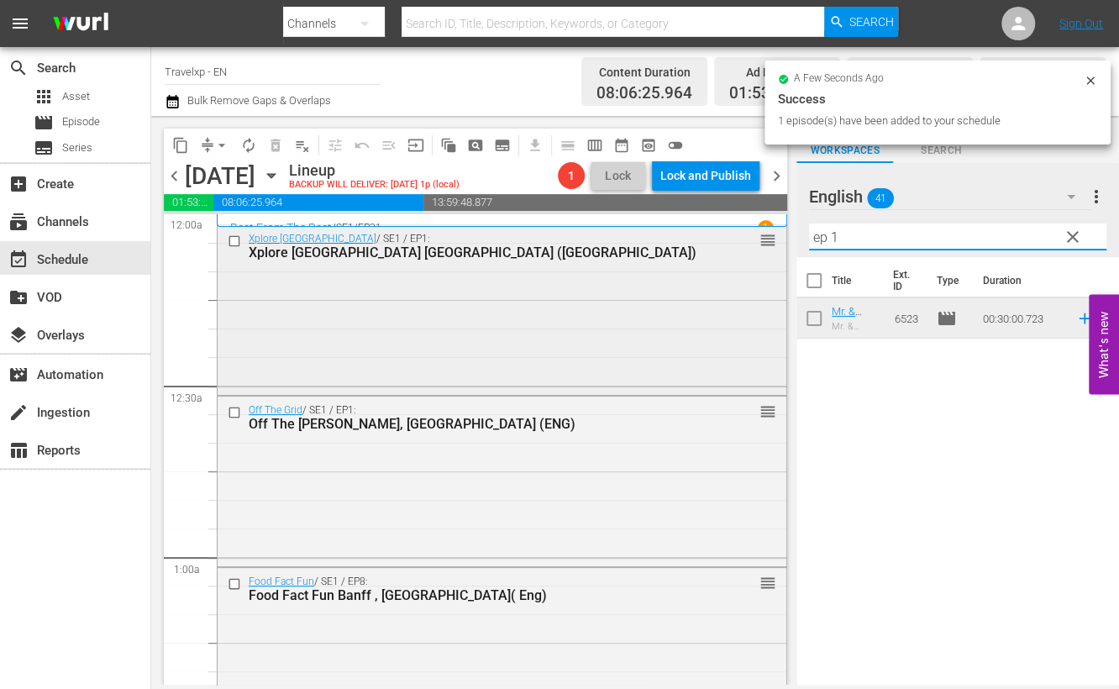
click at [770, 228] on div "content_copy compress arrow_drop_down autorenew_outlined delete_forever_outline…" at bounding box center [635, 400] width 968 height 569
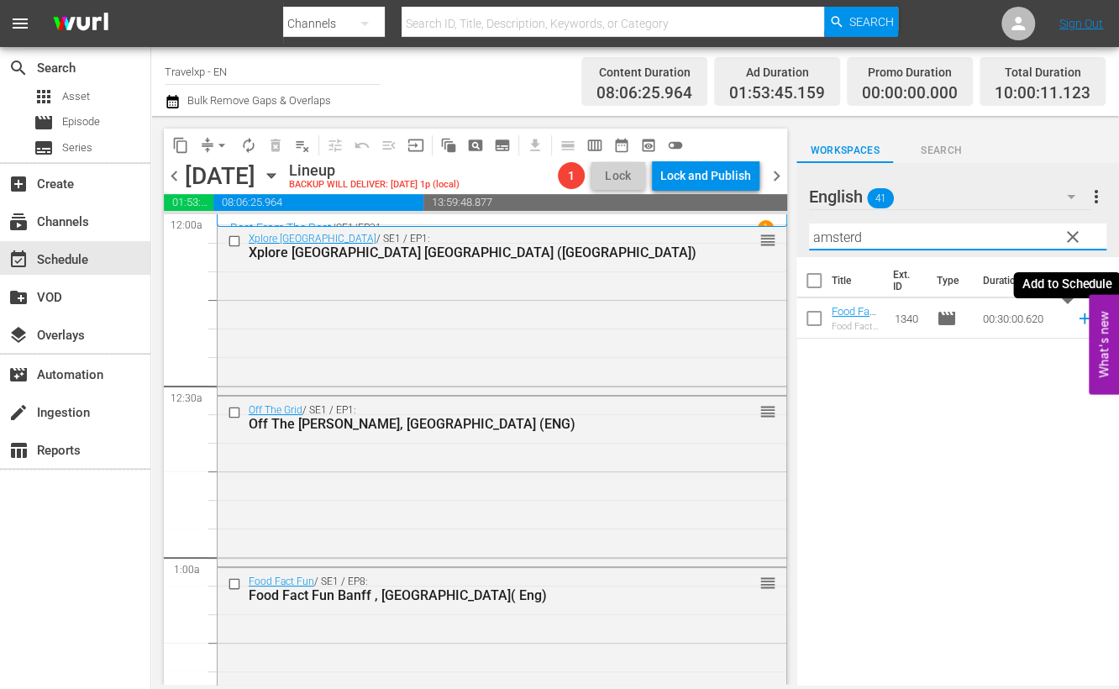
click at [1078, 317] on icon at bounding box center [1083, 318] width 11 height 11
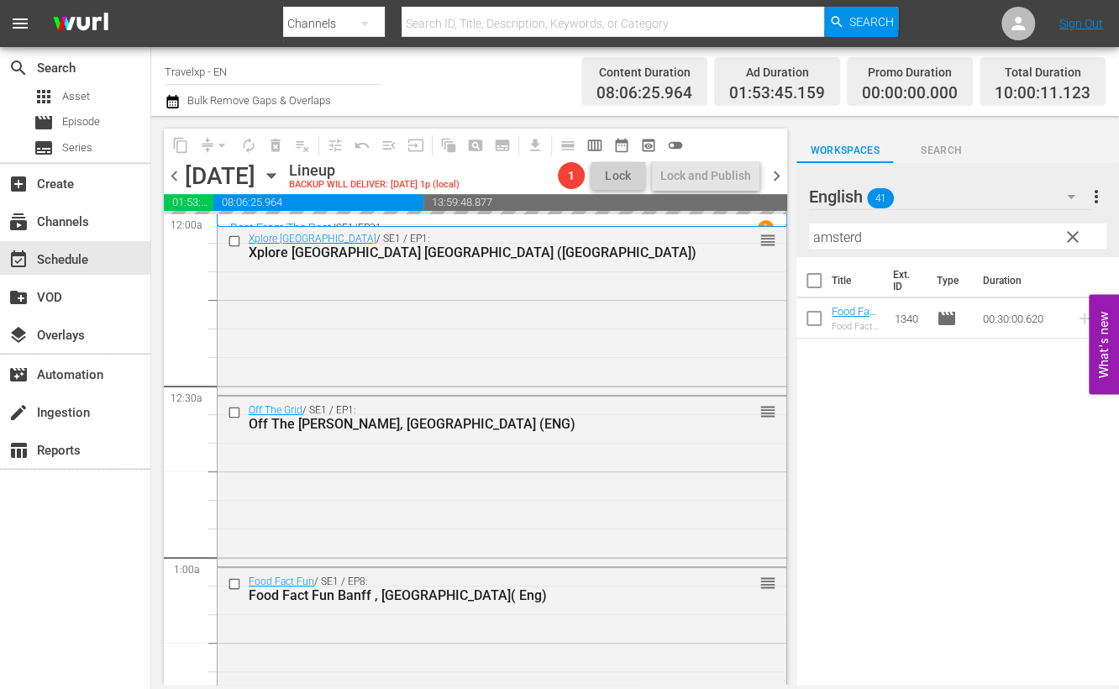
click at [836, 232] on input "amsterd" at bounding box center [957, 236] width 297 height 27
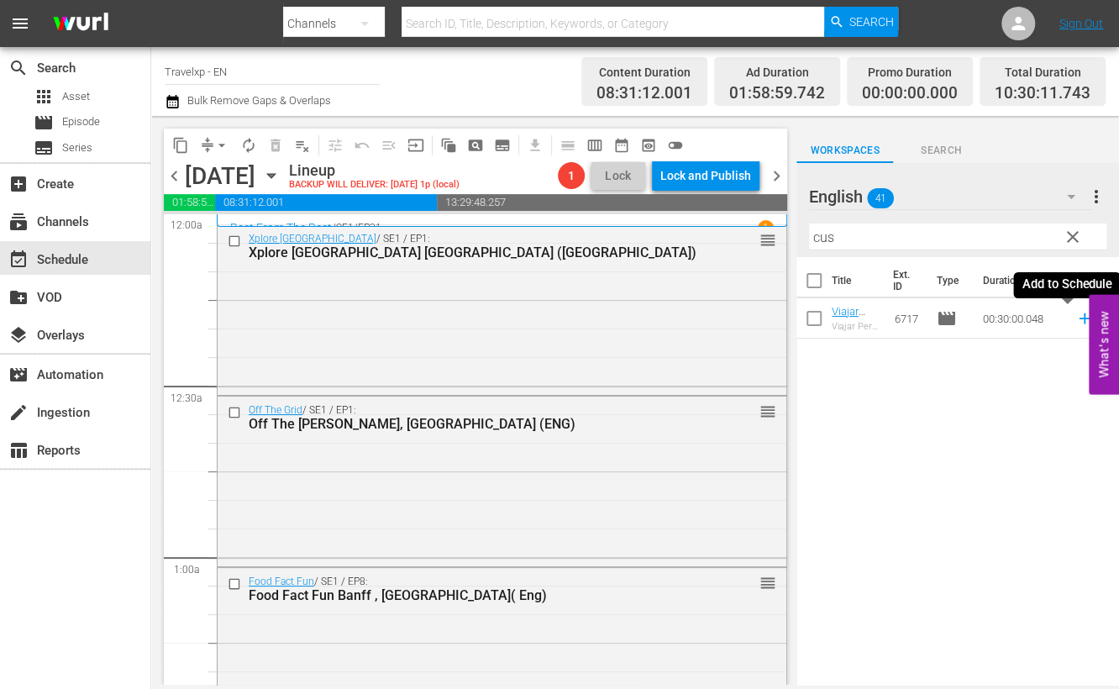
click at [1075, 320] on icon at bounding box center [1084, 318] width 18 height 18
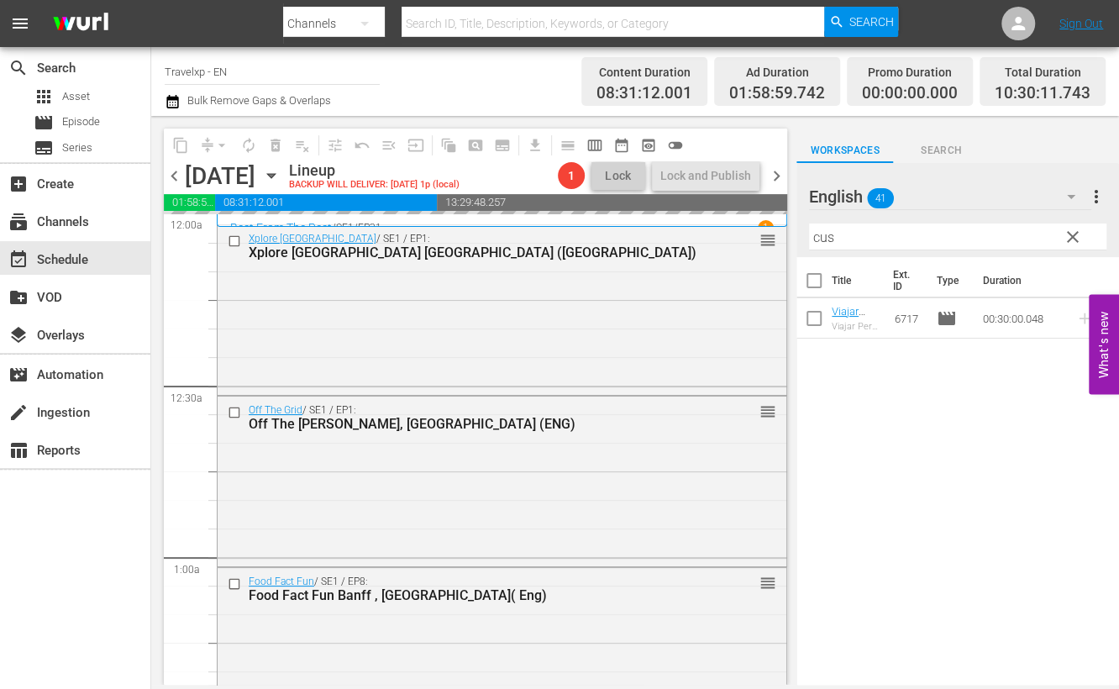
click at [819, 238] on input "cus" at bounding box center [957, 236] width 297 height 27
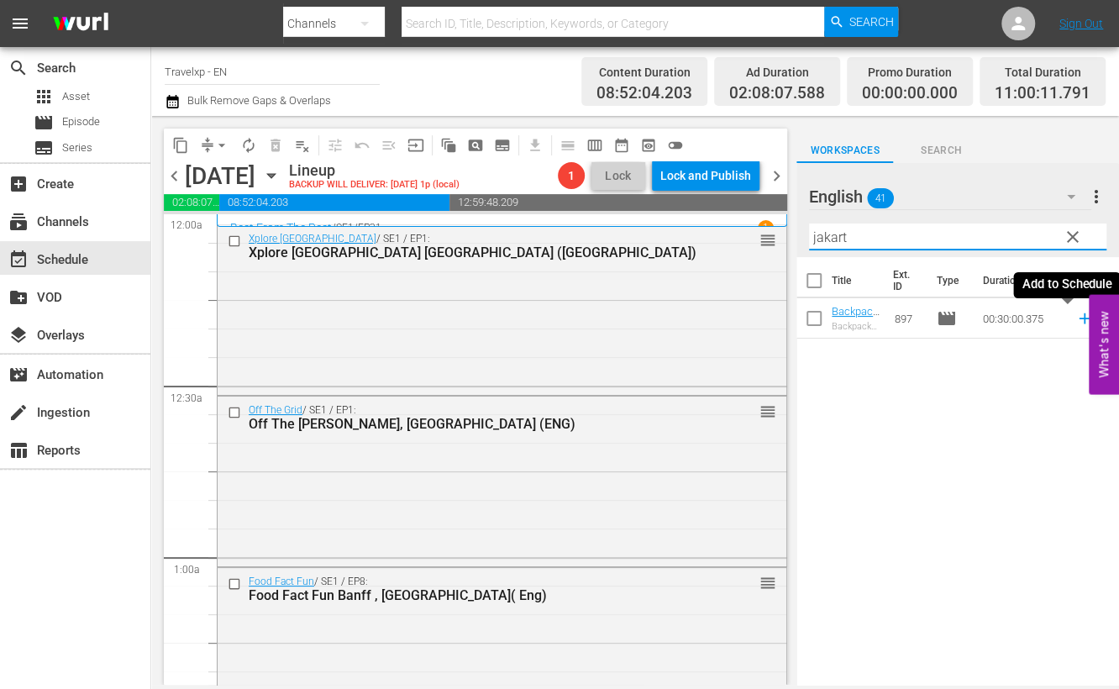
click at [1078, 318] on icon at bounding box center [1083, 318] width 11 height 11
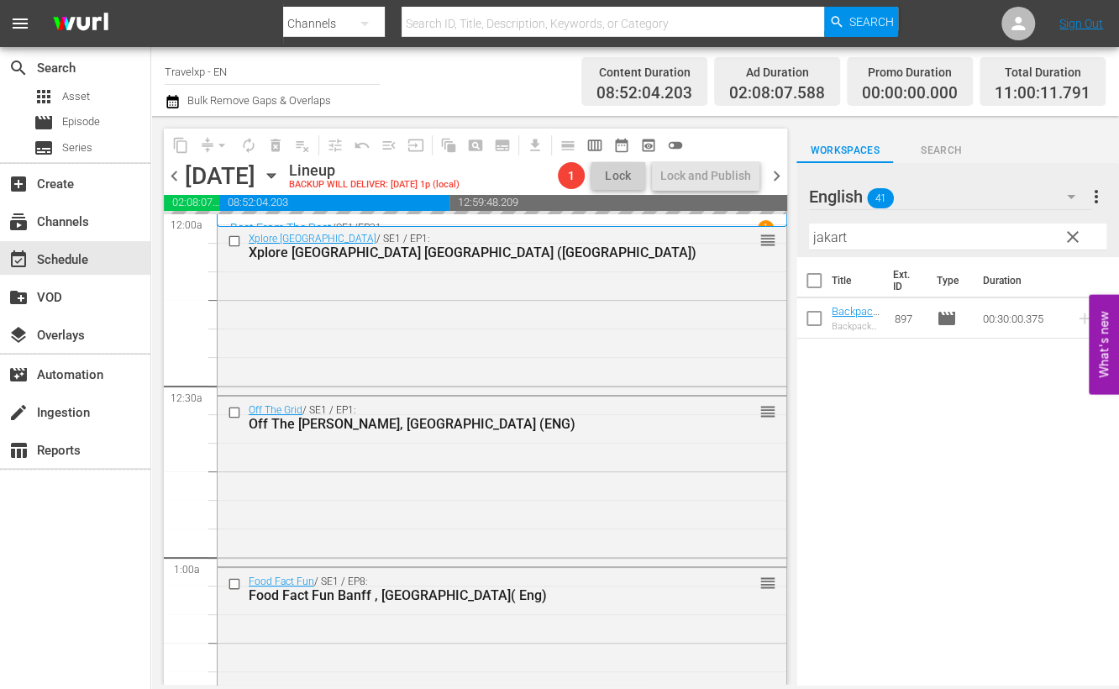
click at [839, 239] on input "jakart" at bounding box center [957, 236] width 297 height 27
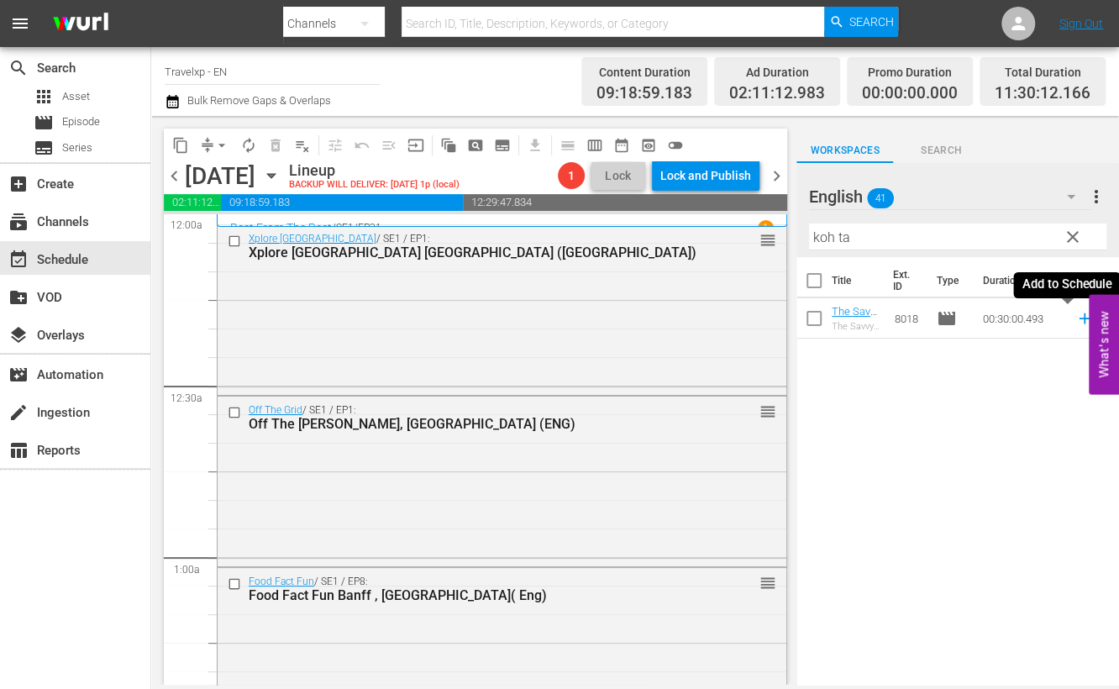
click at [1075, 317] on icon at bounding box center [1084, 318] width 18 height 18
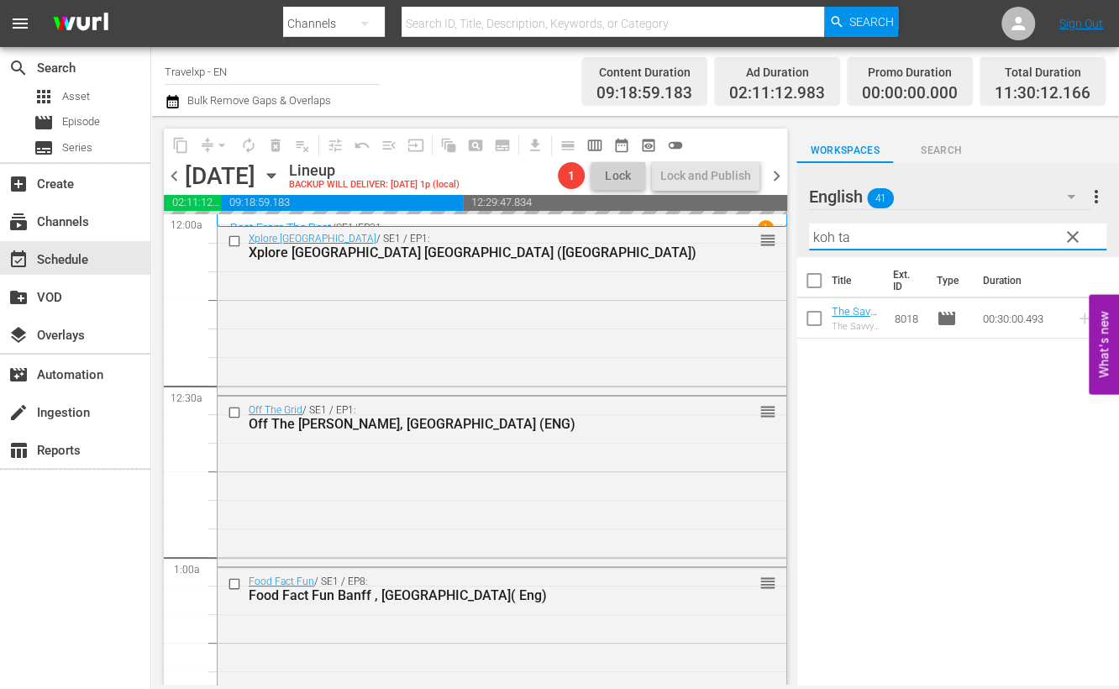
drag, startPoint x: 870, startPoint y: 236, endPoint x: 790, endPoint y: 234, distance: 79.8
click at [790, 234] on div "content_copy compress arrow_drop_down autorenew_outlined delete_forever_outline…" at bounding box center [635, 400] width 968 height 569
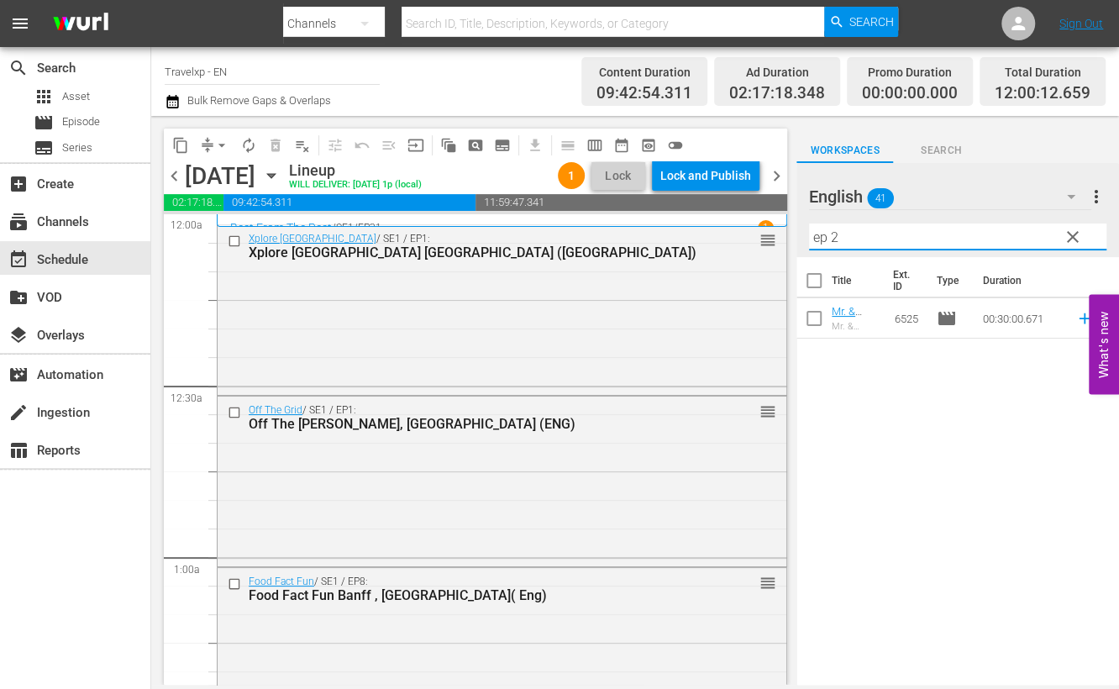
click at [1075, 321] on icon at bounding box center [1084, 318] width 18 height 18
drag, startPoint x: 889, startPoint y: 224, endPoint x: 760, endPoint y: 226, distance: 129.4
click at [760, 226] on div "content_copy compress arrow_drop_down autorenew_outlined delete_forever_outline…" at bounding box center [635, 400] width 968 height 569
click at [1078, 317] on icon at bounding box center [1083, 318] width 11 height 11
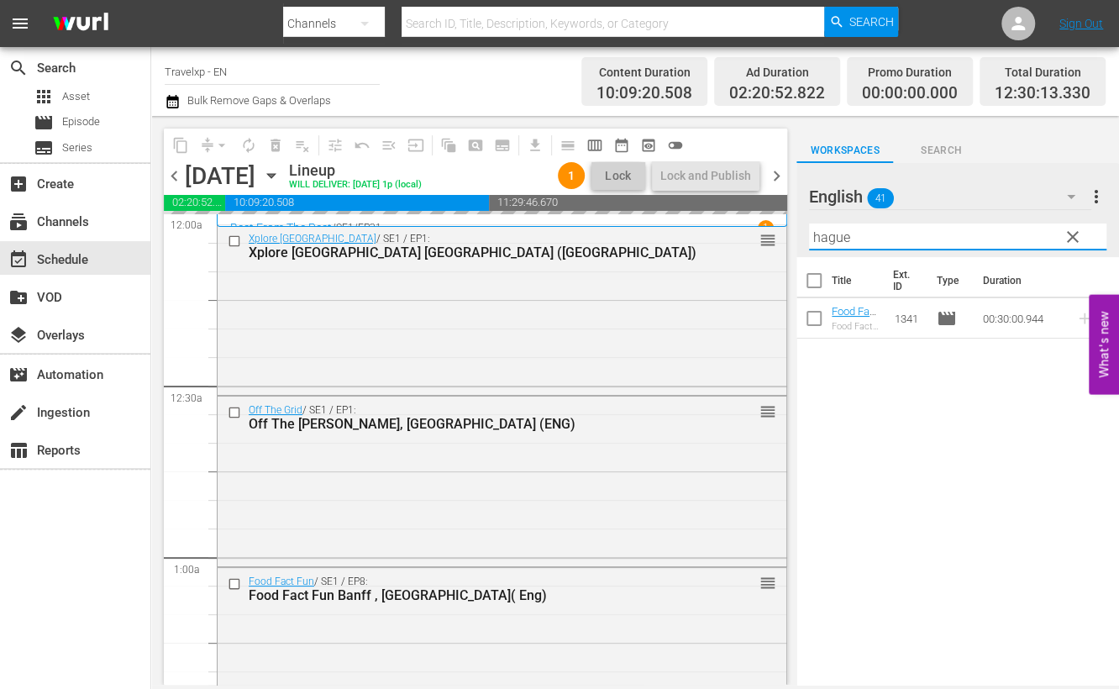
click at [850, 234] on input "hague" at bounding box center [957, 236] width 297 height 27
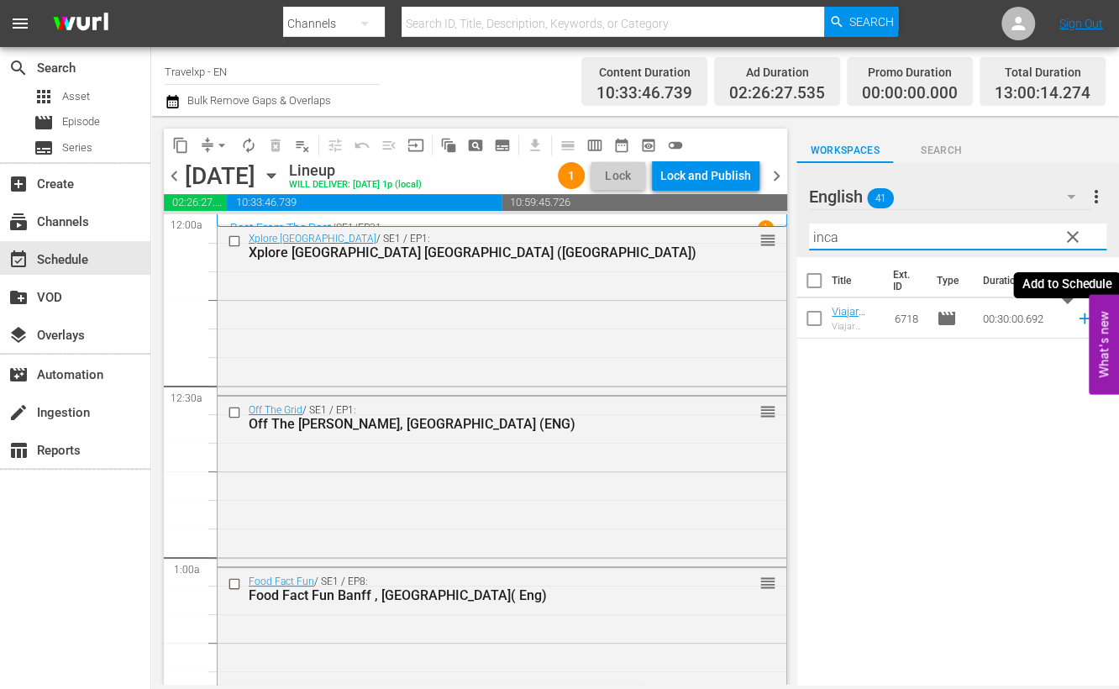
click at [1078, 317] on icon at bounding box center [1083, 318] width 11 height 11
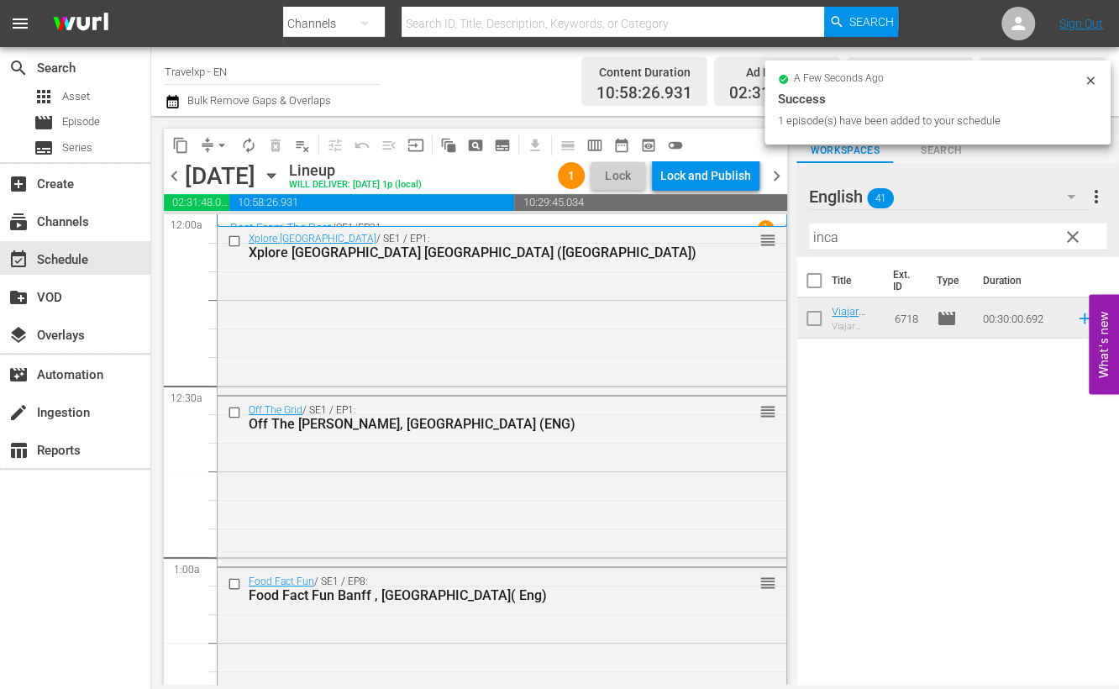
click at [830, 233] on input "inca" at bounding box center [957, 236] width 297 height 27
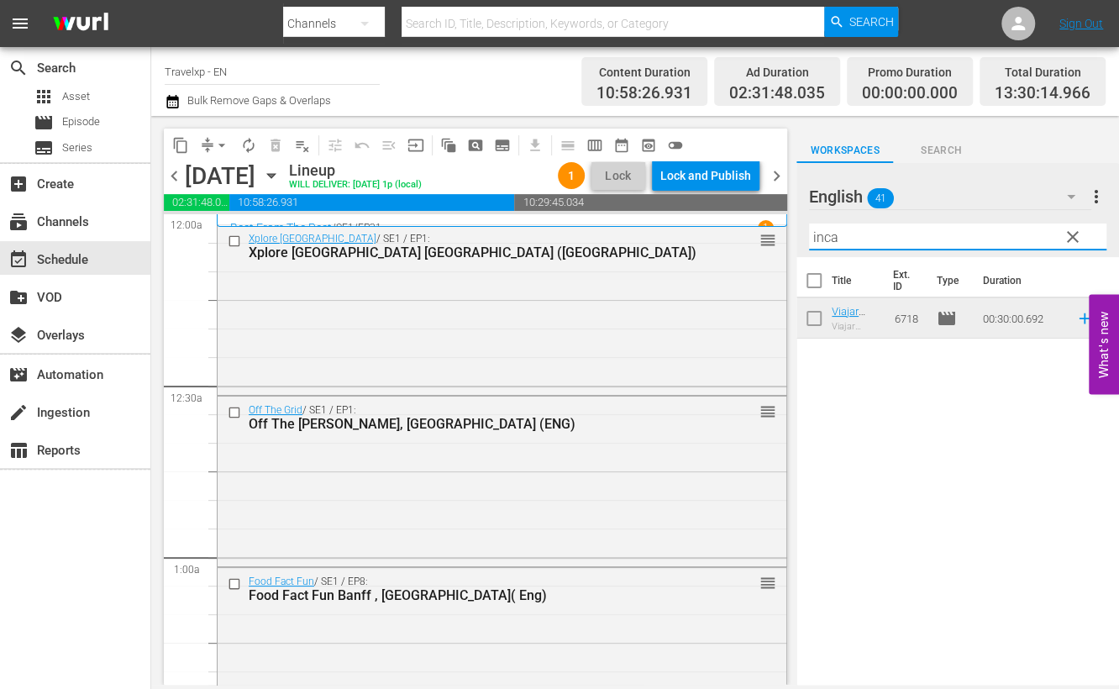
click at [830, 233] on input "inca" at bounding box center [957, 236] width 297 height 27
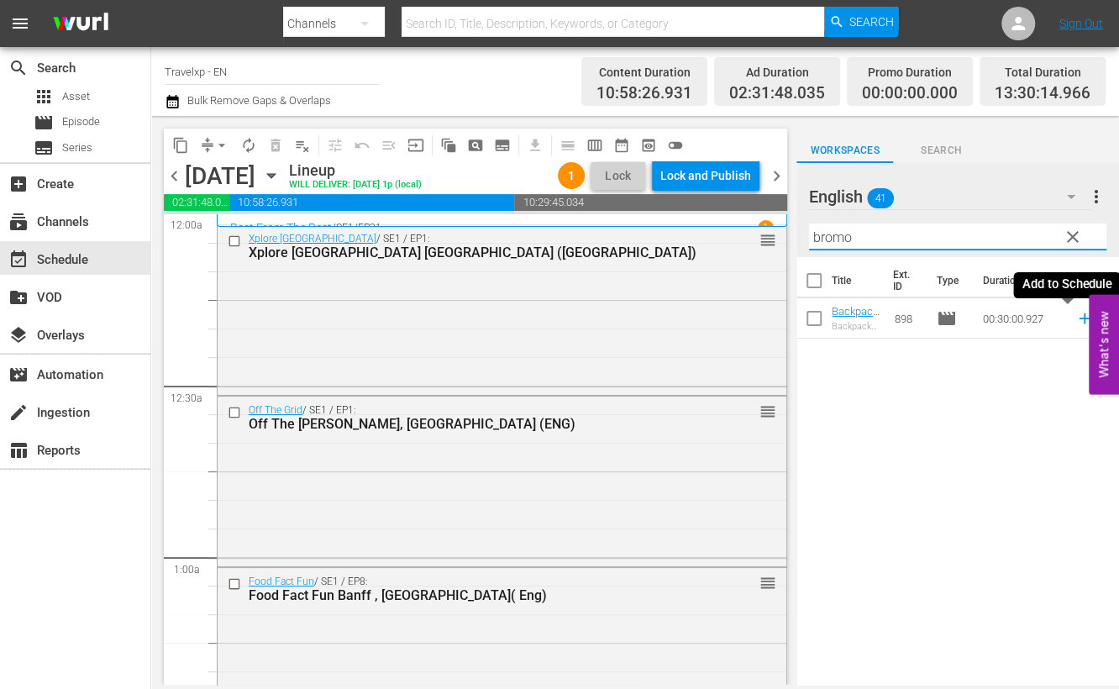
click at [1075, 322] on icon at bounding box center [1084, 318] width 18 height 18
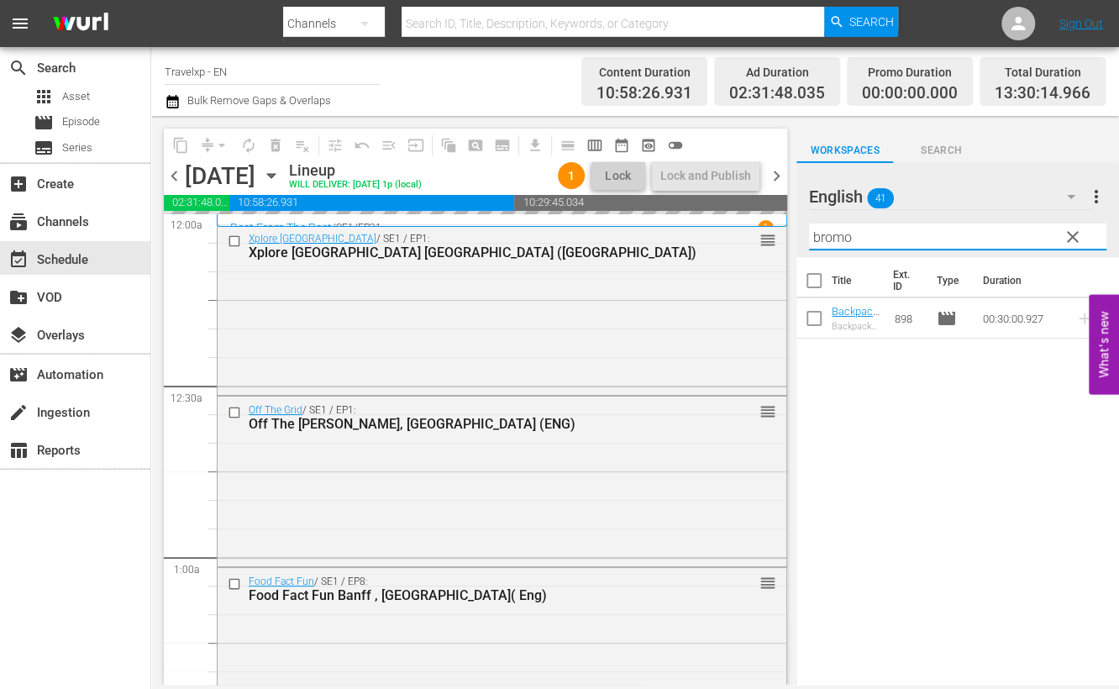
click at [836, 233] on input "bromo" at bounding box center [957, 236] width 297 height 27
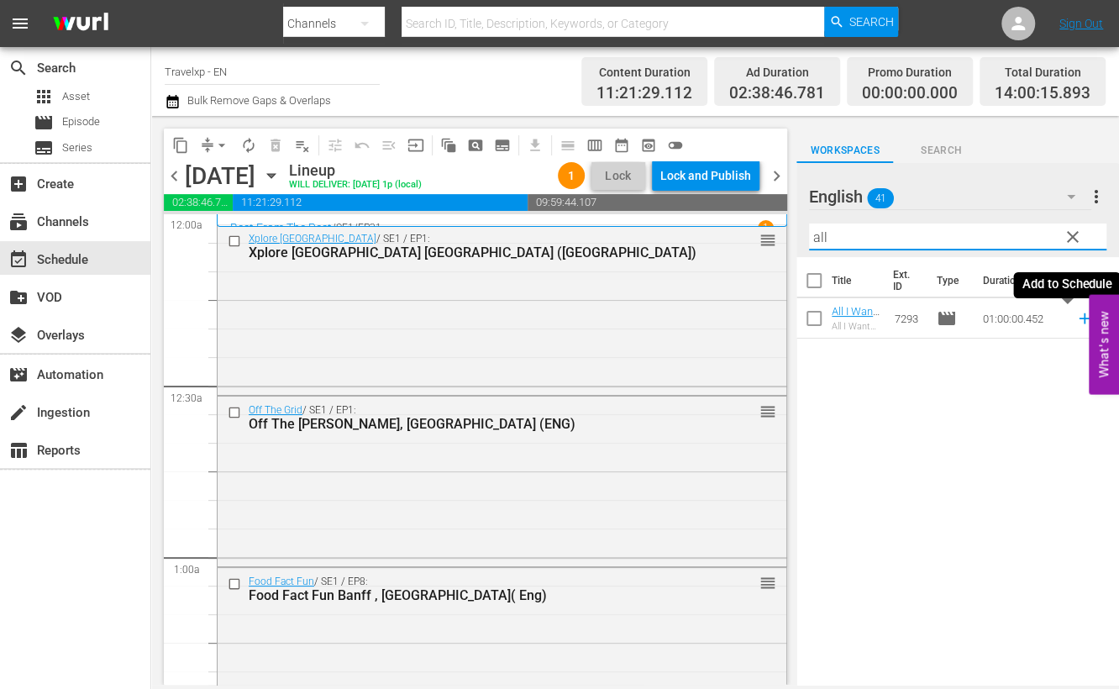
click at [1078, 317] on icon at bounding box center [1083, 318] width 11 height 11
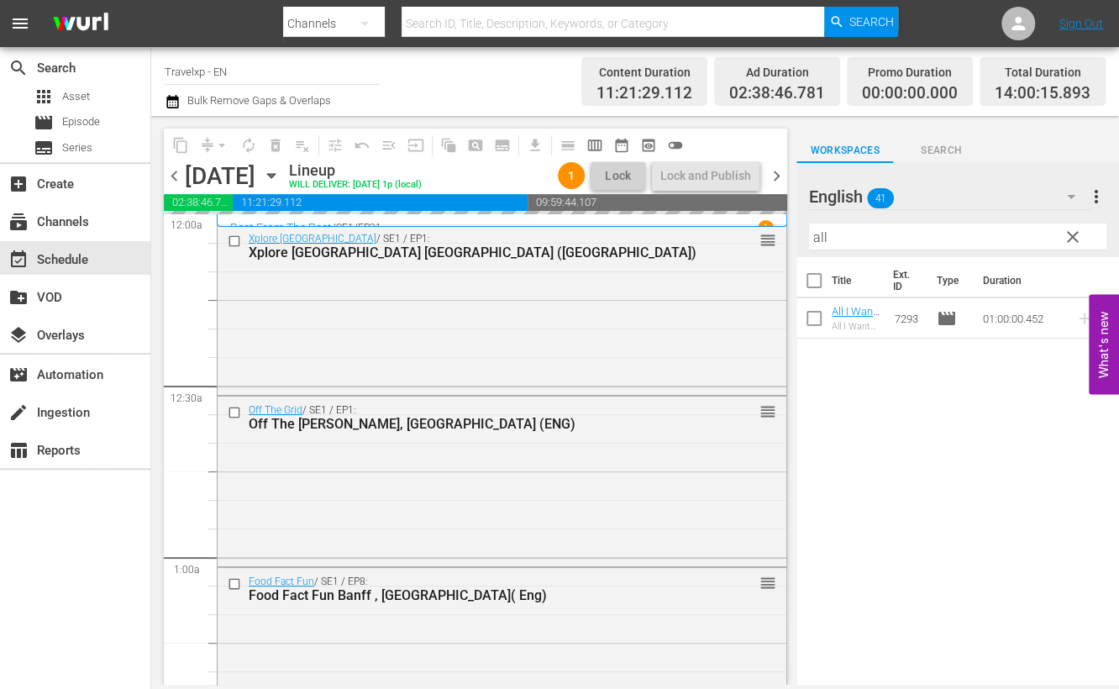
click at [817, 235] on input "all" at bounding box center [957, 236] width 297 height 27
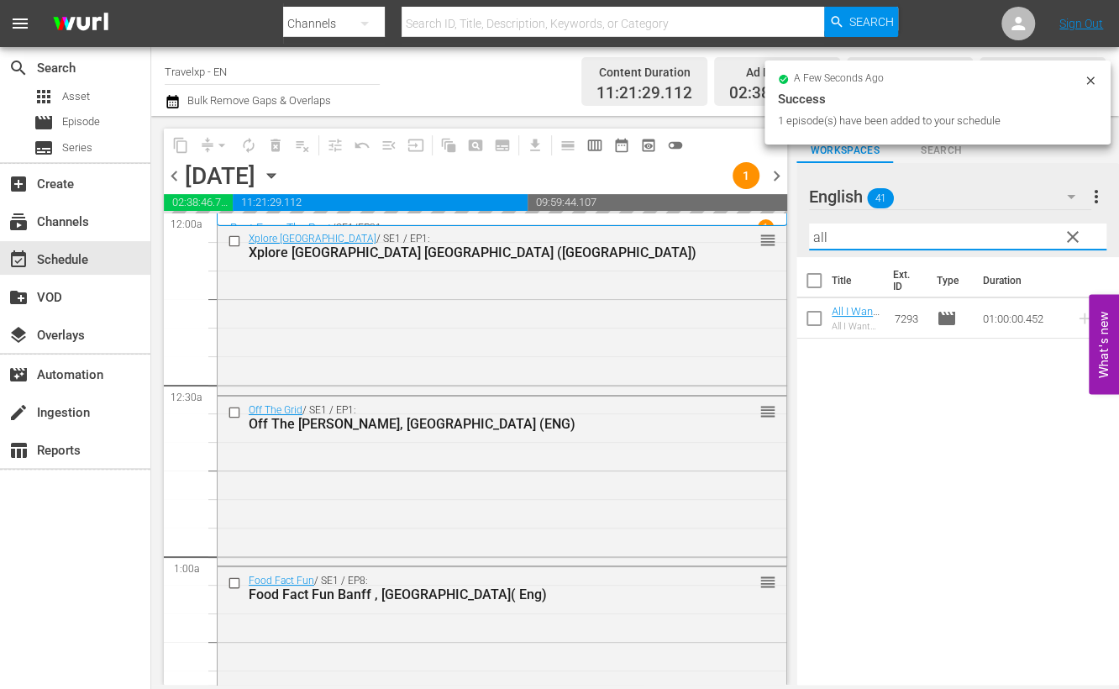
click at [817, 235] on input "all" at bounding box center [957, 236] width 297 height 27
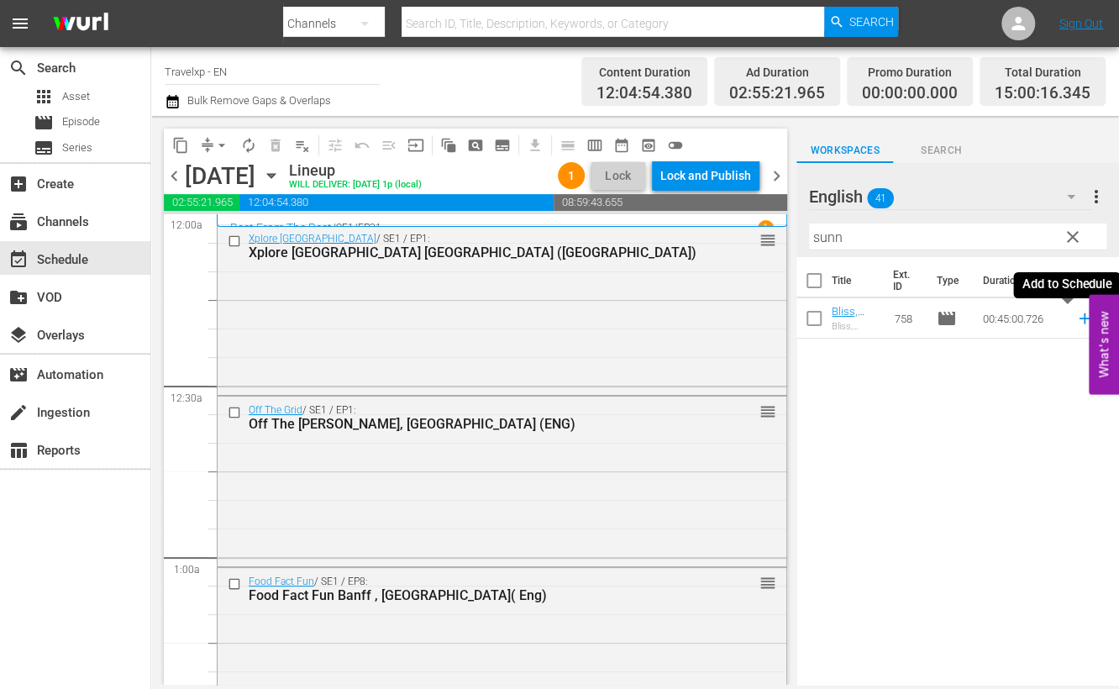
click at [1075, 314] on icon at bounding box center [1084, 318] width 18 height 18
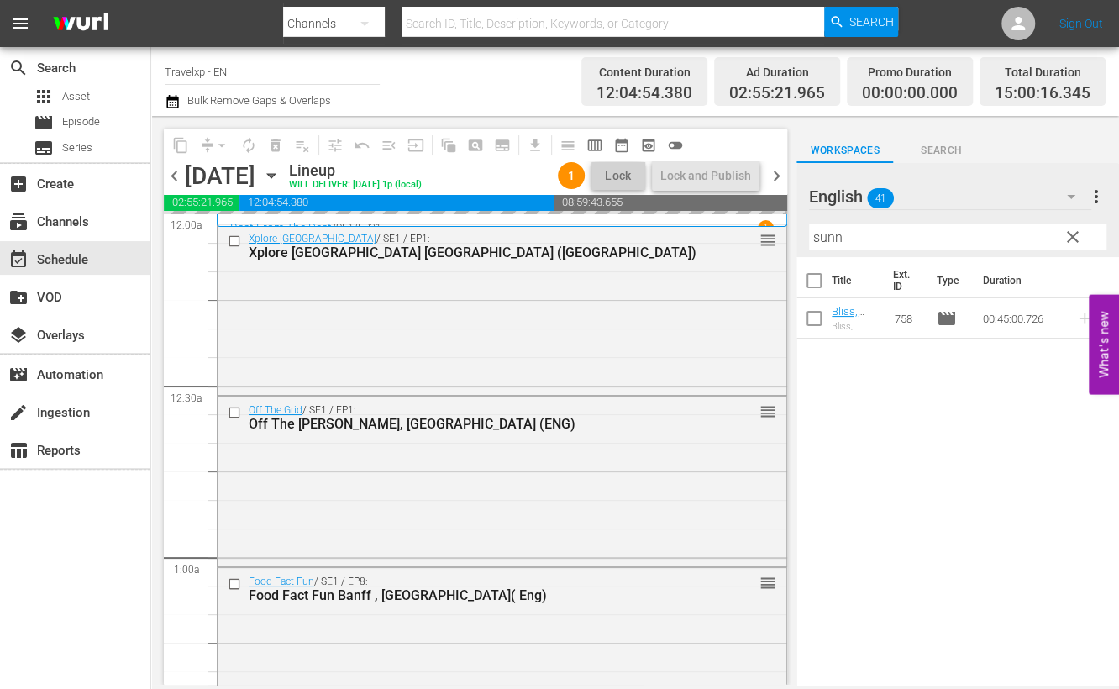
click at [827, 239] on input "sunn" at bounding box center [957, 236] width 297 height 27
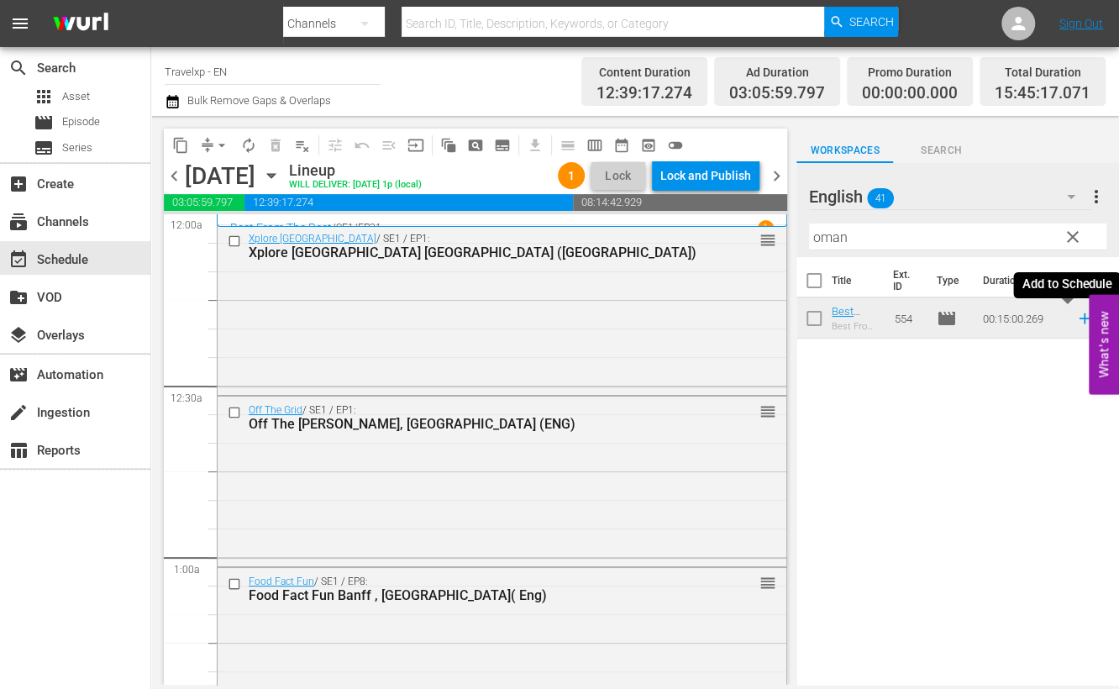
click at [1078, 314] on icon at bounding box center [1083, 318] width 11 height 11
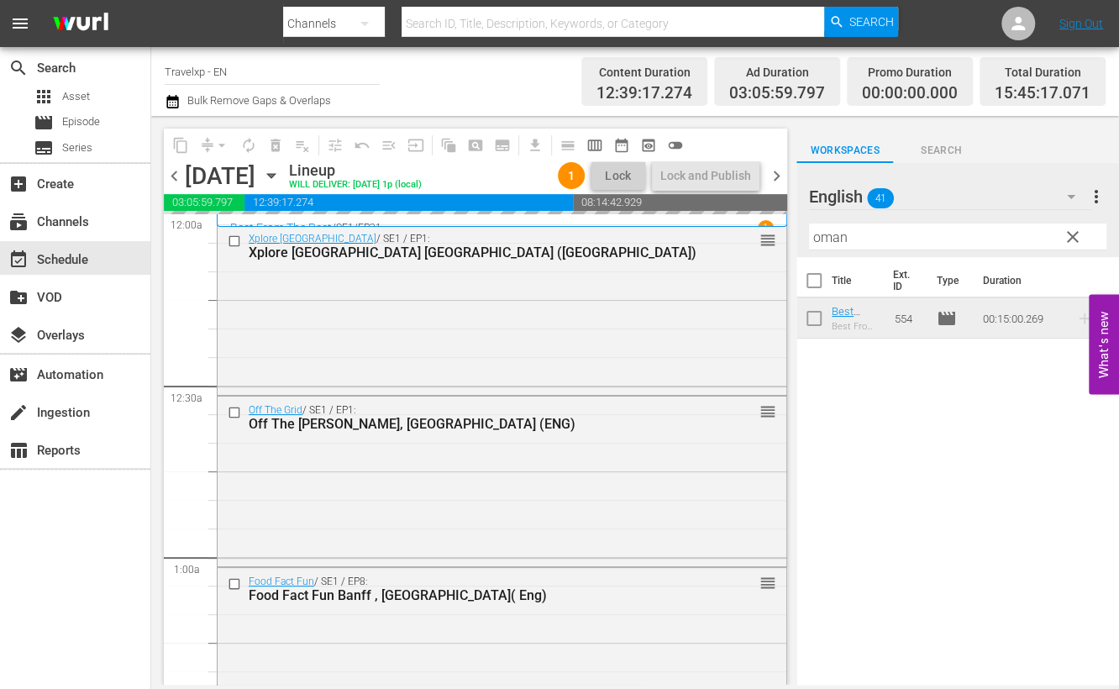
click at [826, 239] on input "oman" at bounding box center [957, 236] width 297 height 27
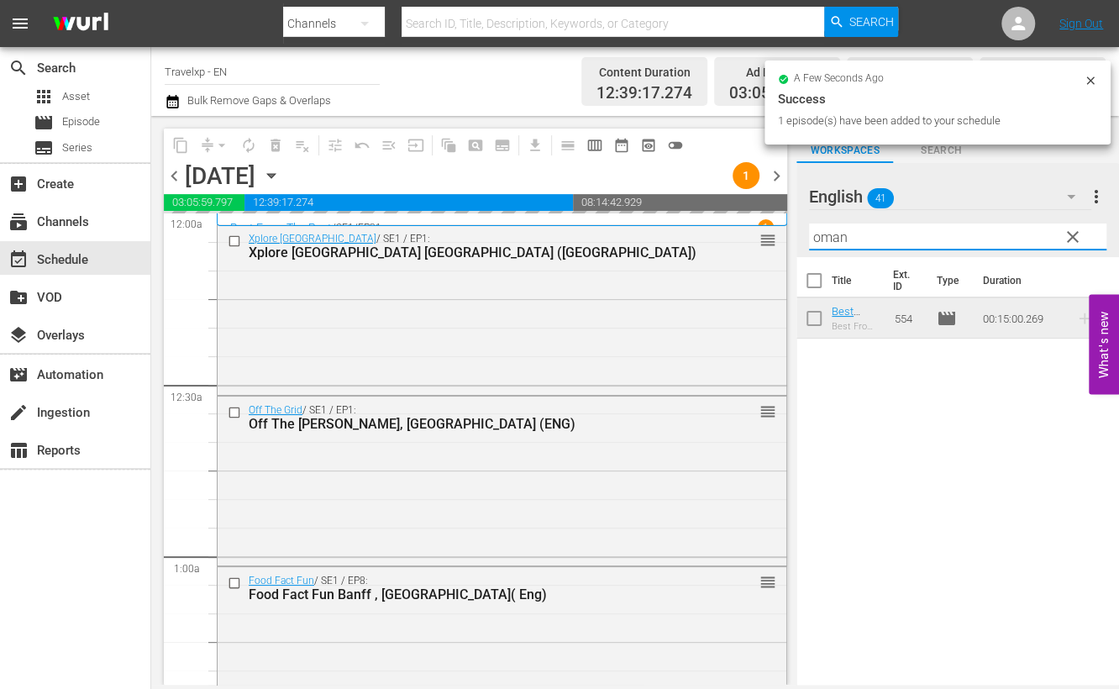
click at [826, 239] on input "oman" at bounding box center [957, 236] width 297 height 27
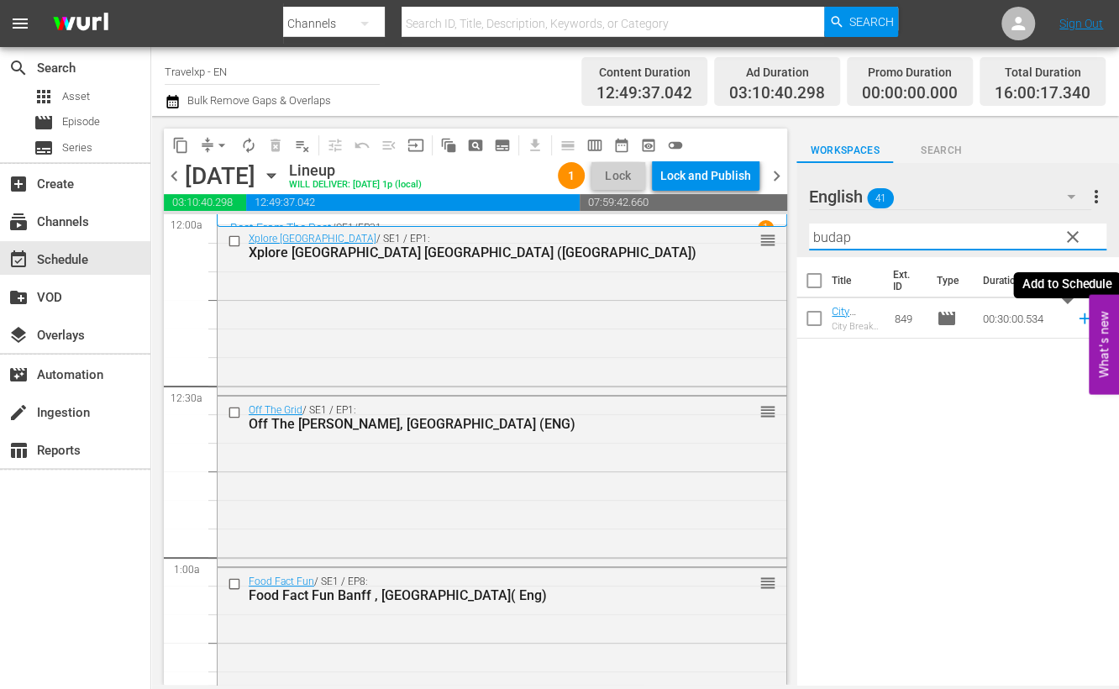
drag, startPoint x: 1066, startPoint y: 321, endPoint x: 1057, endPoint y: 312, distance: 12.5
click at [1075, 320] on icon at bounding box center [1084, 318] width 18 height 18
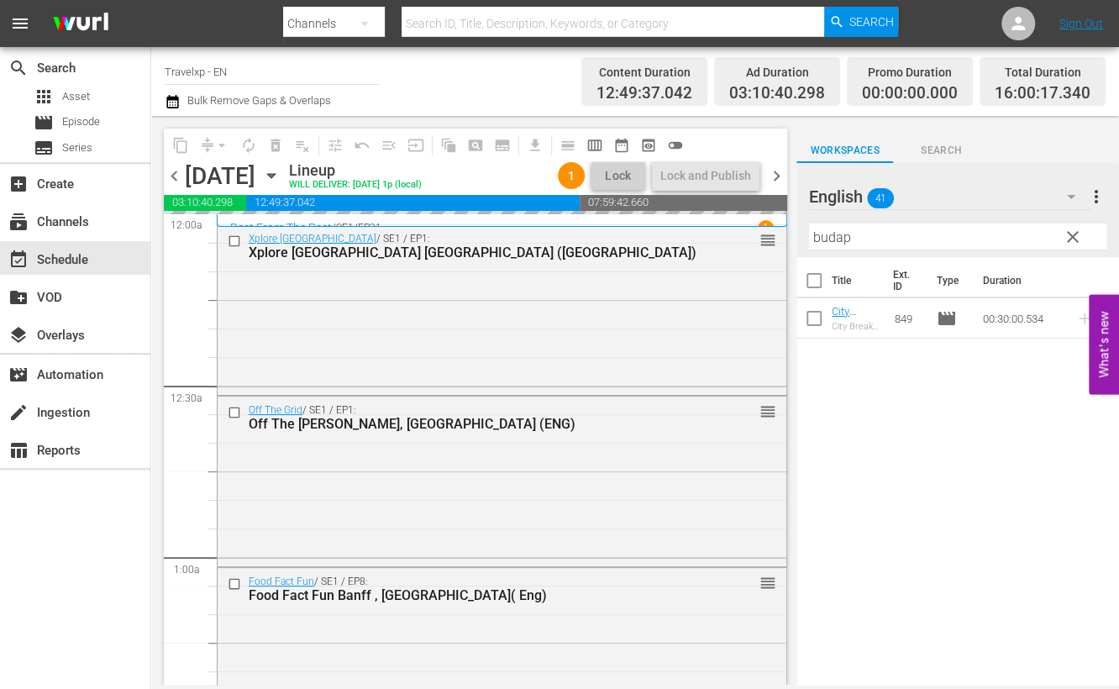
click at [833, 238] on input "budap" at bounding box center [957, 236] width 297 height 27
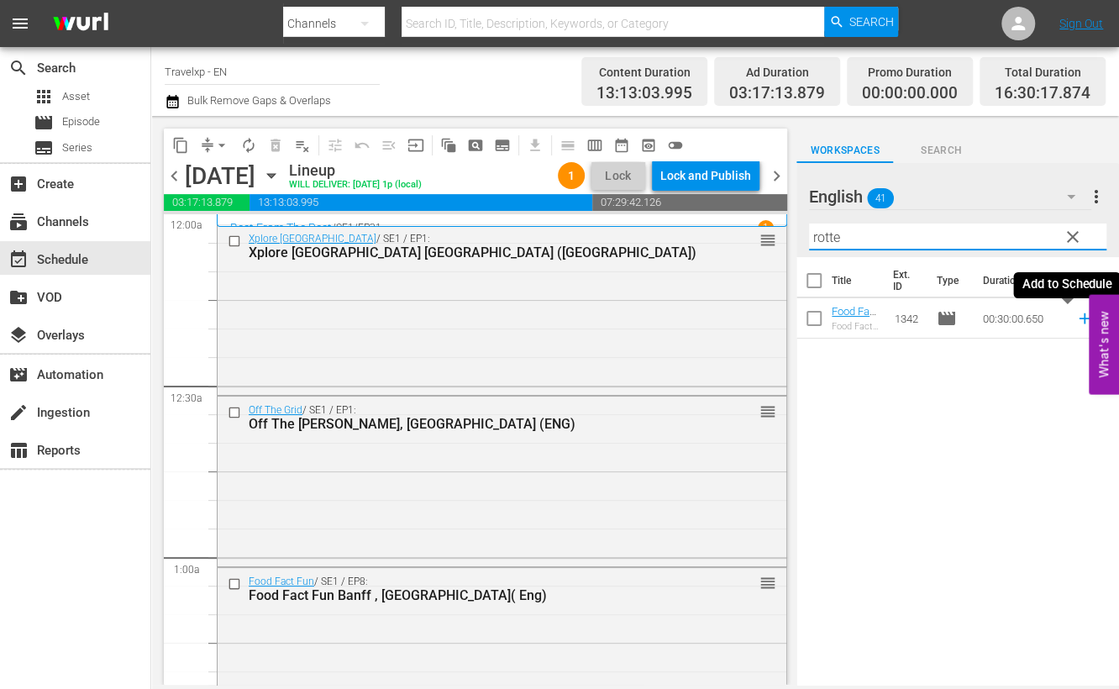
click at [1078, 317] on icon at bounding box center [1083, 318] width 11 height 11
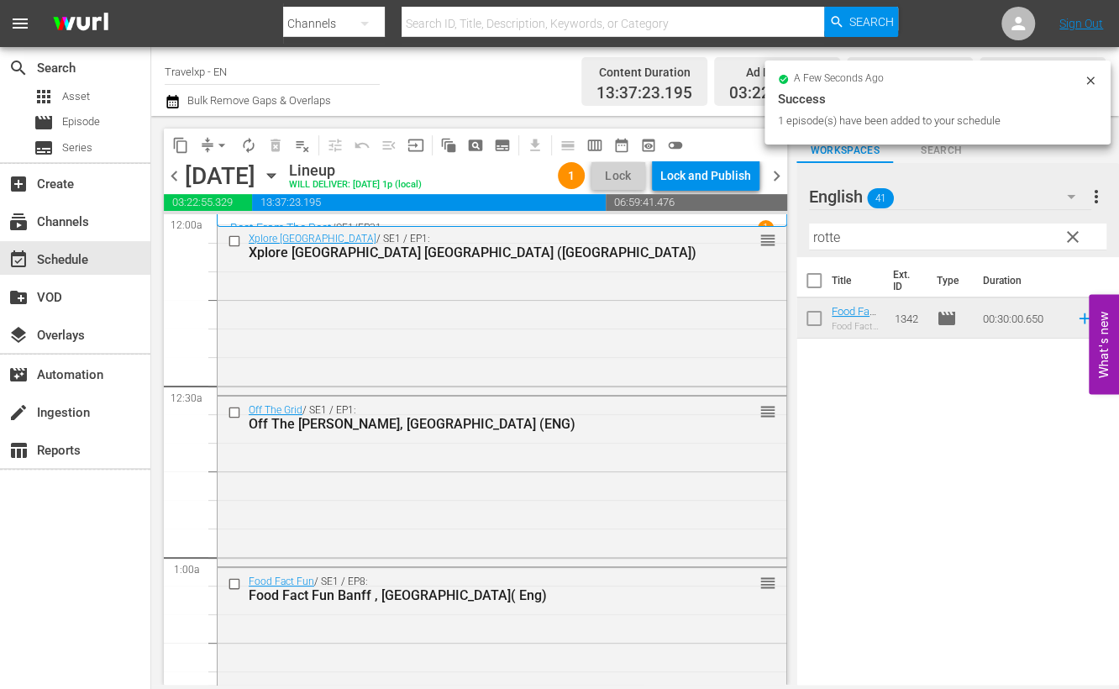
click at [831, 233] on input "rotte" at bounding box center [957, 236] width 297 height 27
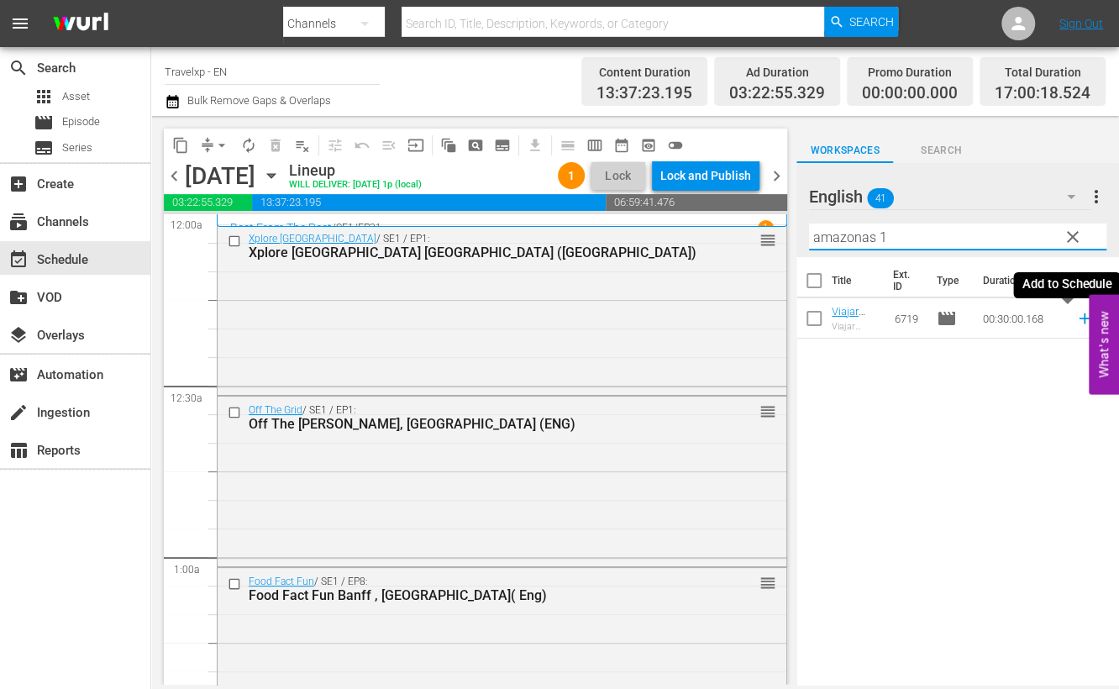
click at [1078, 317] on icon at bounding box center [1083, 318] width 11 height 11
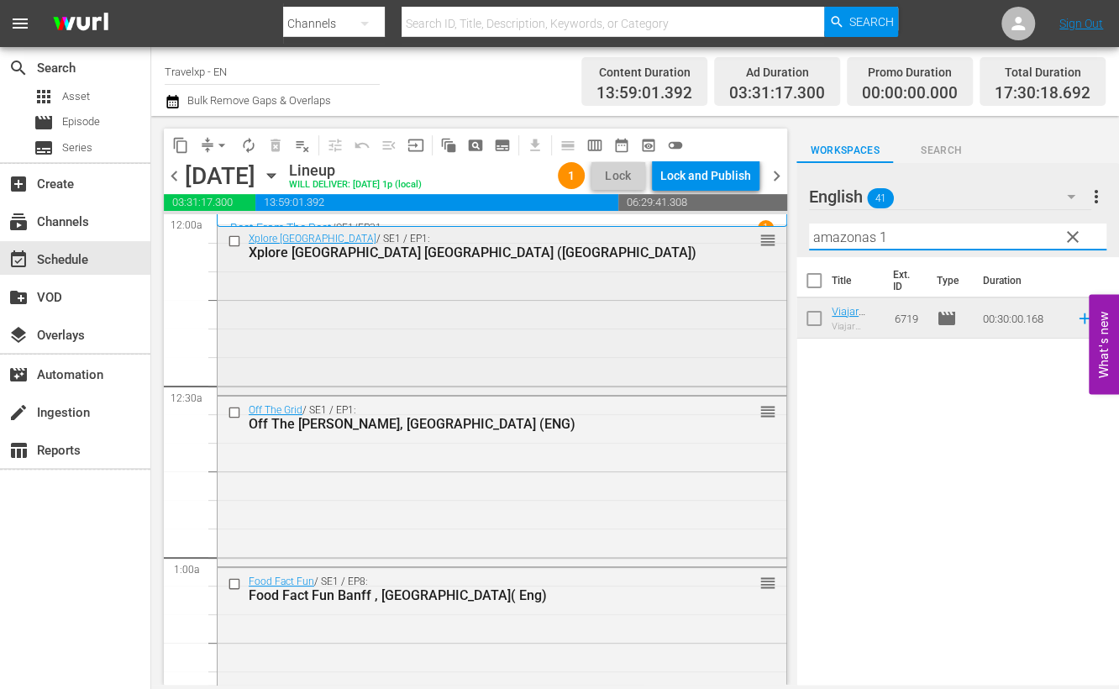
drag, startPoint x: 932, startPoint y: 230, endPoint x: 745, endPoint y: 233, distance: 187.3
click at [745, 233] on div "content_copy compress arrow_drop_down autorenew_outlined delete_forever_outline…" at bounding box center [635, 400] width 968 height 569
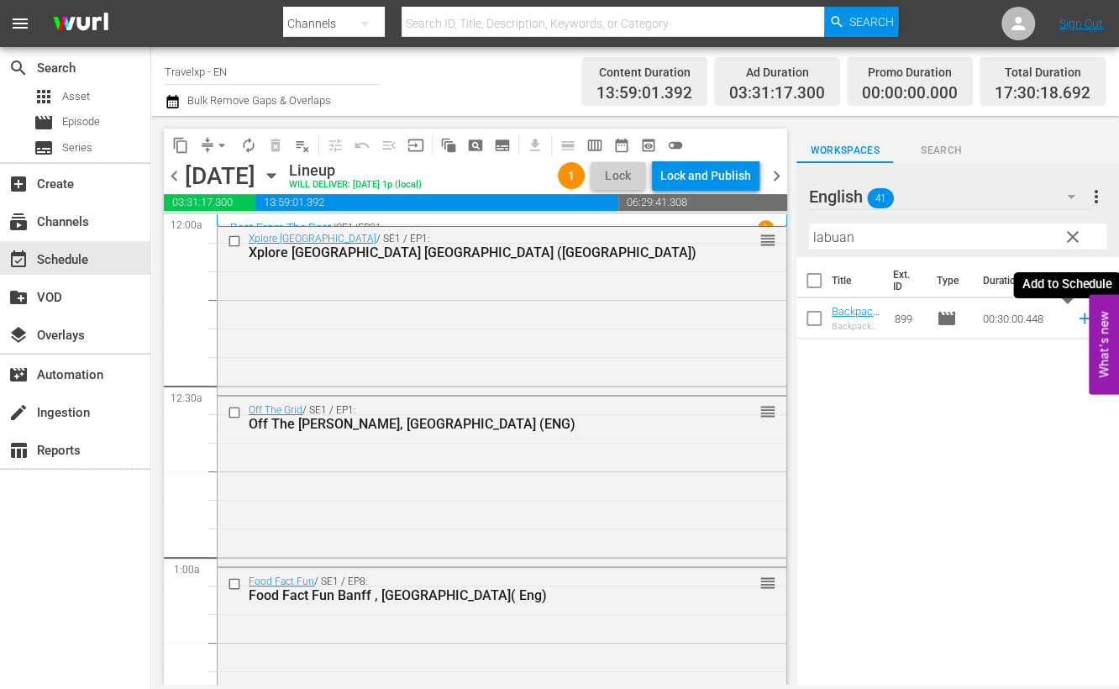
click at [1075, 319] on icon at bounding box center [1084, 318] width 18 height 18
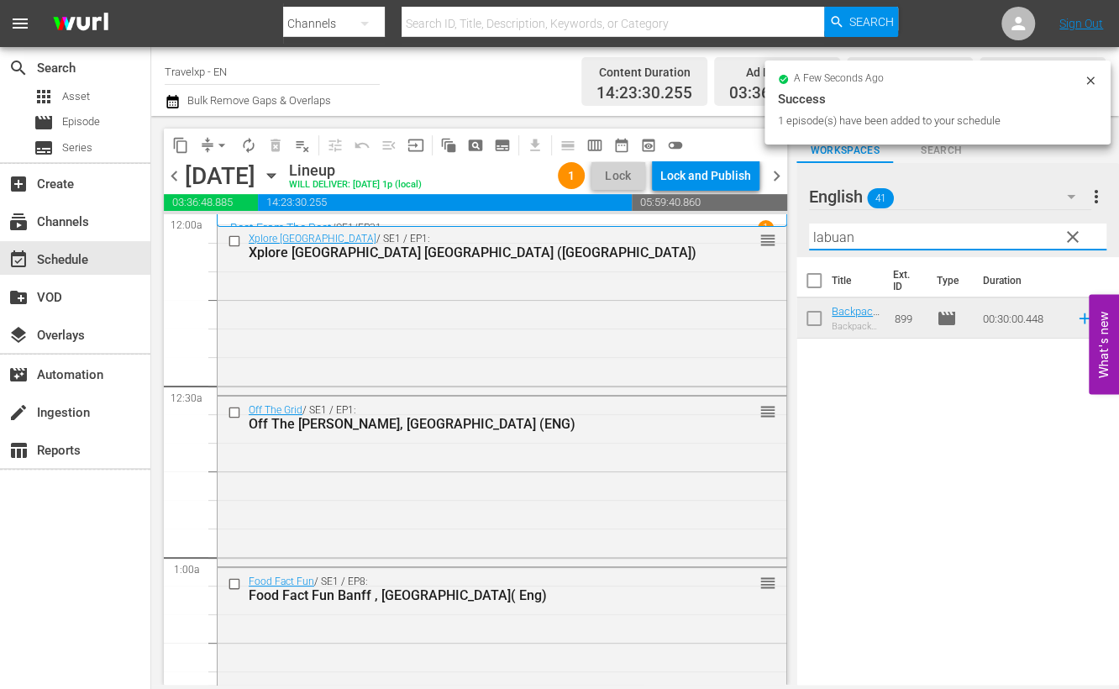
click at [835, 244] on input "labuan" at bounding box center [957, 236] width 297 height 27
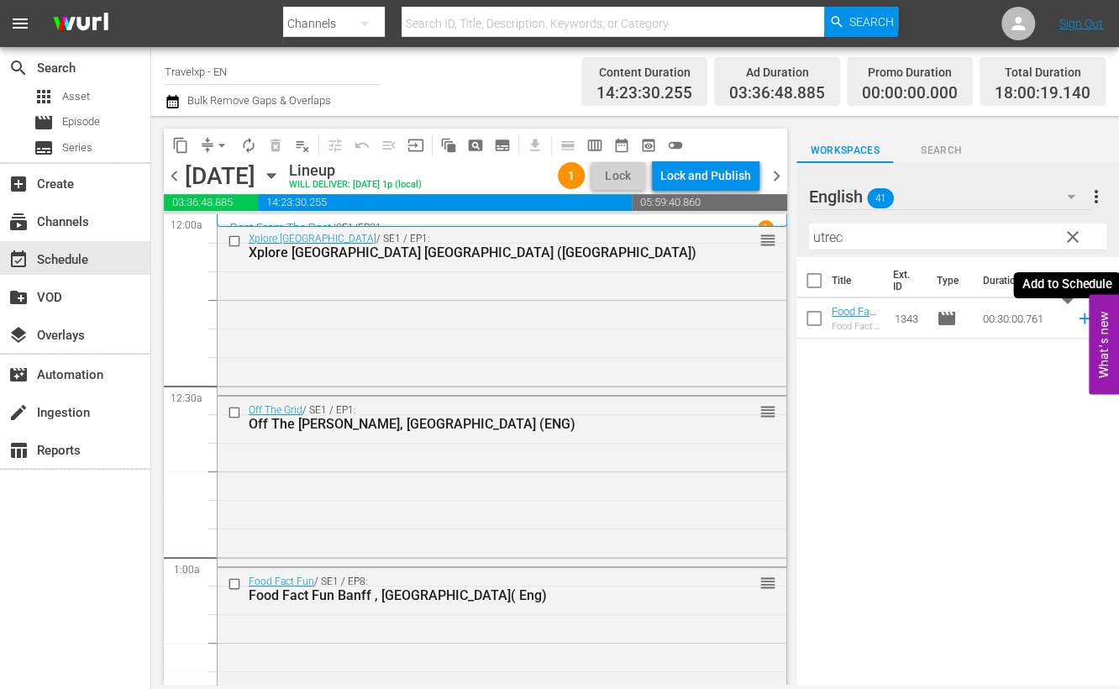
click at [1075, 319] on icon at bounding box center [1084, 318] width 18 height 18
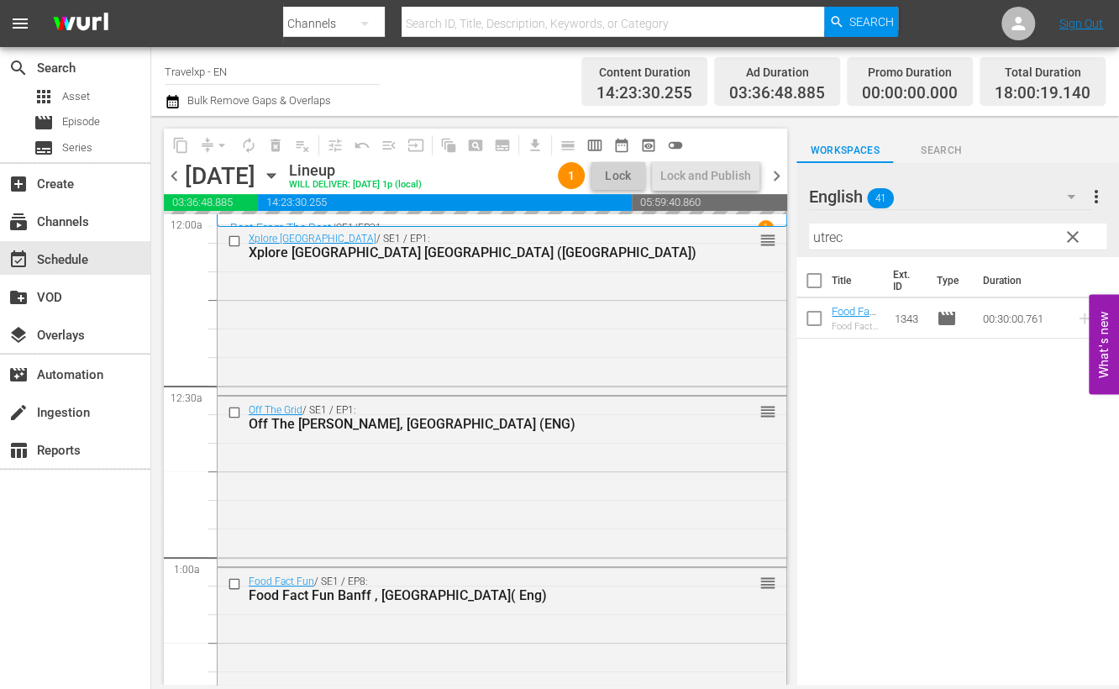
click at [826, 240] on input "utrec" at bounding box center [957, 236] width 297 height 27
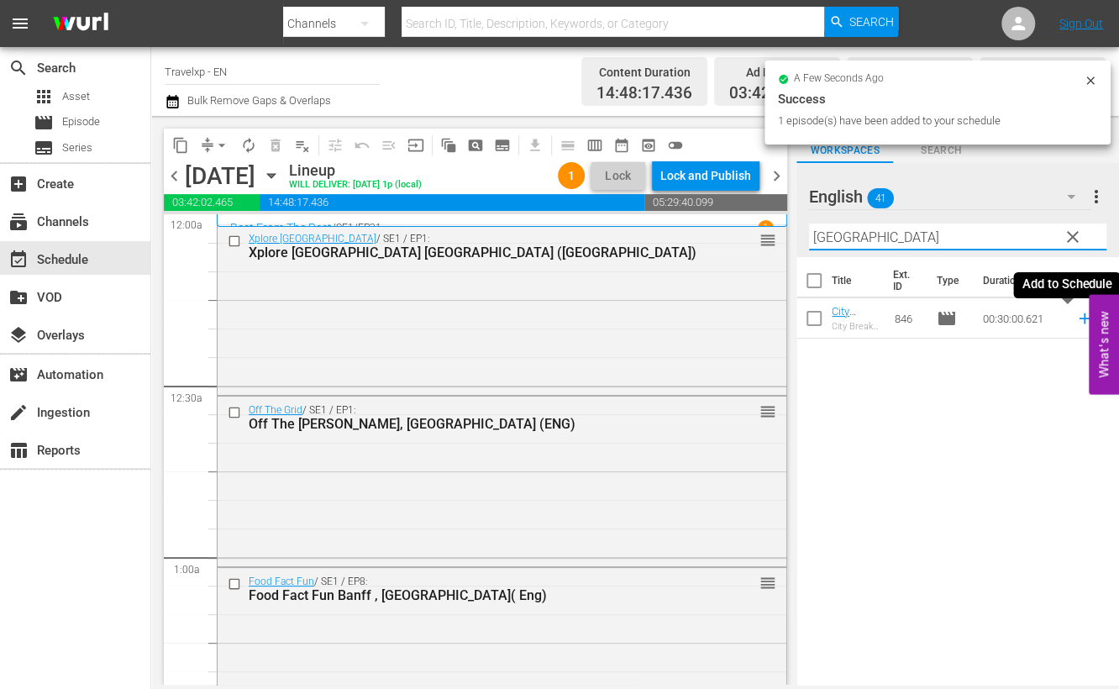
click at [1078, 318] on icon at bounding box center [1083, 318] width 11 height 11
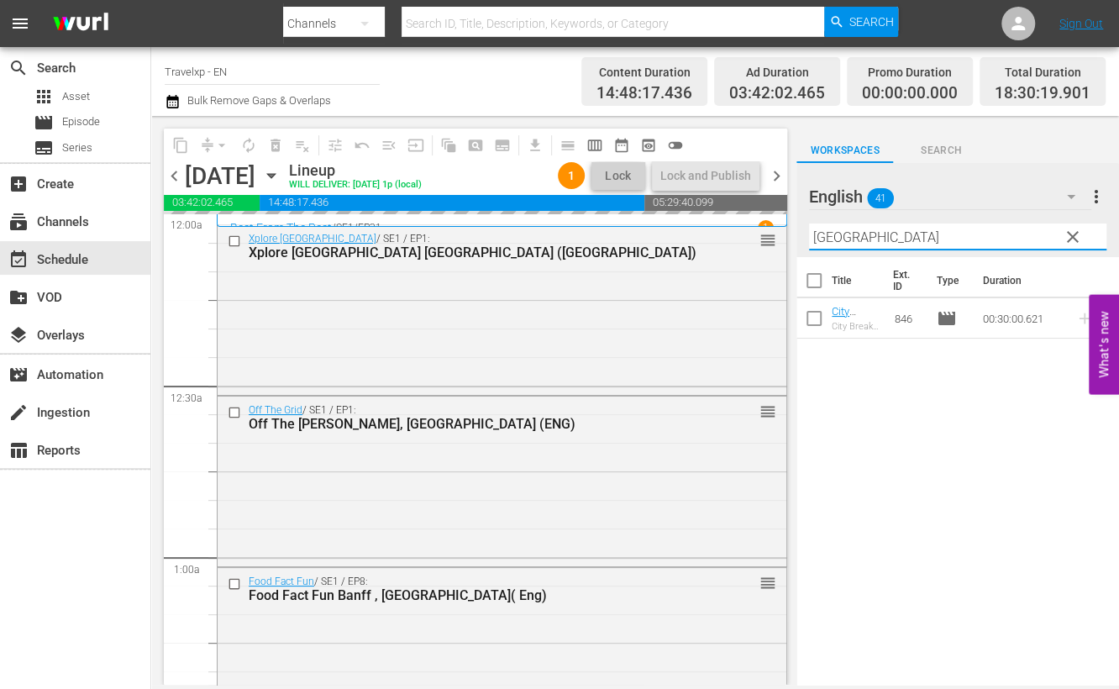
click at [827, 244] on input "prague" at bounding box center [957, 236] width 297 height 27
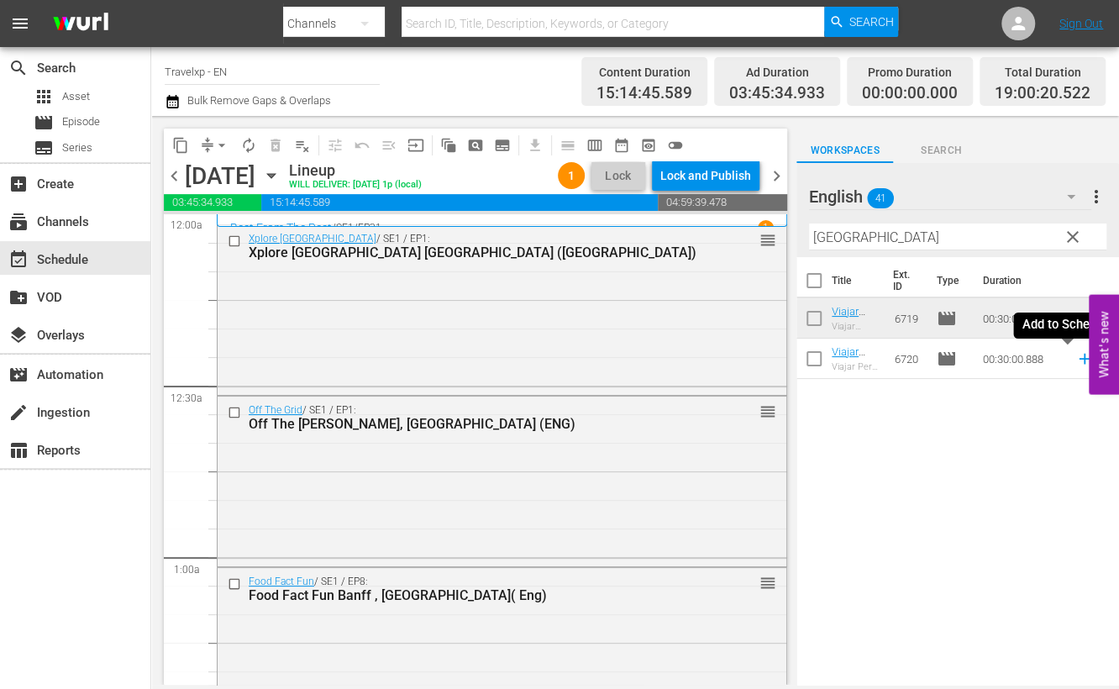
click at [1075, 360] on icon at bounding box center [1084, 358] width 18 height 18
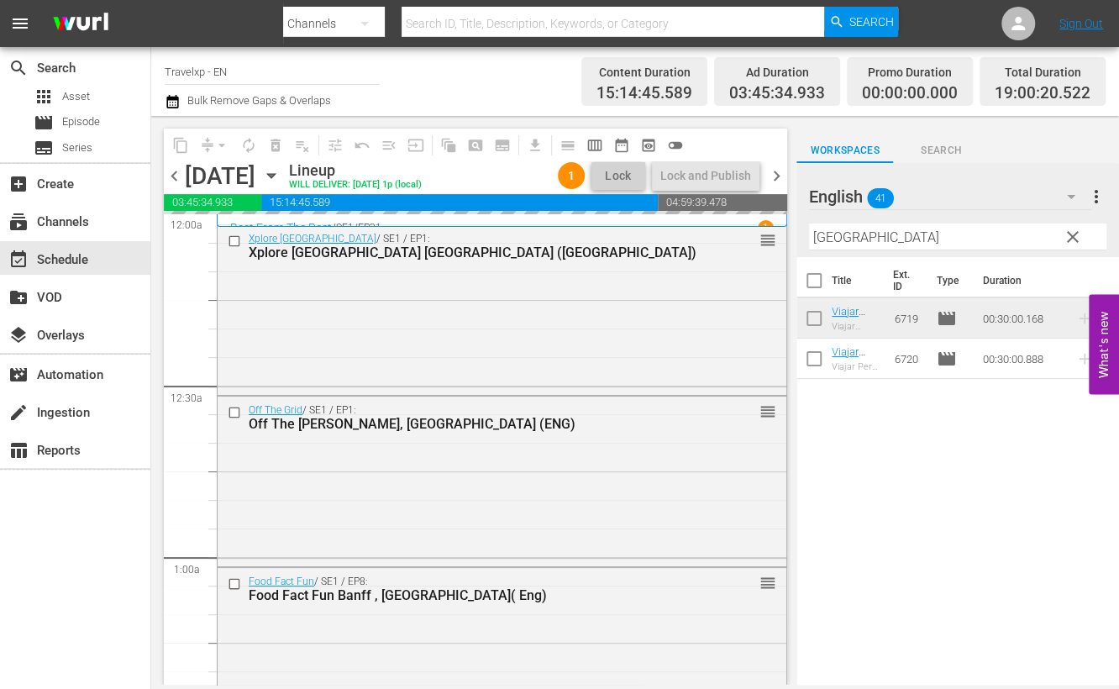
click at [853, 233] on input "[GEOGRAPHIC_DATA]" at bounding box center [957, 236] width 297 height 27
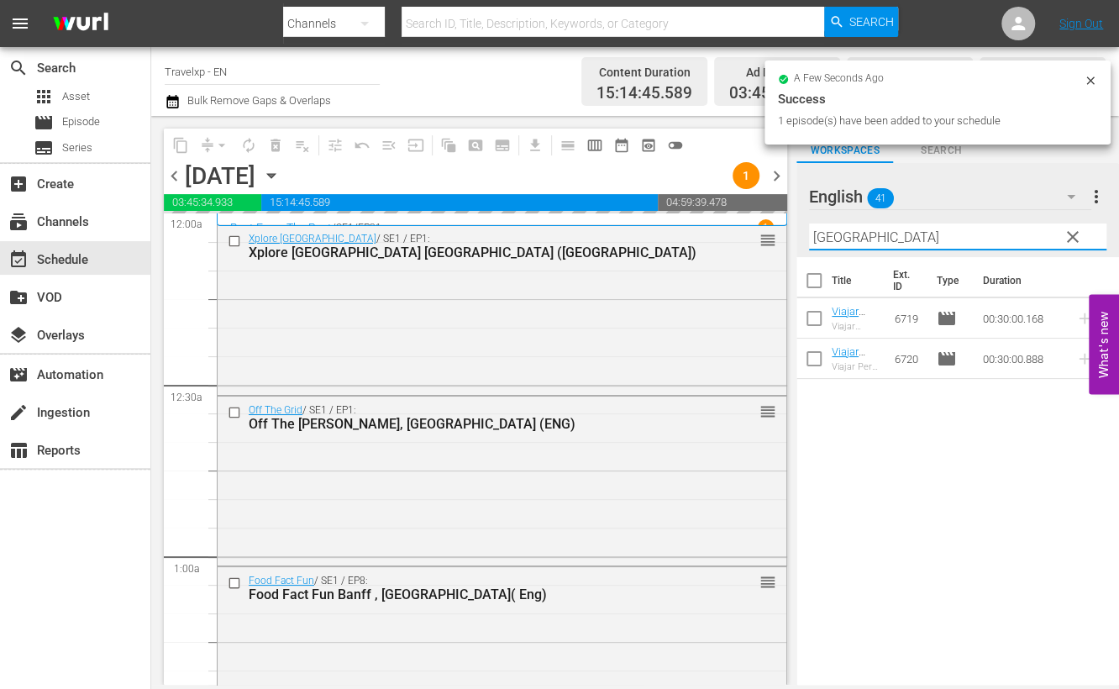
click at [853, 233] on input "[GEOGRAPHIC_DATA]" at bounding box center [957, 236] width 297 height 27
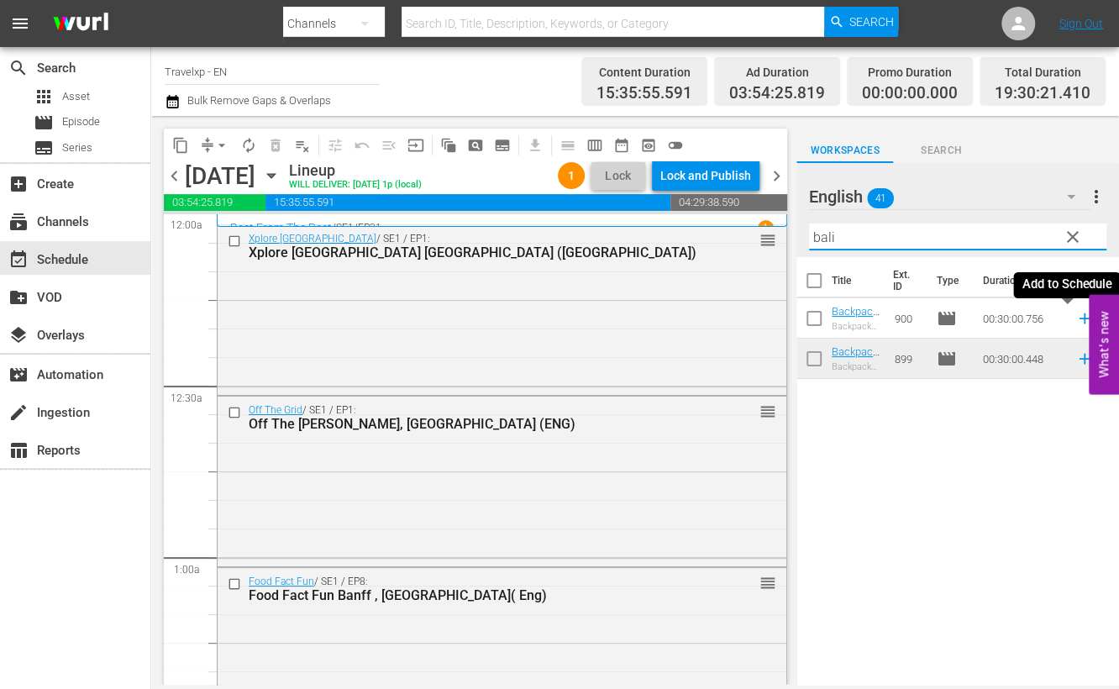
click at [1075, 323] on icon at bounding box center [1084, 318] width 18 height 18
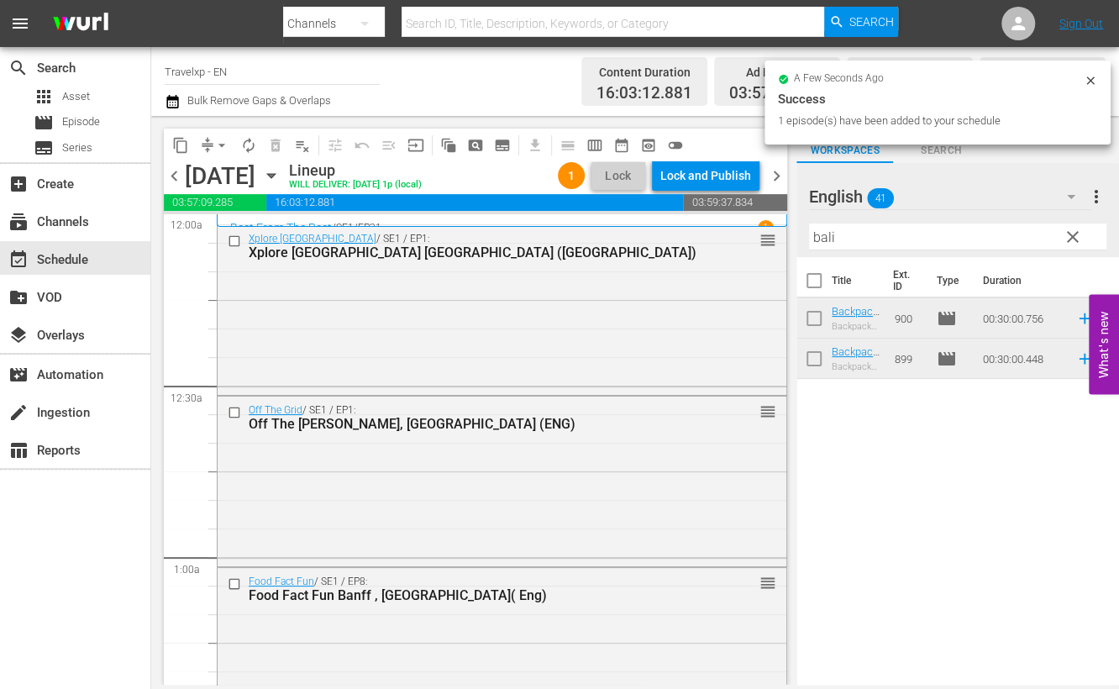
click at [823, 230] on input "bali" at bounding box center [957, 236] width 297 height 27
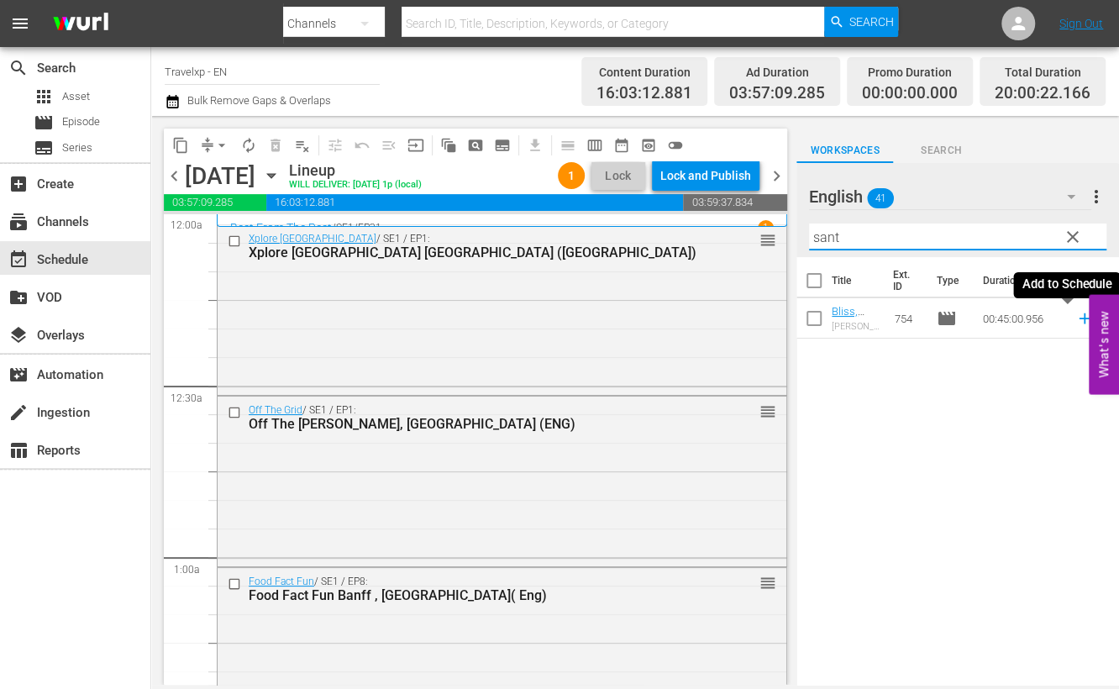
click at [1078, 319] on icon at bounding box center [1083, 318] width 11 height 11
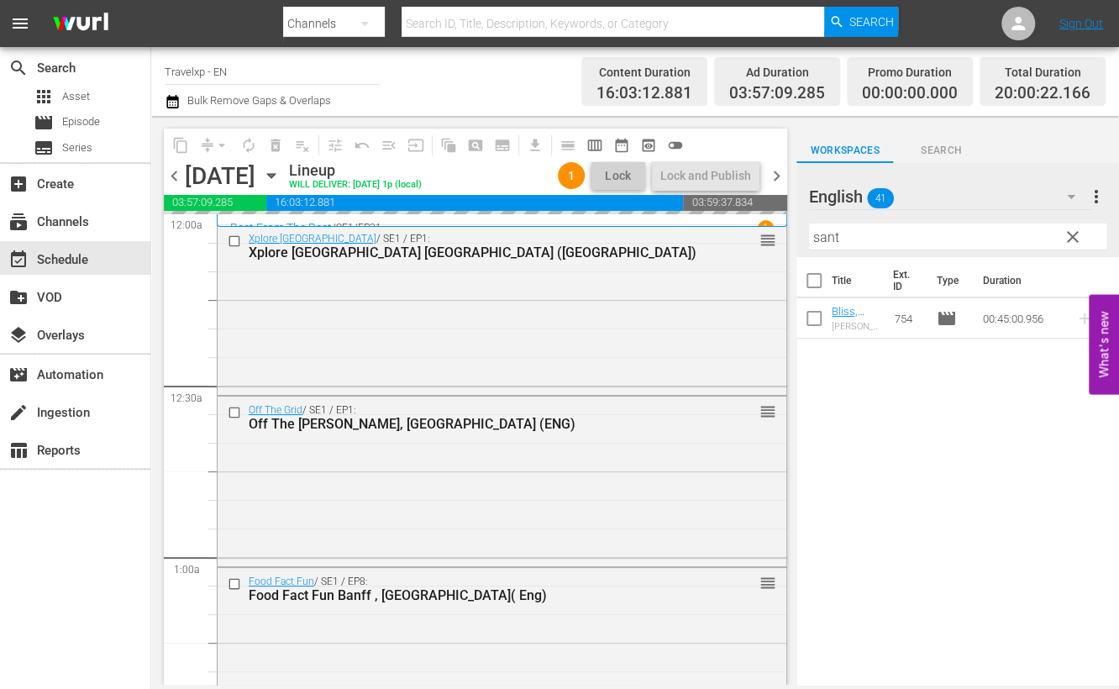
click at [825, 240] on input "sant" at bounding box center [957, 236] width 297 height 27
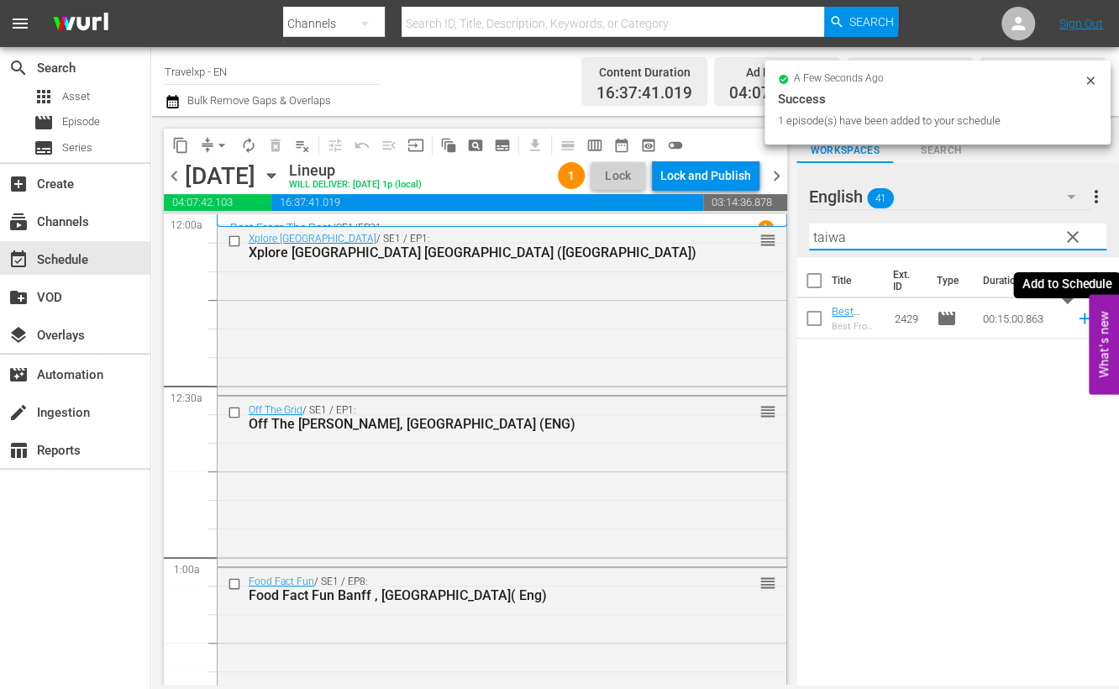
click at [1078, 320] on icon at bounding box center [1083, 318] width 11 height 11
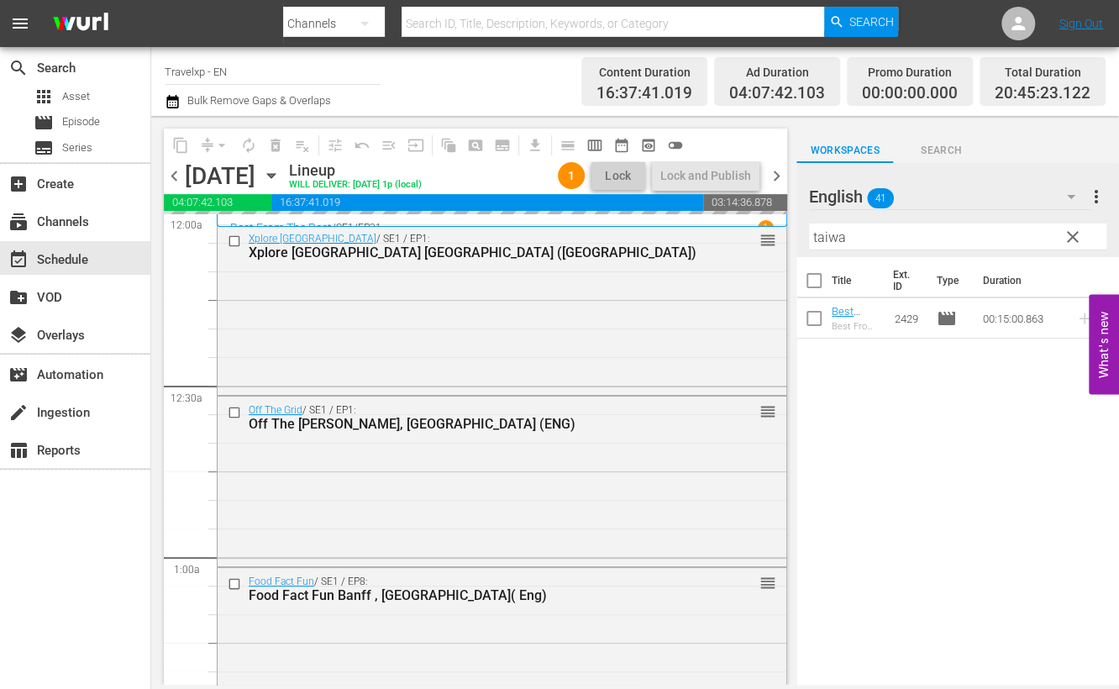
click at [821, 241] on input "taiwa" at bounding box center [957, 236] width 297 height 27
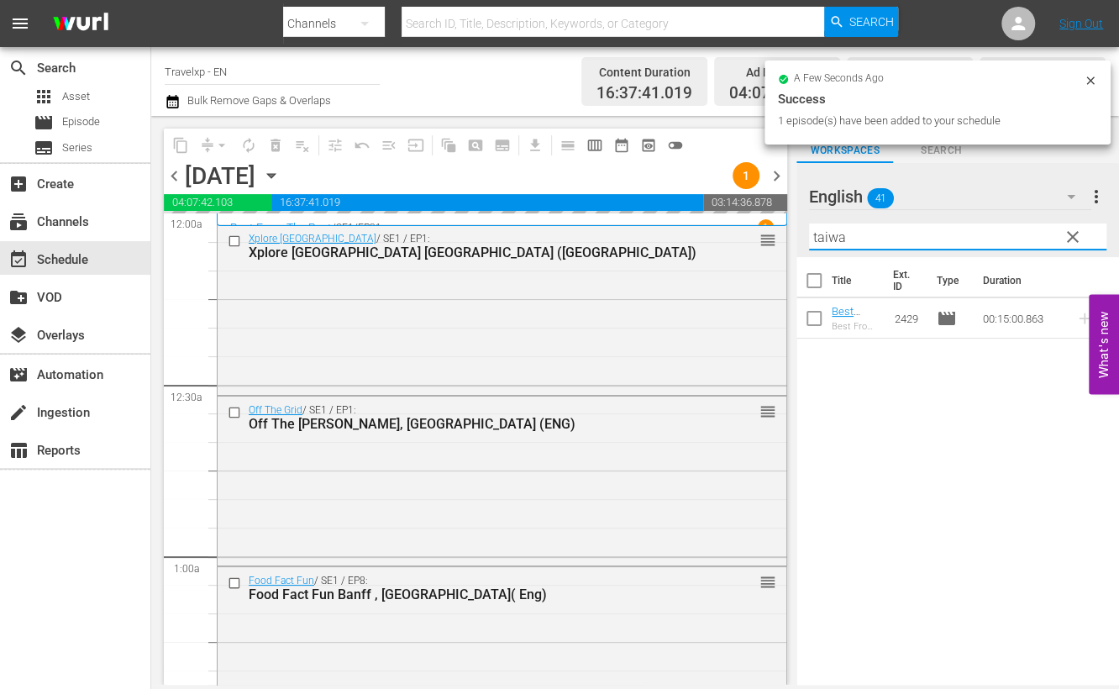
click at [821, 241] on input "taiwa" at bounding box center [957, 236] width 297 height 27
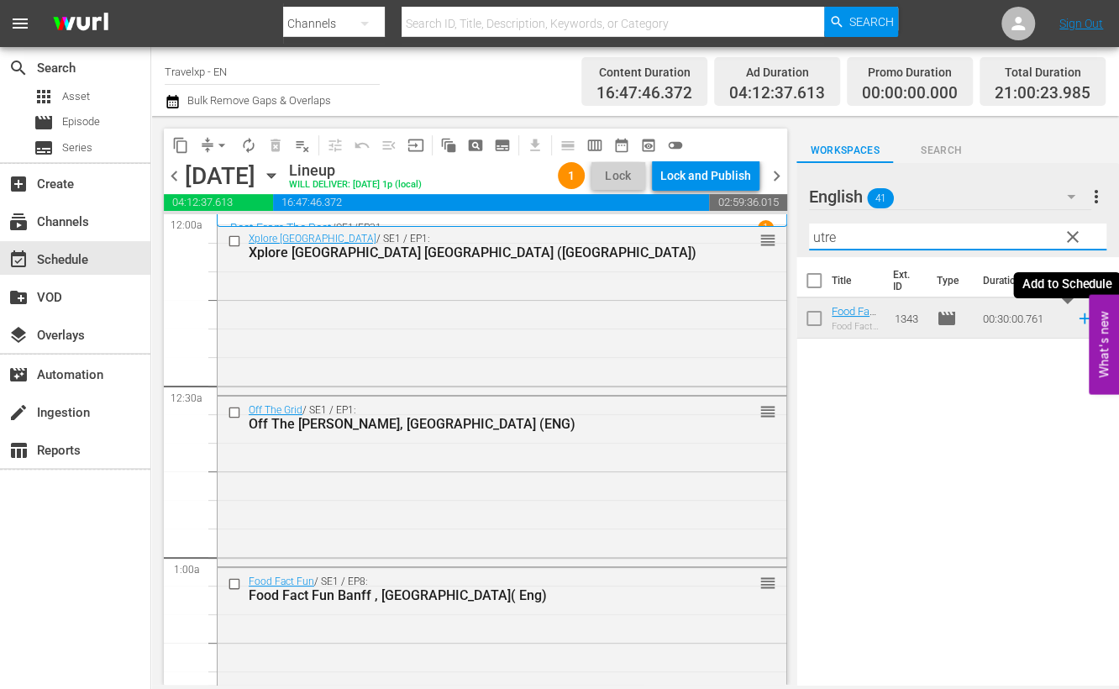
drag, startPoint x: 1065, startPoint y: 321, endPoint x: 848, endPoint y: 249, distance: 228.2
click at [1075, 321] on icon at bounding box center [1084, 318] width 18 height 18
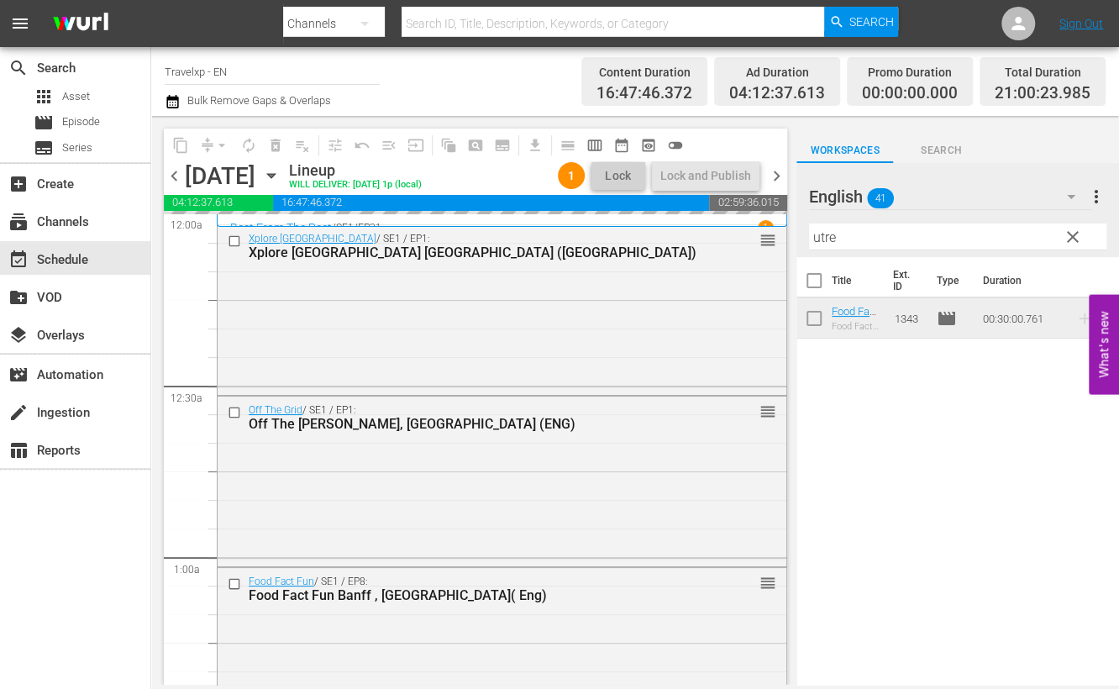
click at [826, 241] on input "utre" at bounding box center [957, 236] width 297 height 27
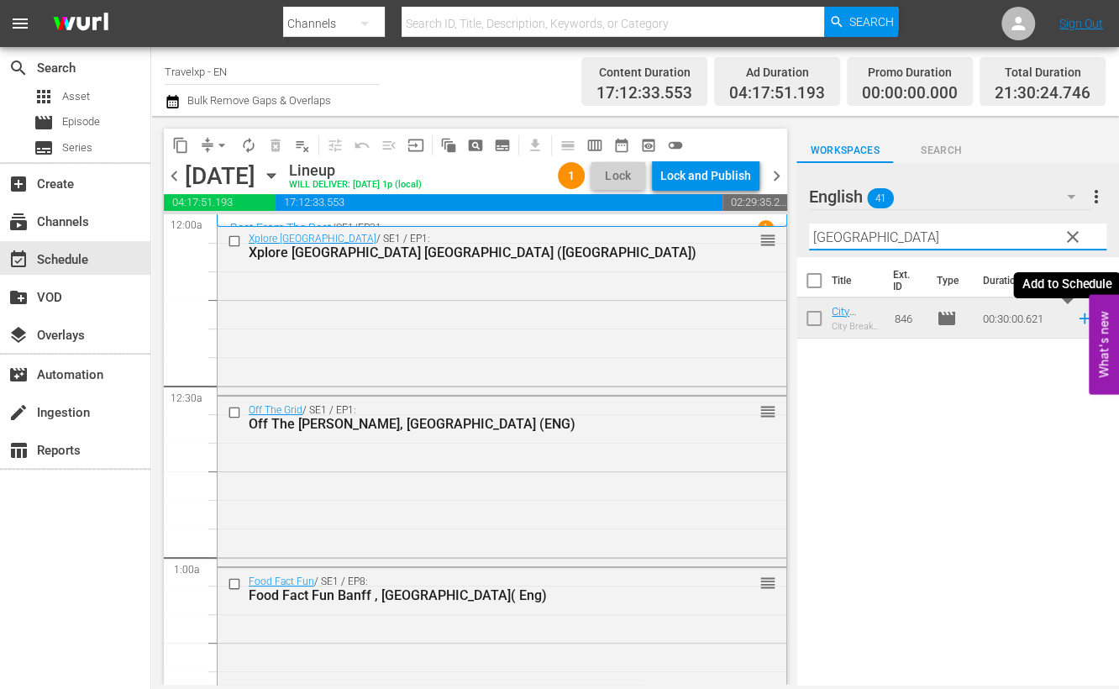
click at [1078, 314] on icon at bounding box center [1083, 318] width 11 height 11
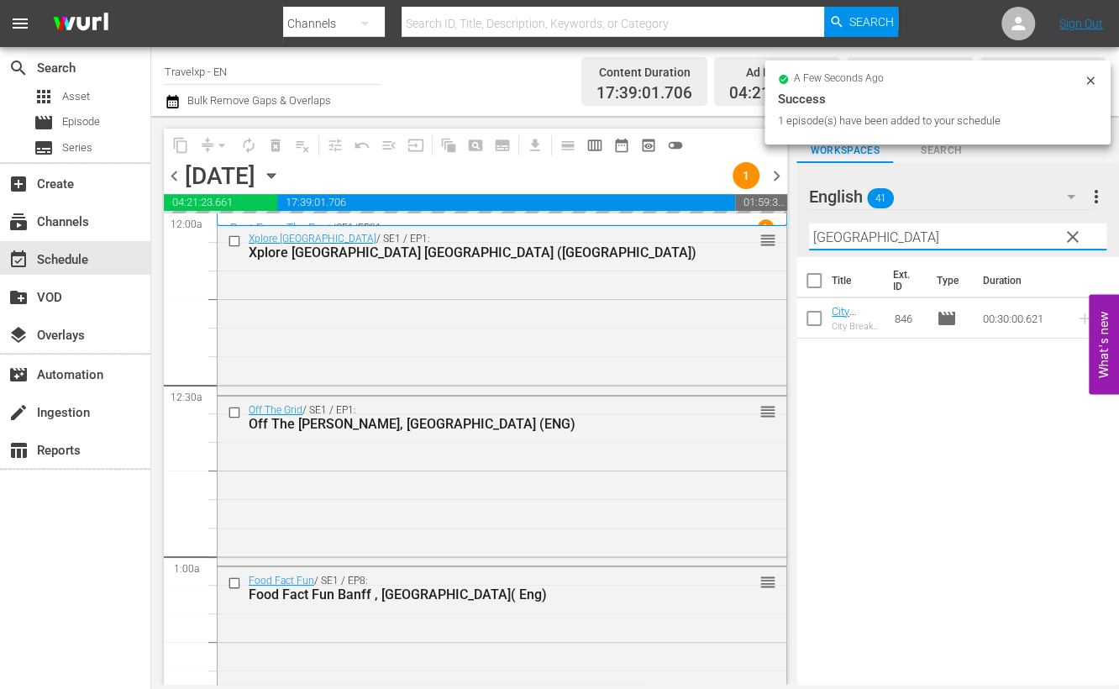
click at [826, 228] on input "prague" at bounding box center [957, 236] width 297 height 27
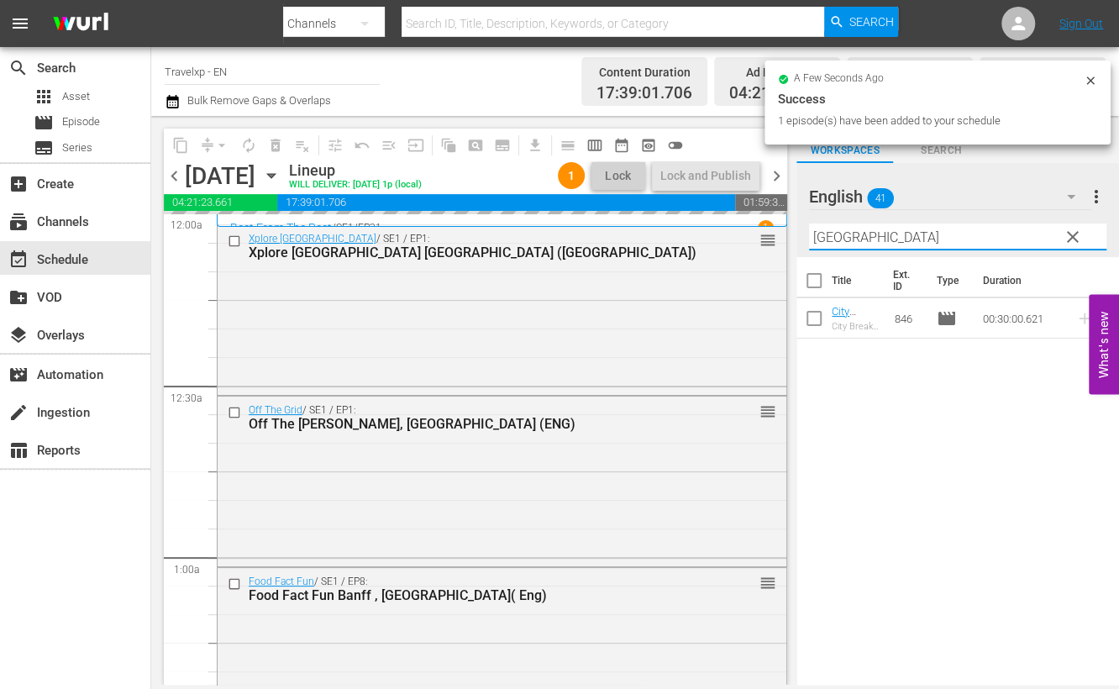
click at [826, 228] on input "prague" at bounding box center [957, 236] width 297 height 27
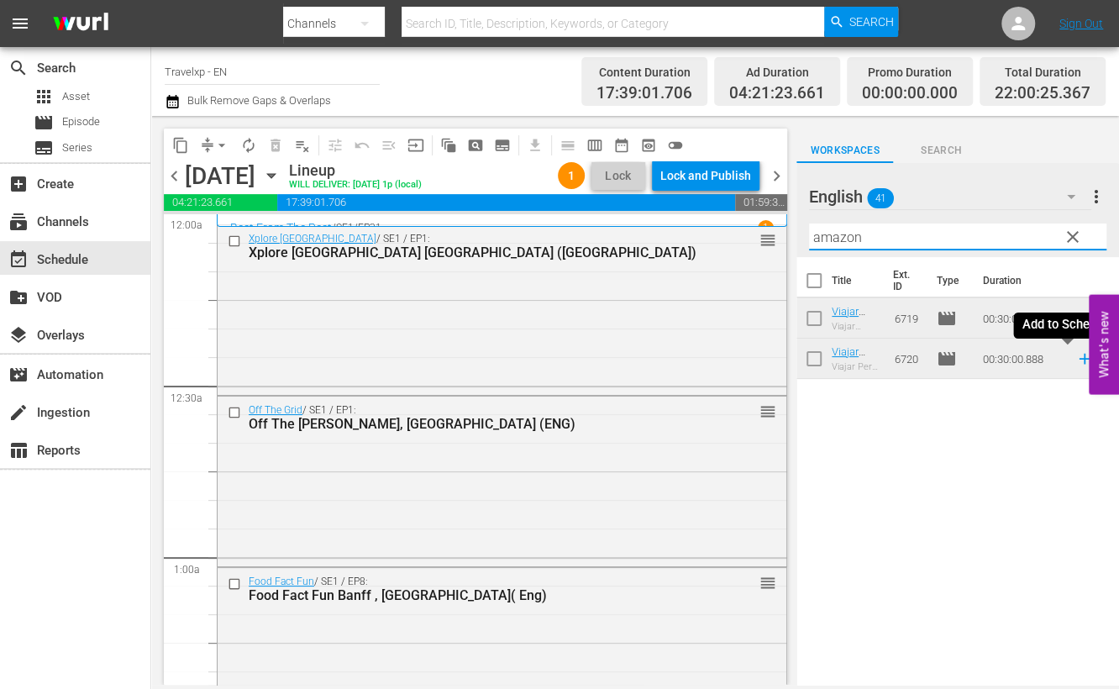
drag, startPoint x: 1069, startPoint y: 361, endPoint x: 1062, endPoint y: 348, distance: 15.0
click at [1075, 361] on icon at bounding box center [1084, 358] width 18 height 18
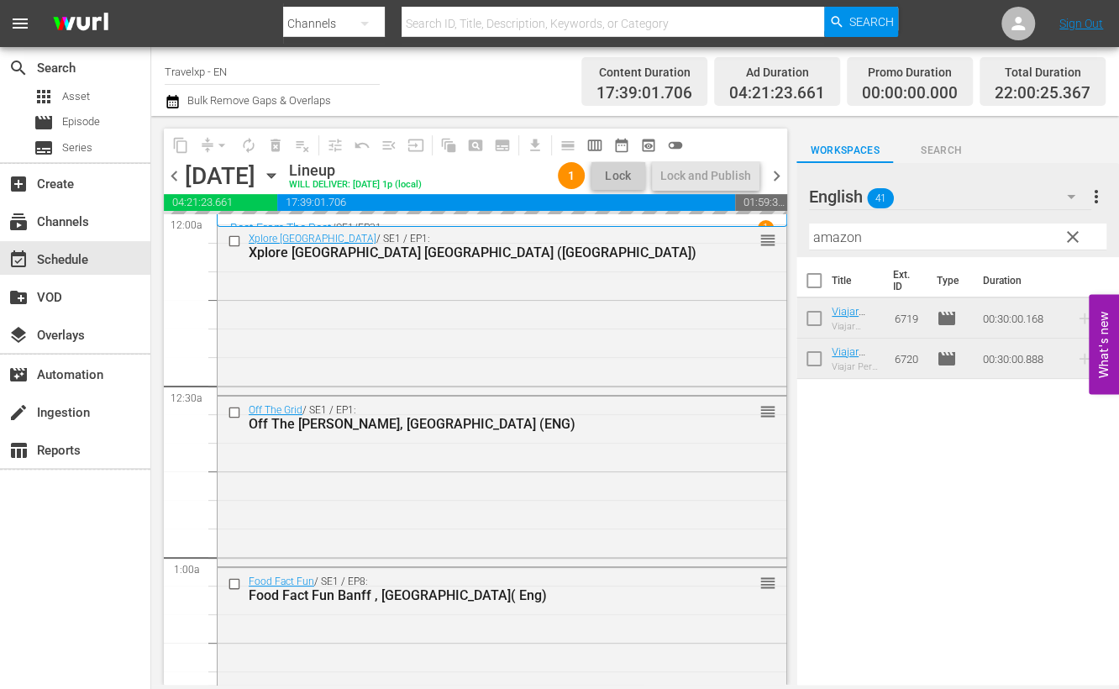
click at [813, 229] on input "amazon" at bounding box center [957, 236] width 297 height 27
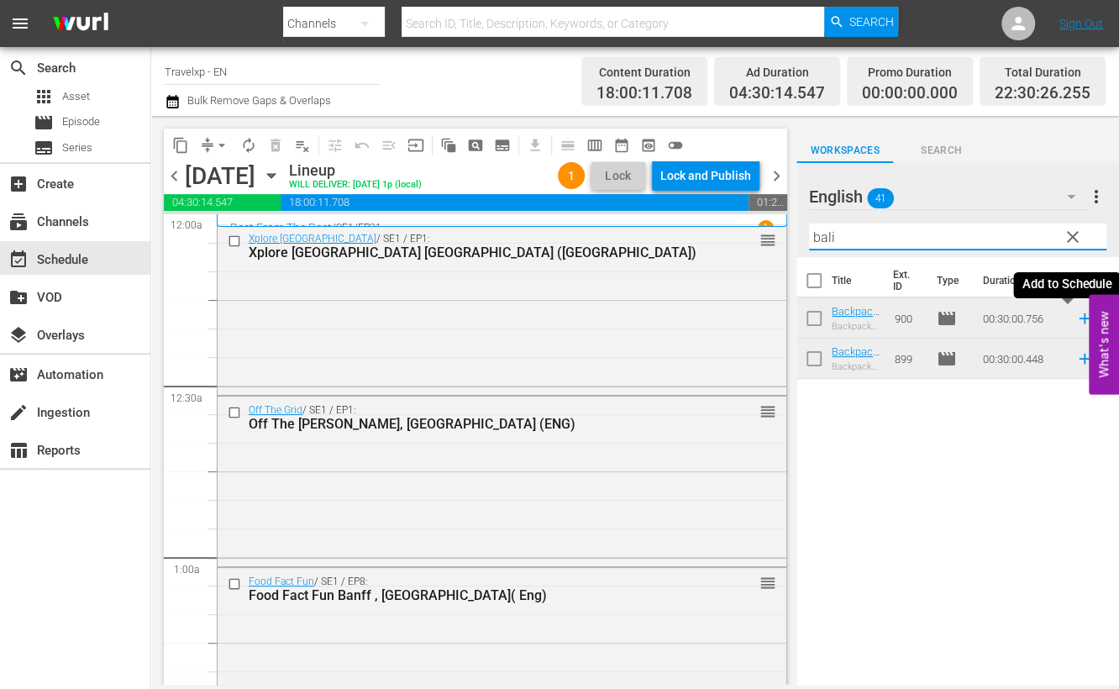
click at [1078, 319] on icon at bounding box center [1083, 318] width 11 height 11
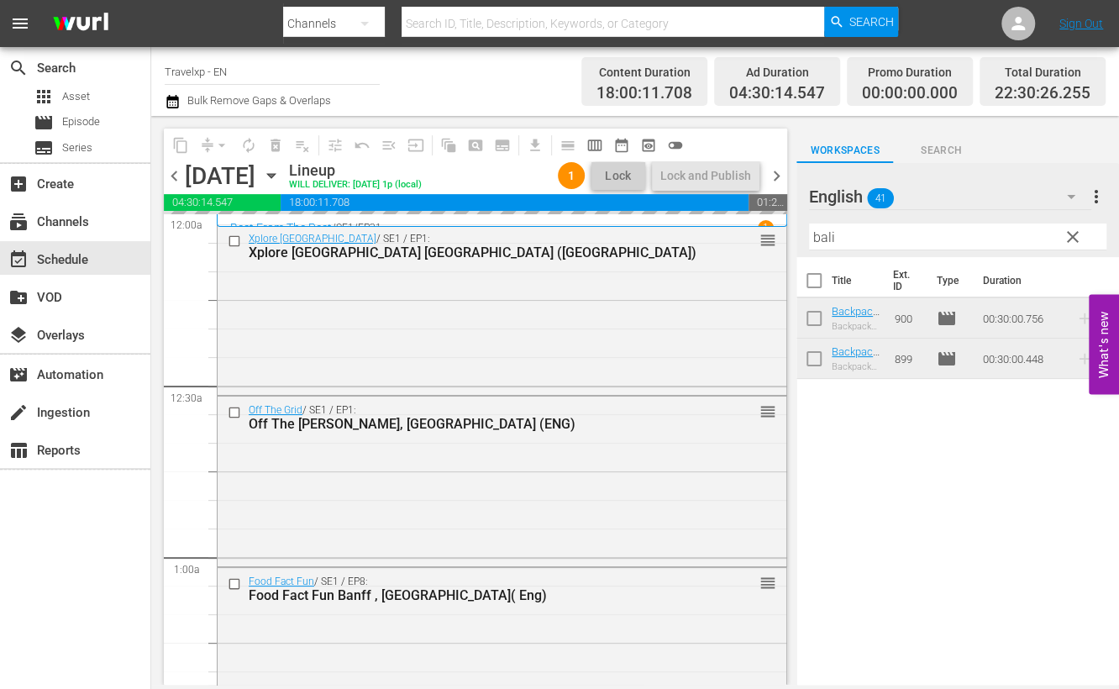
click at [812, 239] on input "bali" at bounding box center [957, 236] width 297 height 27
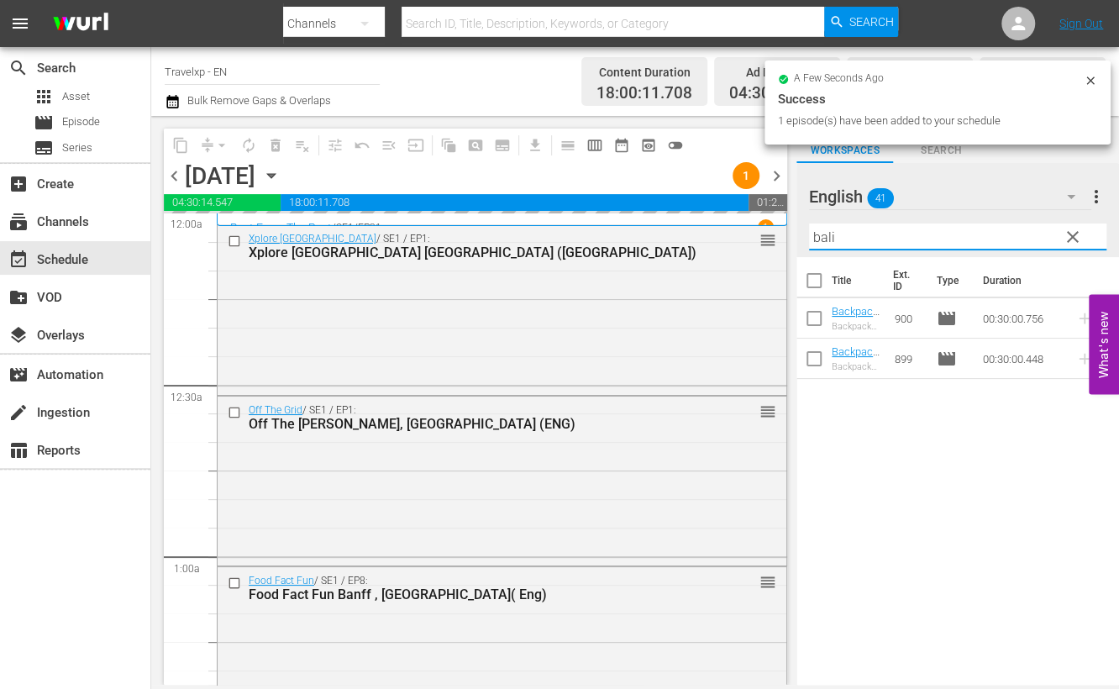
click at [812, 239] on input "bali" at bounding box center [957, 236] width 297 height 27
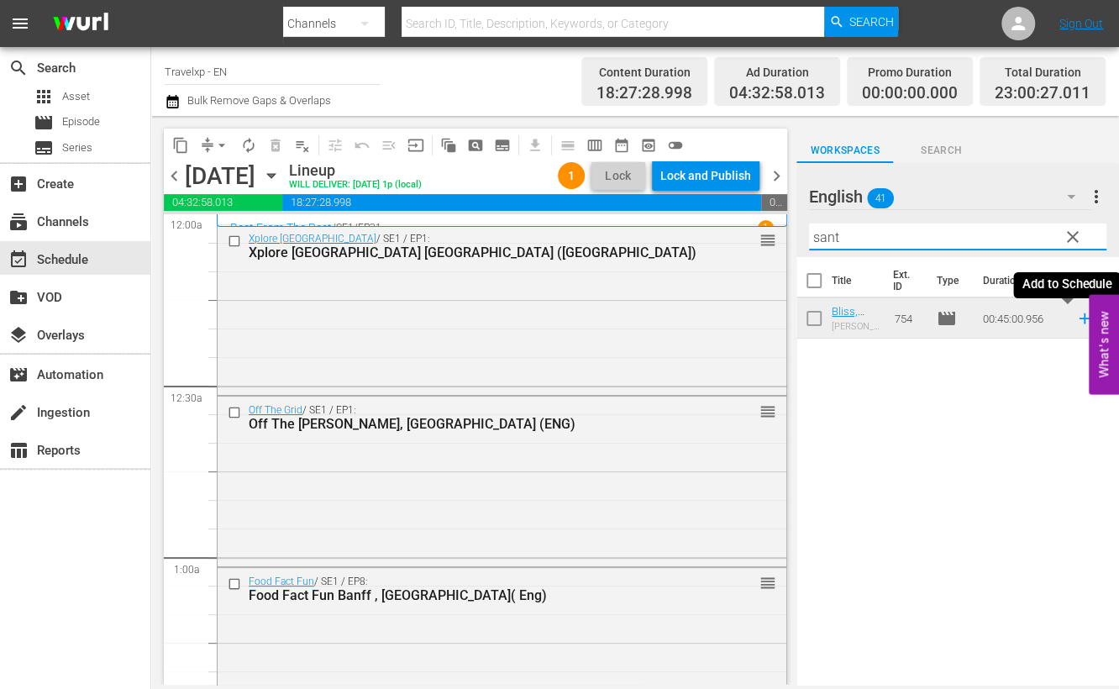
click at [1075, 321] on icon at bounding box center [1084, 318] width 18 height 18
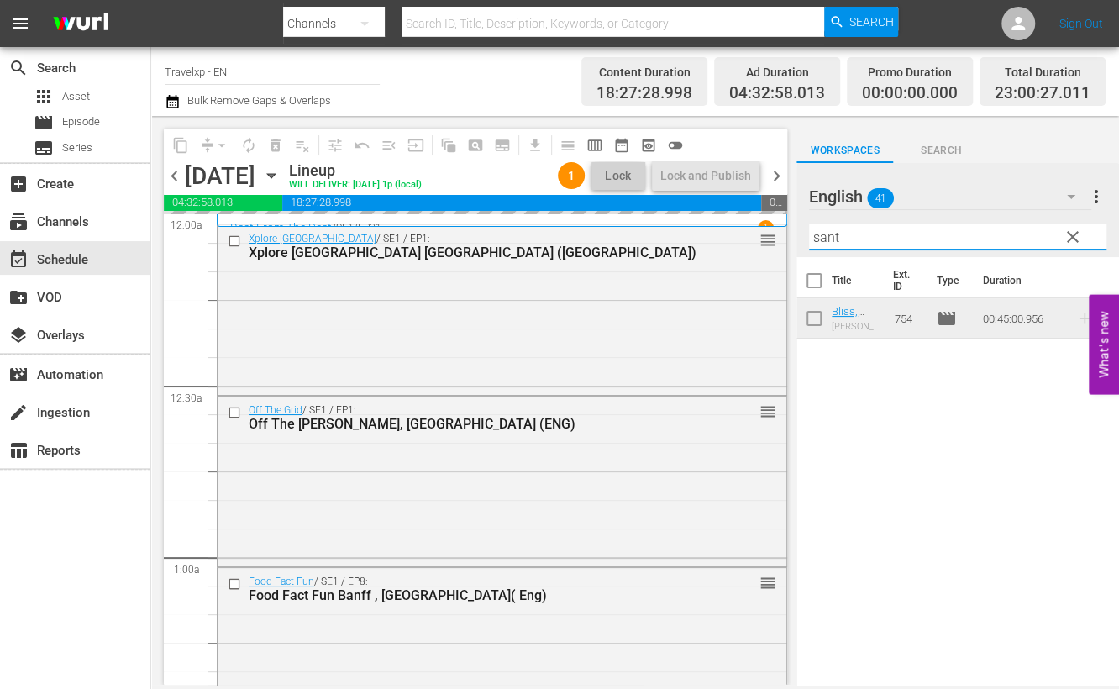
click at [831, 240] on input "sant" at bounding box center [957, 236] width 297 height 27
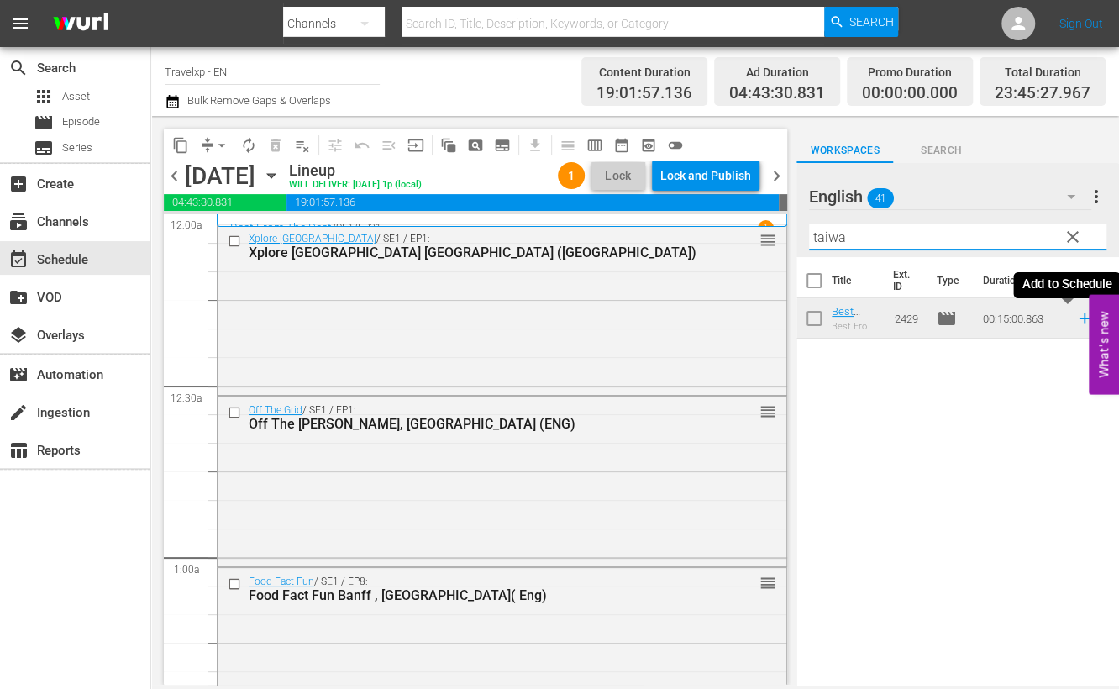
type input "taiwa"
click at [1078, 318] on icon at bounding box center [1083, 318] width 11 height 11
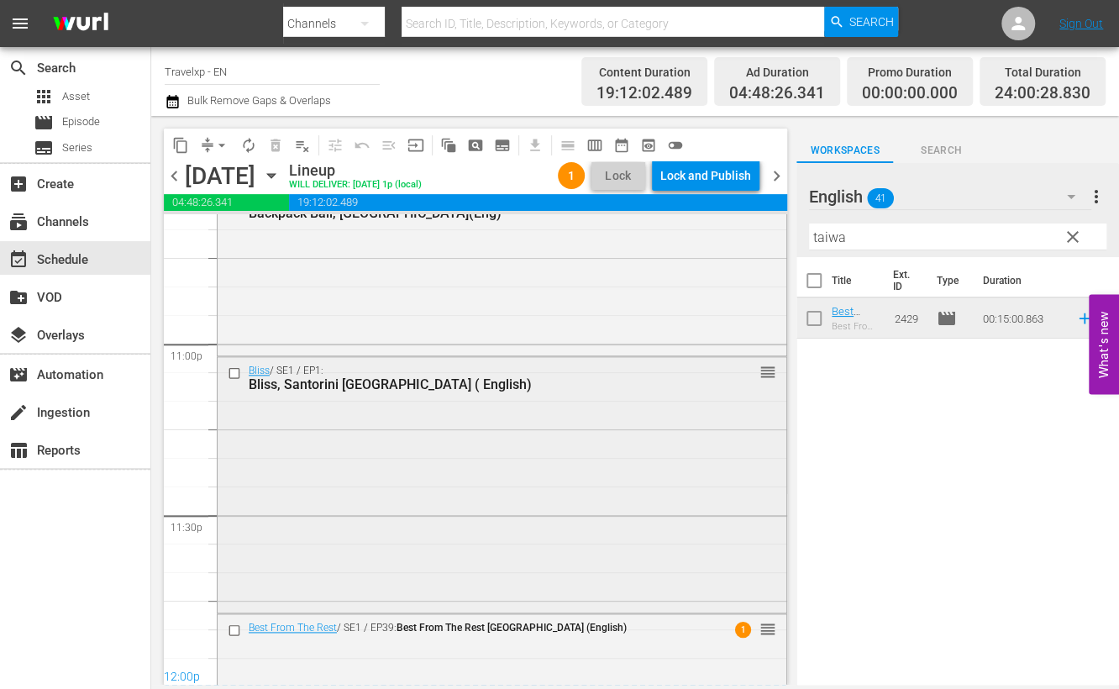
scroll to position [7766, 0]
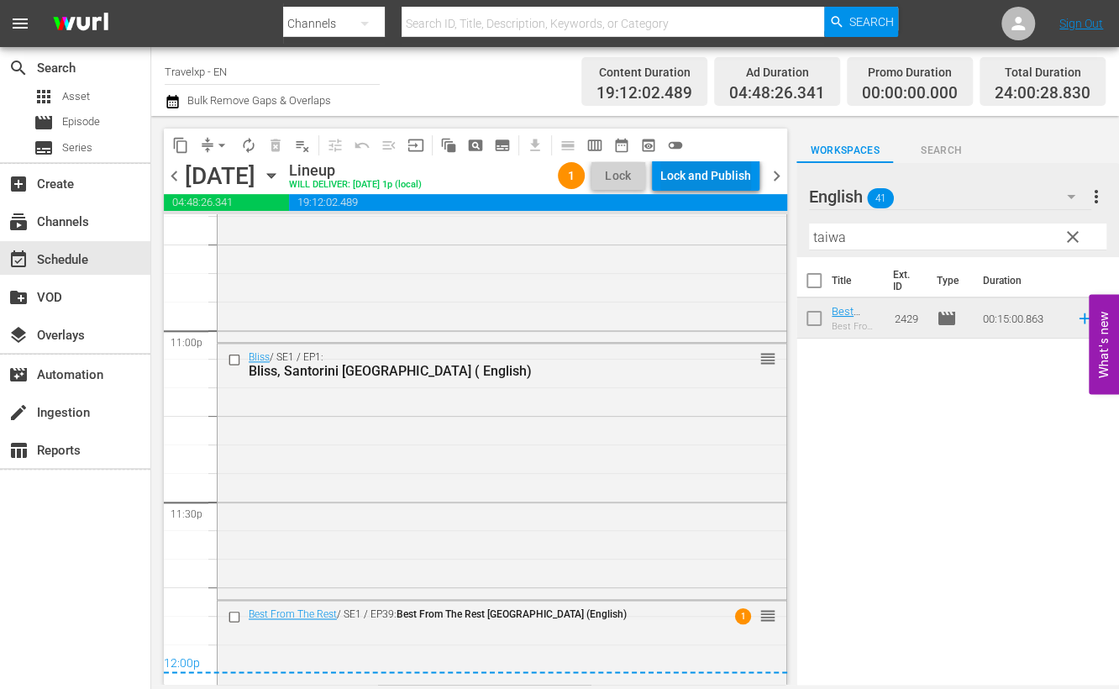
click at [735, 176] on div "Lock and Publish" at bounding box center [705, 175] width 91 height 30
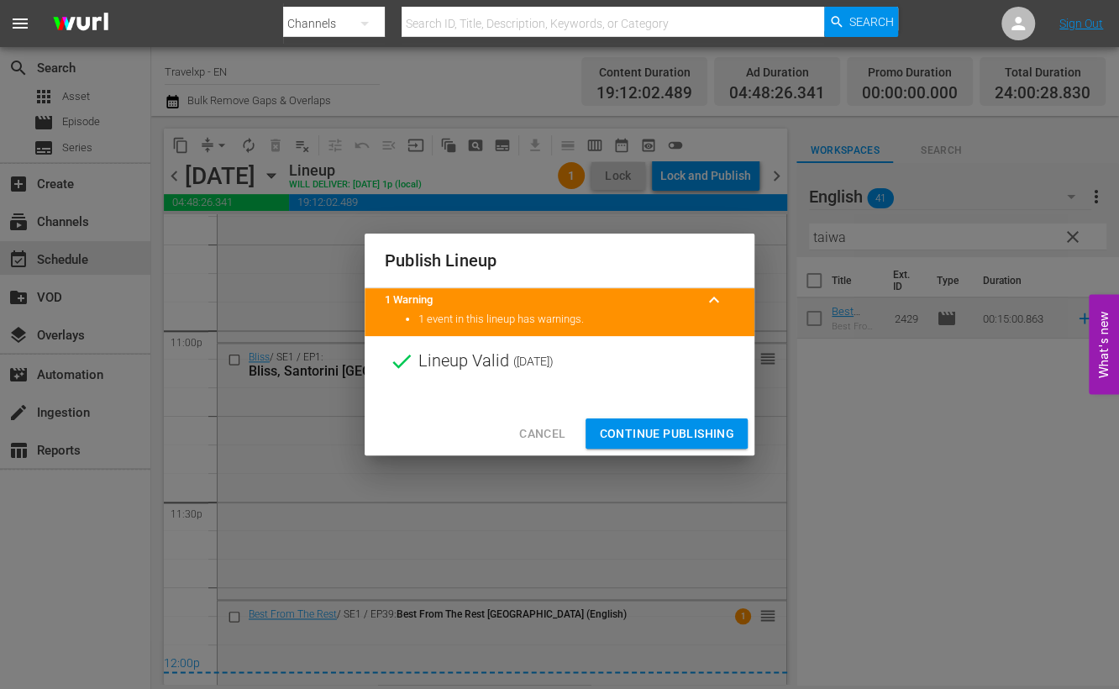
click at [696, 436] on span "Continue Publishing" at bounding box center [666, 433] width 135 height 21
